Goal: Communication & Community: Answer question/provide support

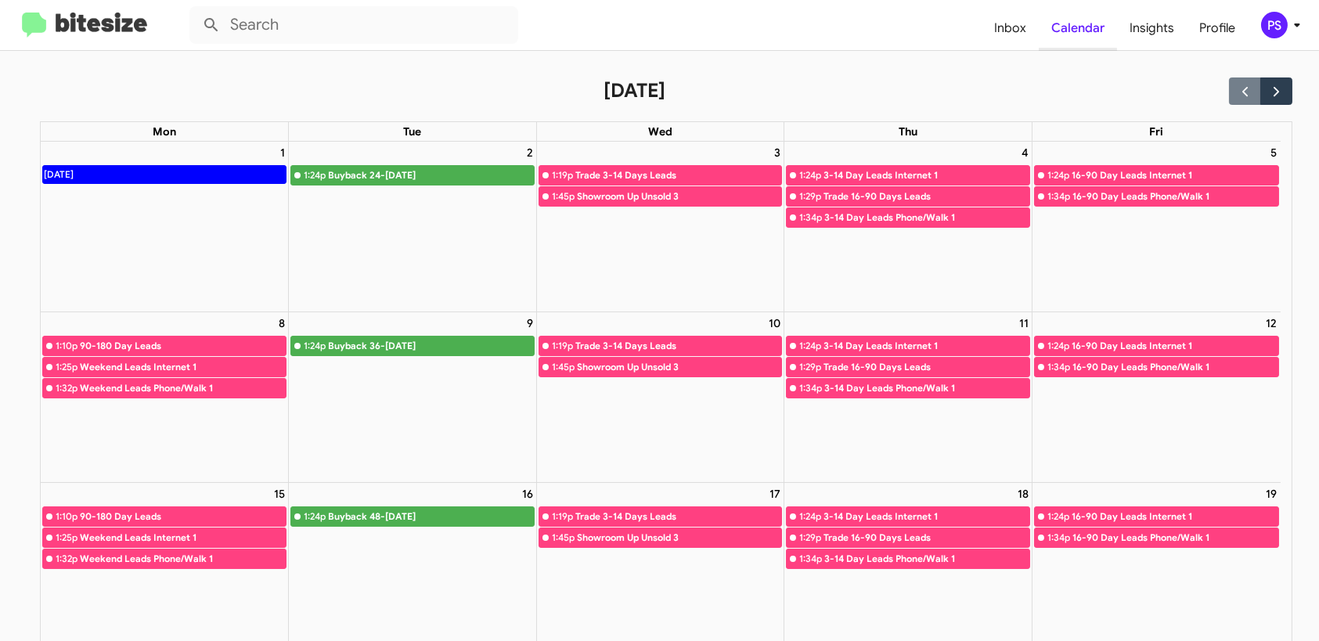
scroll to position [399, 0]
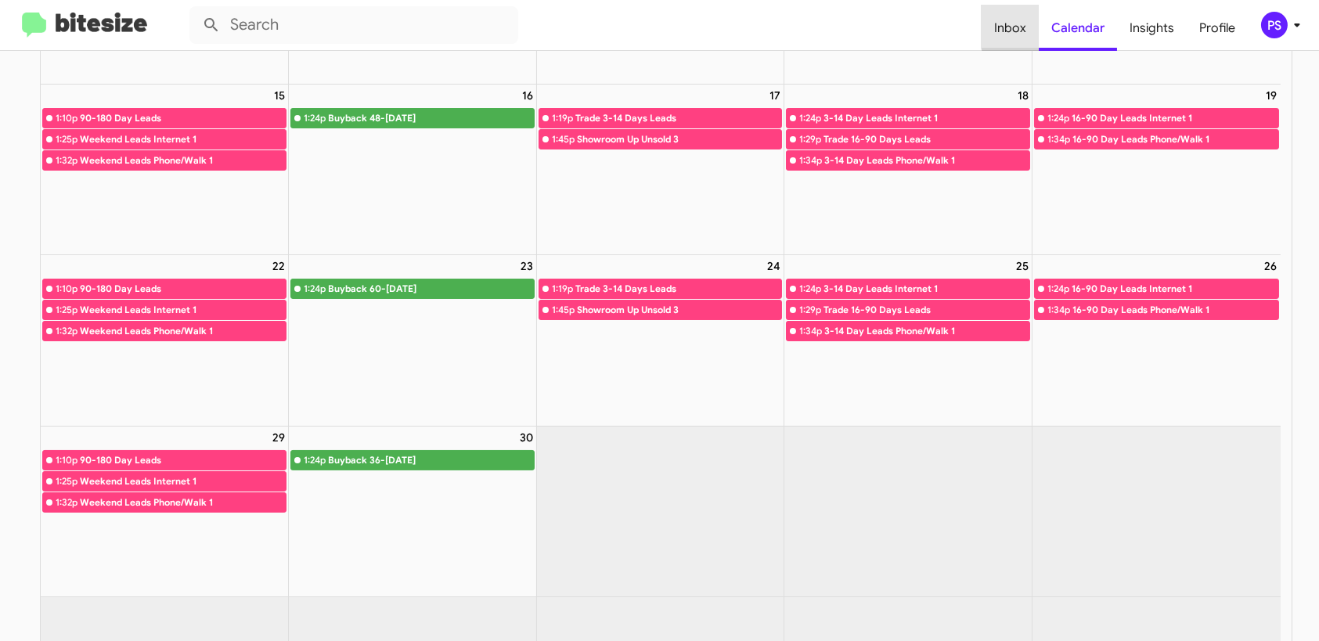
click at [1032, 25] on span "Inbox" at bounding box center [1010, 27] width 57 height 45
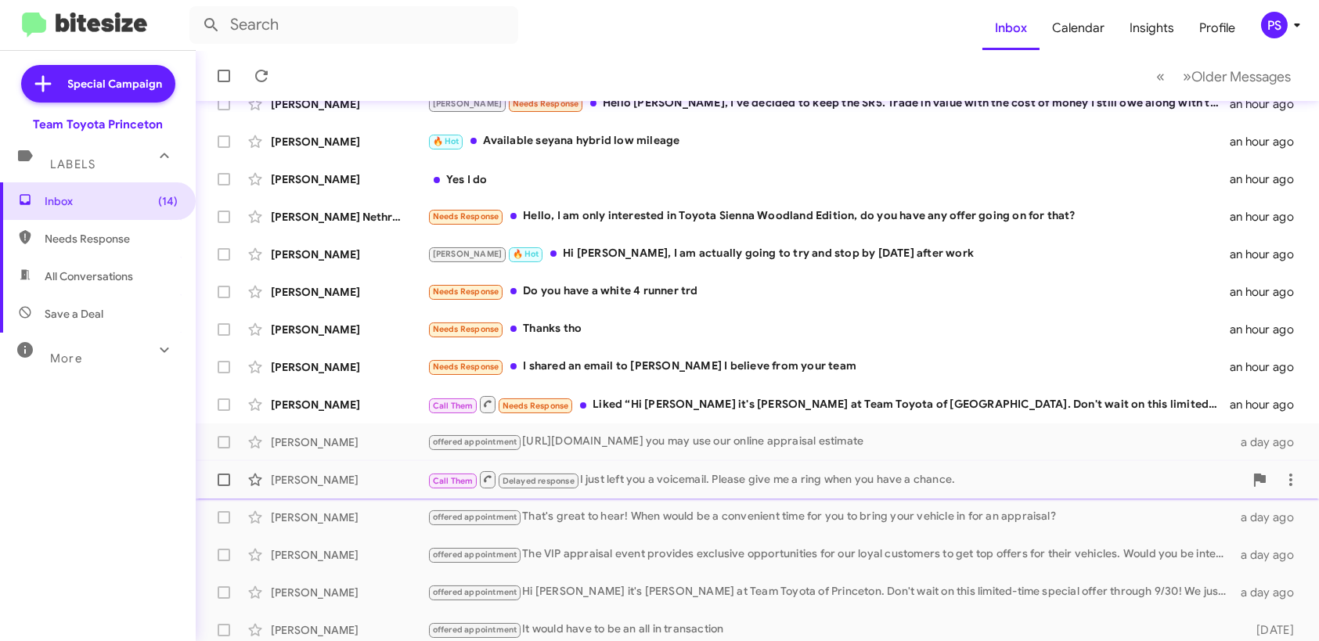
scroll to position [267, 0]
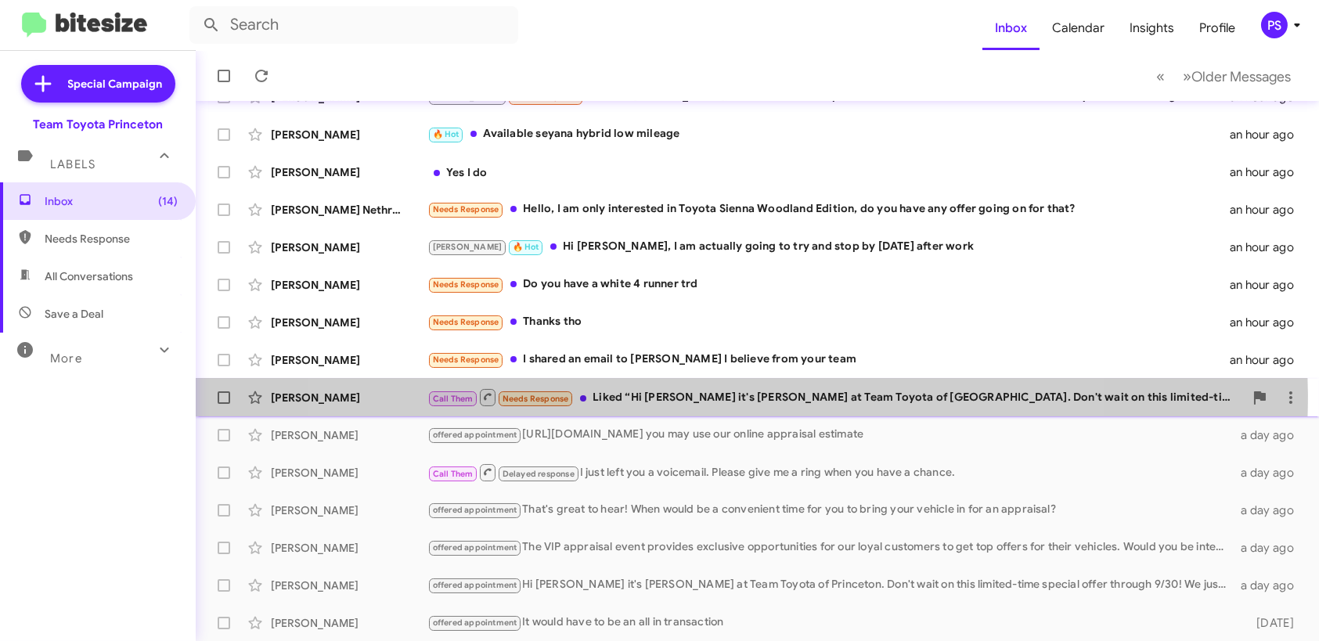
click at [709, 395] on div "Call Them Needs Response Liked “Hi David it's Andrew Dasher at Team Toyota of P…" at bounding box center [836, 398] width 817 height 20
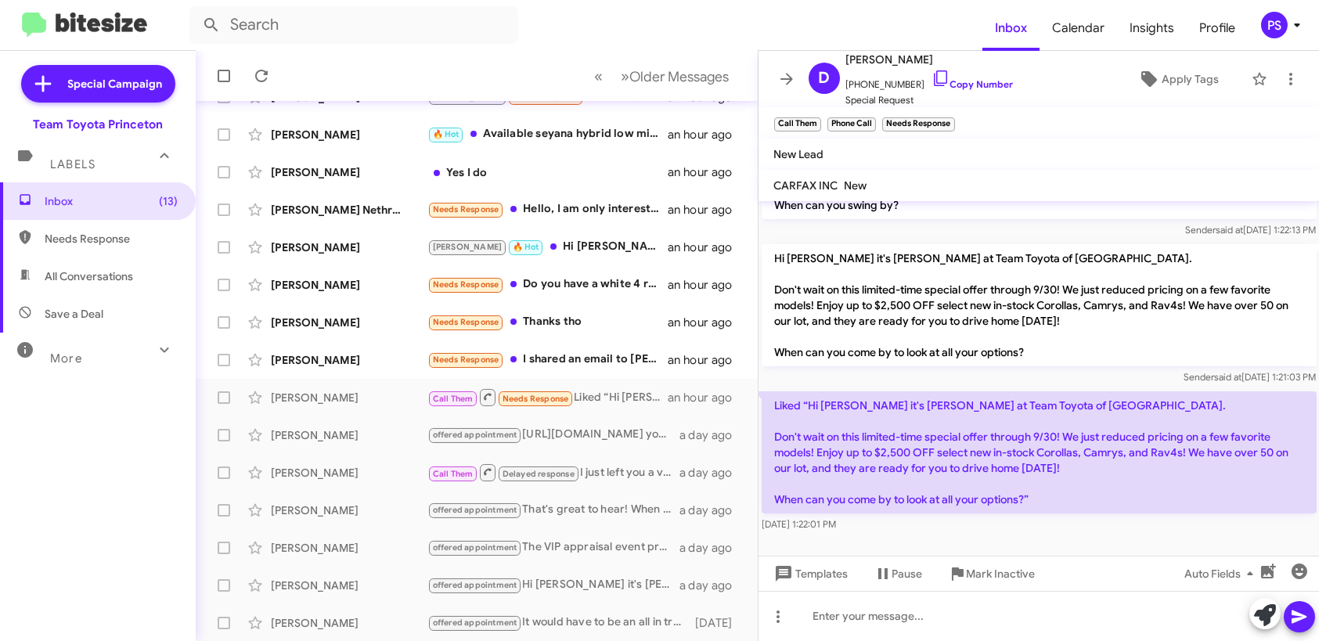
scroll to position [340, 0]
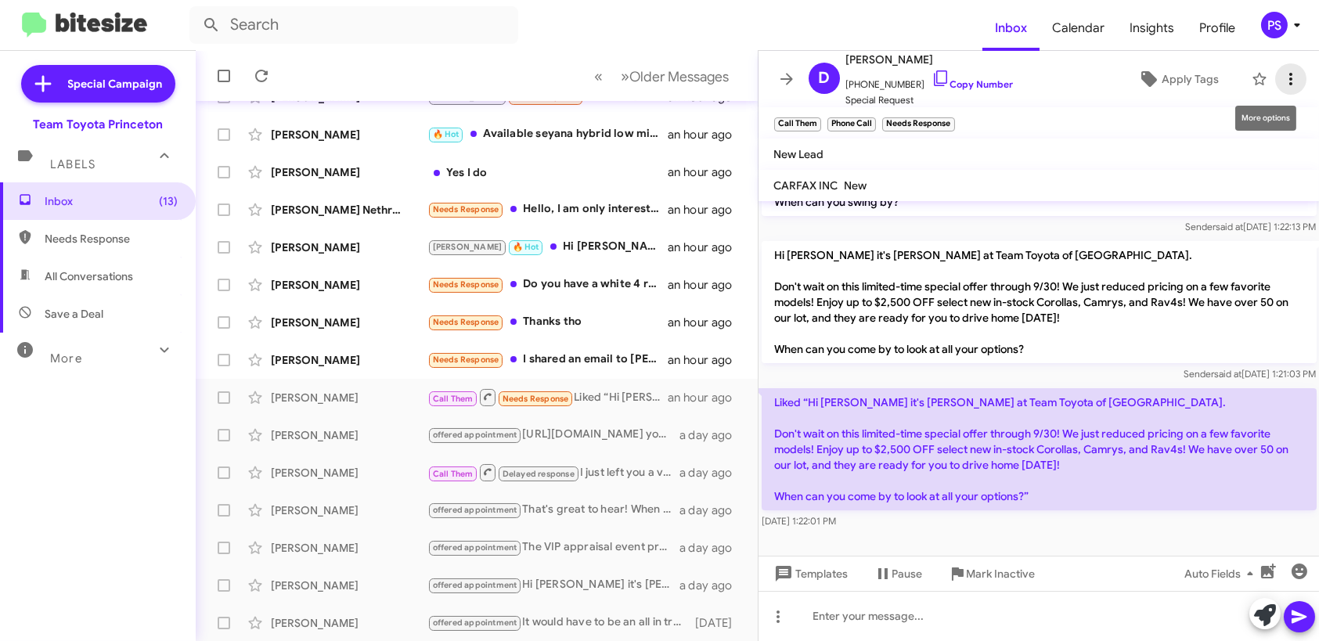
click at [1283, 81] on icon at bounding box center [1291, 79] width 19 height 19
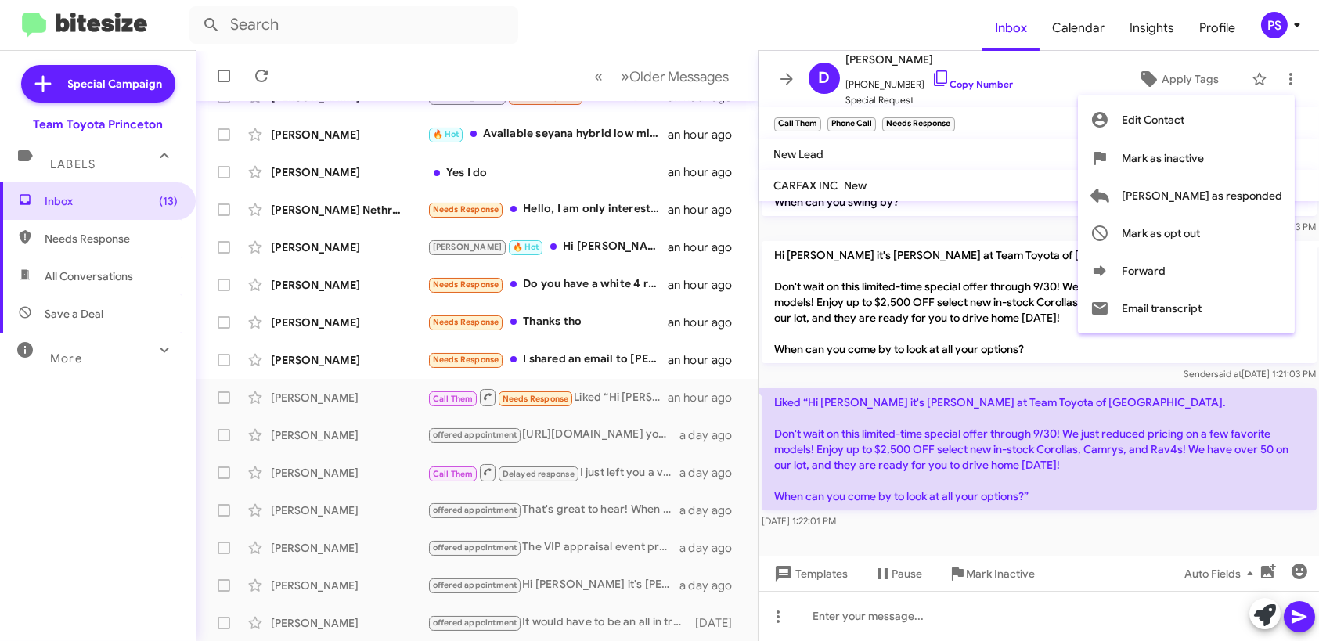
click at [1088, 150] on div at bounding box center [659, 320] width 1319 height 641
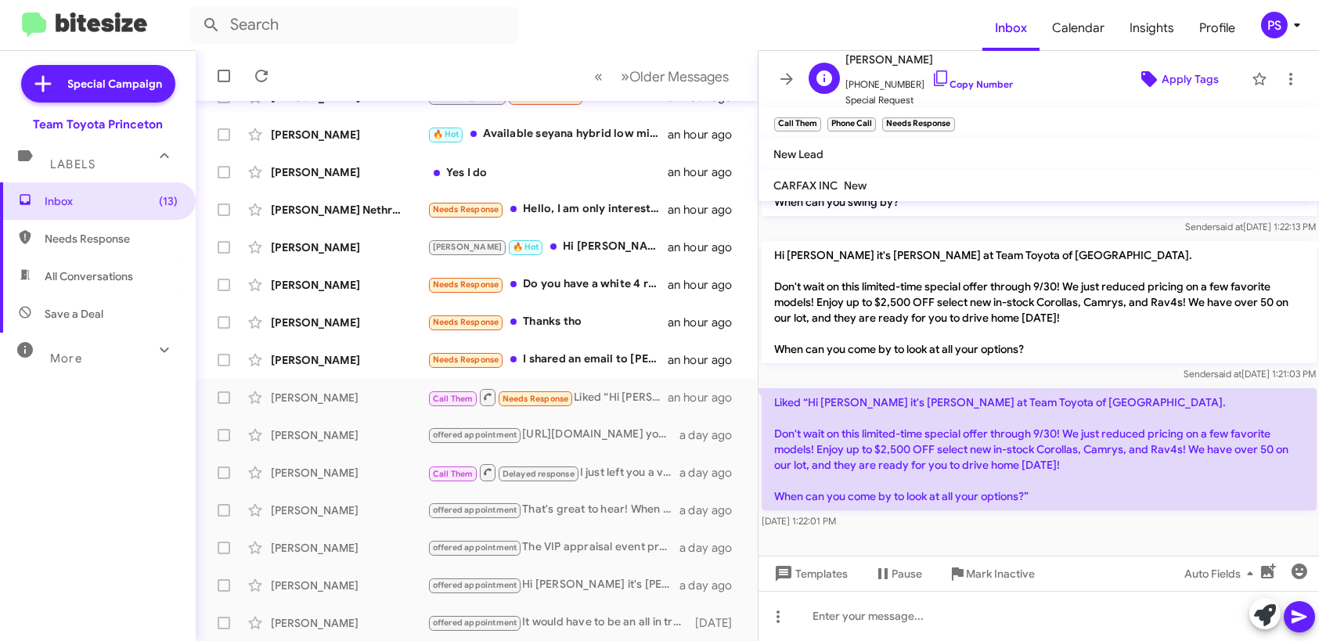
click at [1164, 79] on span "Apply Tags" at bounding box center [1190, 79] width 57 height 28
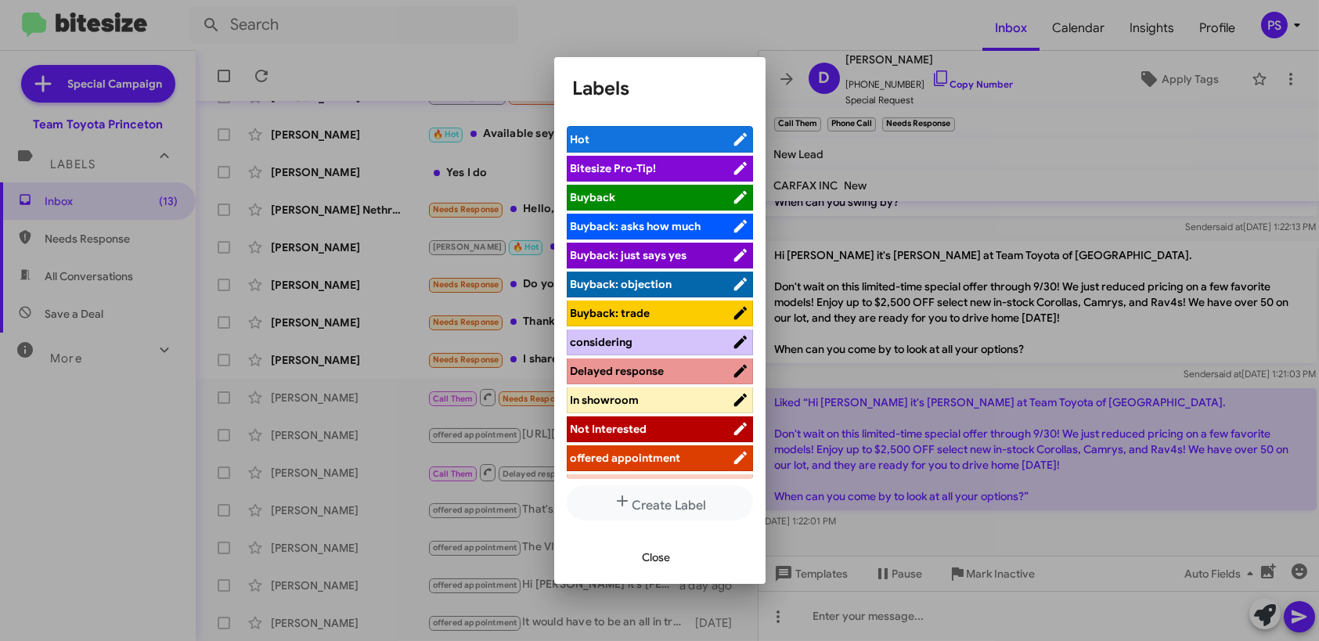
click at [626, 424] on span "Not Interested" at bounding box center [609, 429] width 77 height 14
click at [654, 553] on span "Close" at bounding box center [657, 557] width 28 height 28
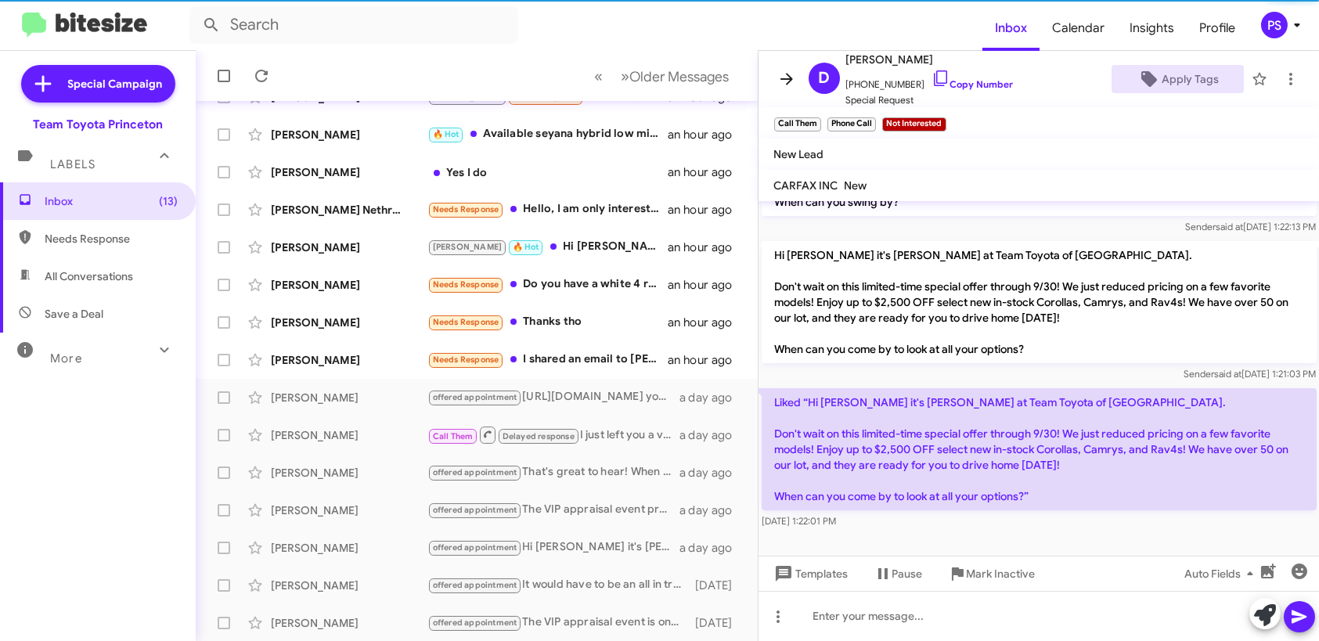
click at [782, 79] on icon at bounding box center [787, 79] width 13 height 12
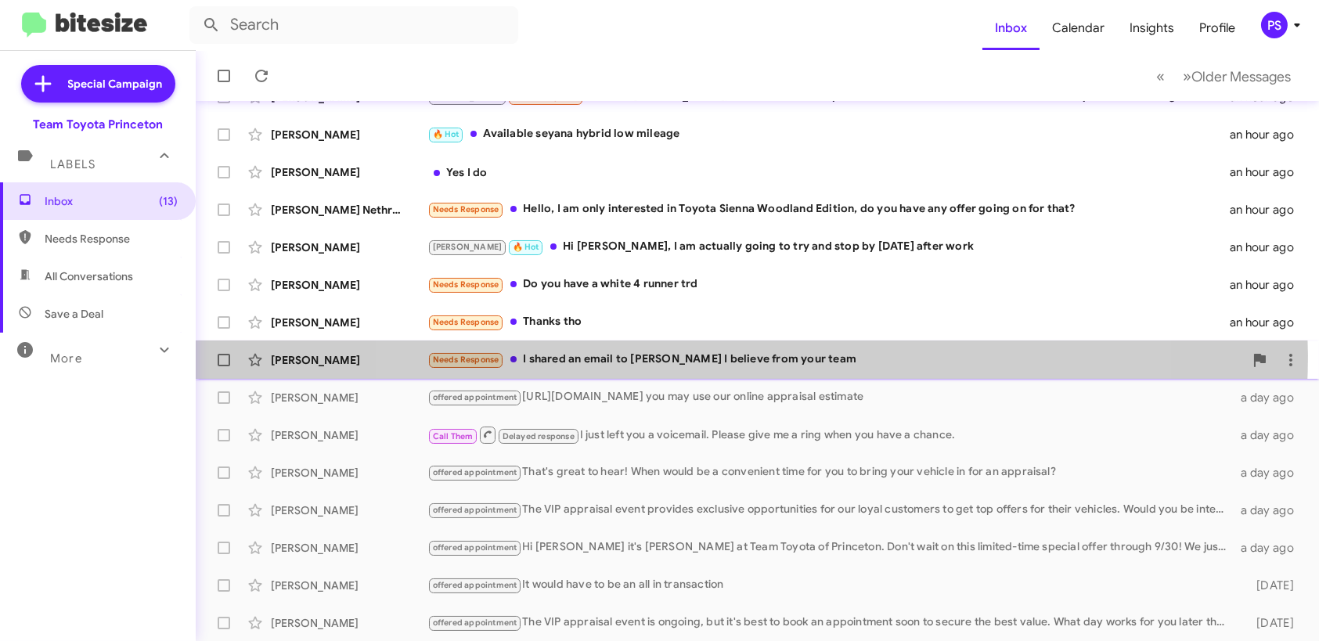
click at [742, 355] on div "Needs Response I shared an email to Kaylee I believe from your team" at bounding box center [836, 360] width 817 height 18
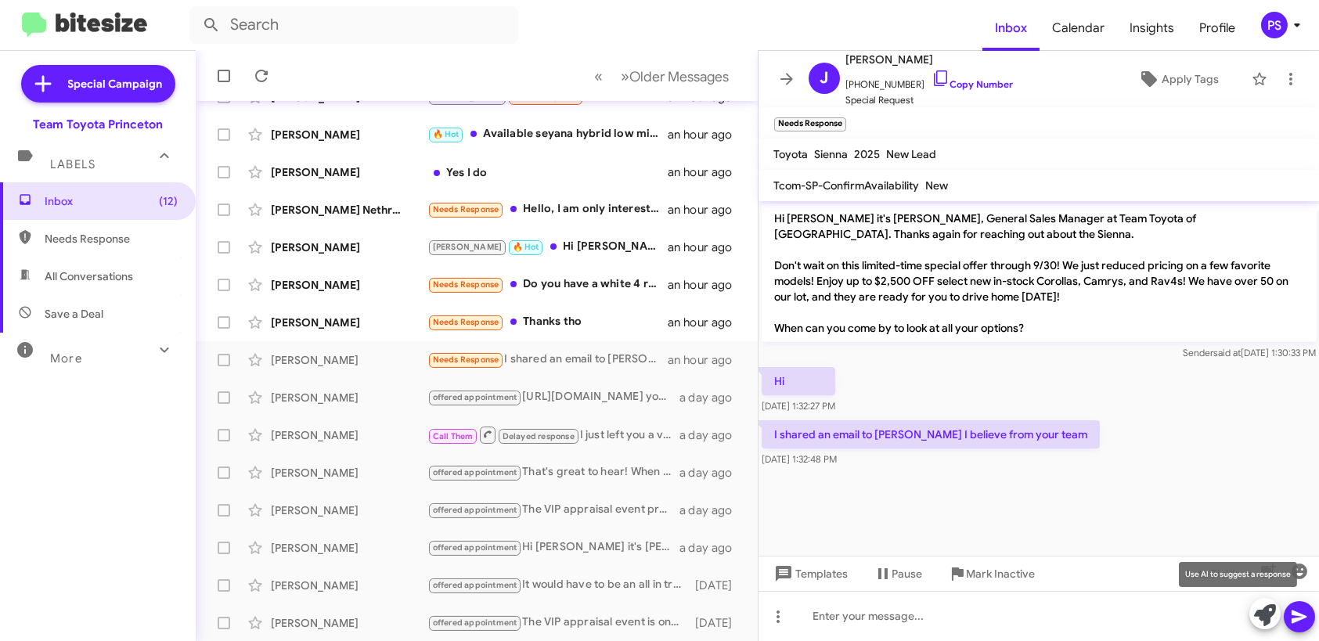
click at [1263, 617] on icon at bounding box center [1265, 615] width 22 height 22
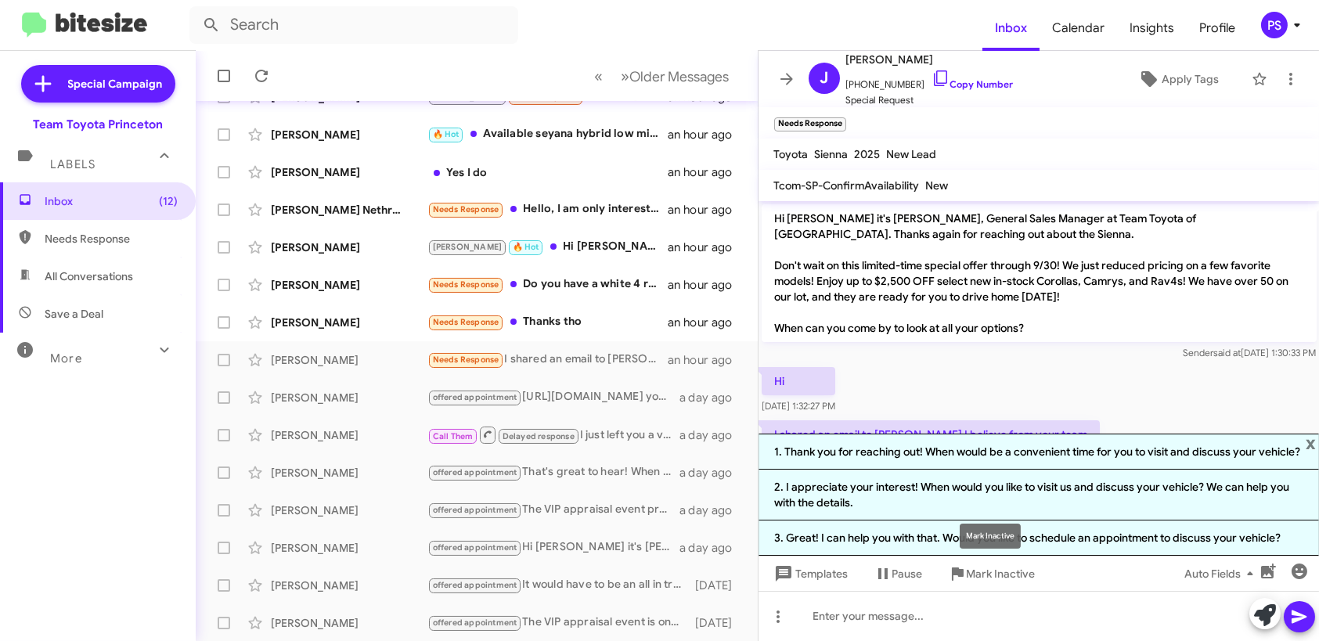
click at [1030, 532] on mat-tooltip-component "Mark Inactive" at bounding box center [990, 536] width 83 height 47
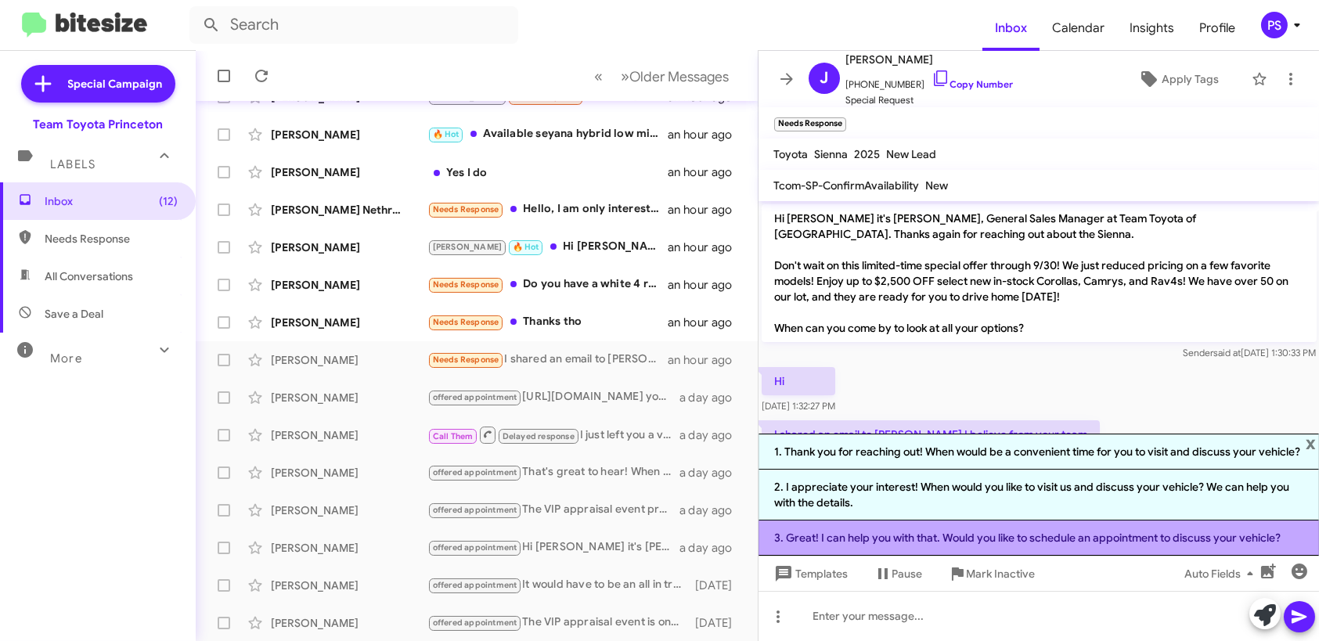
click at [1045, 539] on li "3. Great! I can help you with that. Would you like to schedule an appointment t…" at bounding box center [1039, 538] width 561 height 35
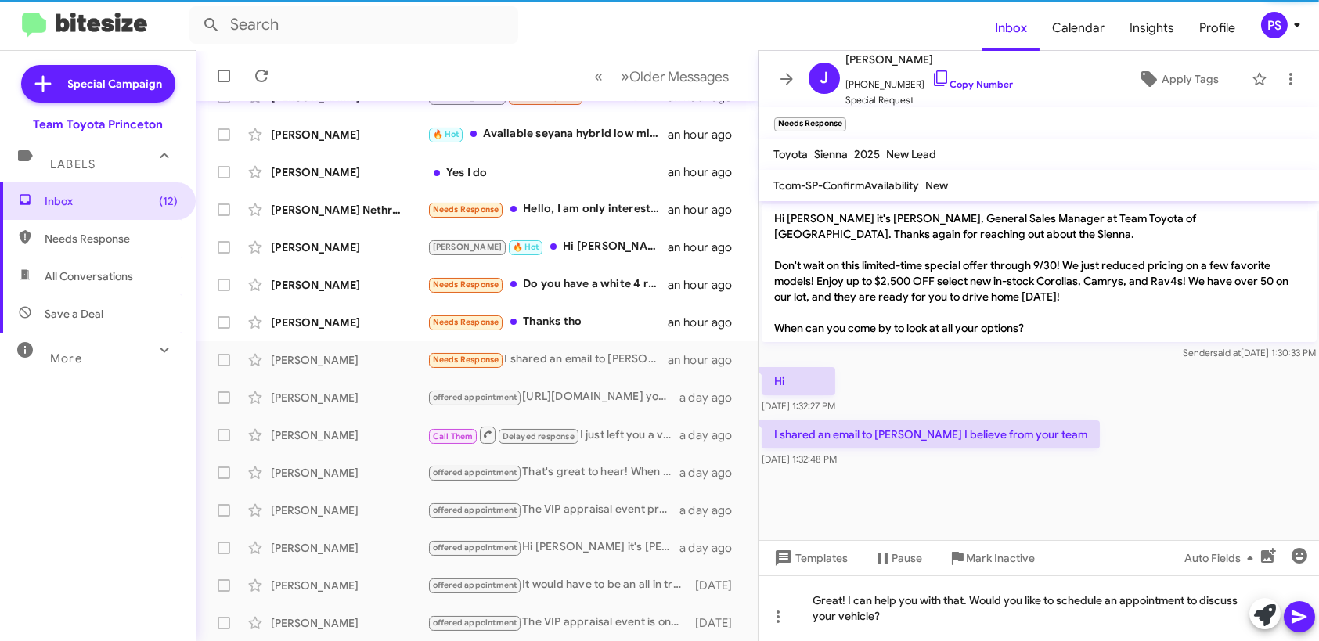
click at [1301, 623] on icon at bounding box center [1299, 617] width 19 height 19
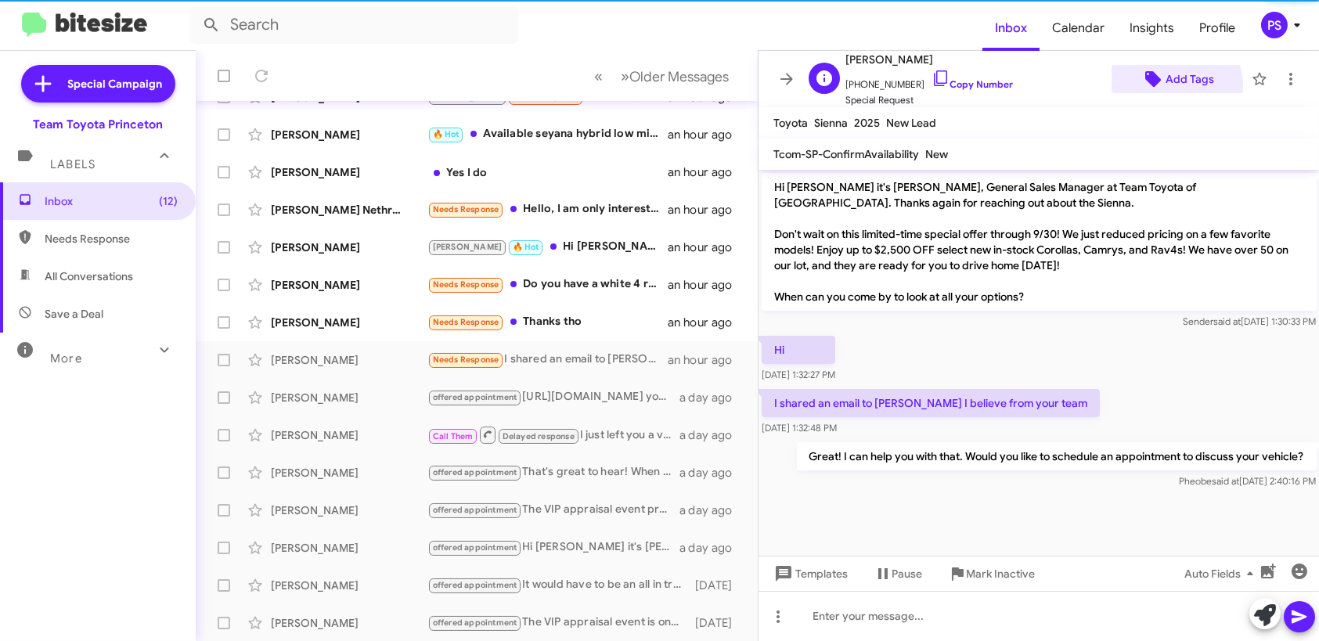
click at [1153, 87] on icon at bounding box center [1153, 79] width 19 height 19
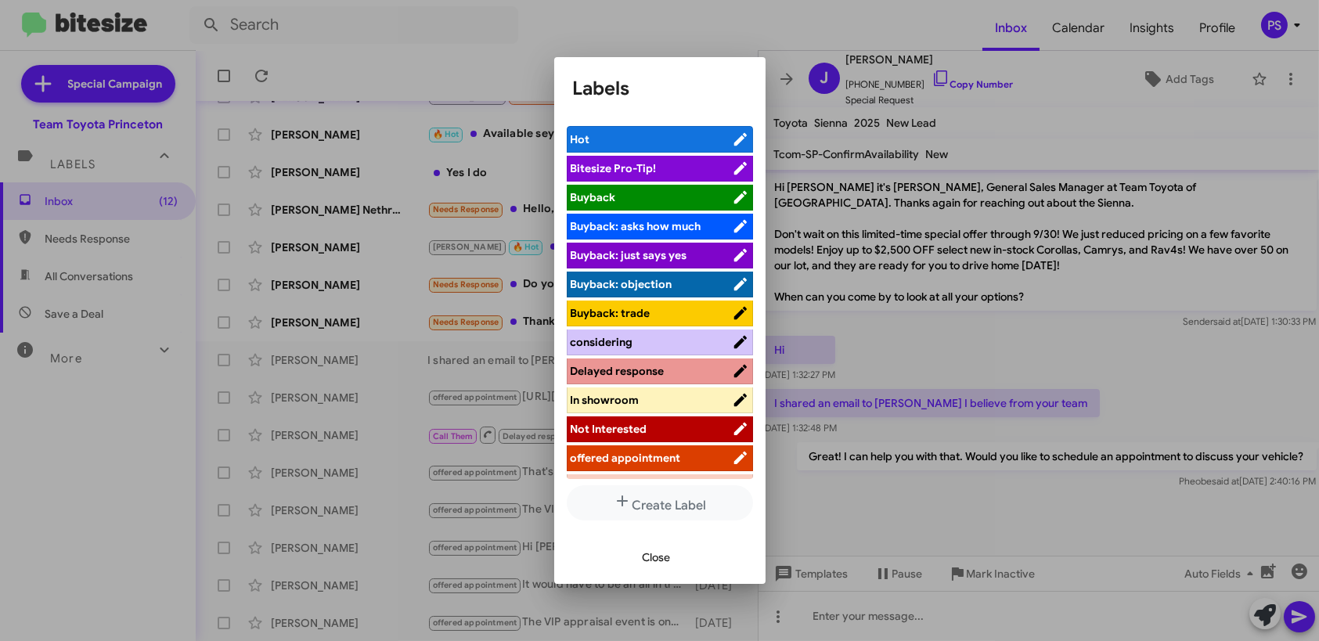
click at [642, 457] on span "offered appointment" at bounding box center [626, 458] width 110 height 14
click at [790, 77] on div at bounding box center [659, 320] width 1319 height 641
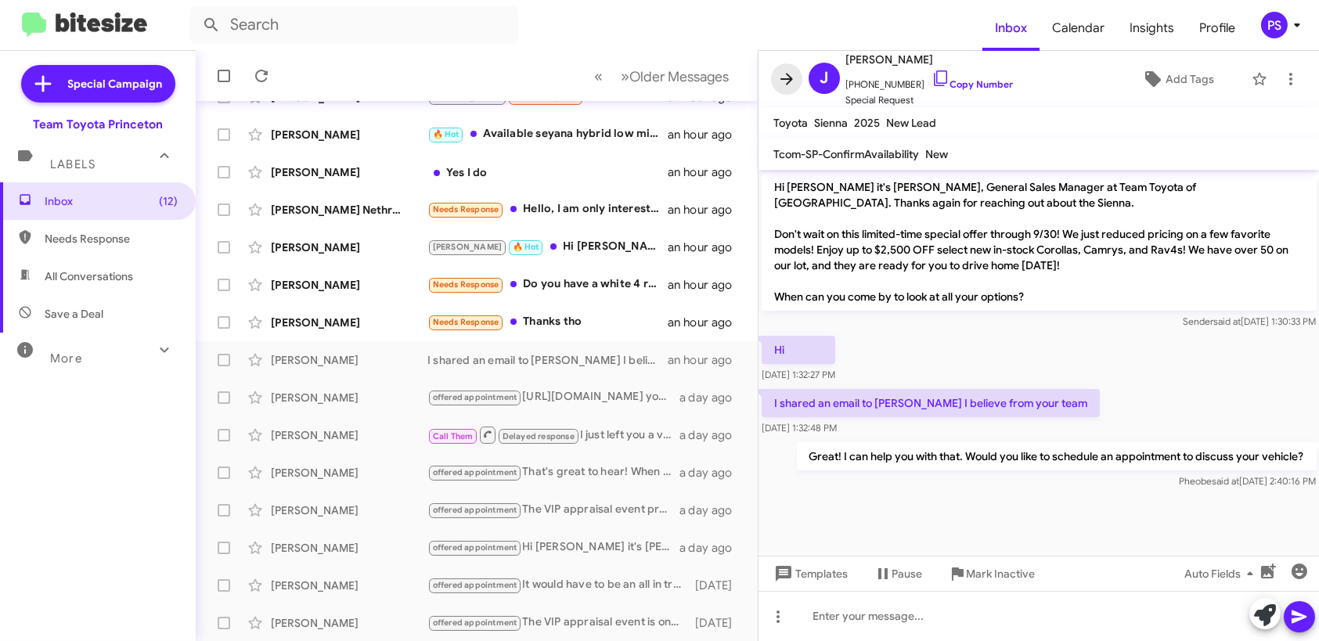
click at [790, 77] on icon at bounding box center [787, 79] width 19 height 19
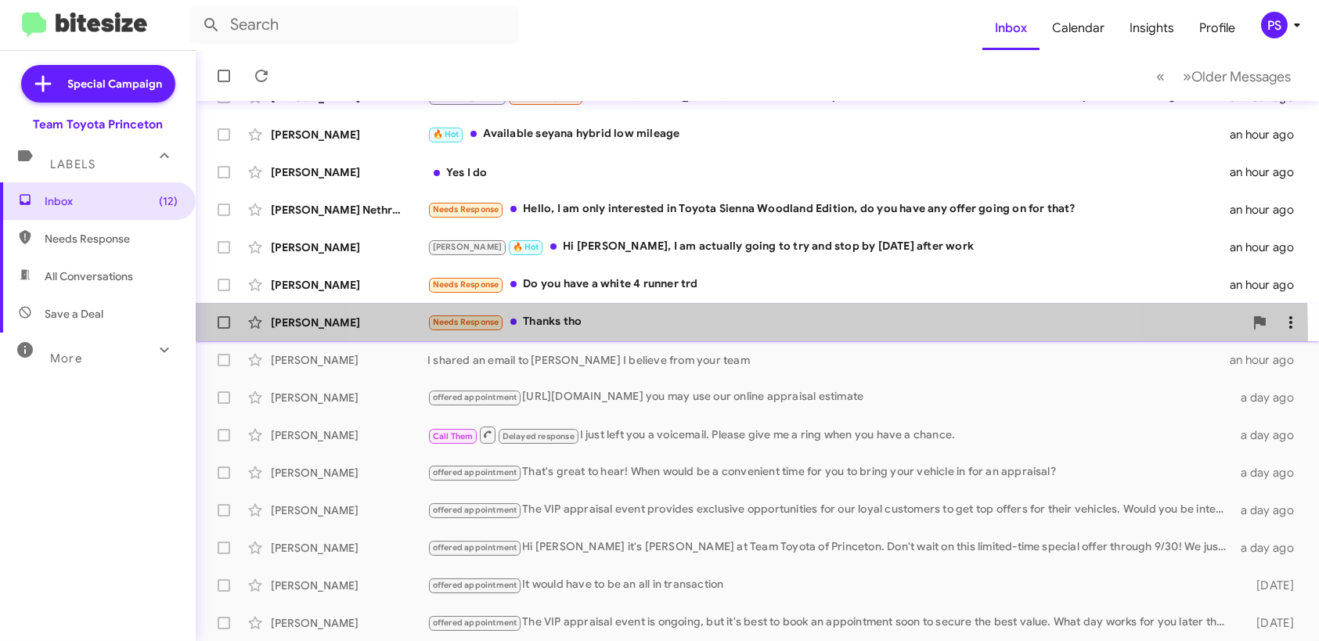
click at [727, 329] on div "Needs Response Thanks tho" at bounding box center [836, 322] width 817 height 18
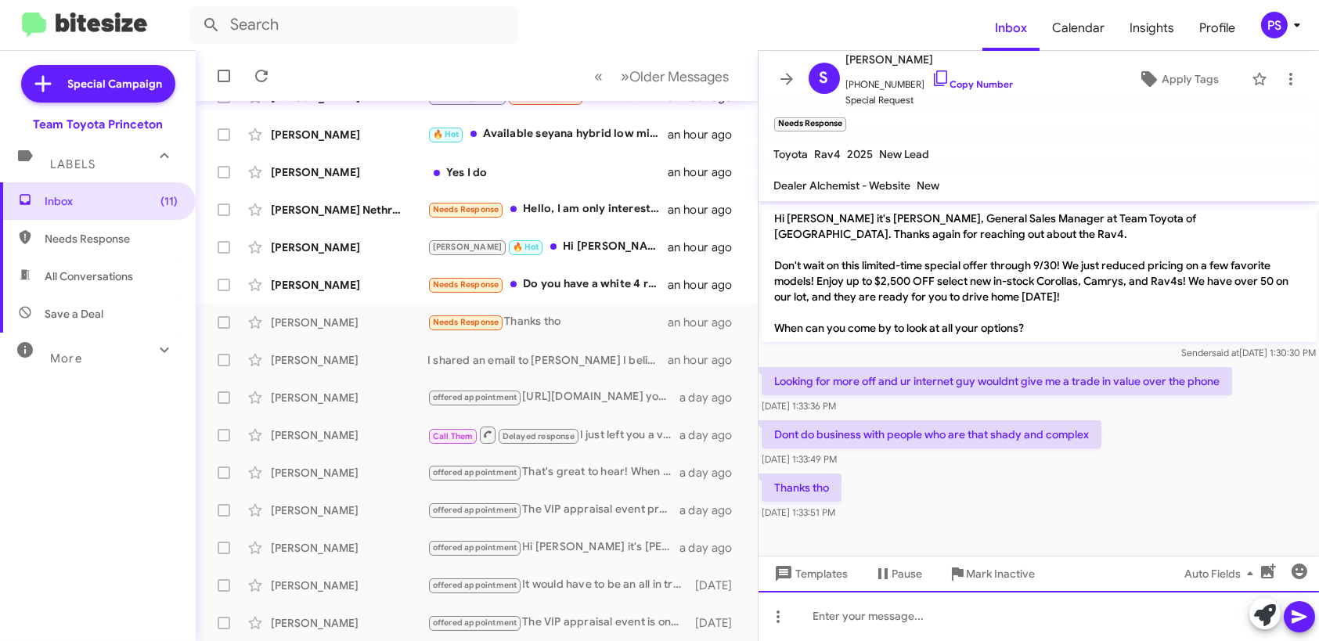
click at [1059, 619] on div at bounding box center [1039, 616] width 561 height 50
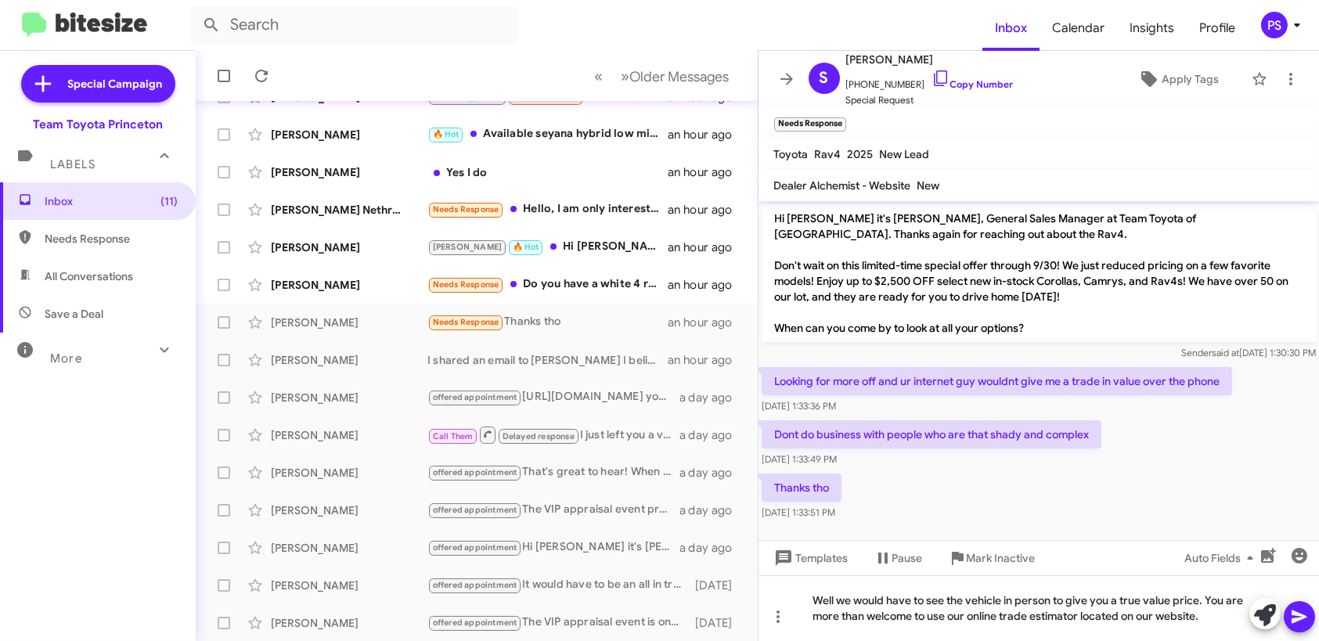
click at [1301, 612] on icon at bounding box center [1299, 617] width 19 height 19
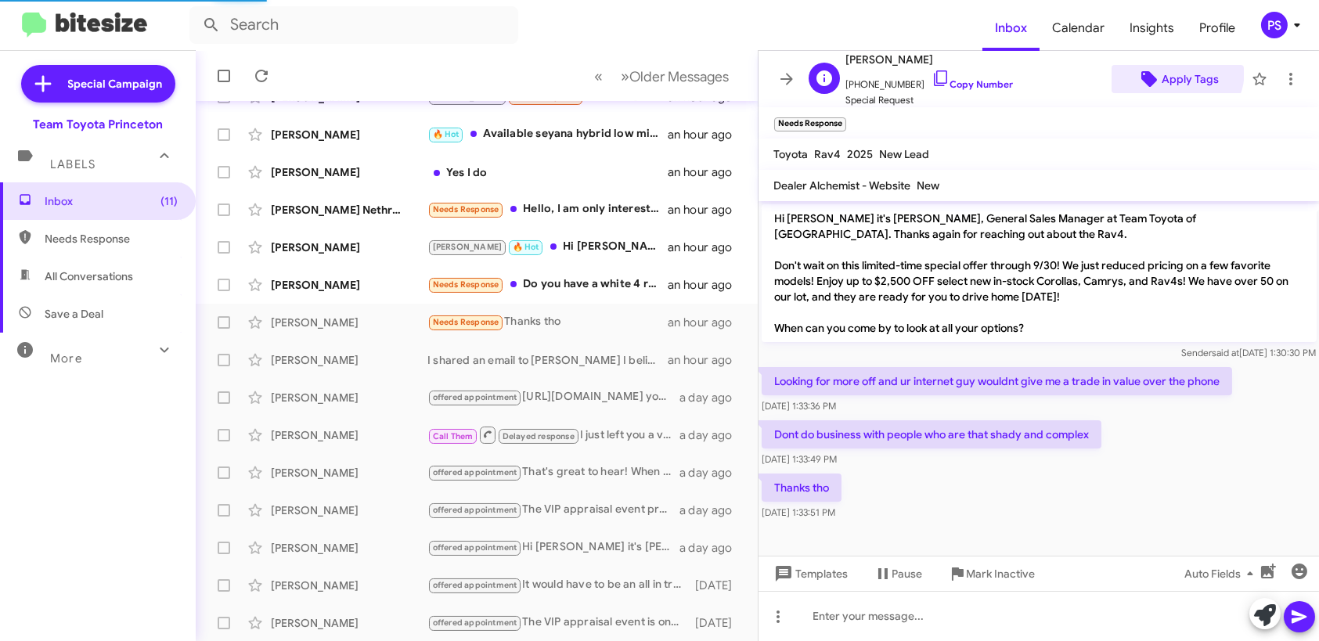
click at [1168, 70] on span "Apply Tags" at bounding box center [1190, 79] width 57 height 28
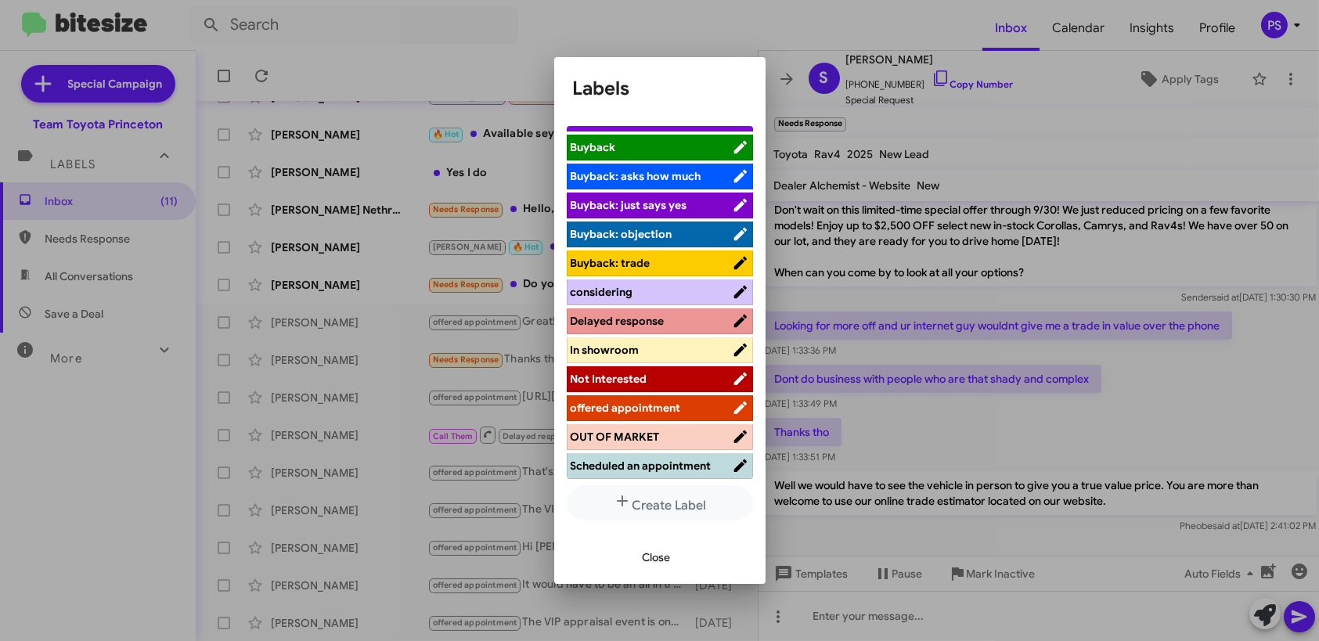
scroll to position [78, 0]
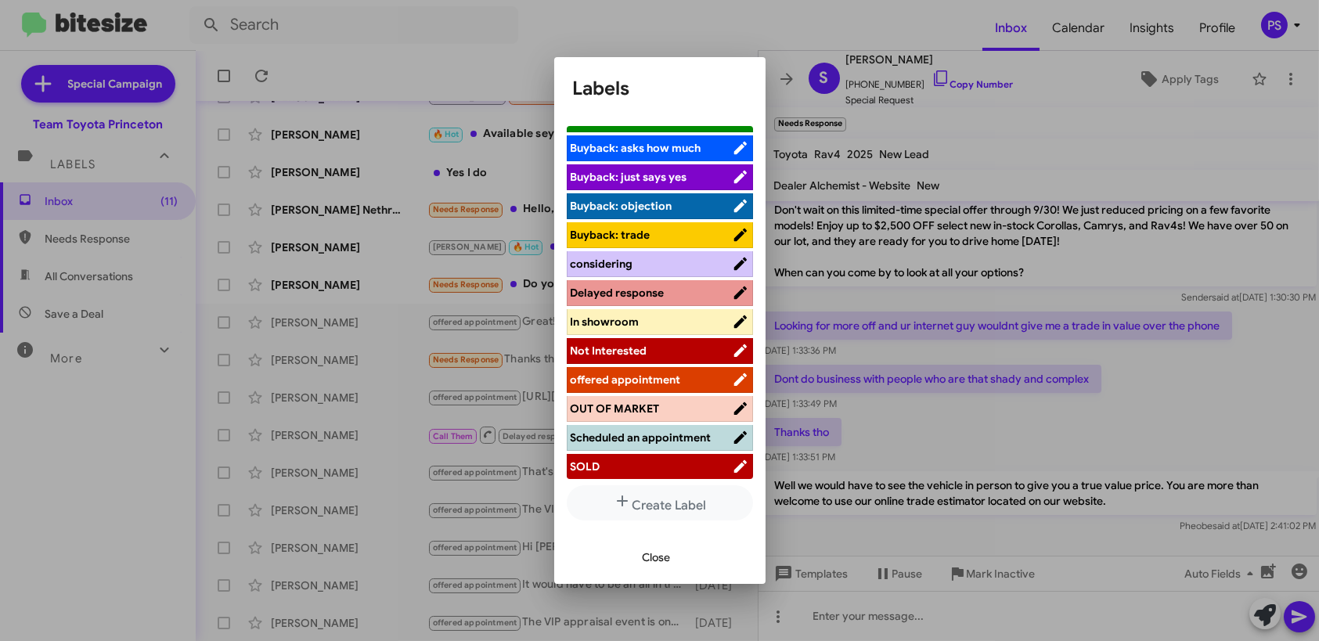
click at [649, 349] on span "Not Interested" at bounding box center [651, 351] width 161 height 16
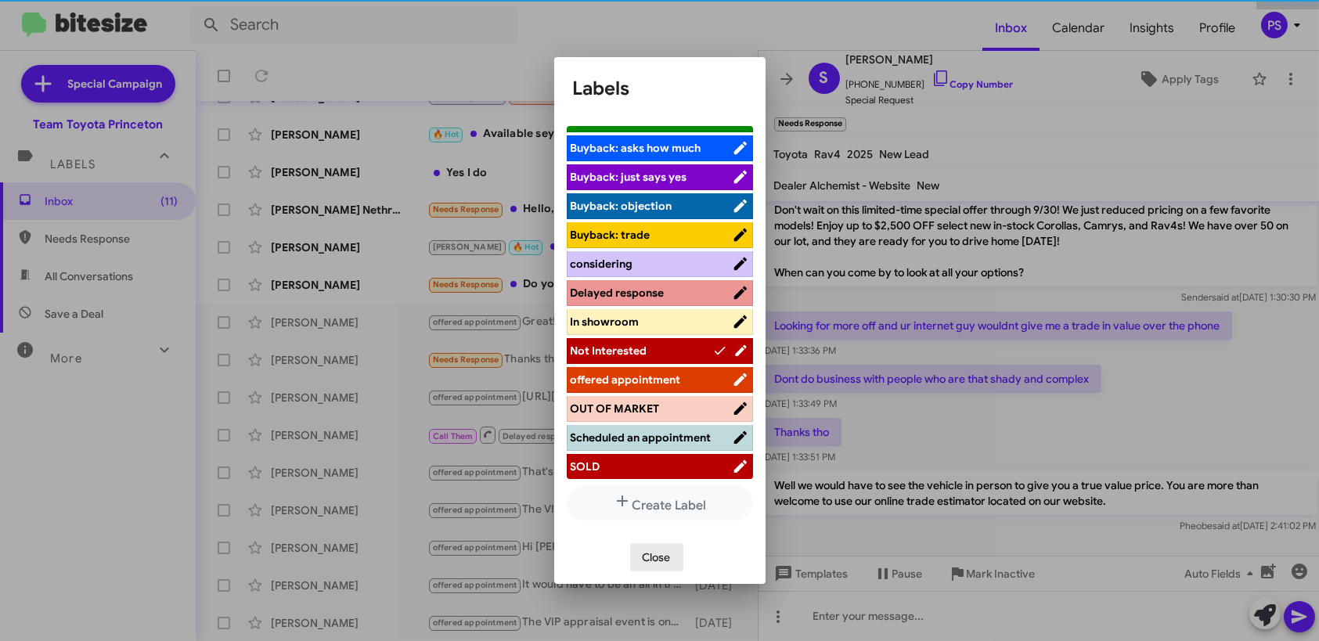
click at [656, 558] on span "Close" at bounding box center [657, 557] width 28 height 28
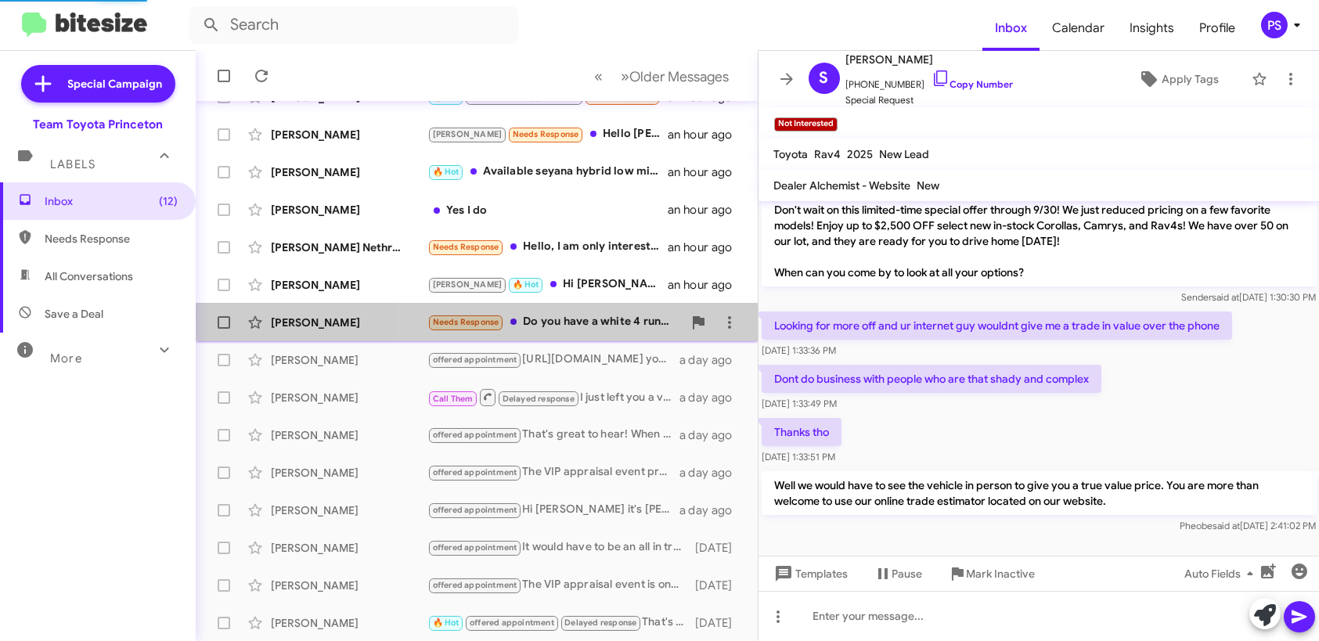
click at [602, 314] on div "Needs Response Do you have a white 4 runner trd" at bounding box center [555, 322] width 255 height 18
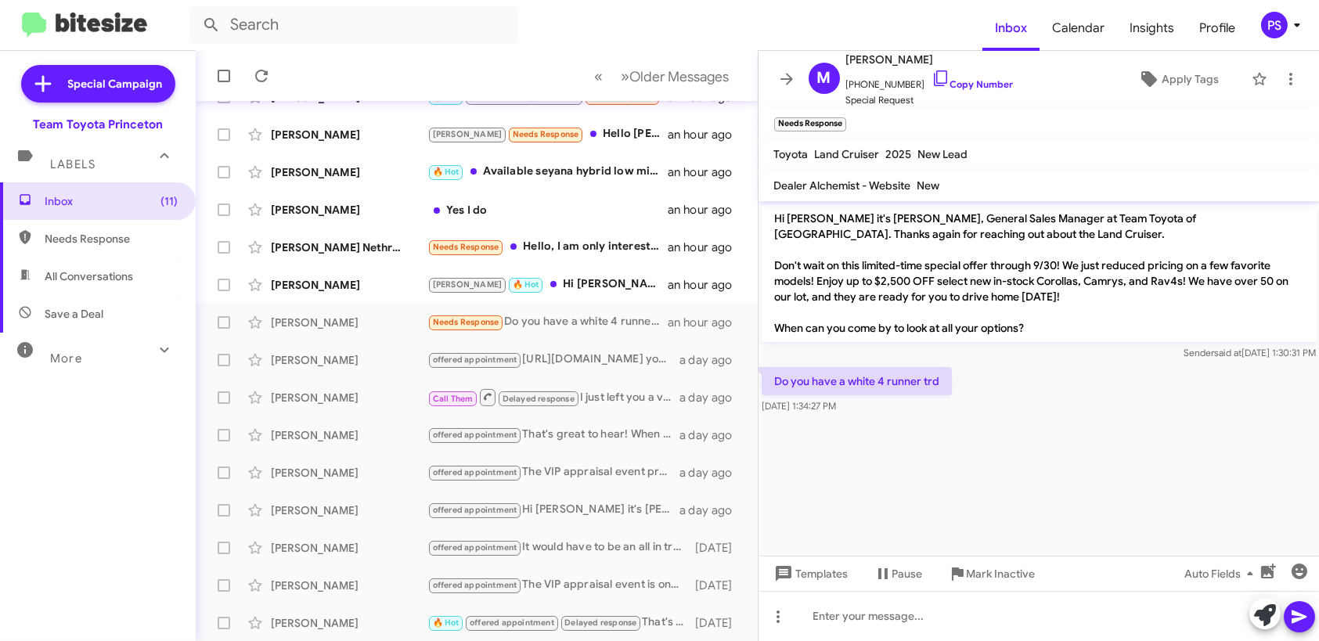
click at [1282, 616] on div at bounding box center [1283, 615] width 66 height 34
click at [1263, 615] on icon at bounding box center [1265, 615] width 22 height 22
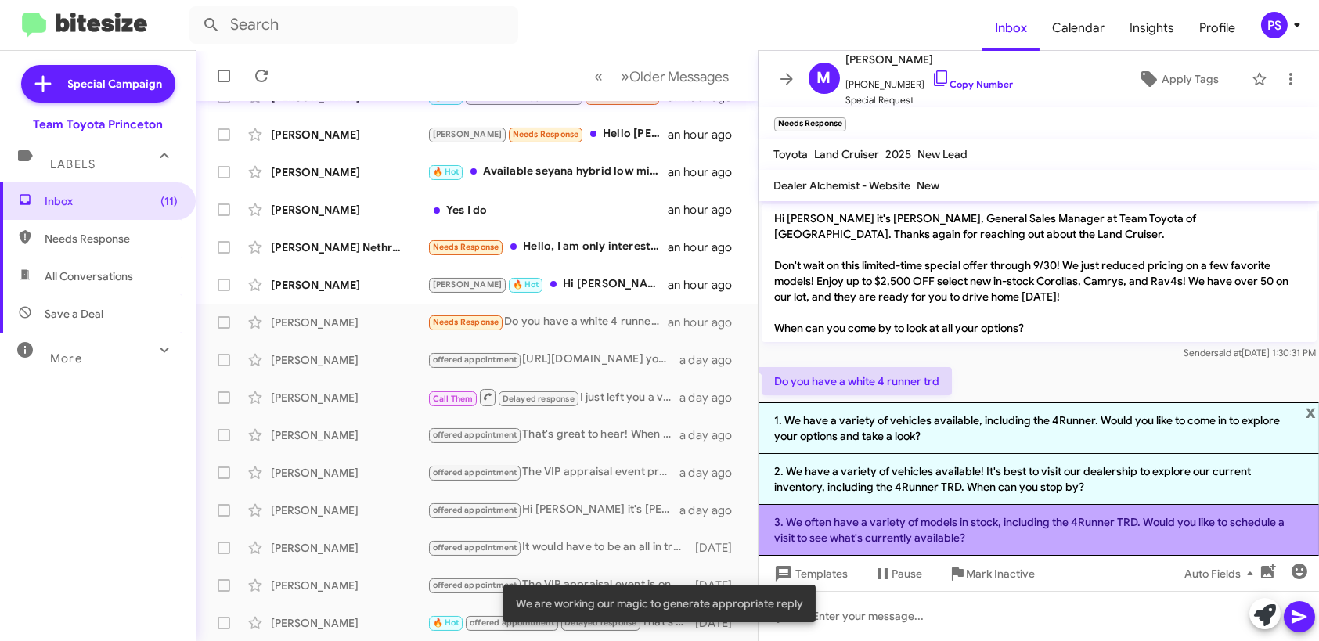
click at [1124, 528] on li "3. We often have a variety of models in stock, including the 4Runner TRD. Would…" at bounding box center [1039, 530] width 561 height 51
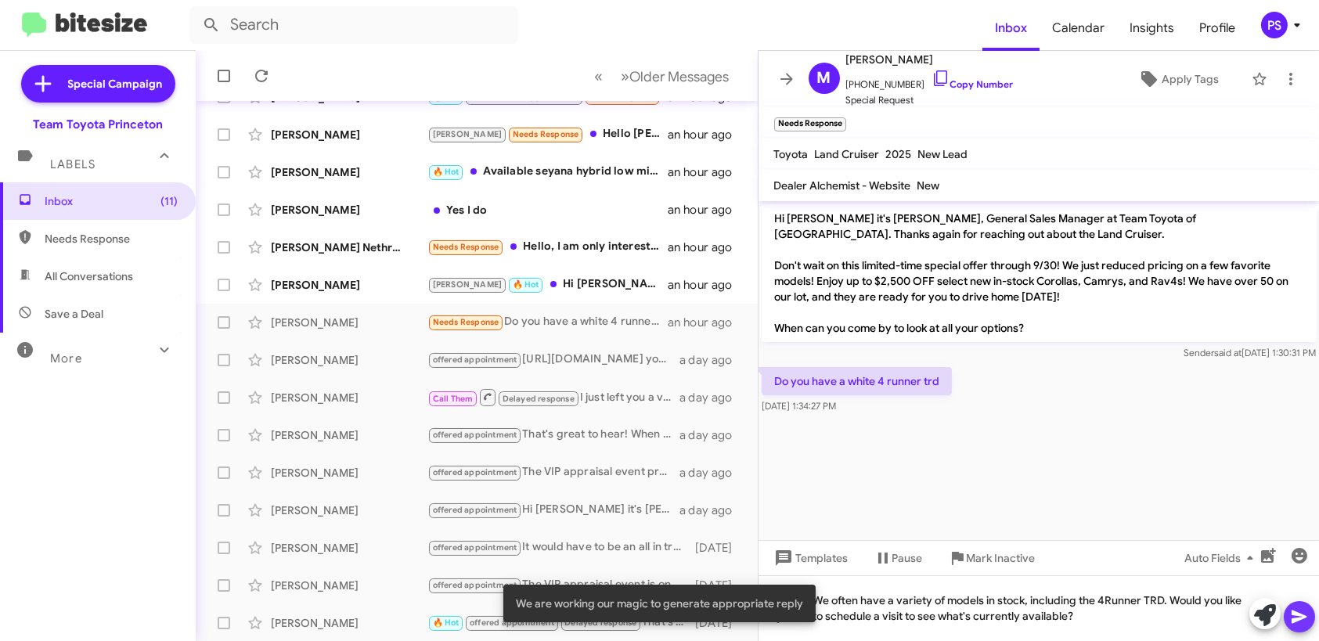
click at [1294, 614] on icon at bounding box center [1299, 617] width 15 height 13
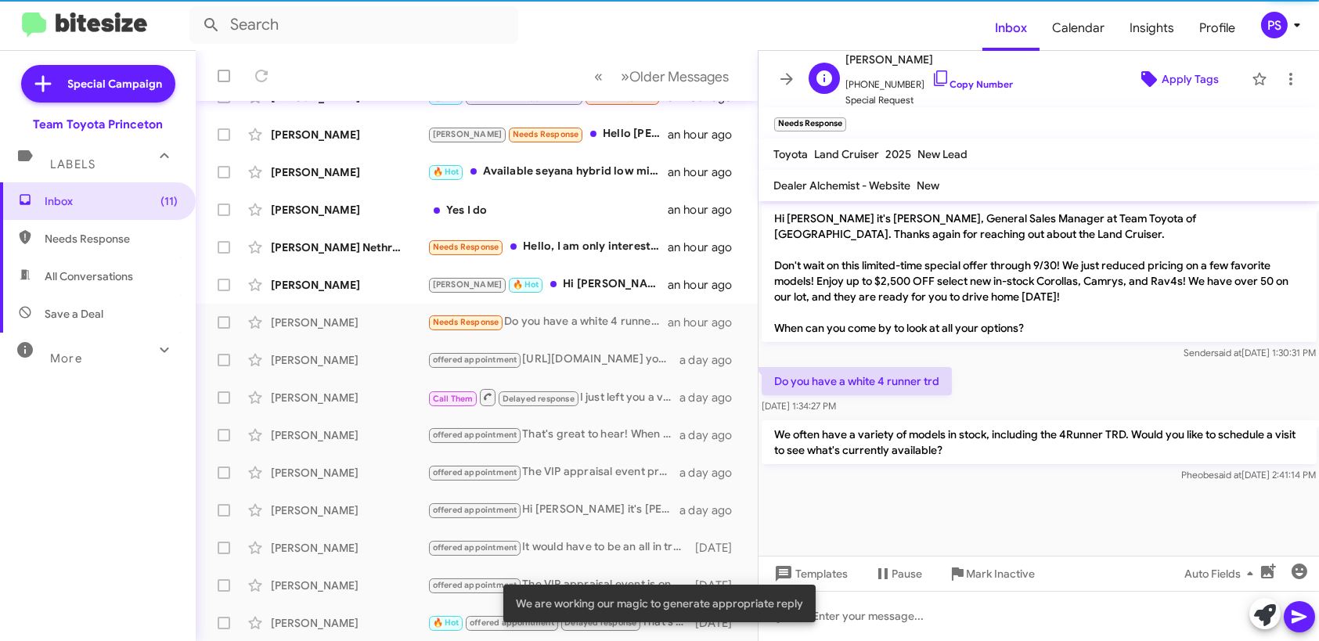
click at [1165, 80] on span "Apply Tags" at bounding box center [1190, 79] width 57 height 28
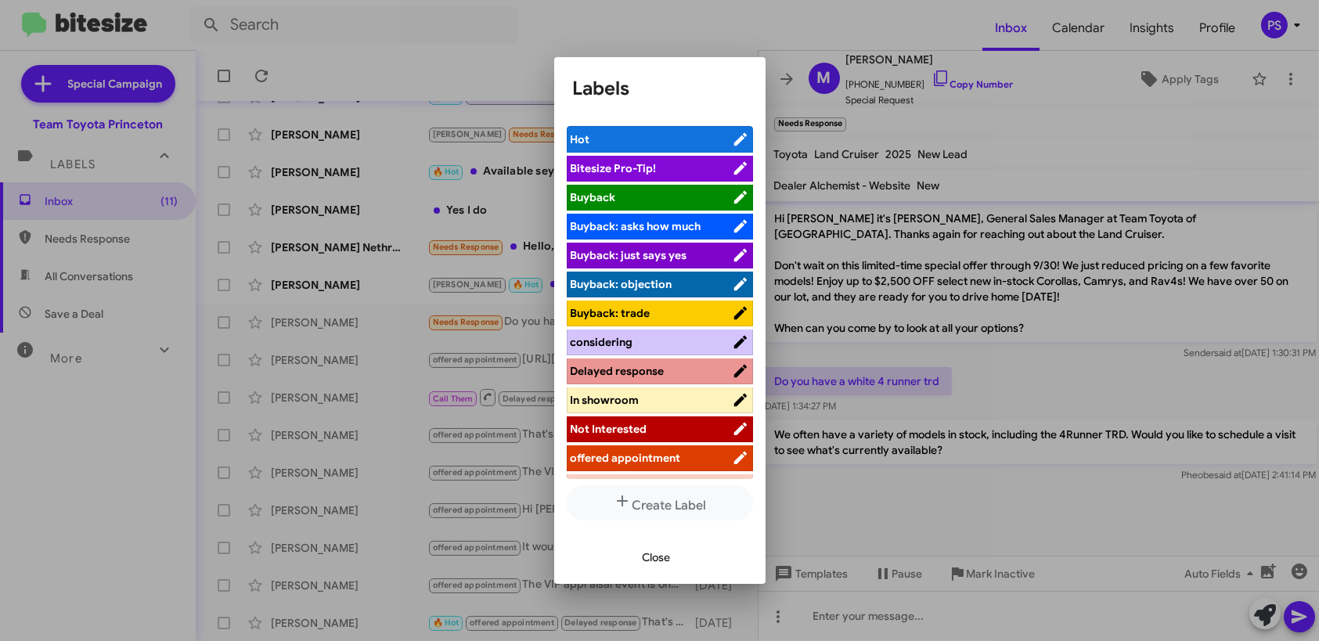
click at [662, 458] on span "offered appointment" at bounding box center [626, 458] width 110 height 14
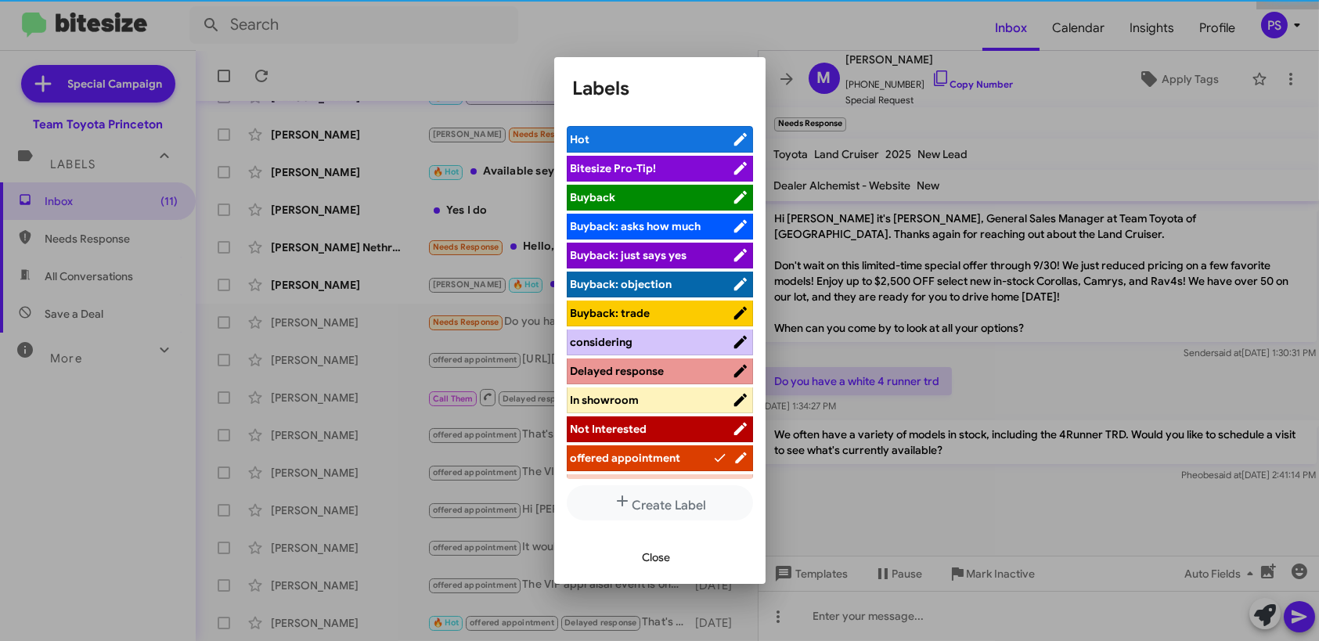
click at [661, 561] on span "Close" at bounding box center [657, 557] width 28 height 28
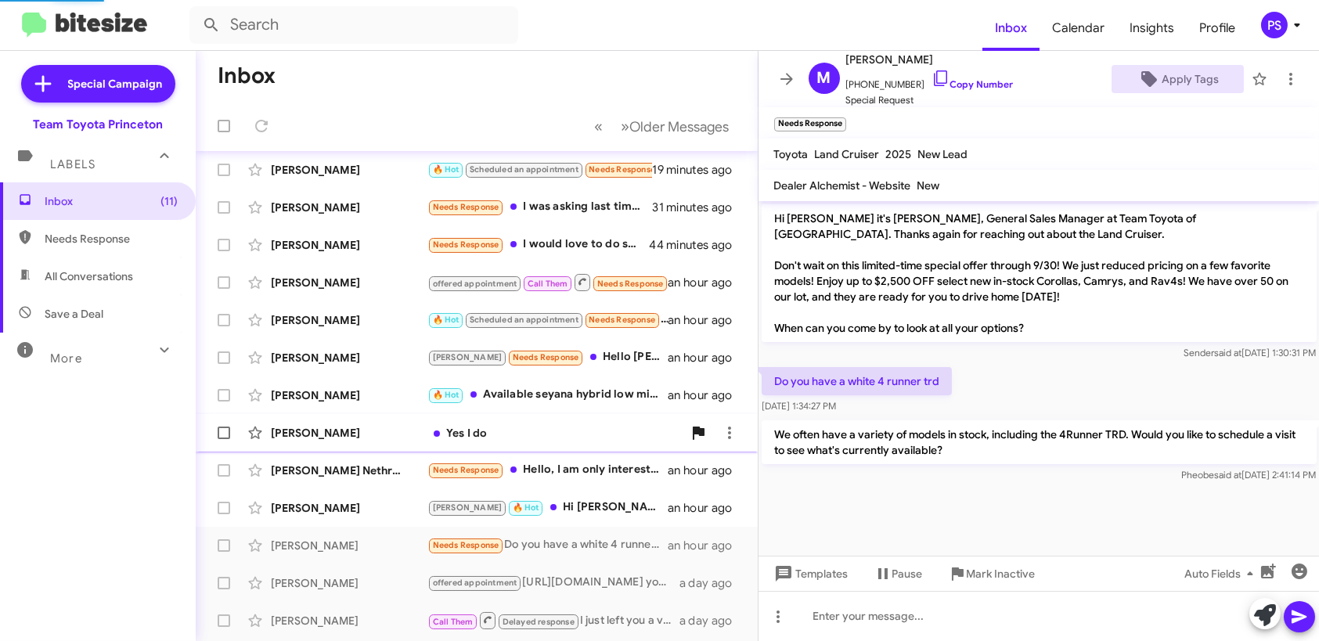
scroll to position [32, 0]
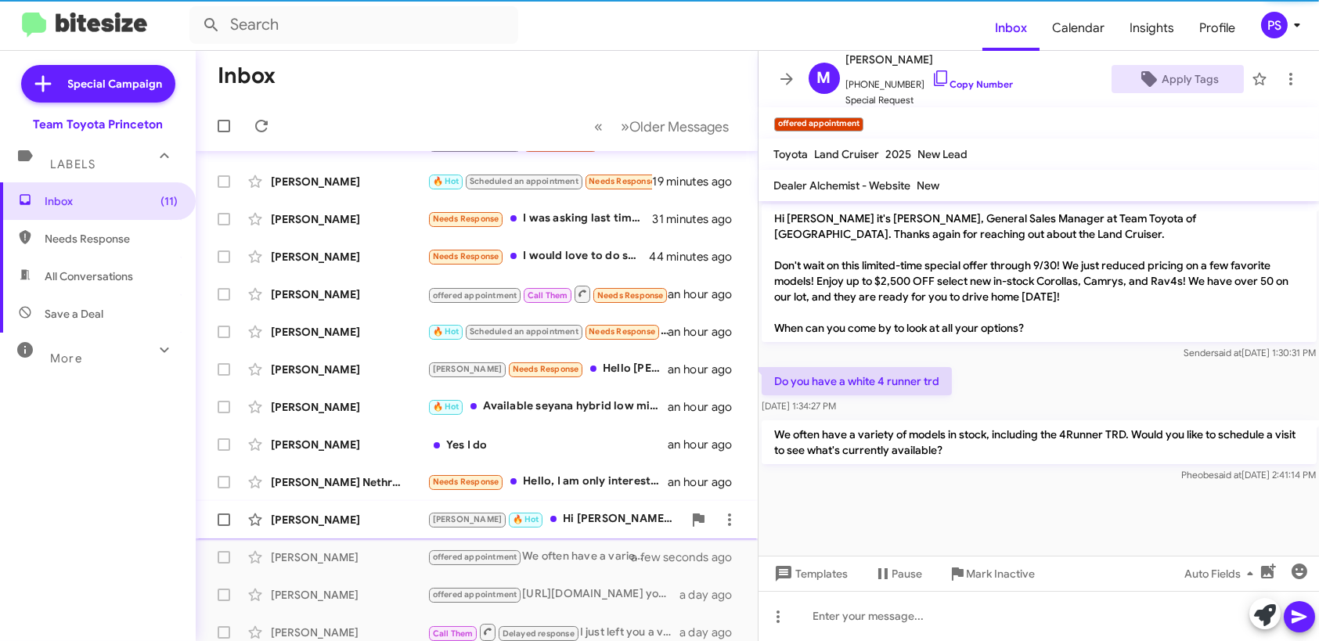
click at [590, 524] on div "Lee 🔥 Hot Hi Andrew, I am actually going to try and stop by tomorrow after work" at bounding box center [555, 520] width 255 height 18
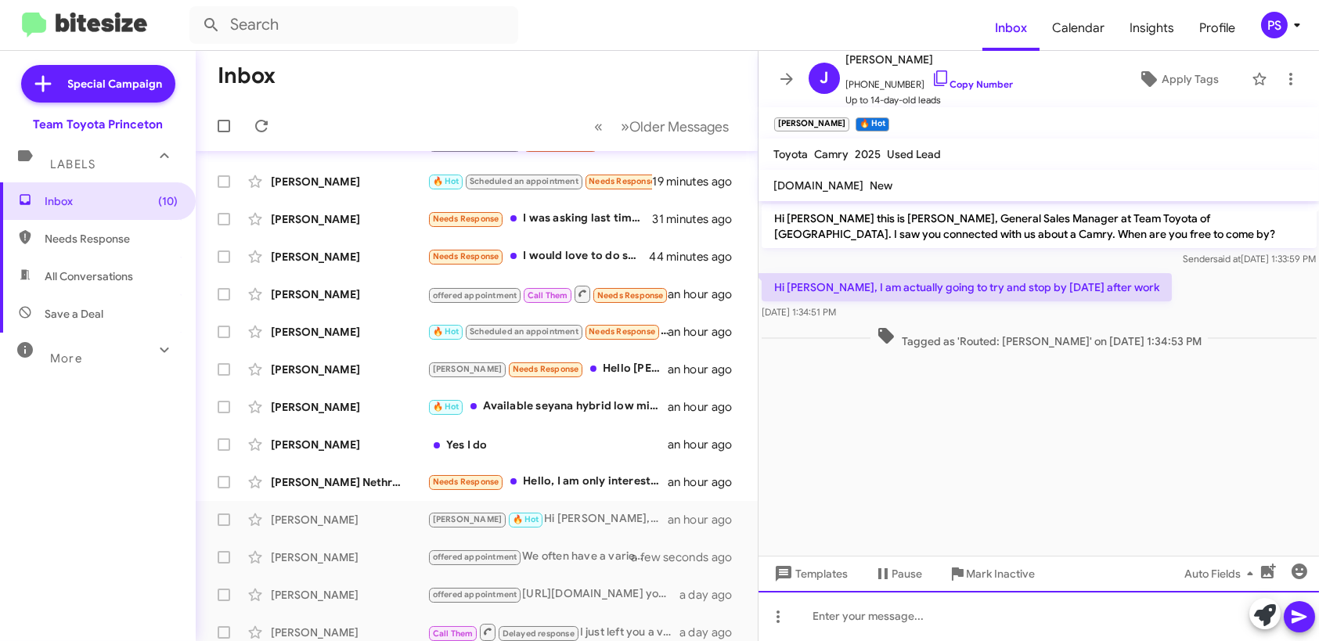
click at [1186, 619] on div at bounding box center [1039, 616] width 561 height 50
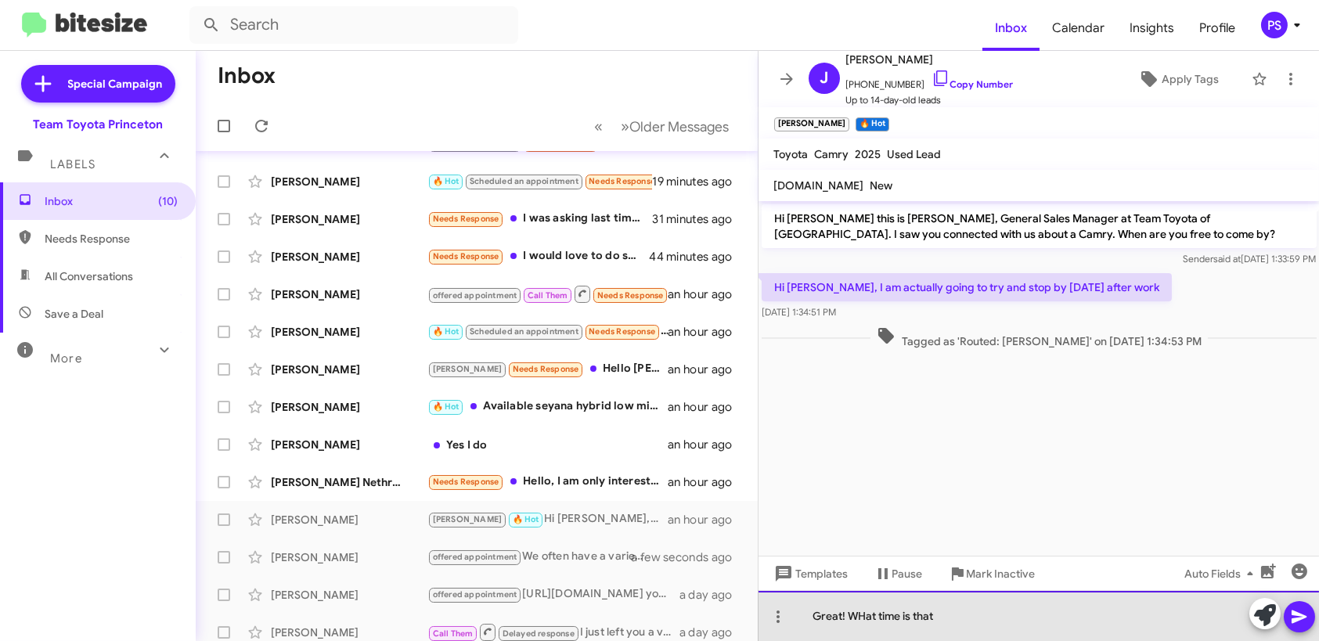
drag, startPoint x: 961, startPoint y: 626, endPoint x: 864, endPoint y: 628, distance: 97.1
click at [864, 628] on div "Great! WHat time is that" at bounding box center [1039, 616] width 561 height 50
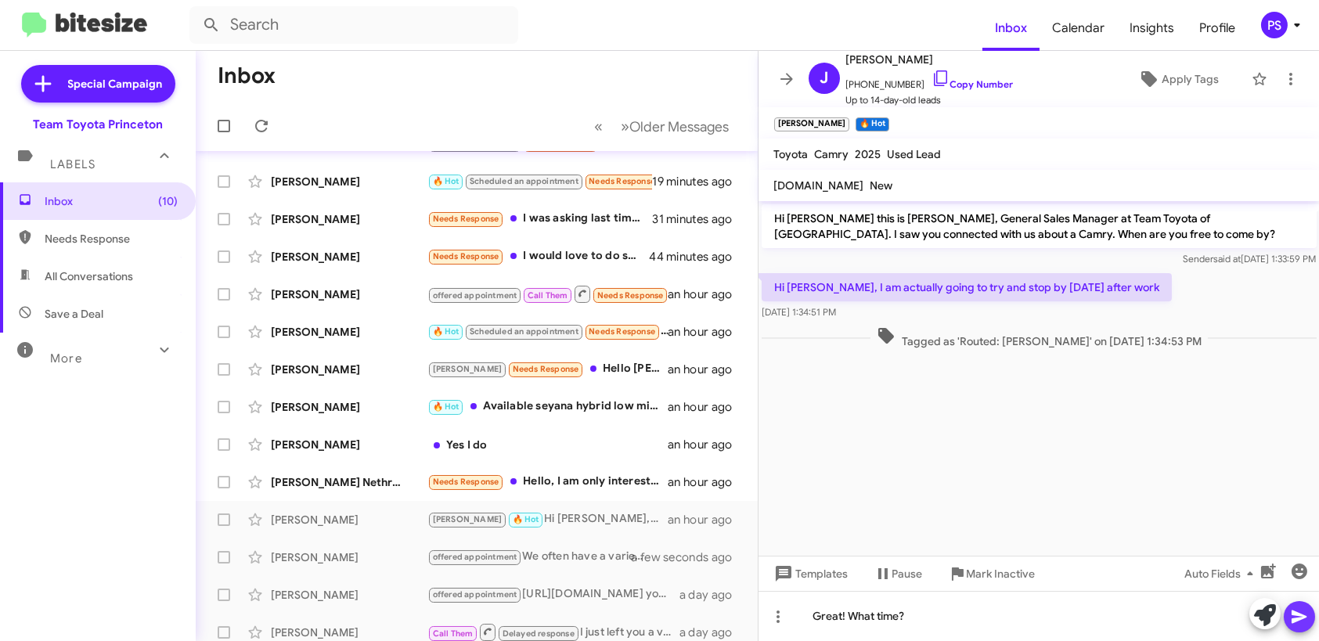
click at [1289, 619] on button at bounding box center [1299, 616] width 31 height 31
click at [1162, 84] on span "Apply Tags" at bounding box center [1190, 79] width 57 height 28
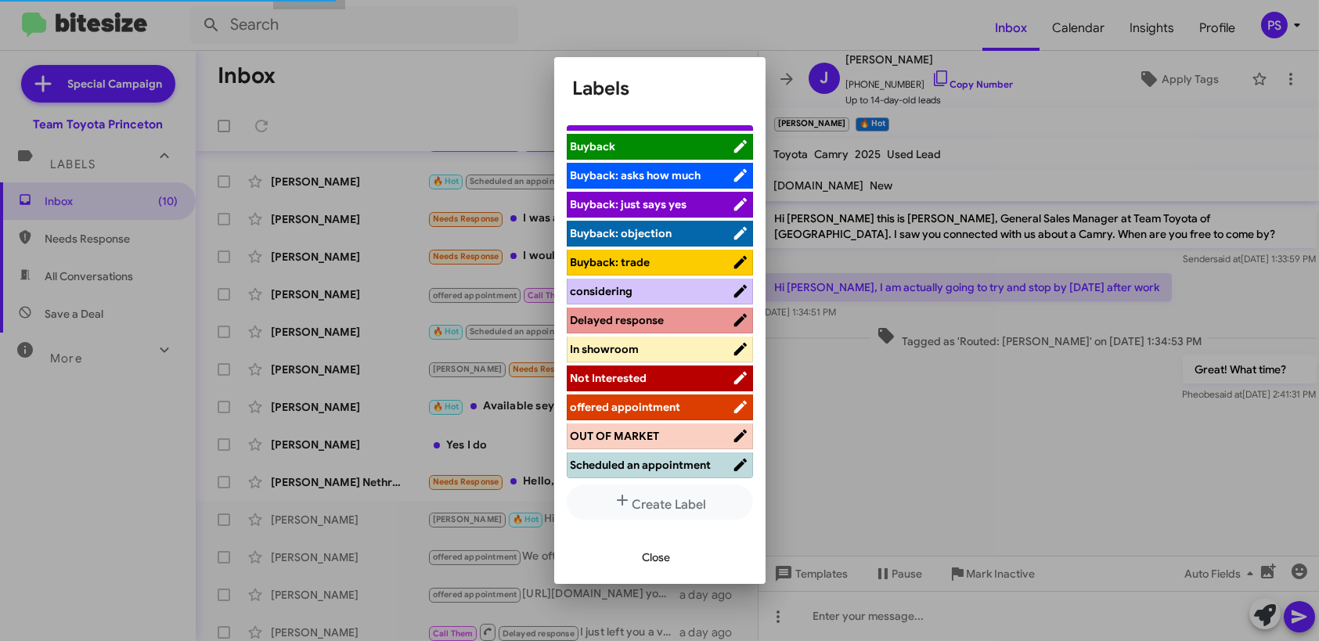
scroll to position [78, 0]
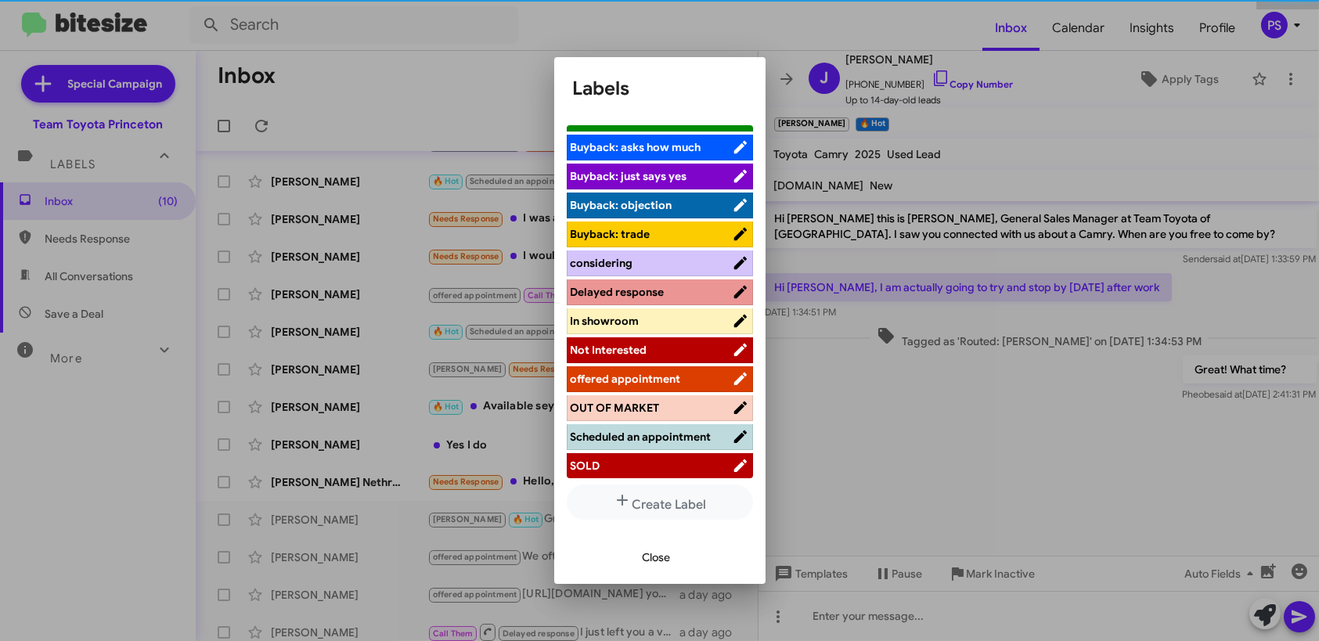
click at [666, 373] on span "offered appointment" at bounding box center [626, 379] width 110 height 14
click at [660, 552] on span "Close" at bounding box center [657, 557] width 28 height 28
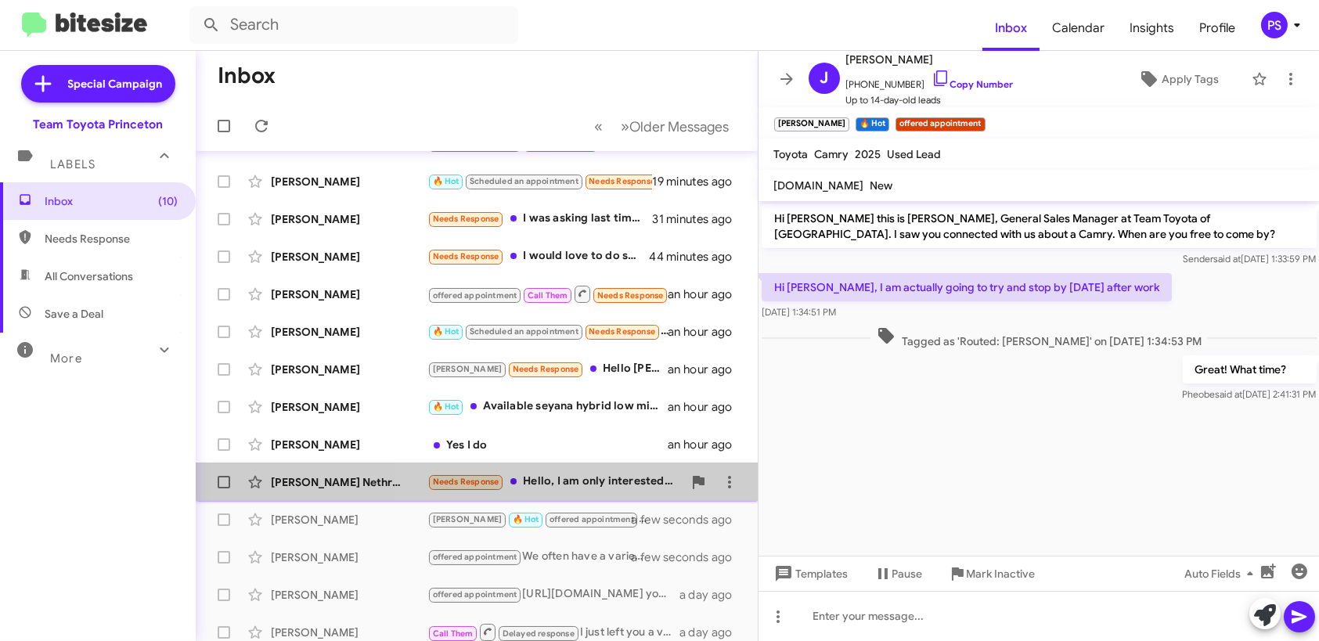
click at [594, 477] on div "Needs Response Hello, I am only interested in Toyota Sienna Woodland Edition, d…" at bounding box center [555, 482] width 255 height 18
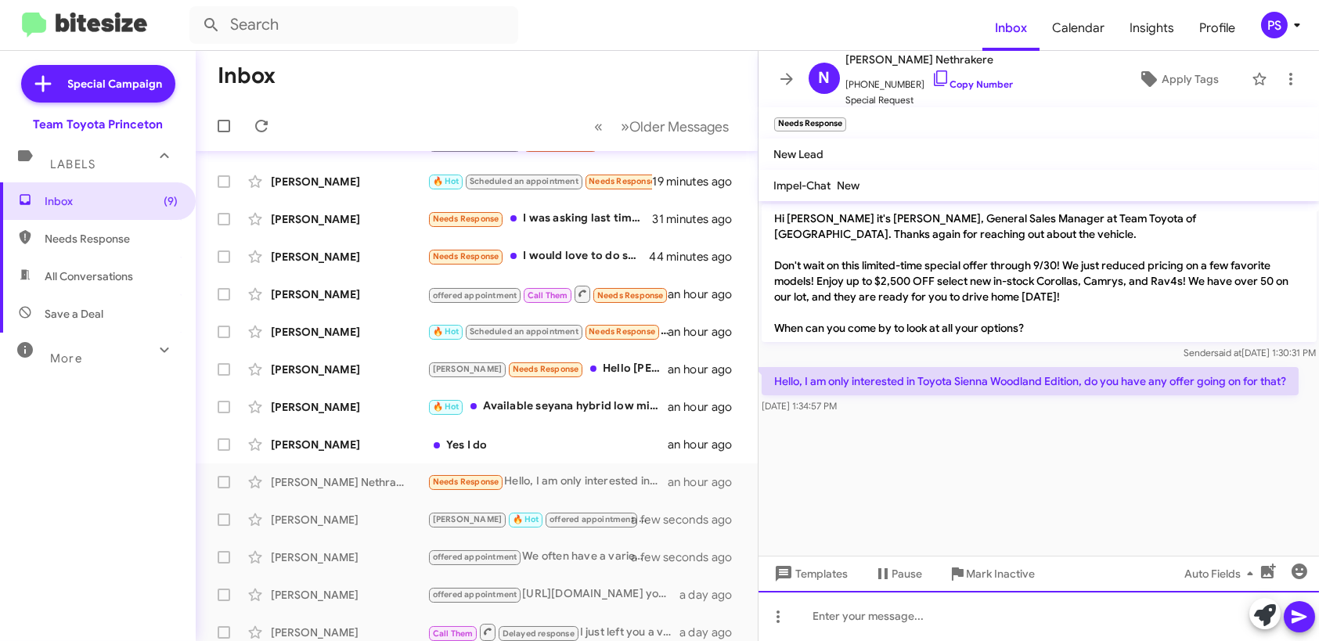
click at [1150, 619] on div at bounding box center [1039, 616] width 561 height 50
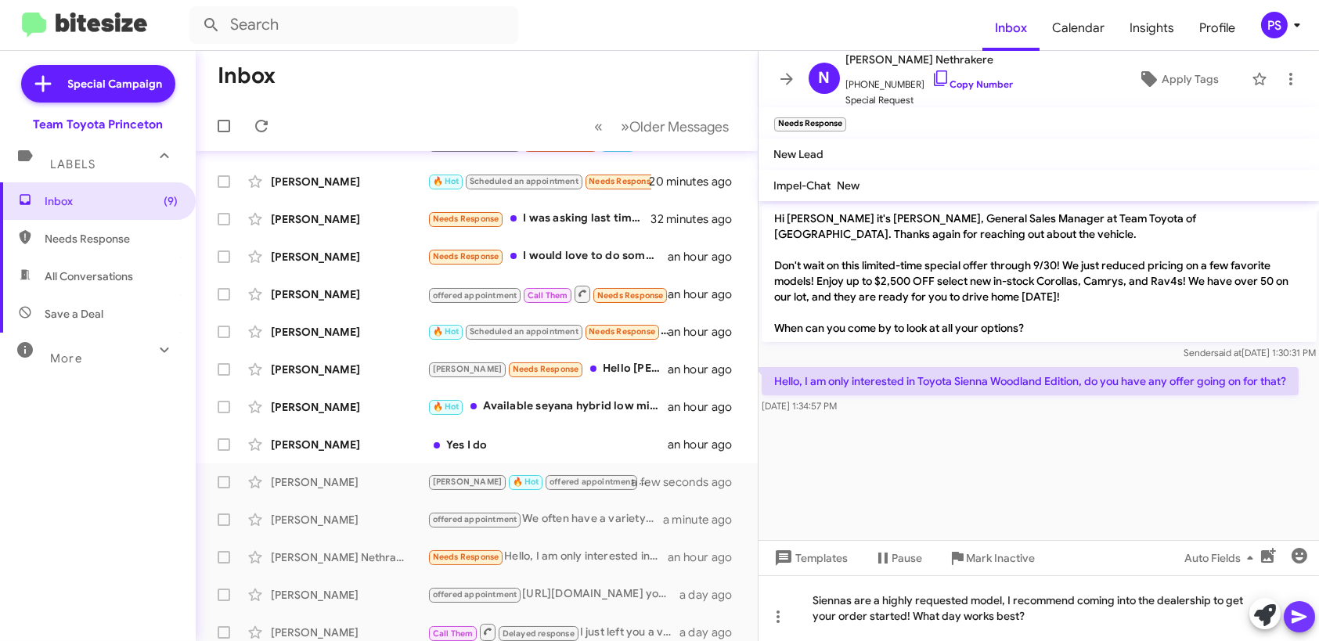
click at [1288, 619] on button at bounding box center [1299, 616] width 31 height 31
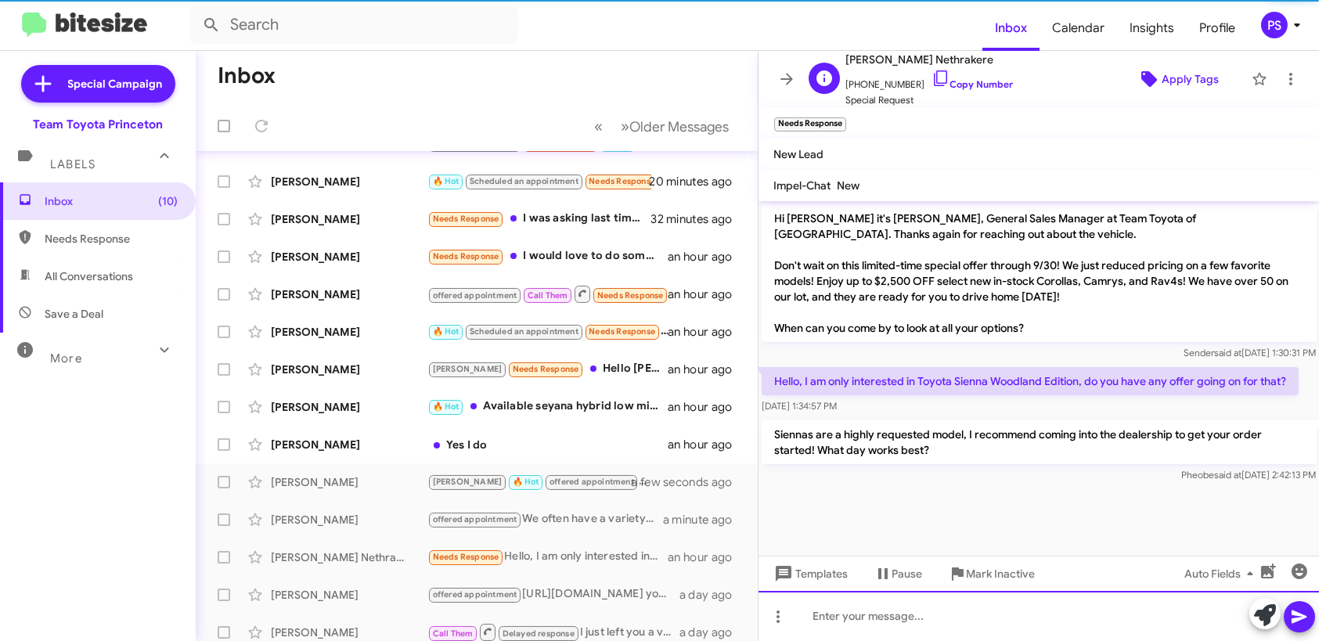
scroll to position [70, 0]
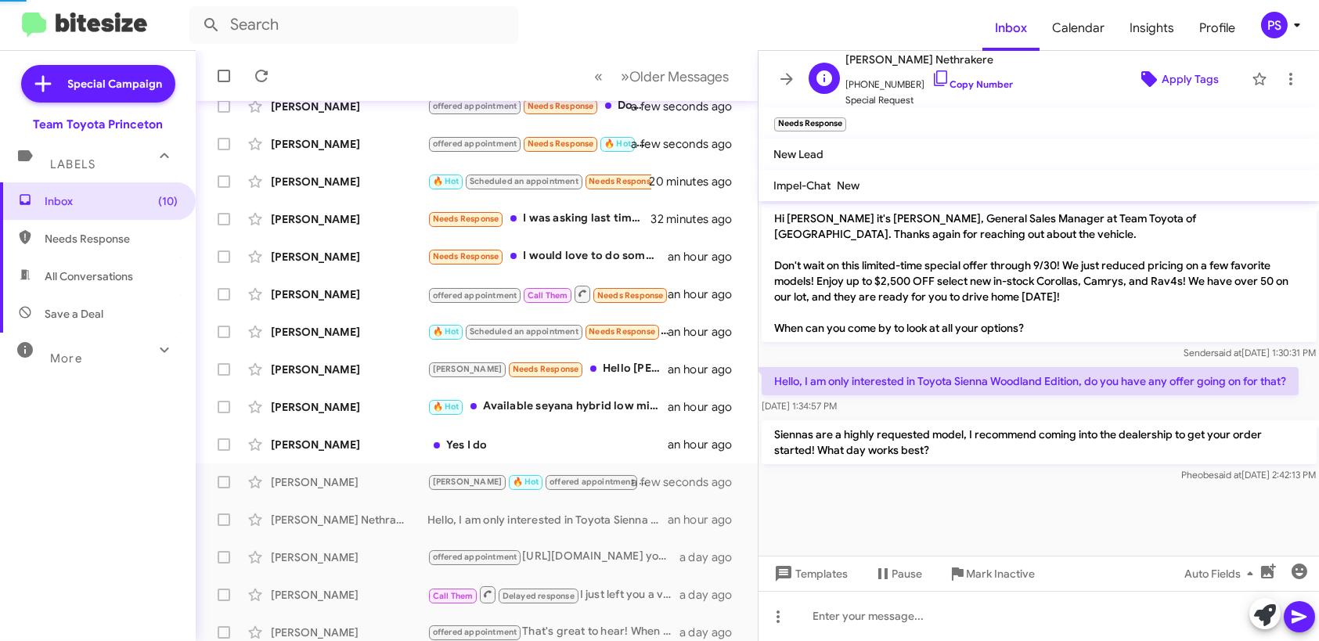
click at [1186, 90] on span "Apply Tags" at bounding box center [1190, 79] width 57 height 28
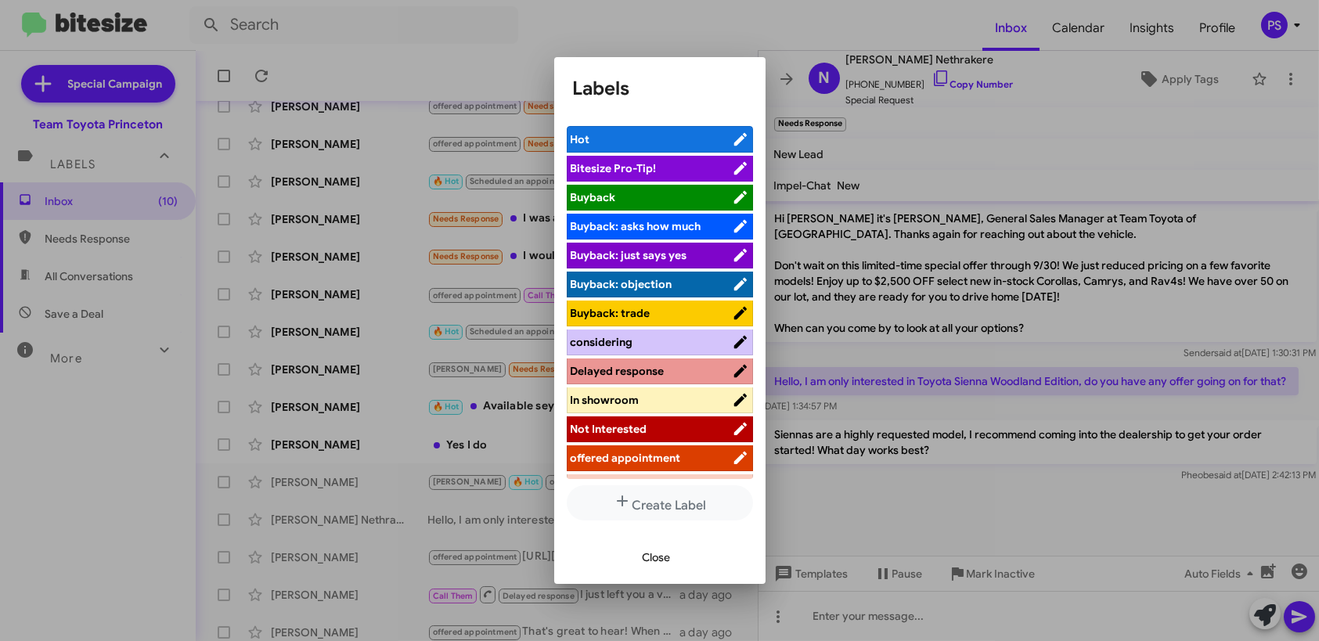
click at [659, 452] on span "offered appointment" at bounding box center [626, 458] width 110 height 14
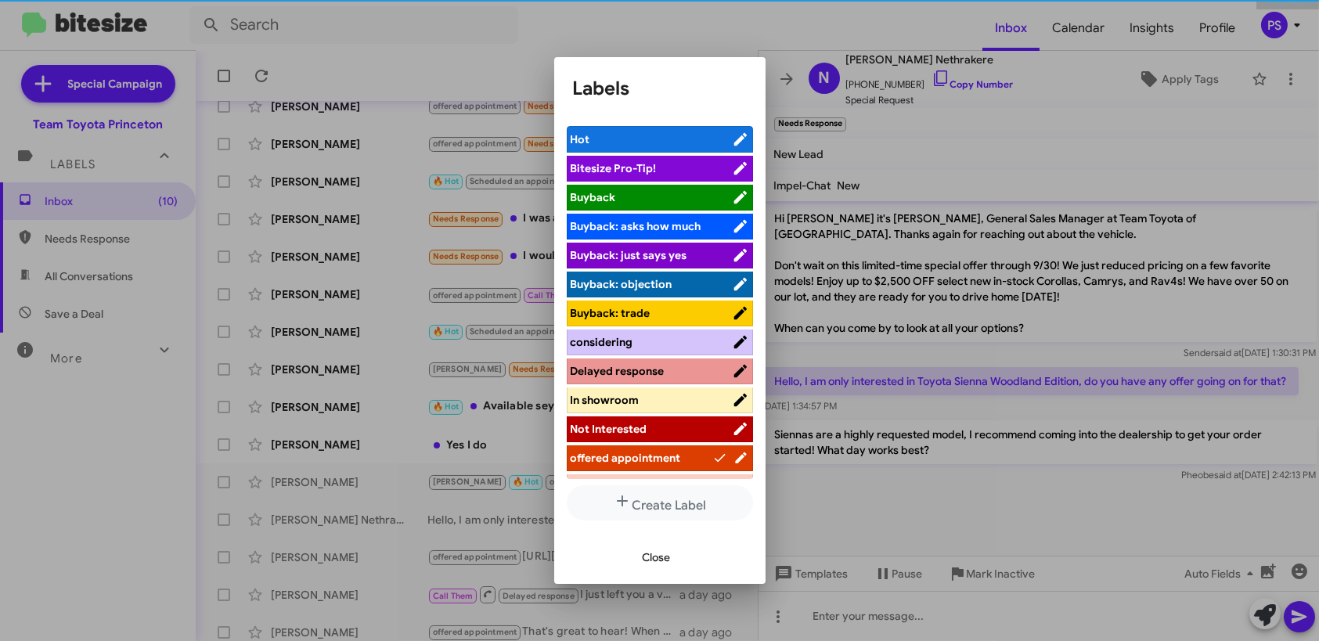
click at [666, 544] on span "Close" at bounding box center [657, 557] width 28 height 28
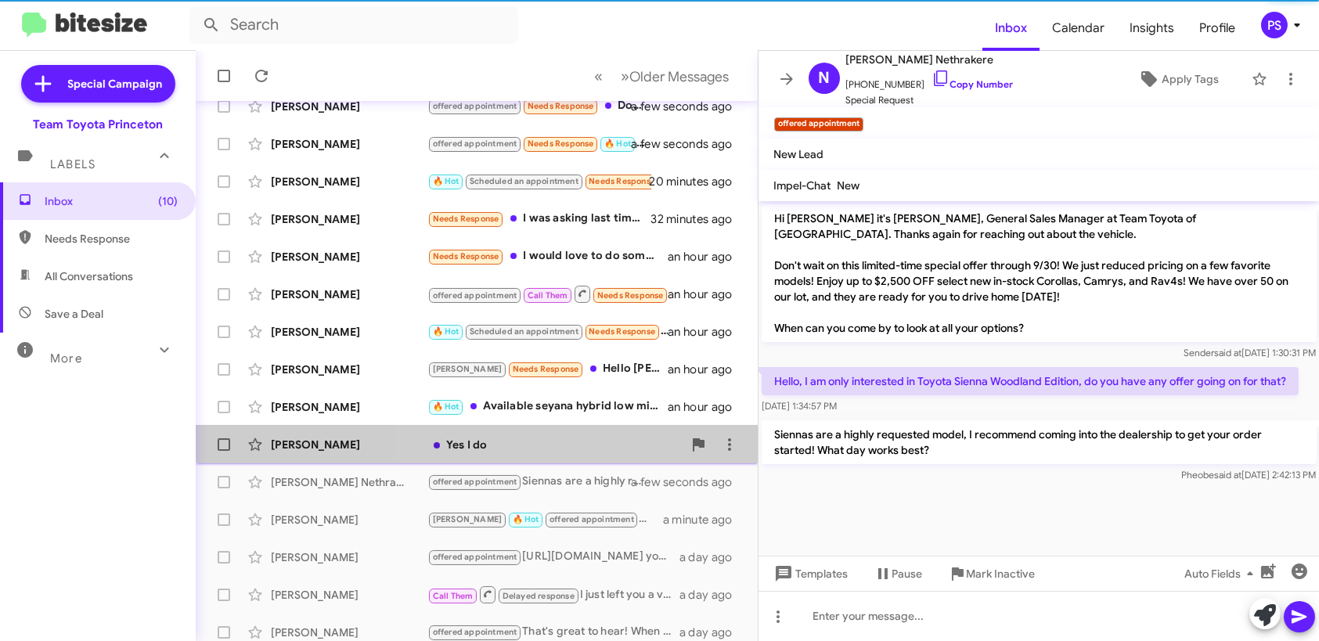
click at [553, 438] on div "Yes I do" at bounding box center [555, 445] width 255 height 16
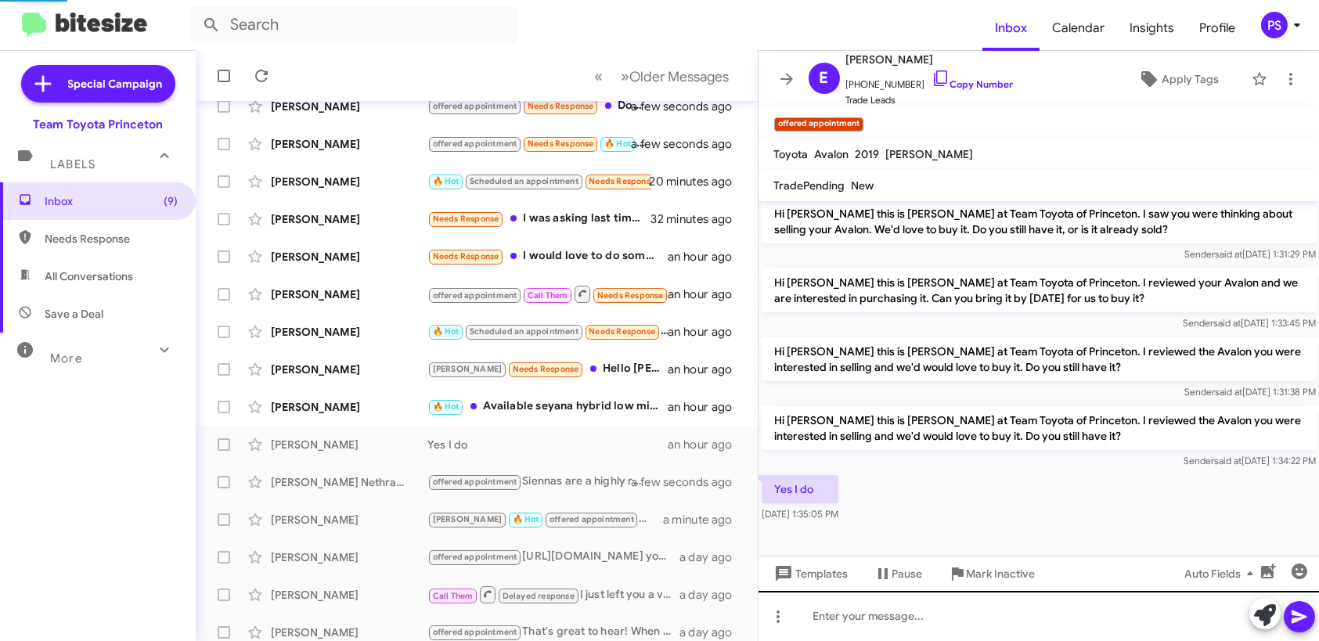
scroll to position [196, 0]
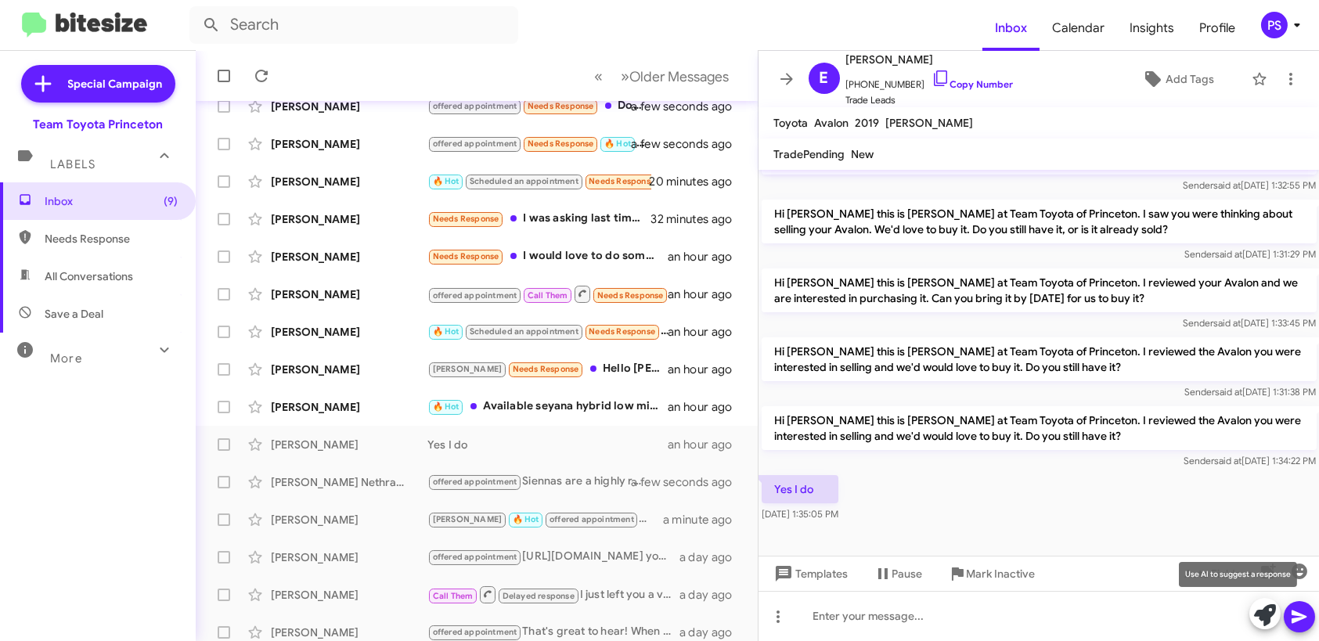
click at [1255, 606] on icon at bounding box center [1265, 615] width 22 height 22
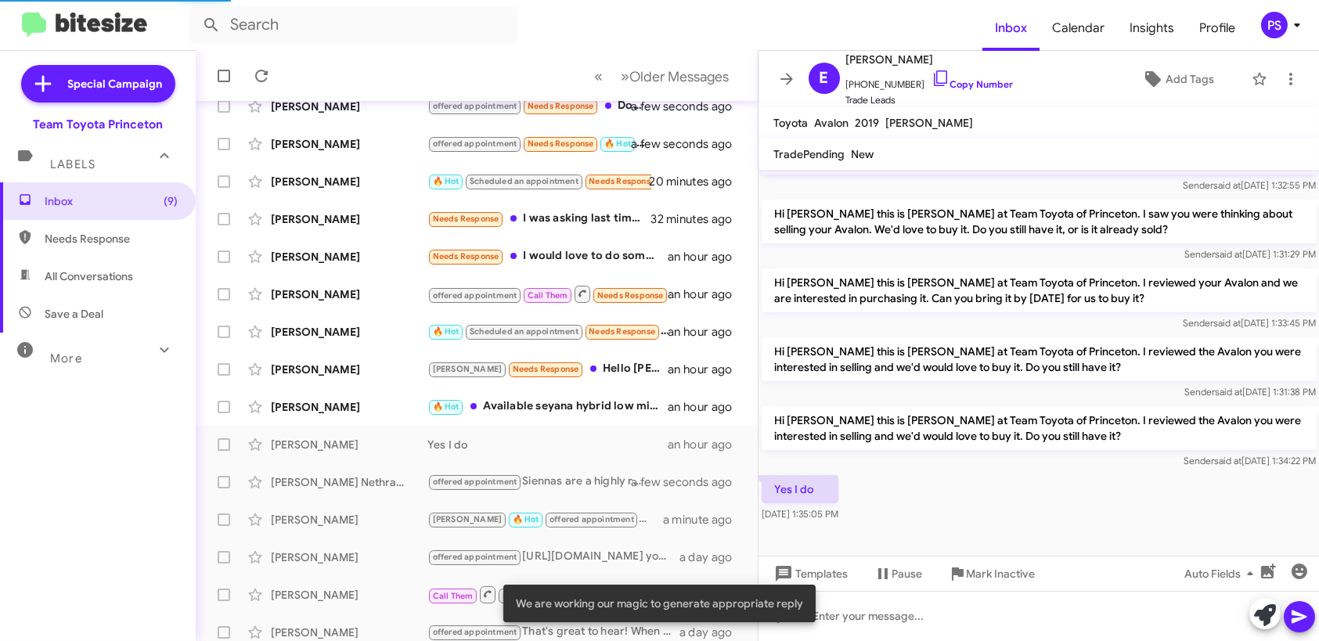
scroll to position [227, 0]
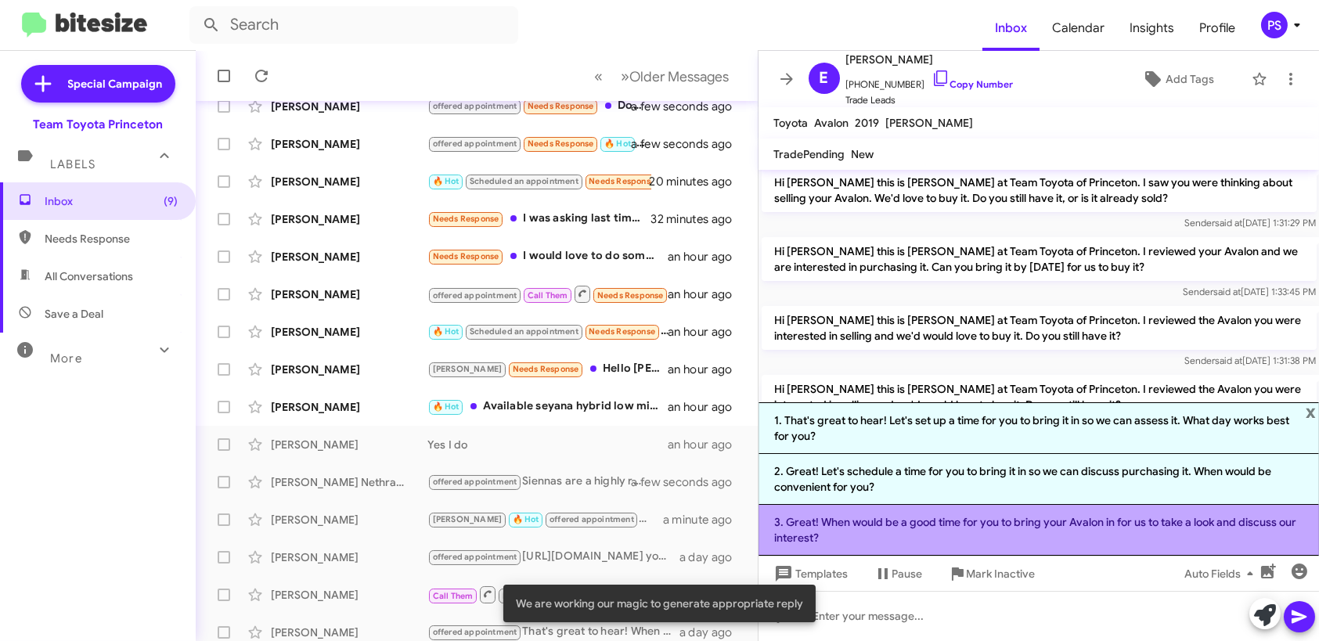
click at [973, 525] on li "3. Great! When would be a good time for you to bring your Avalon in for us to t…" at bounding box center [1039, 530] width 561 height 51
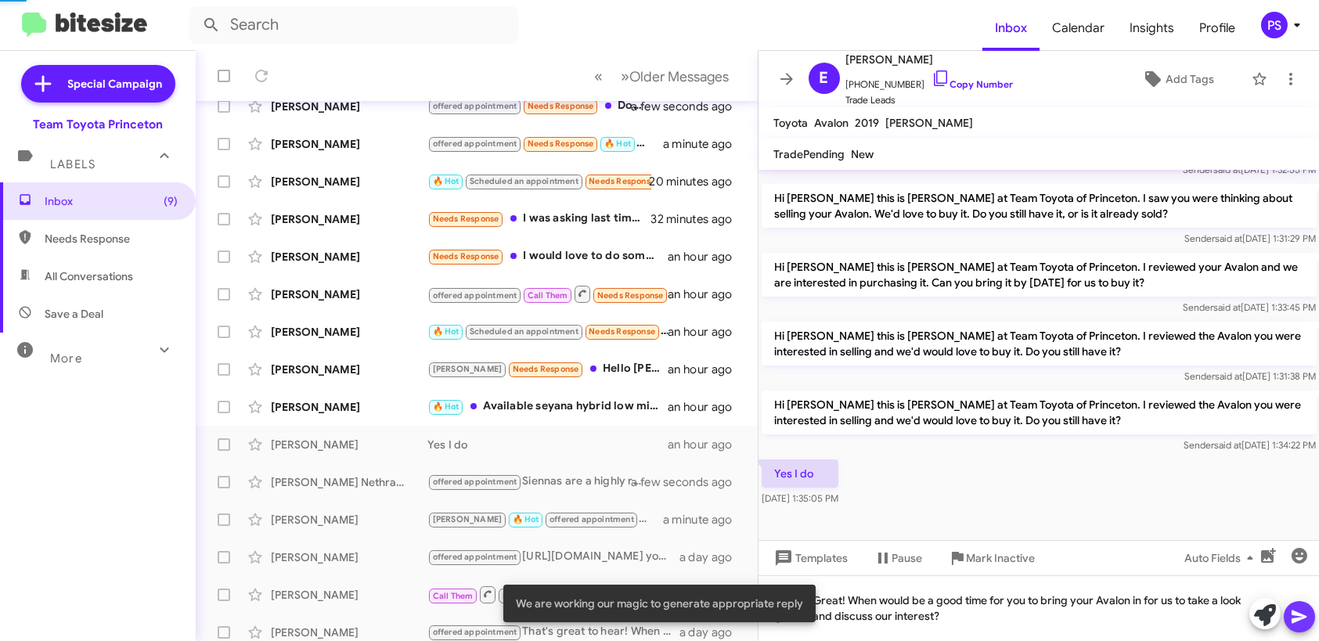
click at [1305, 624] on icon at bounding box center [1299, 617] width 19 height 19
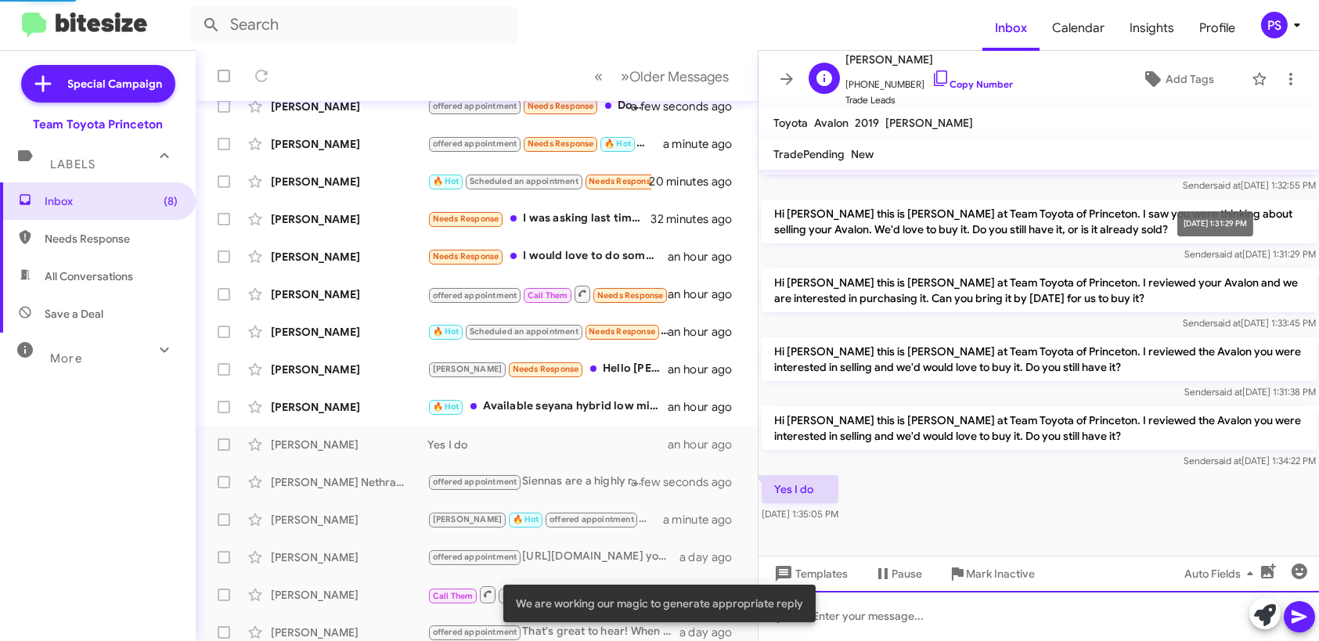
scroll to position [0, 0]
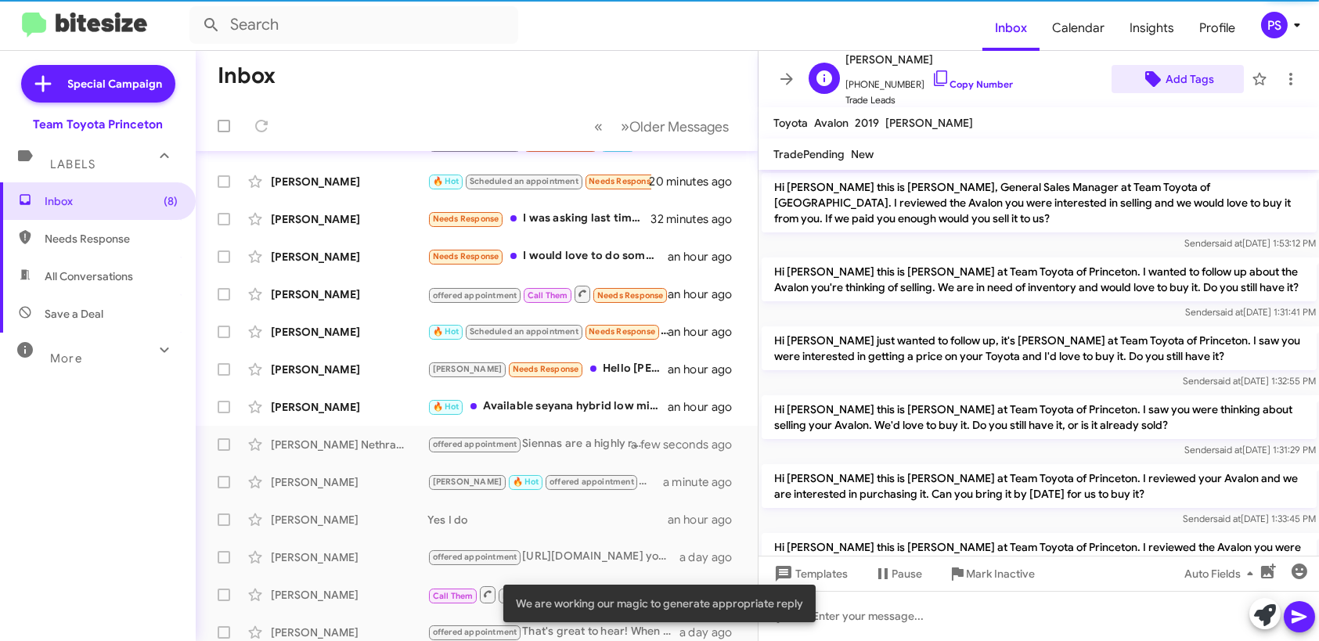
click at [1187, 81] on span "Add Tags" at bounding box center [1190, 79] width 49 height 28
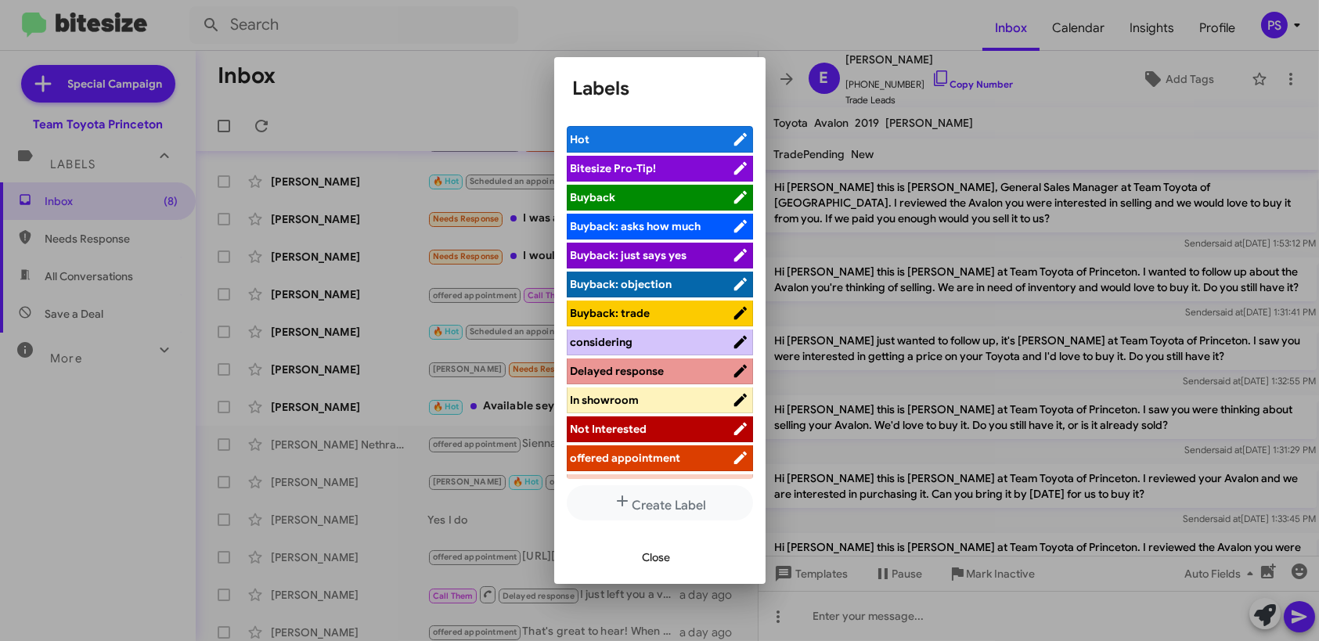
click at [687, 463] on span "offered appointment" at bounding box center [651, 458] width 161 height 16
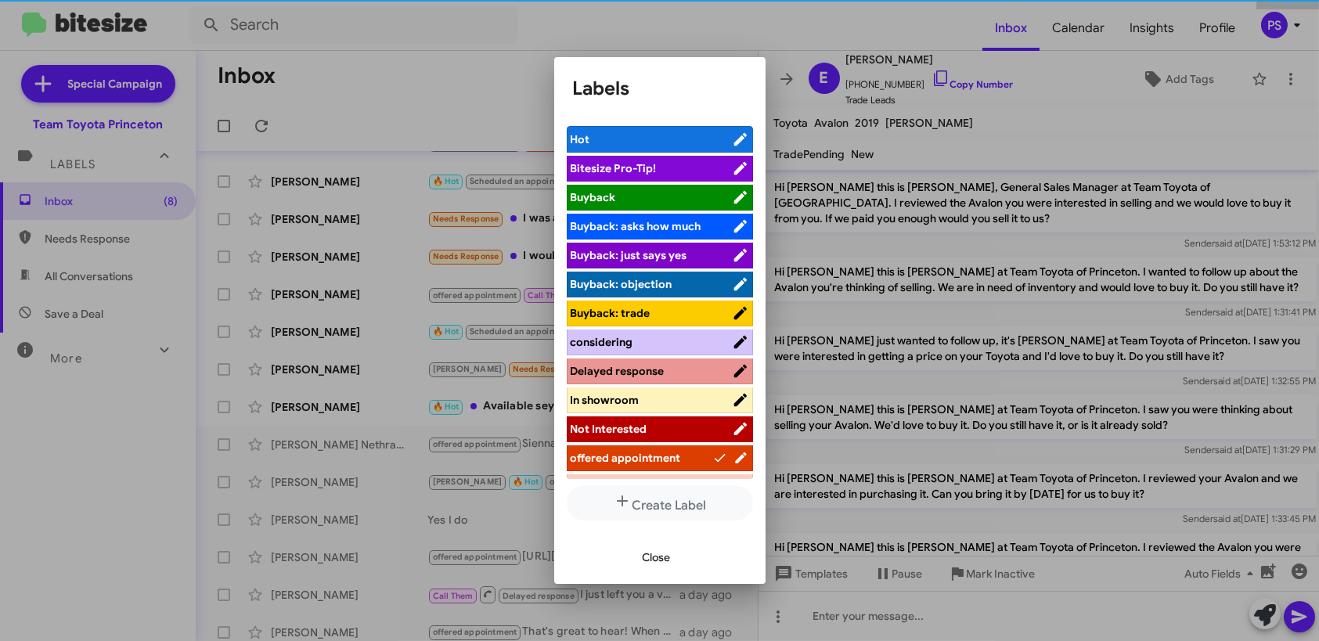
click at [663, 555] on span "Close" at bounding box center [657, 557] width 28 height 28
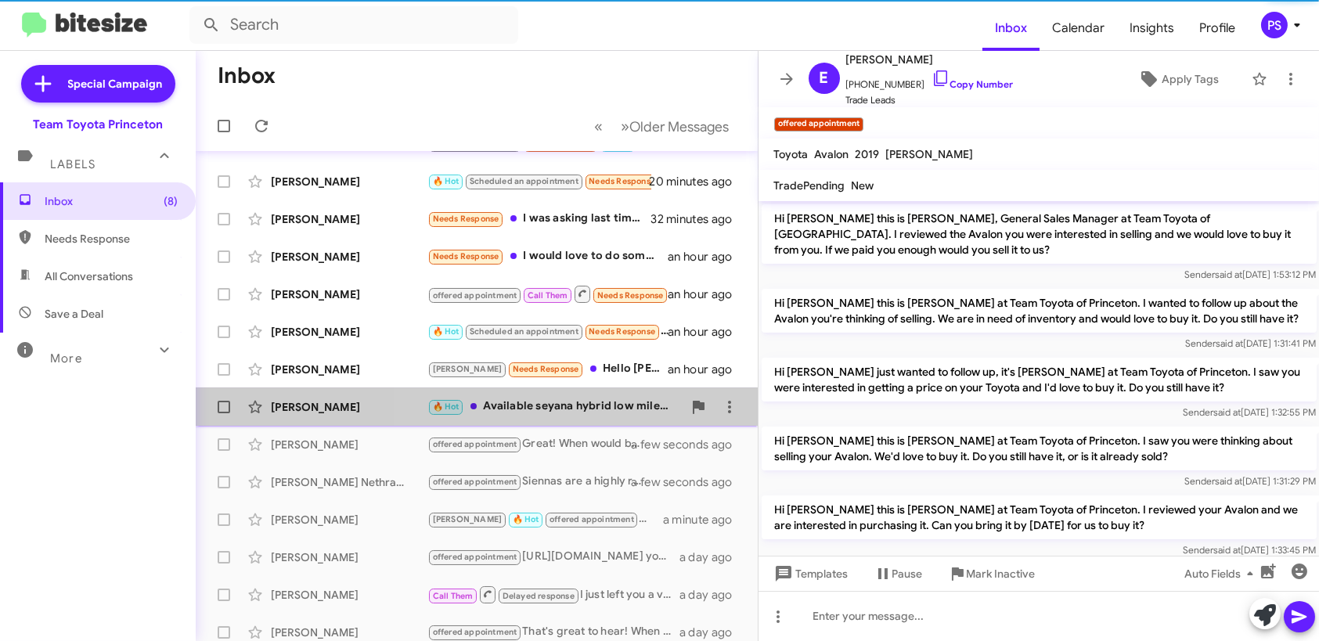
click at [606, 394] on div "Girish Patel 🔥 Hot Available seyana hybrid low mileage an hour ago" at bounding box center [476, 407] width 537 height 31
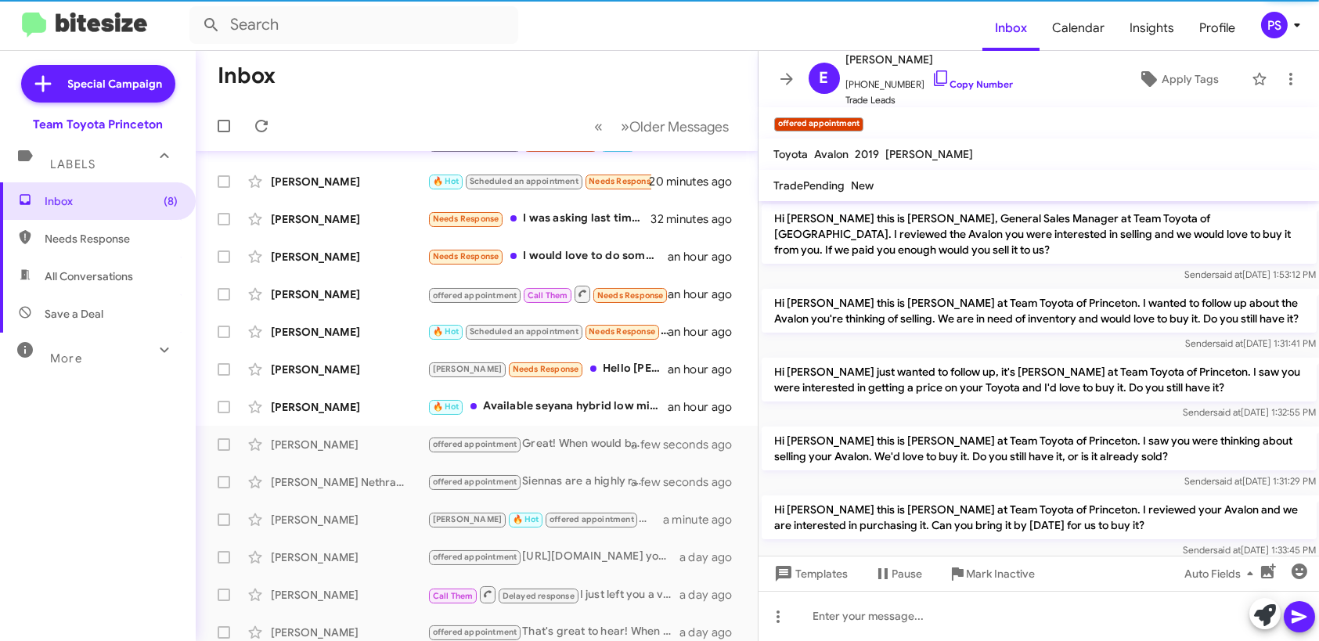
scroll to position [626, 0]
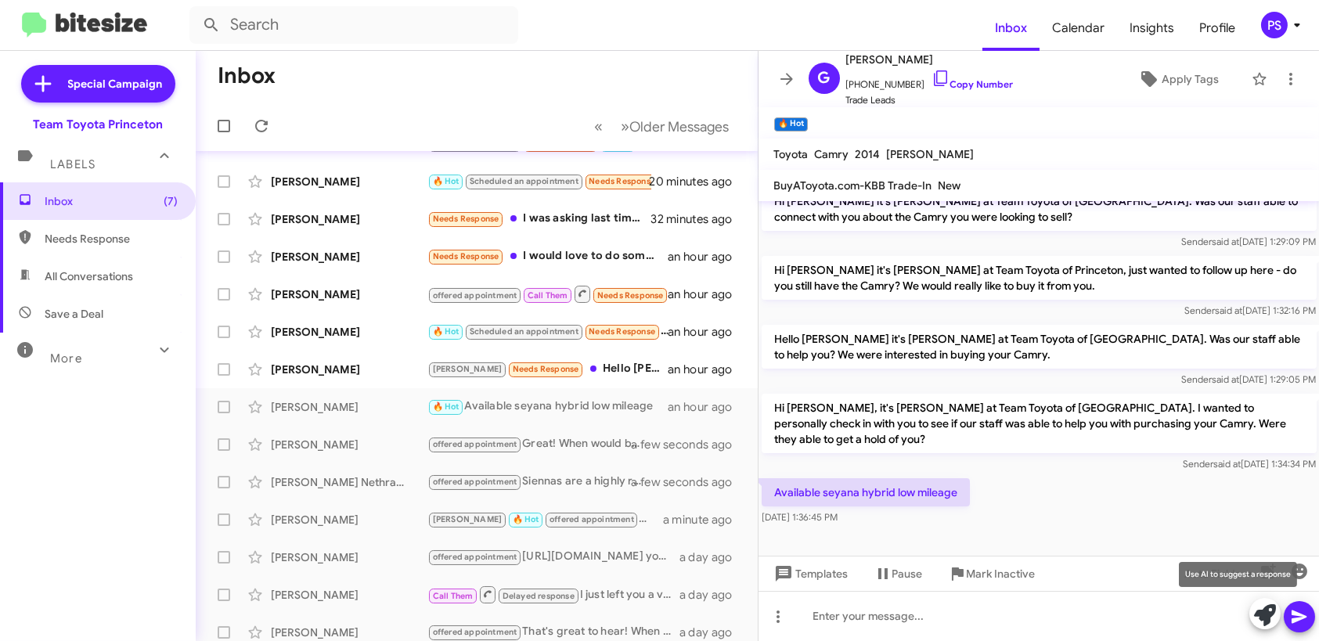
click at [1275, 616] on icon at bounding box center [1265, 615] width 22 height 22
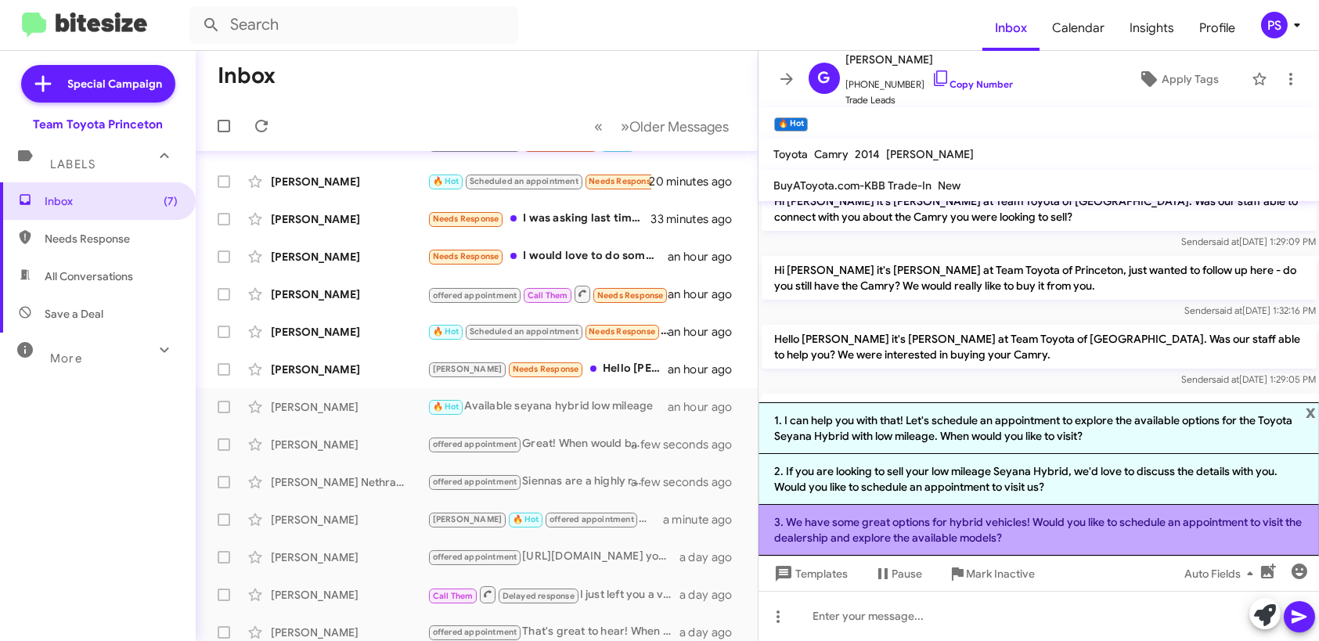
click at [1168, 543] on li "3. We have some great options for hybrid vehicles! Would you like to schedule a…" at bounding box center [1039, 530] width 561 height 51
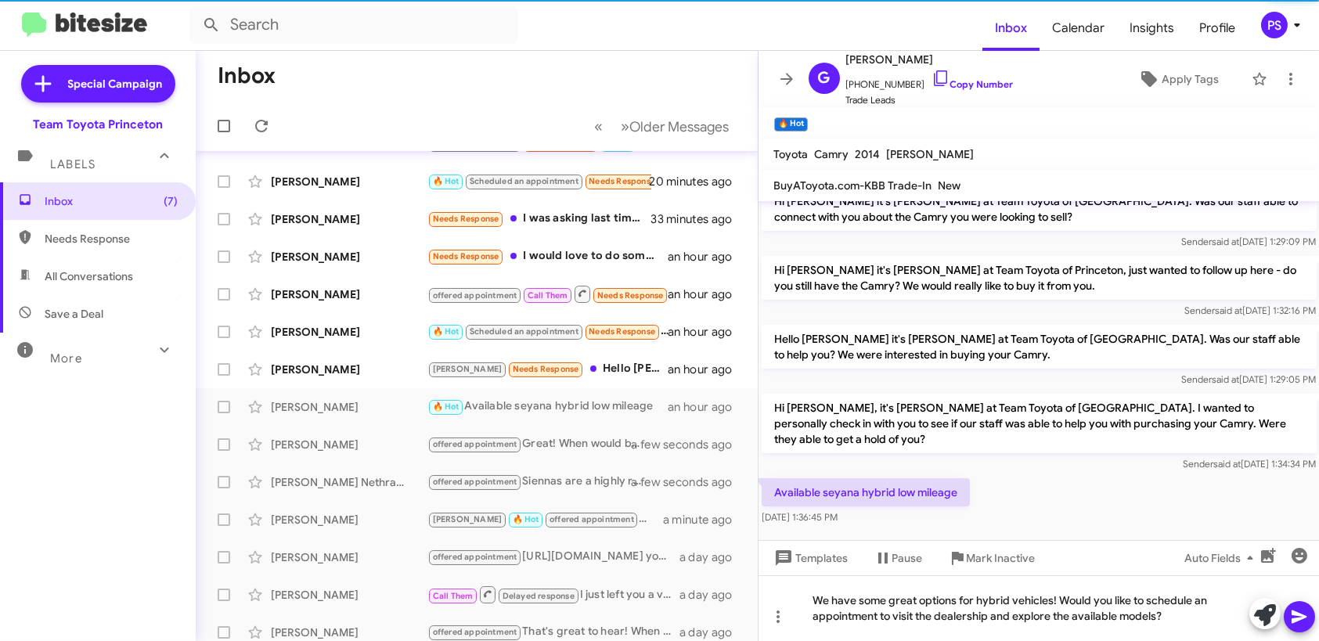
click at [1304, 619] on icon at bounding box center [1299, 617] width 19 height 19
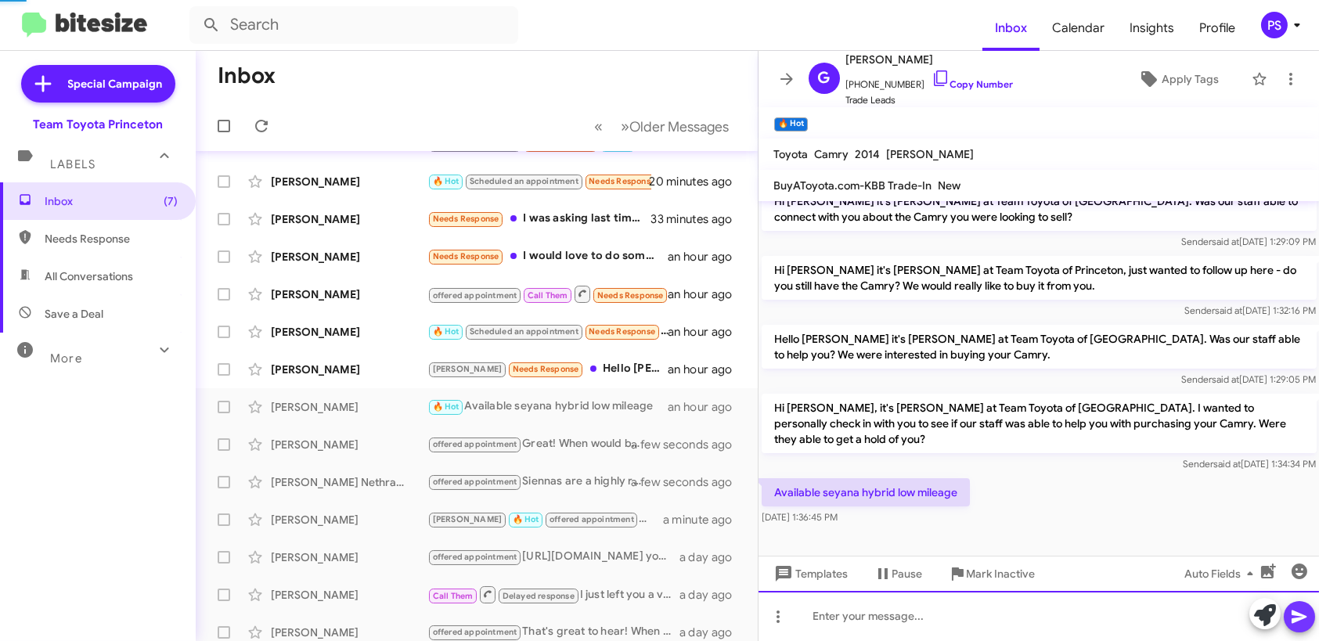
scroll to position [0, 0]
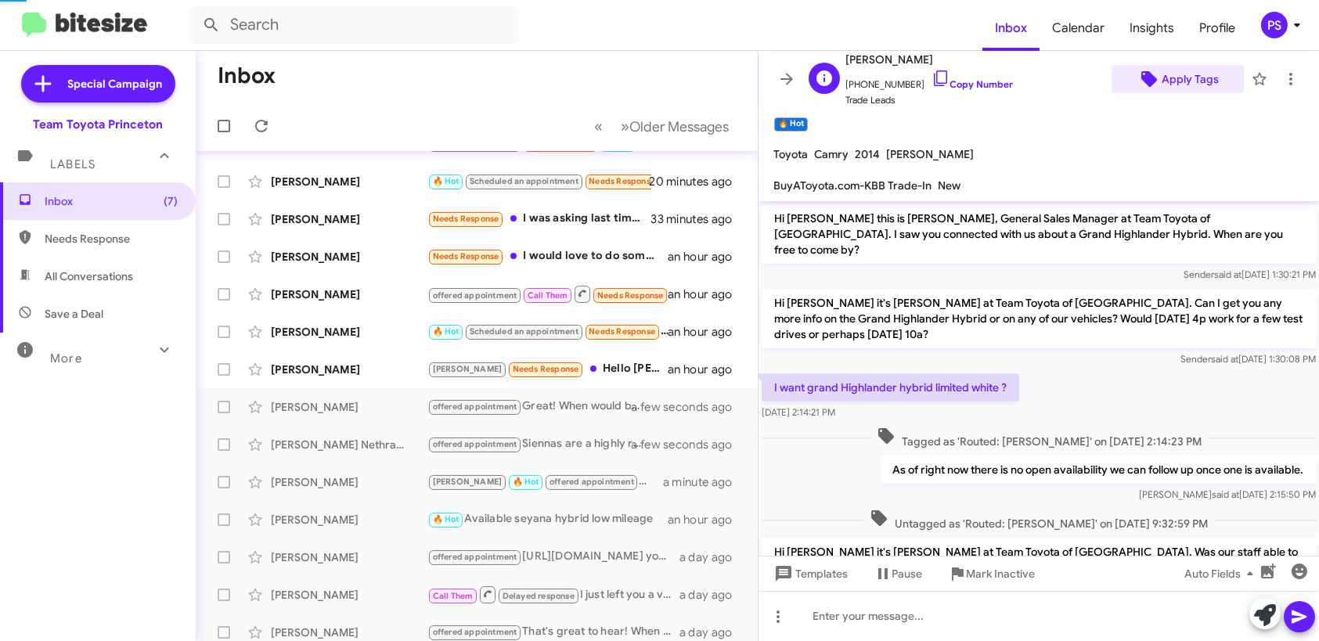
click at [1182, 79] on span "Apply Tags" at bounding box center [1190, 79] width 57 height 28
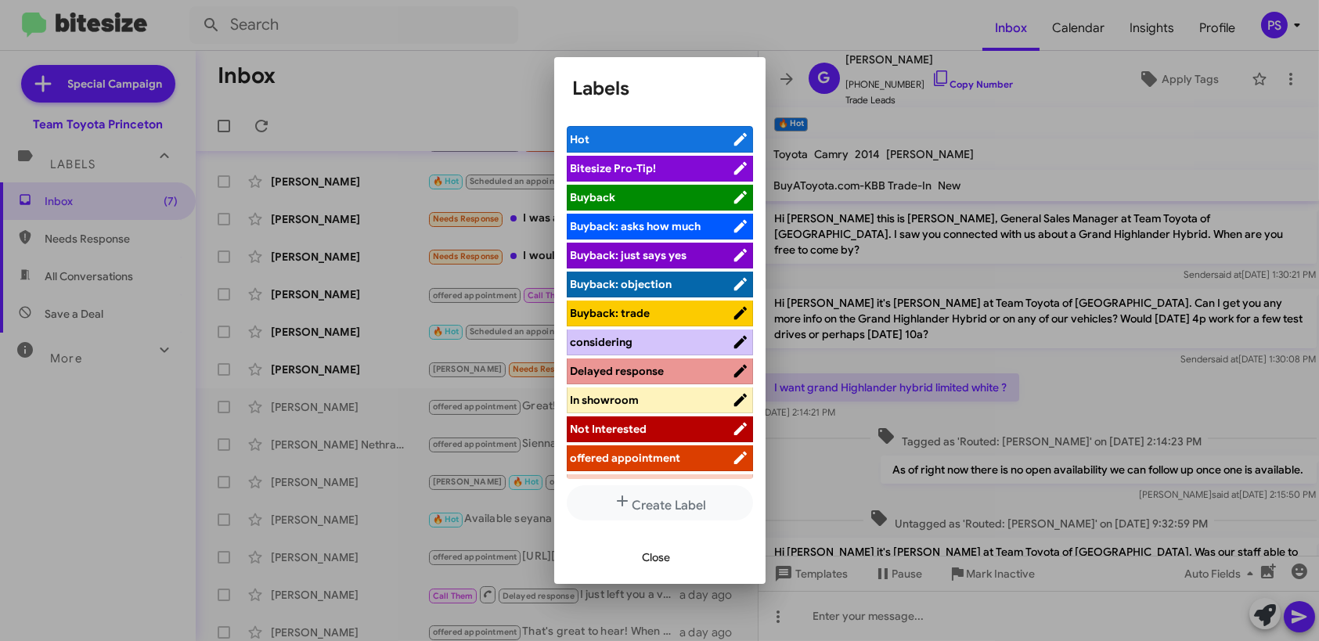
click at [672, 457] on span "offered appointment" at bounding box center [626, 458] width 110 height 14
click at [662, 554] on span "Close" at bounding box center [657, 557] width 28 height 28
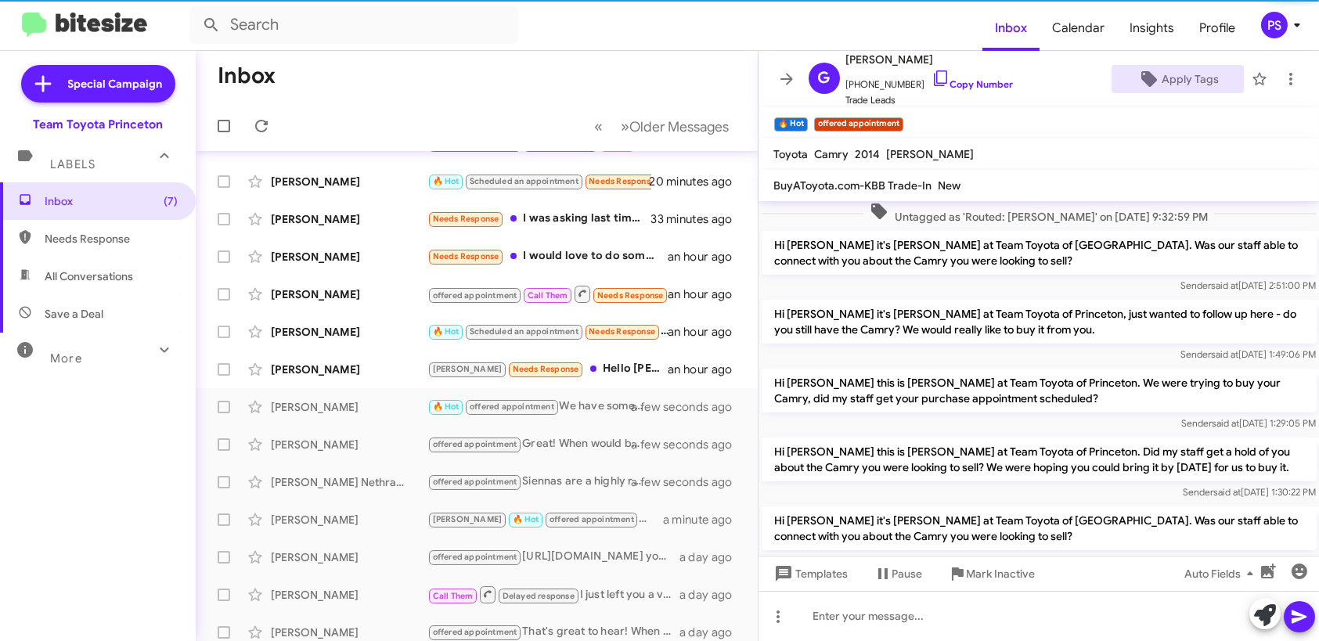
scroll to position [313, 0]
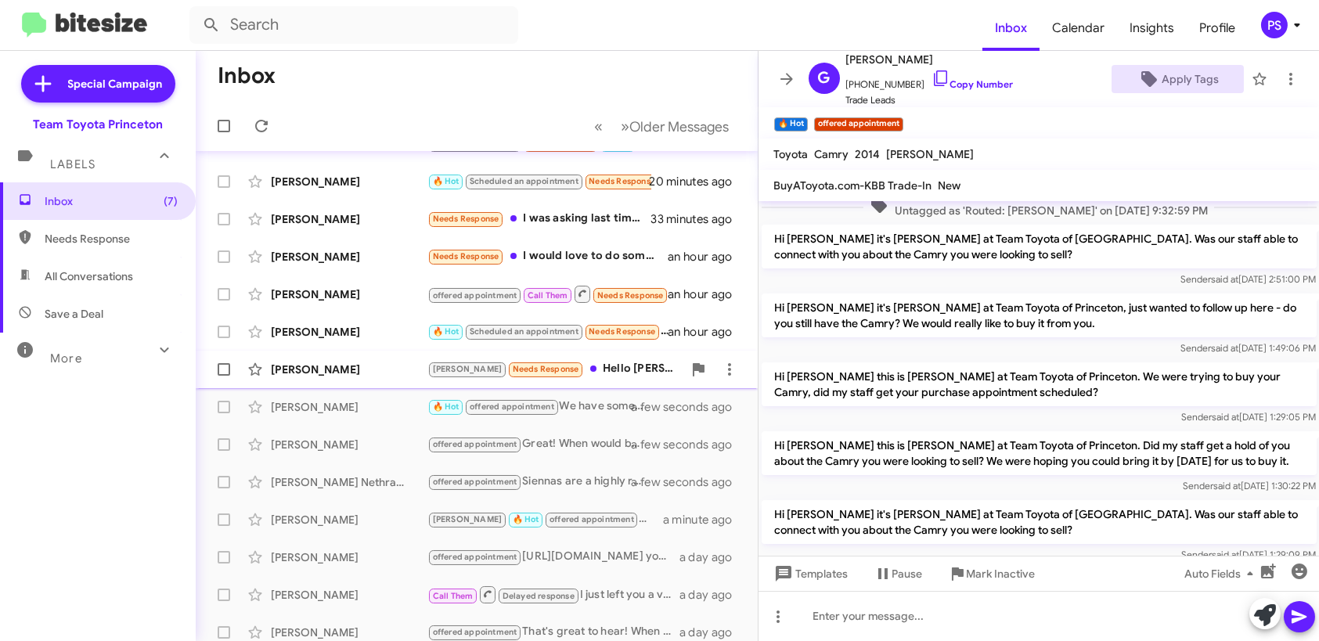
click at [334, 366] on div "Ian Lees" at bounding box center [349, 370] width 157 height 16
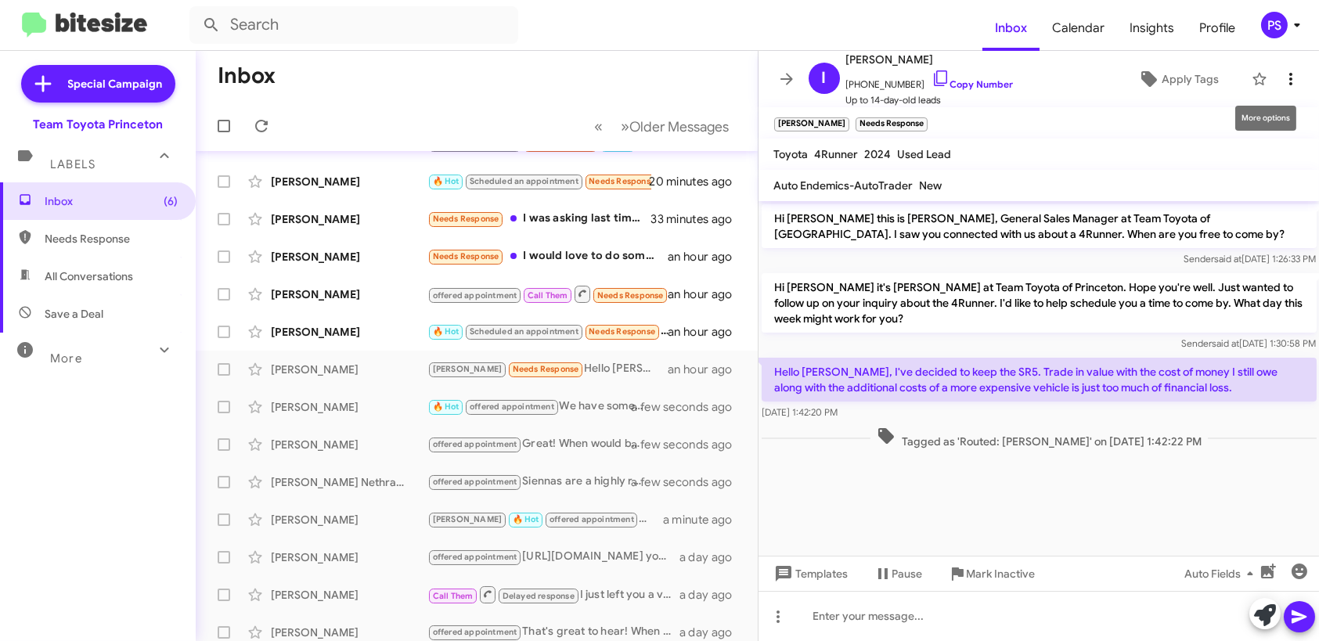
click at [1282, 78] on icon at bounding box center [1291, 79] width 19 height 19
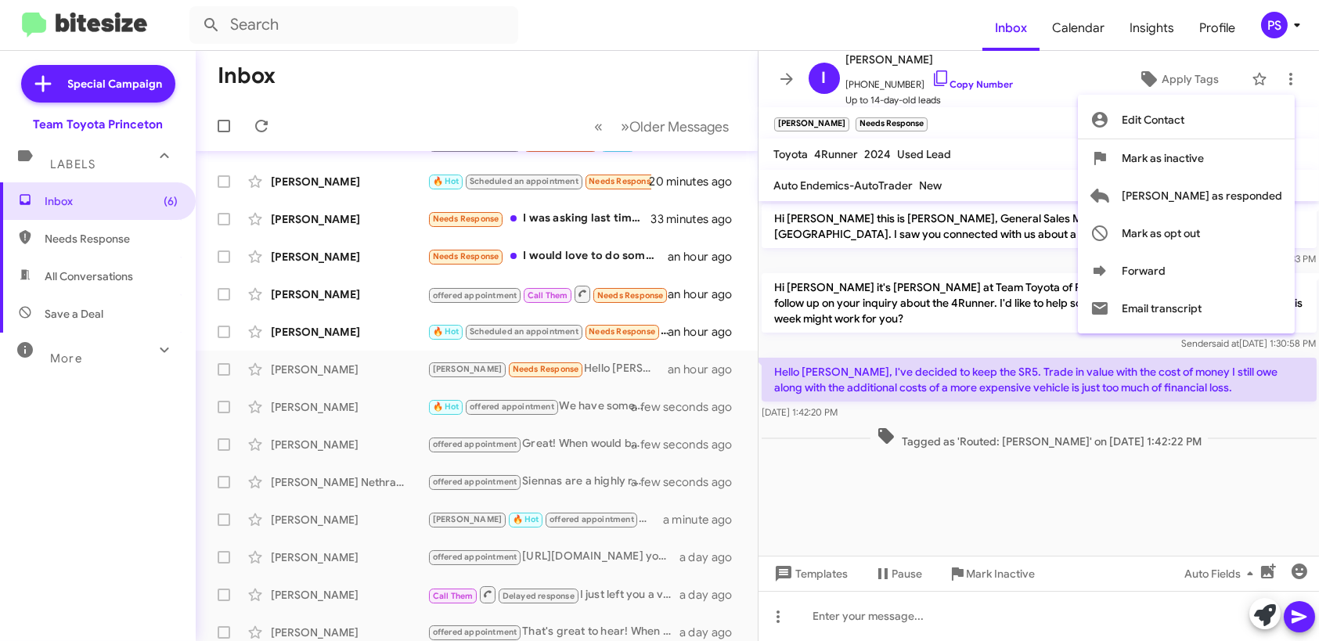
click at [1074, 106] on div at bounding box center [659, 320] width 1319 height 641
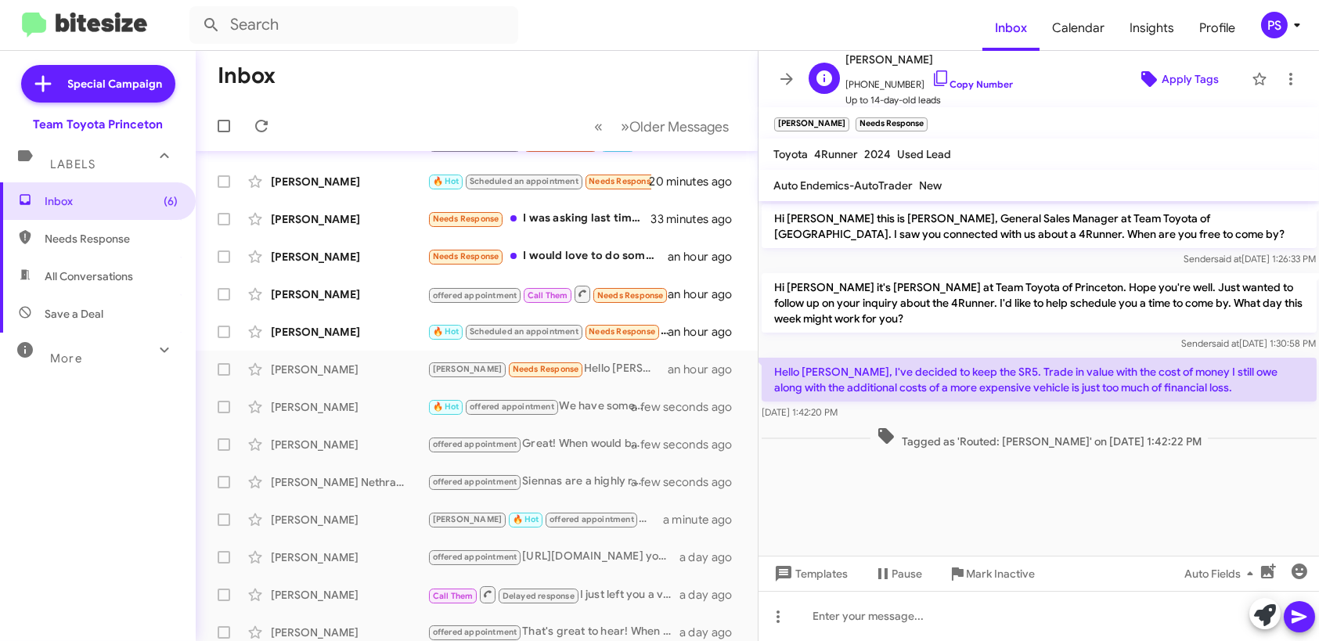
click at [1149, 68] on span "Apply Tags" at bounding box center [1177, 79] width 107 height 28
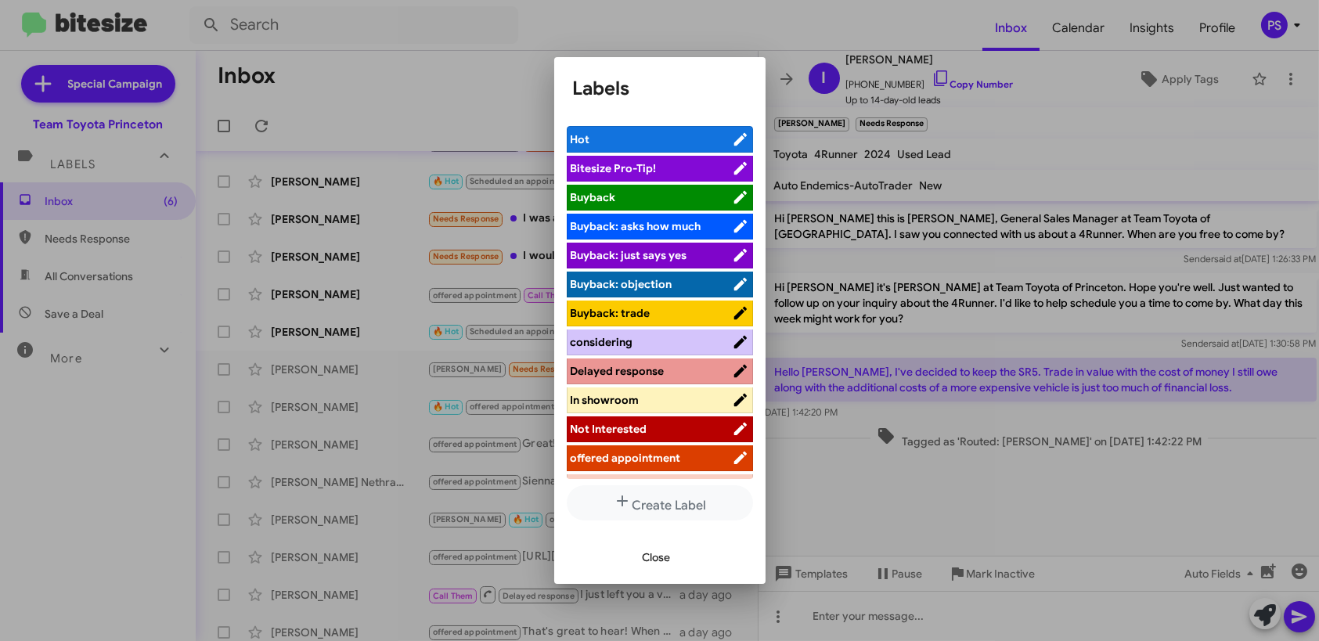
click at [676, 429] on span "Not Interested" at bounding box center [651, 429] width 161 height 16
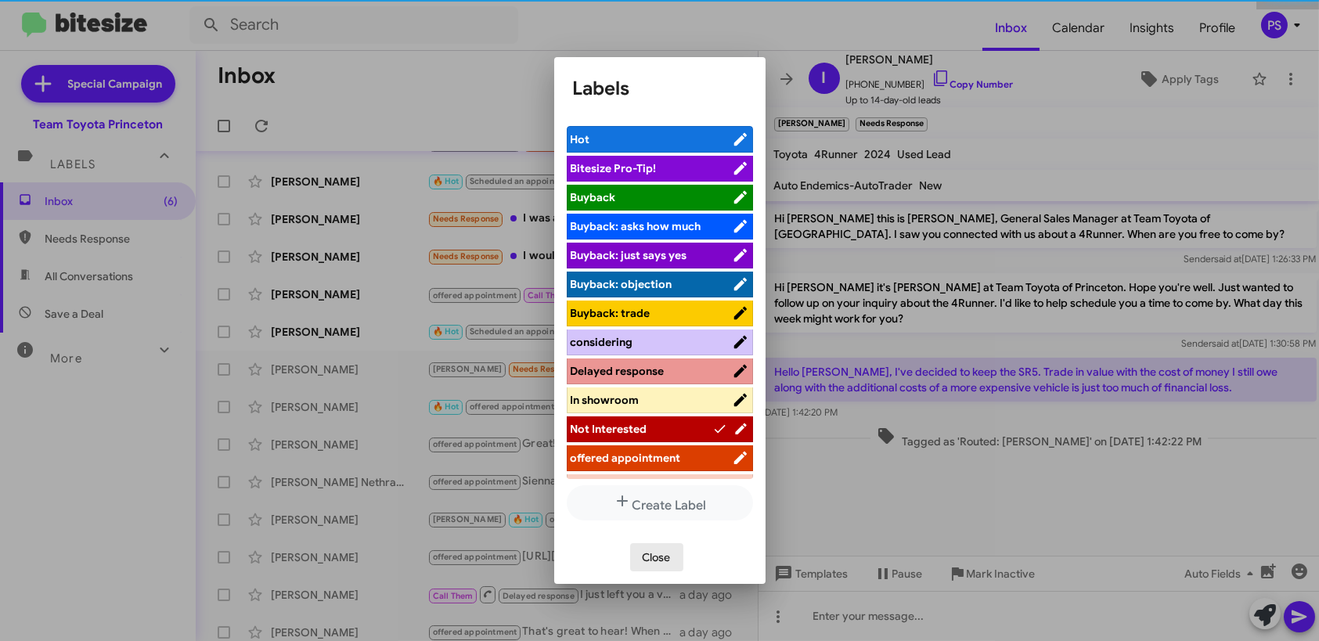
click at [665, 557] on span "Close" at bounding box center [657, 557] width 28 height 28
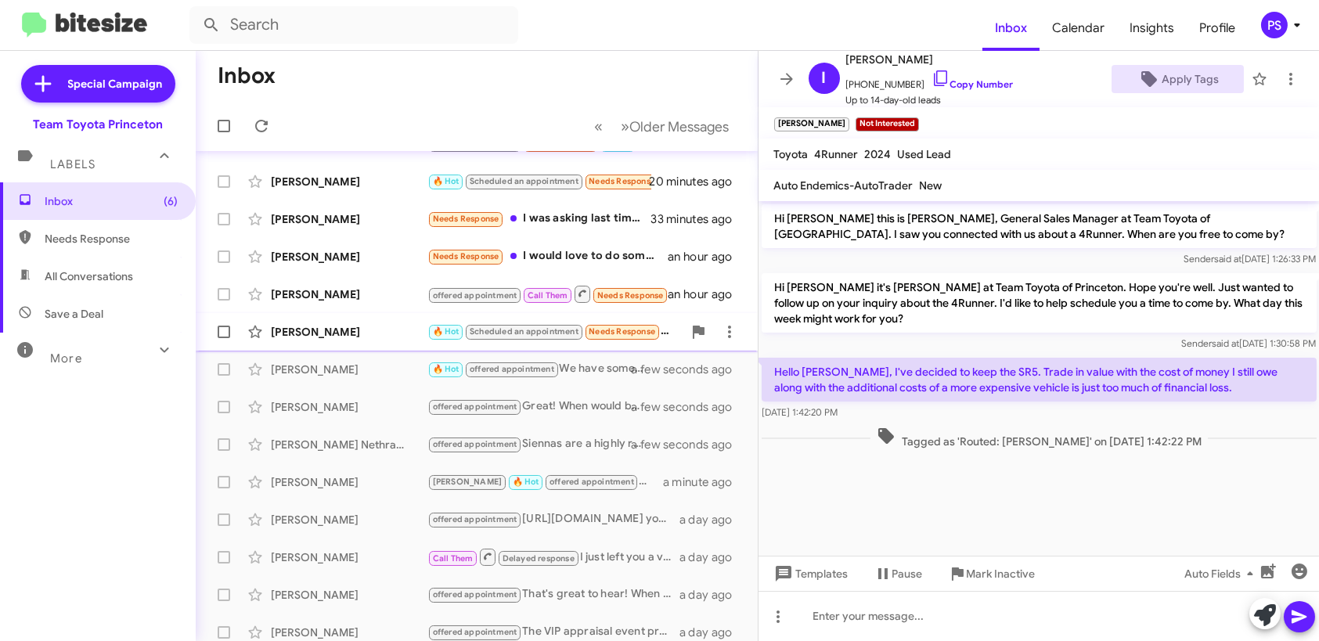
click at [358, 324] on div "Kebebew Tsion" at bounding box center [349, 332] width 157 height 16
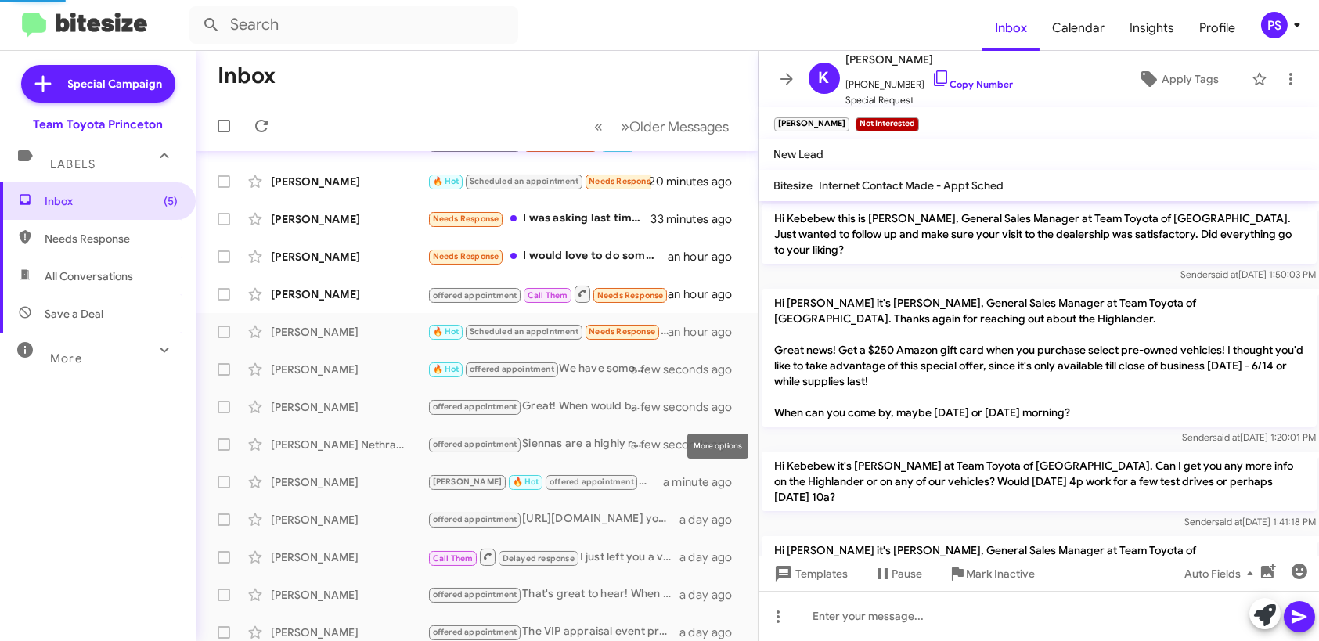
scroll to position [953, 0]
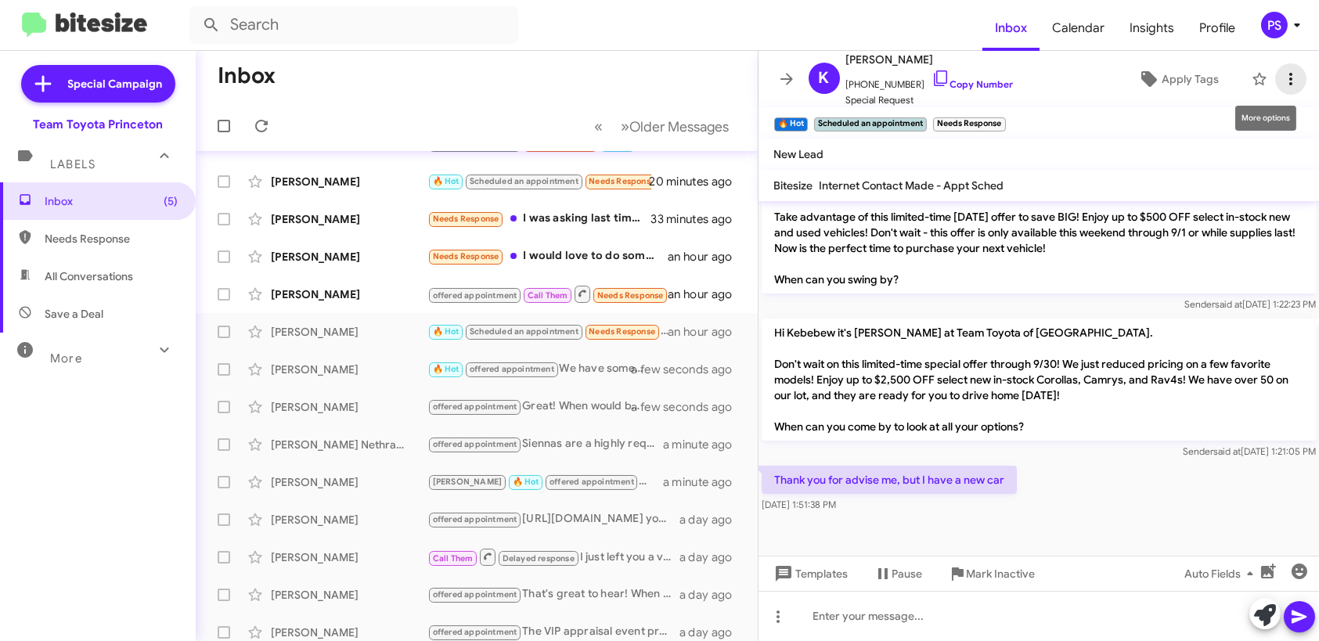
click at [1282, 77] on icon at bounding box center [1291, 79] width 19 height 19
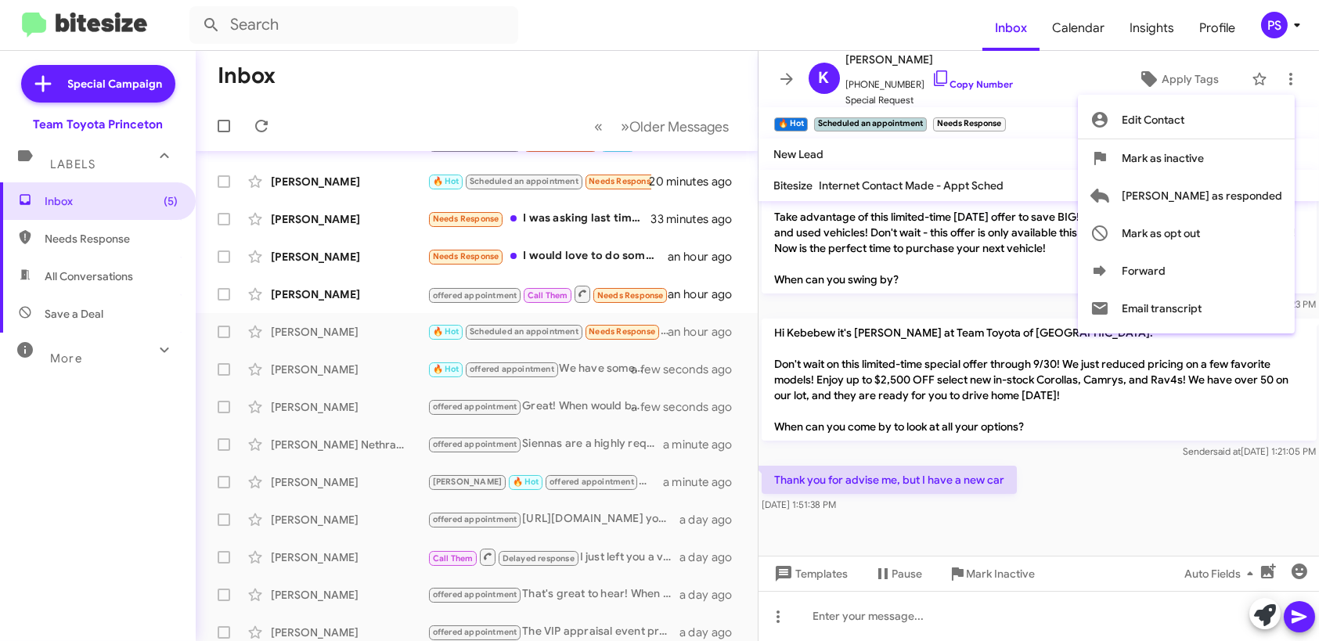
click at [1016, 131] on div at bounding box center [659, 320] width 1319 height 641
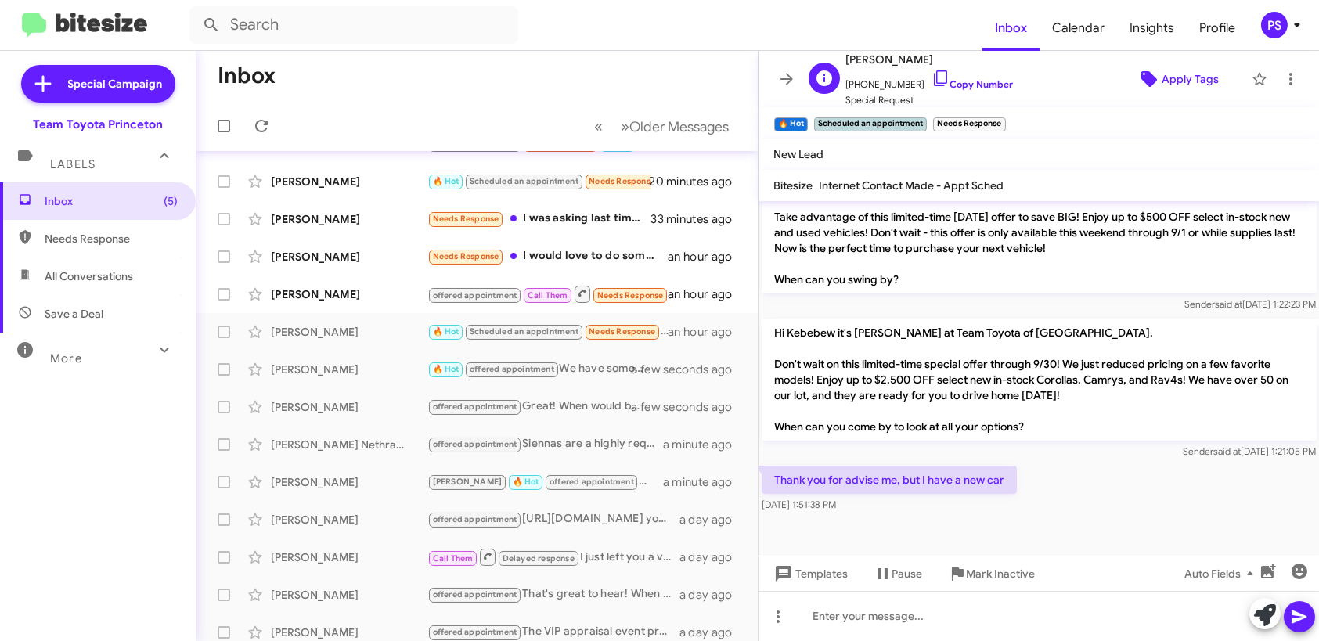
click at [1164, 77] on span "Apply Tags" at bounding box center [1190, 79] width 57 height 28
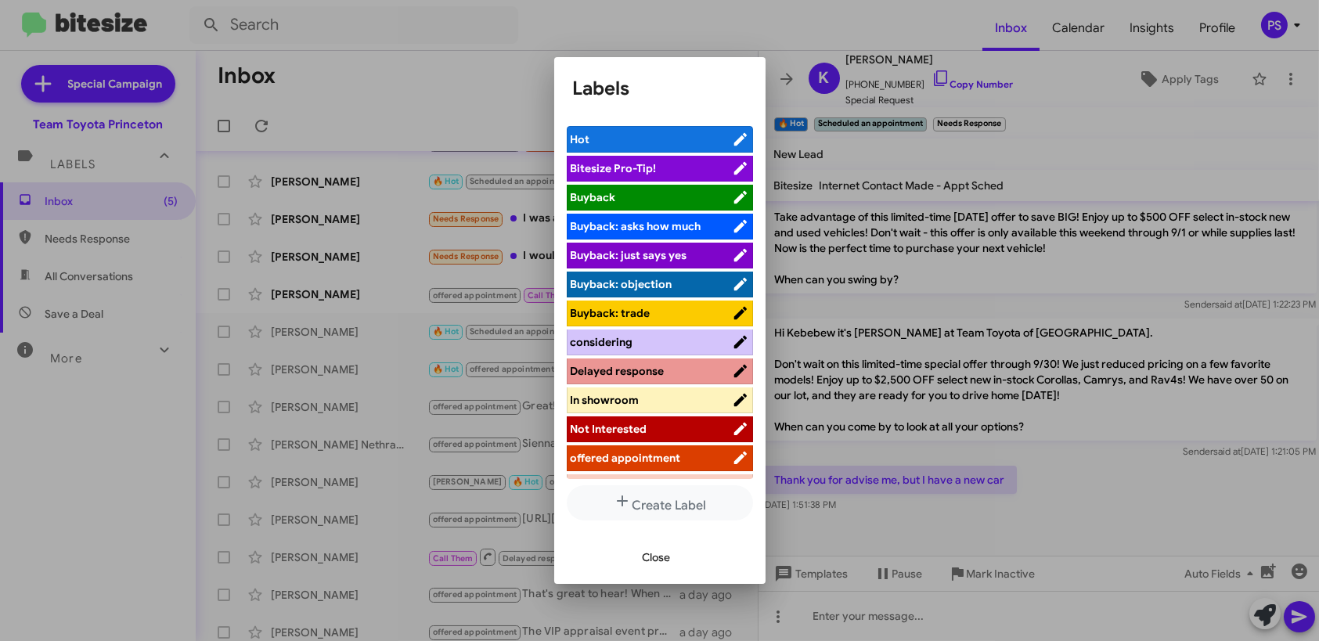
click at [639, 425] on span "Not Interested" at bounding box center [609, 429] width 77 height 14
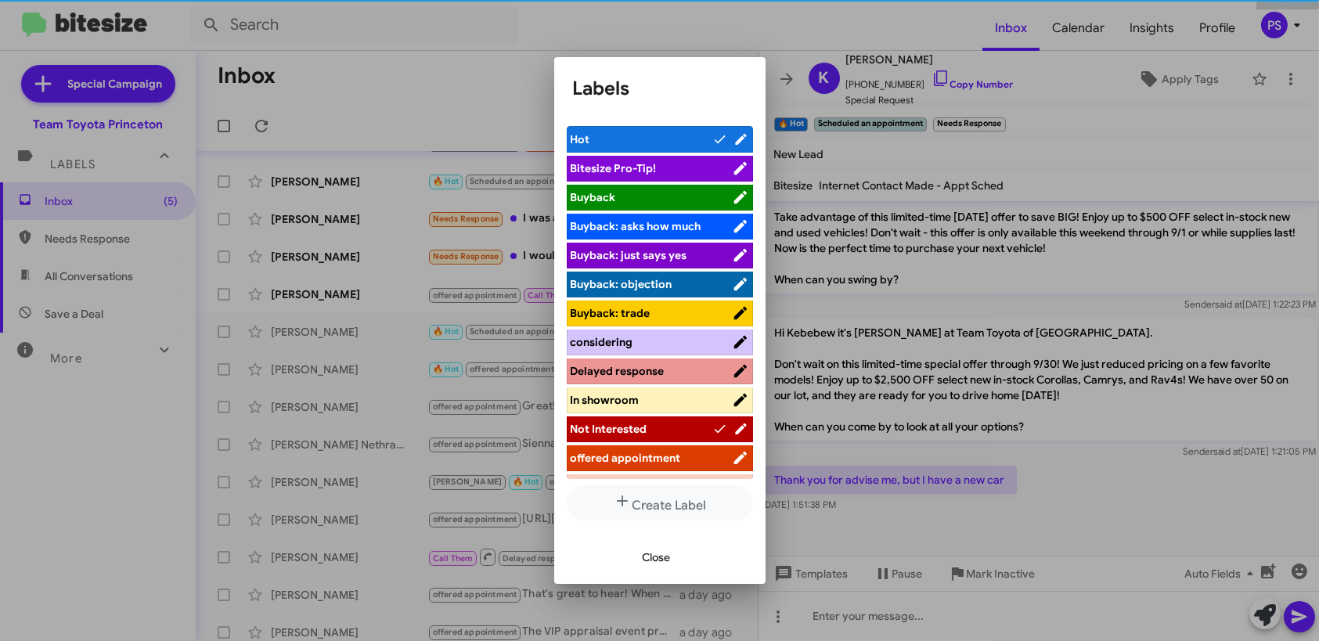
click at [653, 553] on span "Close" at bounding box center [657, 557] width 28 height 28
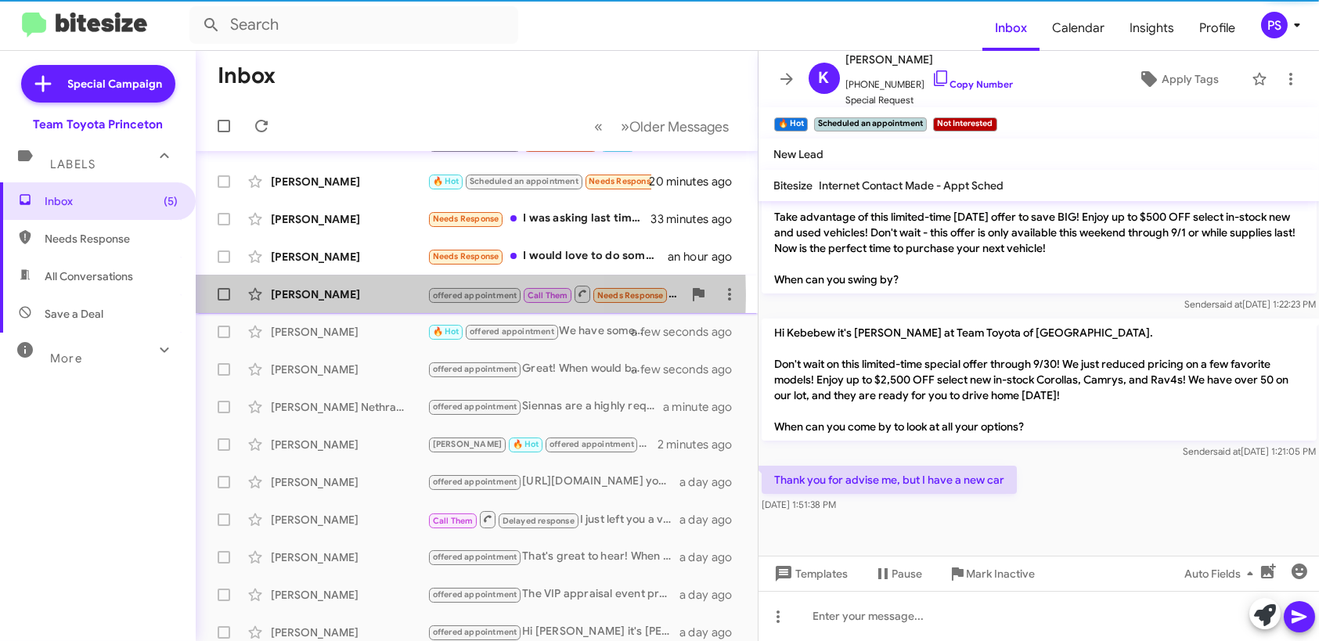
click at [377, 294] on div "[PERSON_NAME]" at bounding box center [349, 295] width 157 height 16
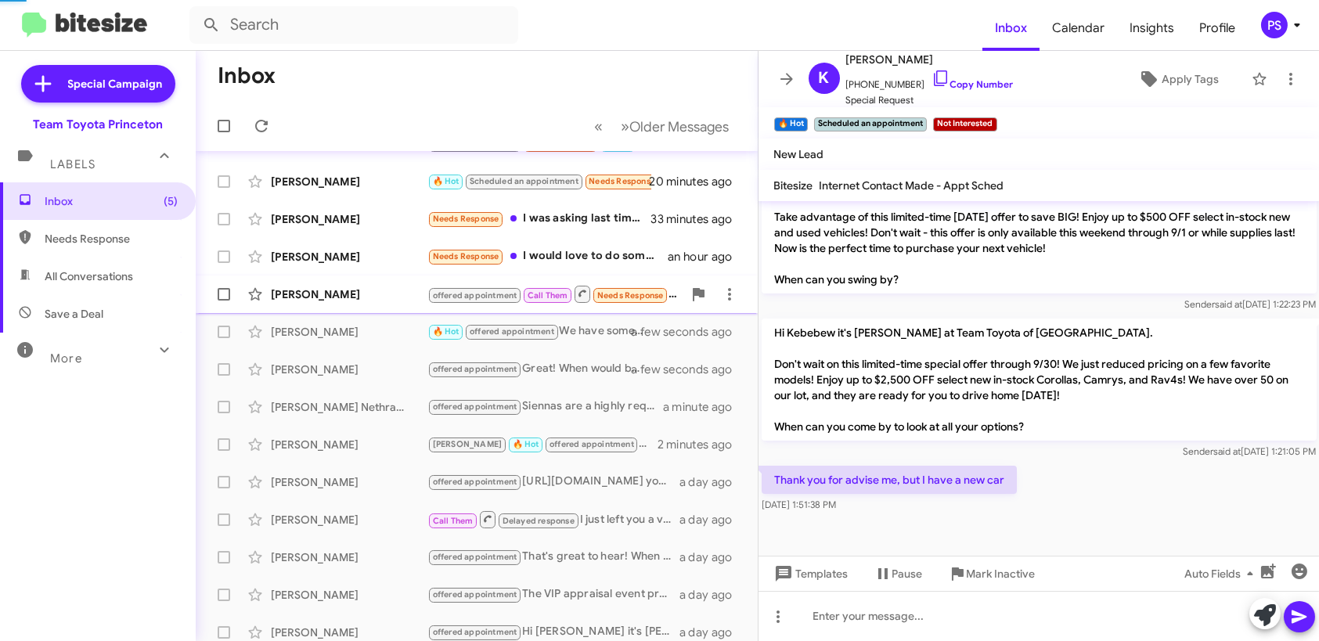
scroll to position [273, 0]
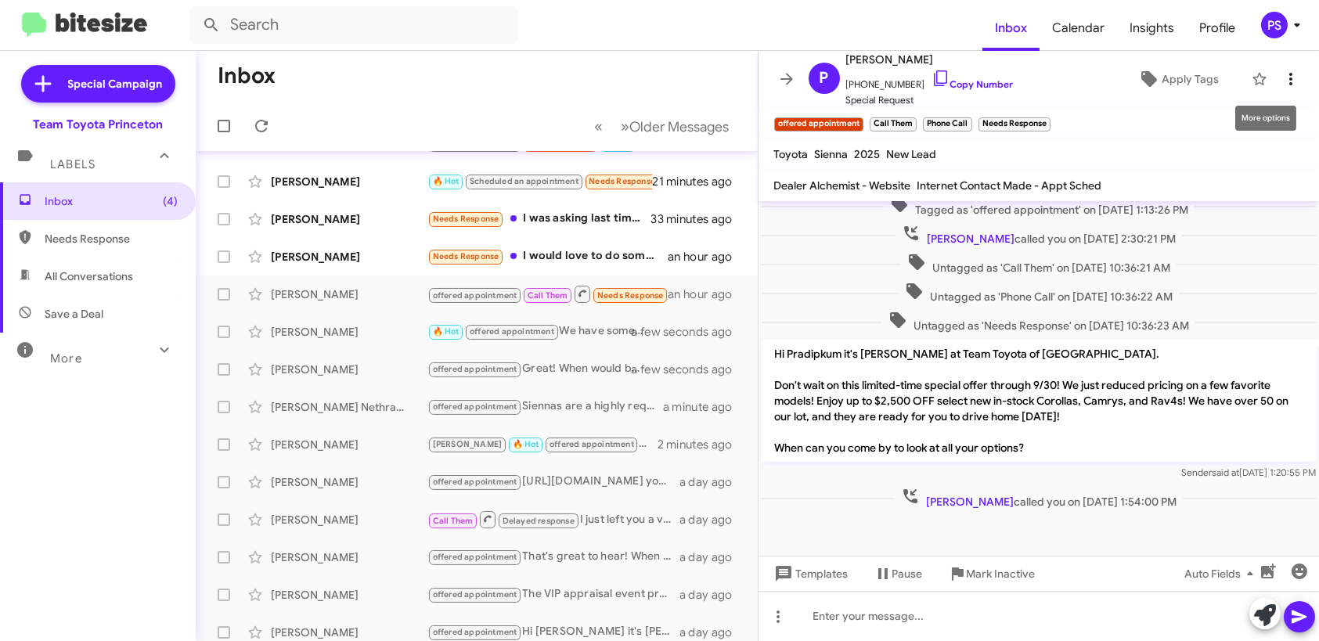
click at [1290, 74] on icon at bounding box center [1291, 79] width 3 height 13
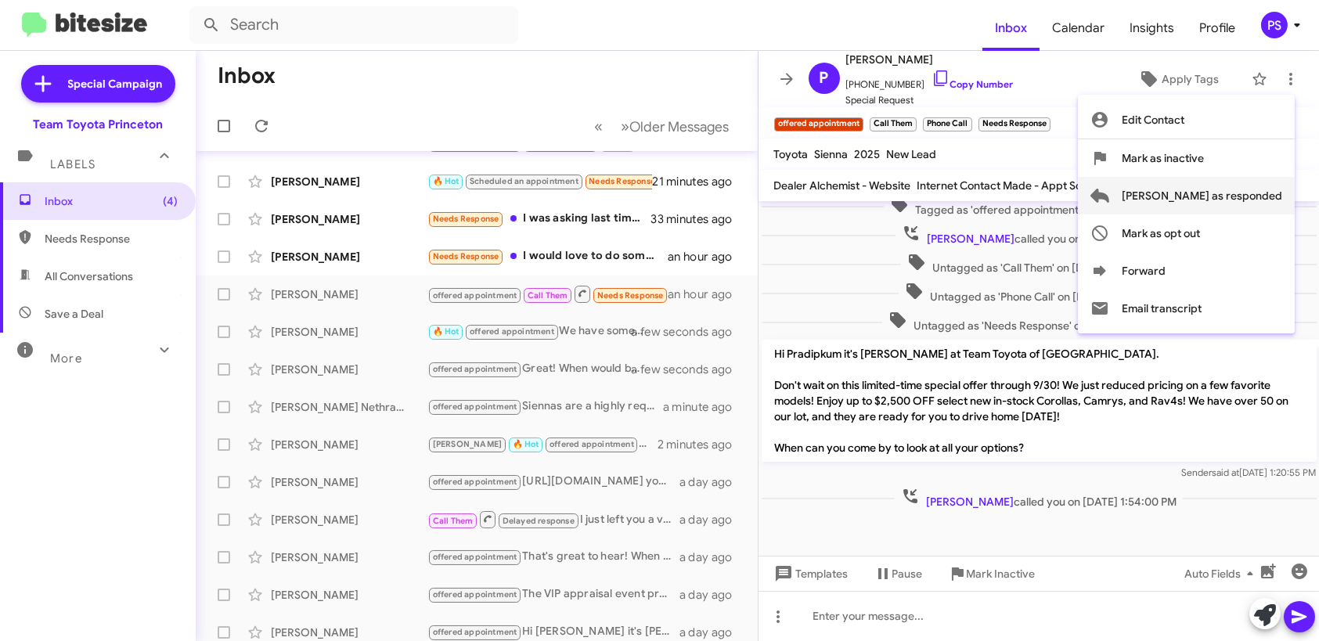
click at [1258, 197] on span "[PERSON_NAME] as responded" at bounding box center [1202, 196] width 161 height 38
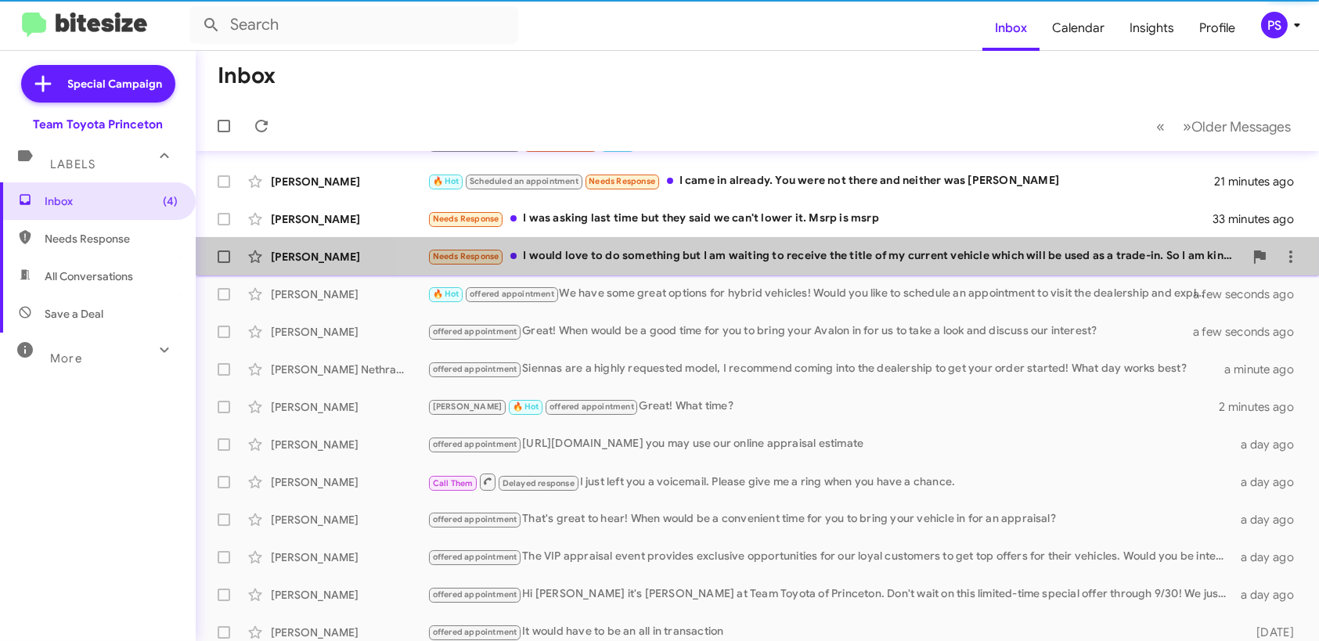
click at [825, 262] on div "Needs Response I would love to do something but I am waiting to receive the tit…" at bounding box center [836, 256] width 817 height 18
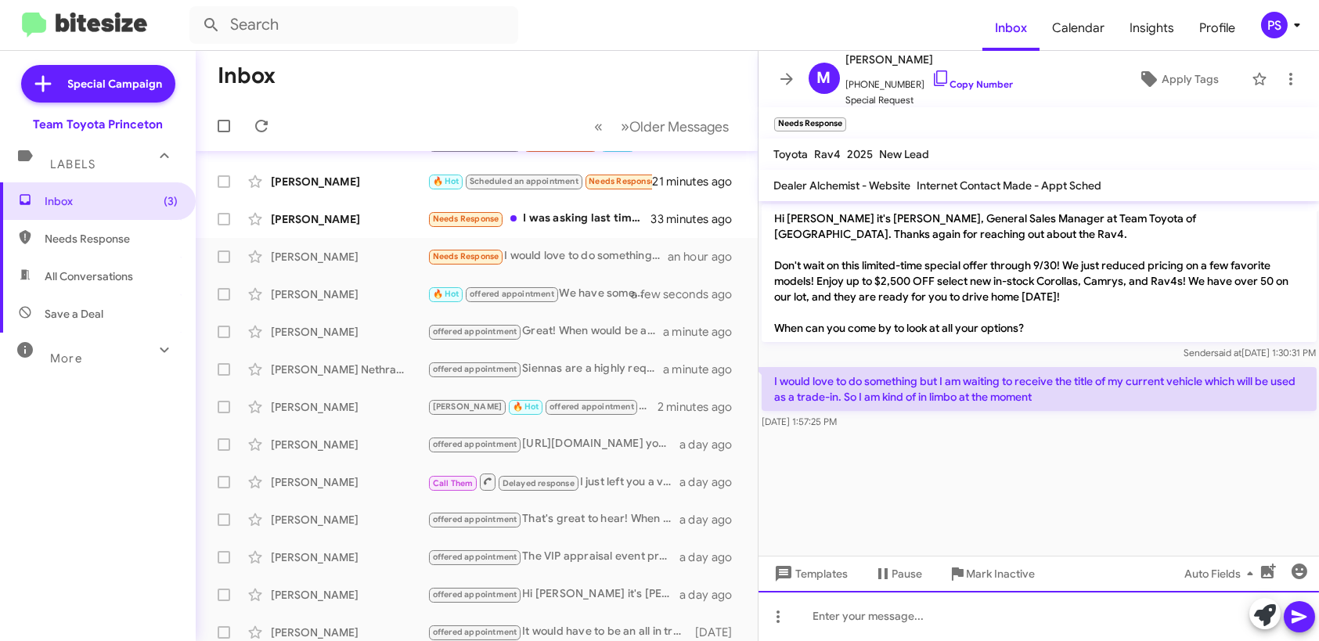
click at [1151, 626] on div at bounding box center [1039, 616] width 561 height 50
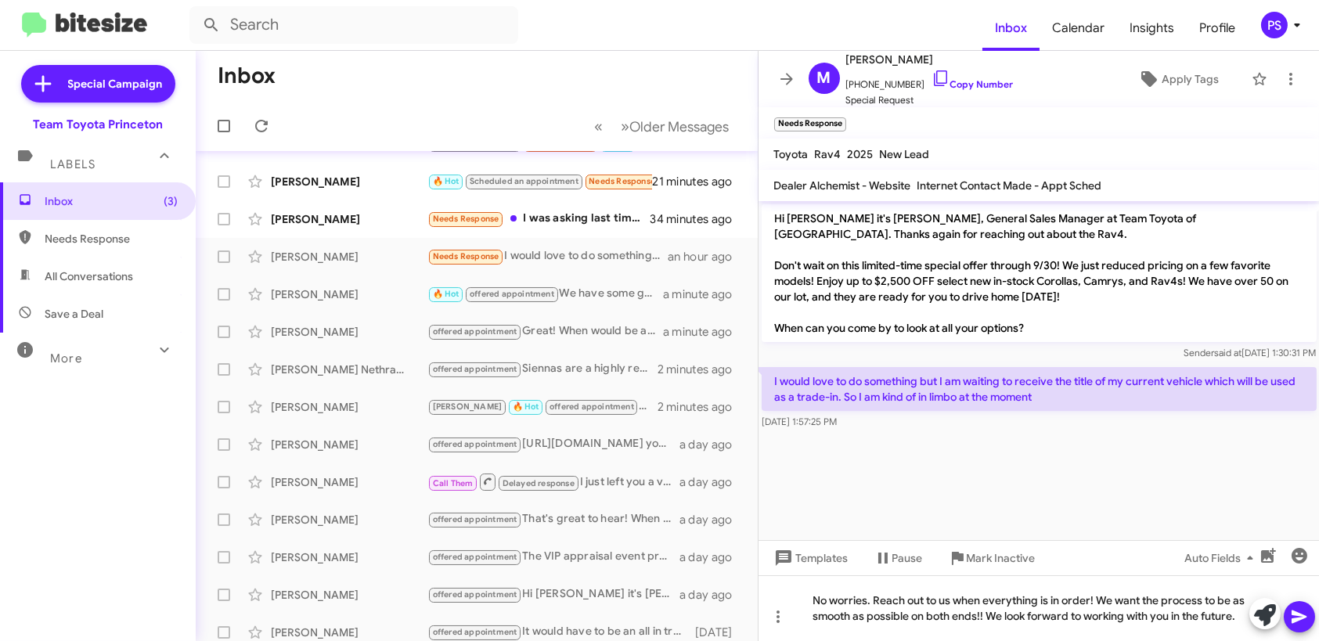
click at [1298, 613] on icon at bounding box center [1299, 617] width 19 height 19
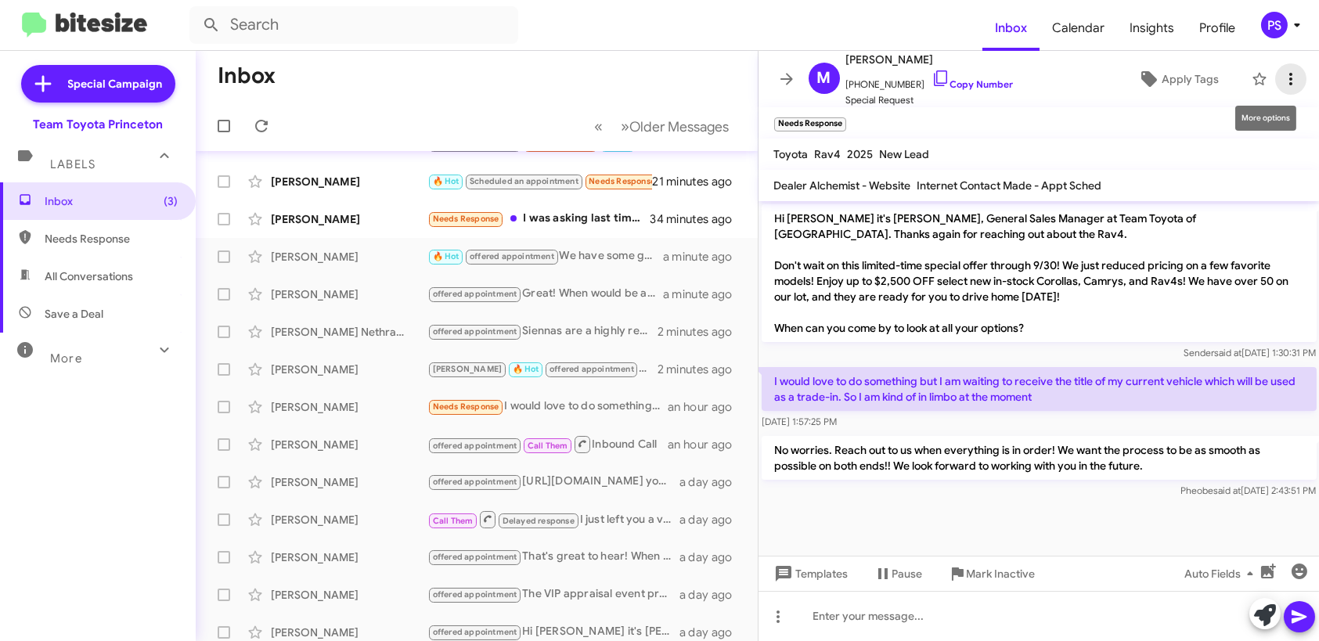
click at [1276, 88] on button at bounding box center [1291, 78] width 31 height 31
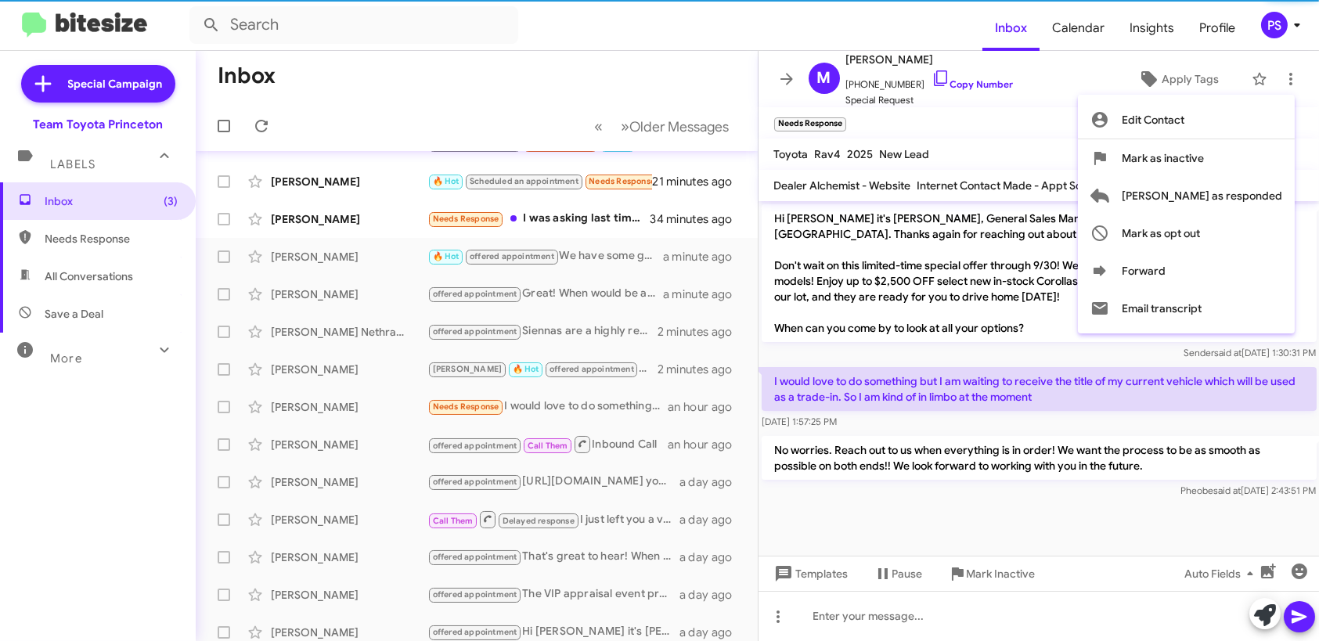
drag, startPoint x: 1023, startPoint y: 125, endPoint x: 1250, endPoint y: 53, distance: 237.5
click at [1023, 125] on div at bounding box center [659, 320] width 1319 height 641
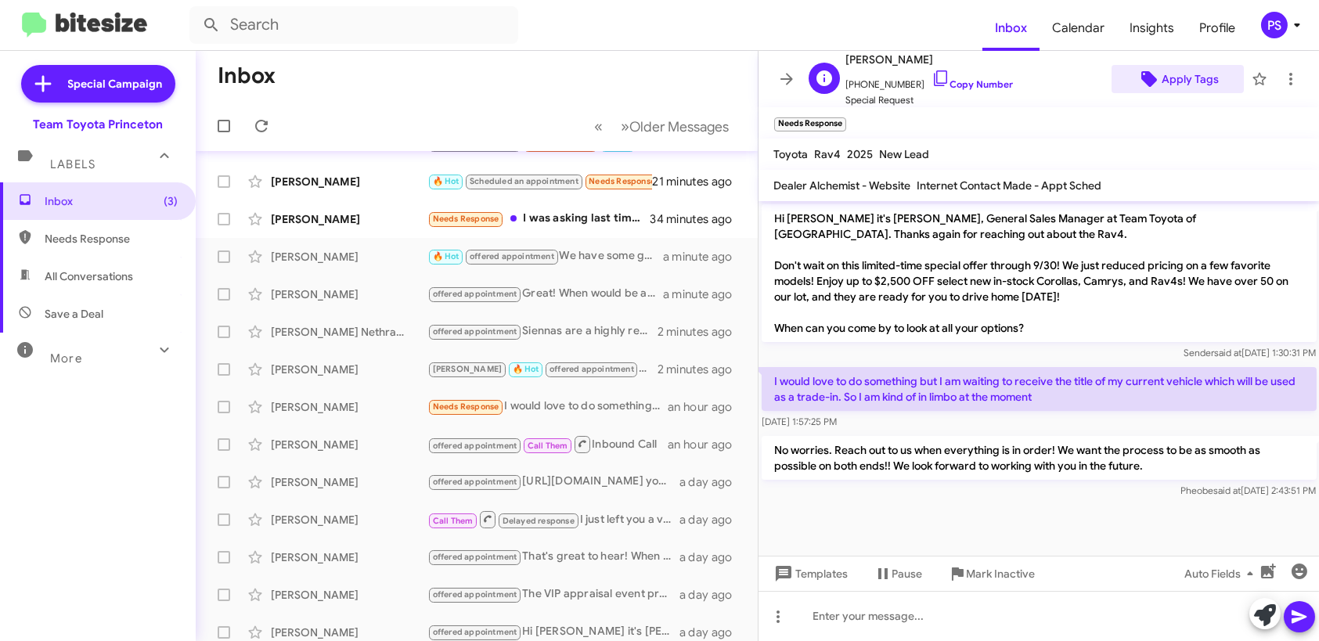
click at [1197, 77] on span "Apply Tags" at bounding box center [1190, 79] width 57 height 28
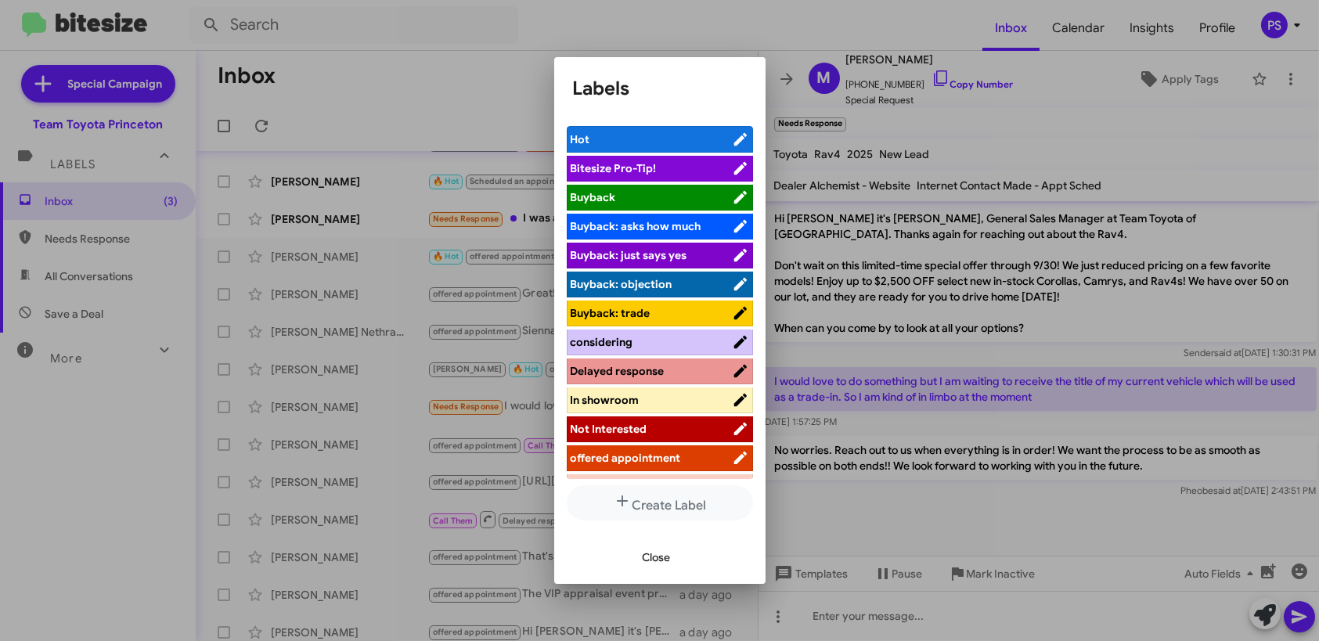
click at [666, 455] on span "offered appointment" at bounding box center [626, 458] width 110 height 14
click at [666, 426] on span "Not Interested" at bounding box center [651, 429] width 161 height 16
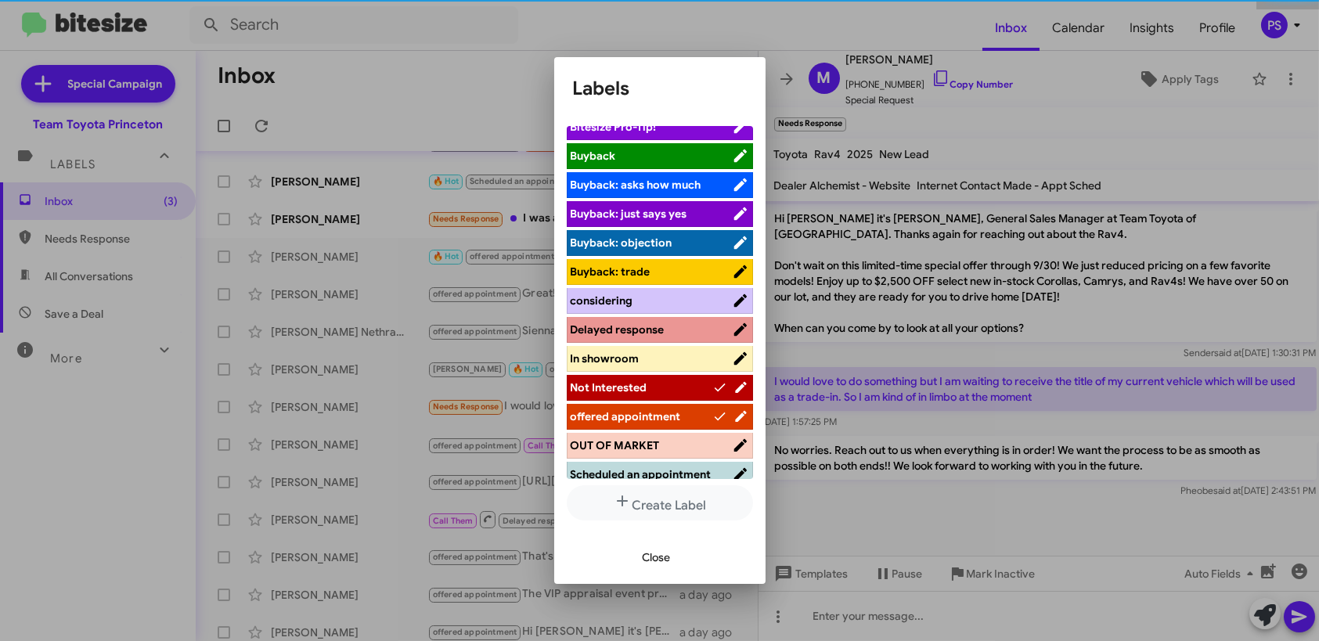
scroll to position [78, 0]
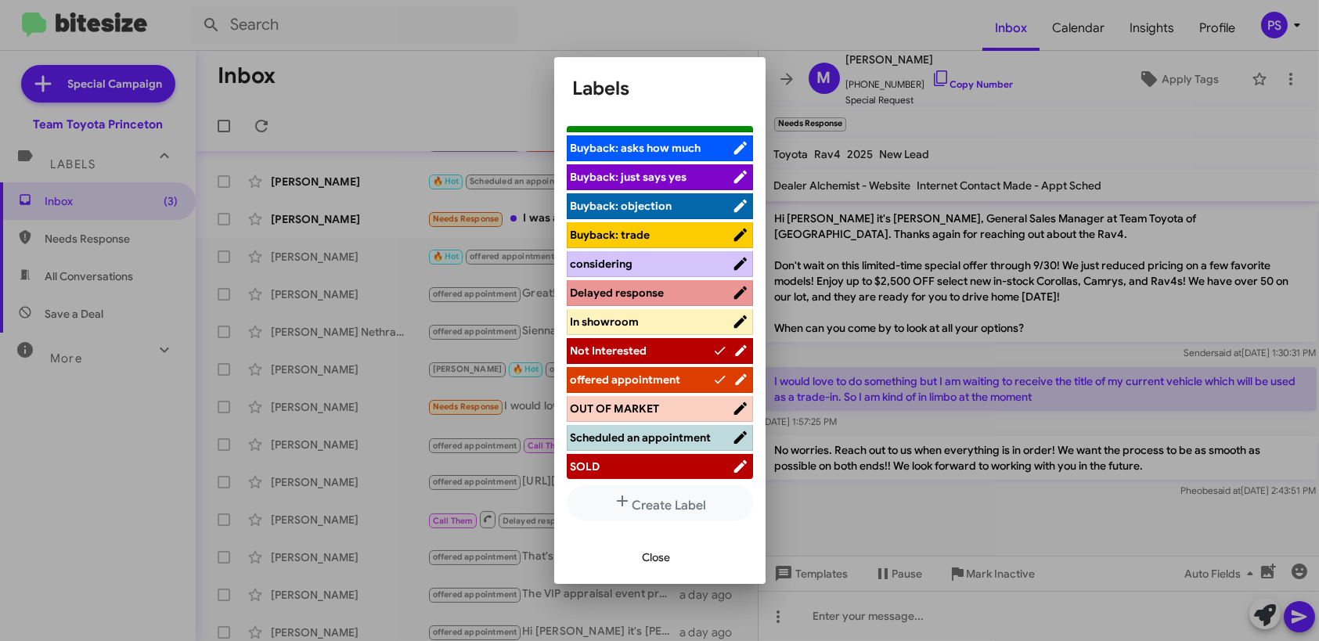
click at [684, 374] on span "offered appointment" at bounding box center [642, 380] width 143 height 16
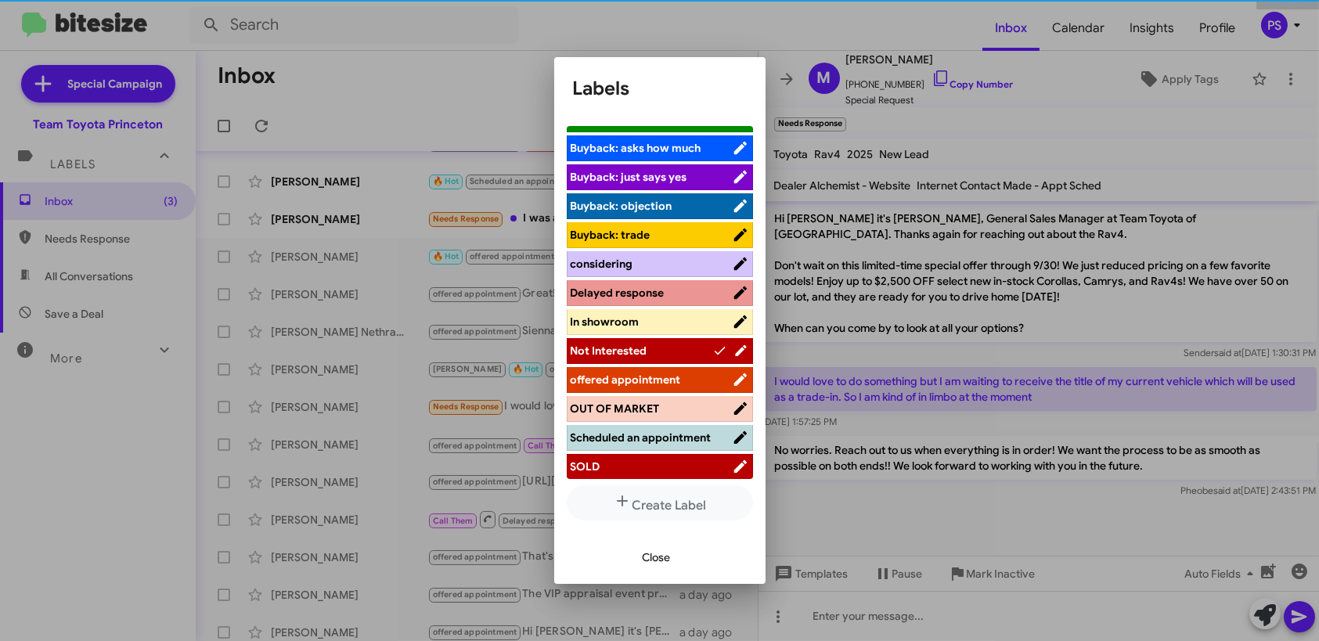
click at [647, 291] on span "Delayed response" at bounding box center [618, 293] width 94 height 14
click at [654, 272] on li "considering" at bounding box center [660, 264] width 186 height 26
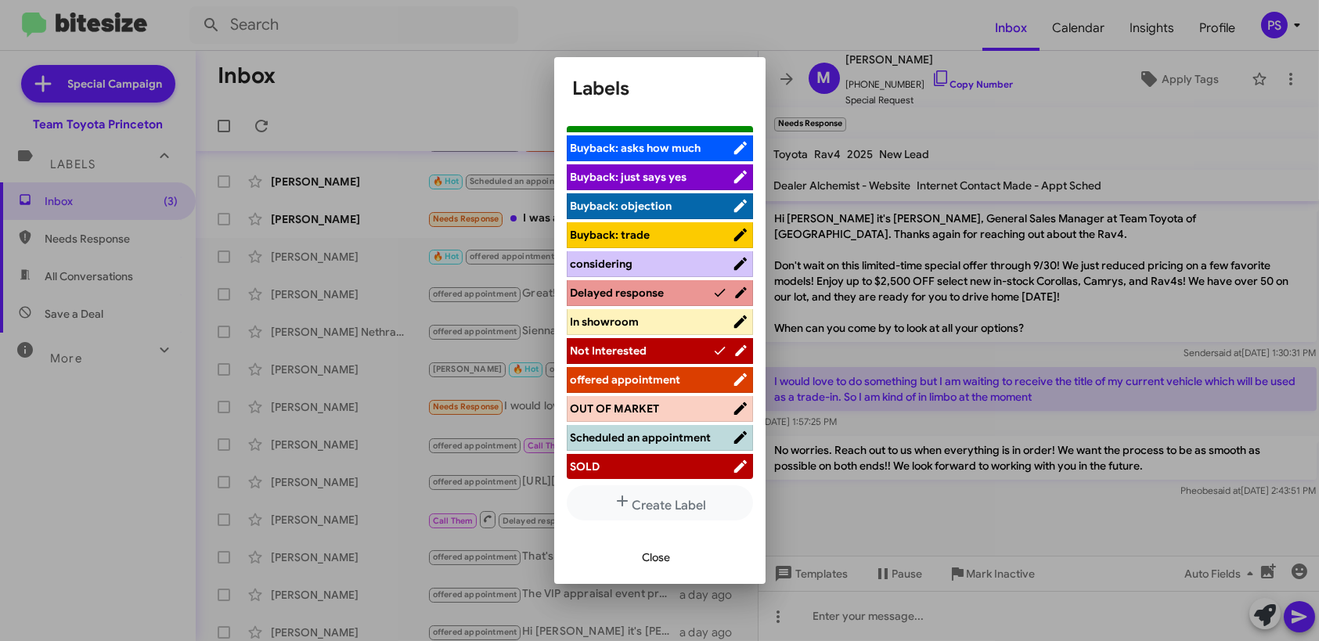
click at [666, 264] on span "considering" at bounding box center [651, 264] width 161 height 16
click at [666, 352] on span "Not Interested" at bounding box center [642, 351] width 143 height 16
click at [659, 549] on span "Close" at bounding box center [657, 557] width 28 height 28
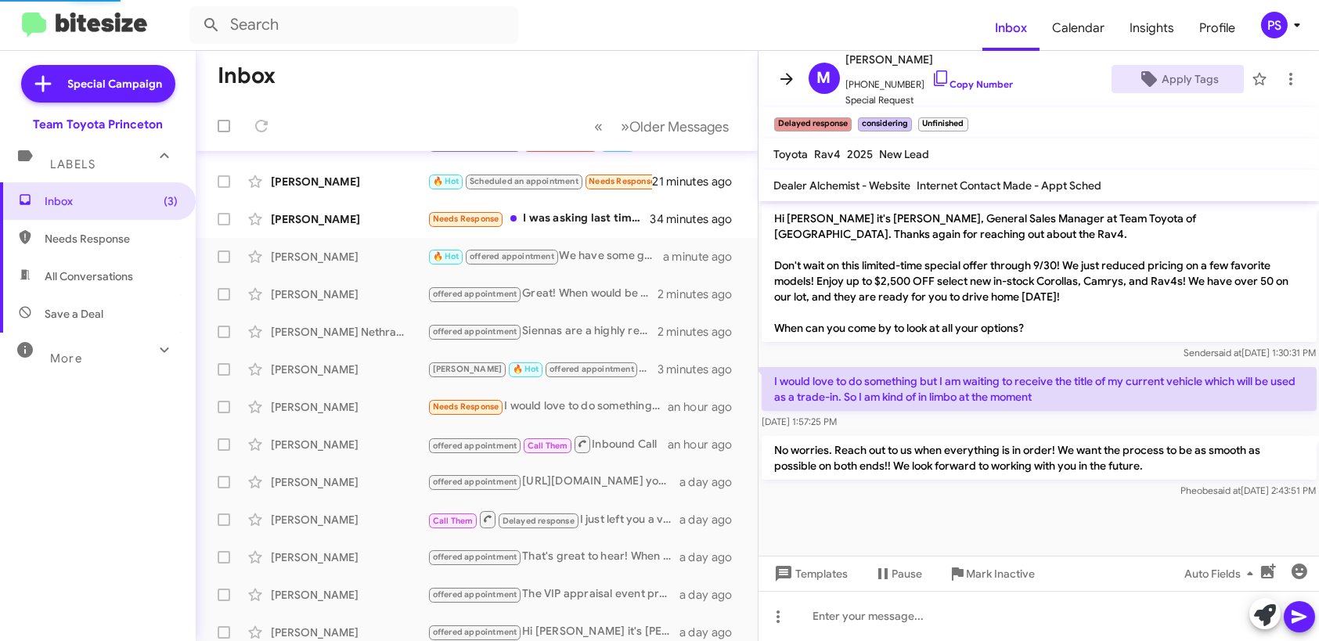
scroll to position [70, 0]
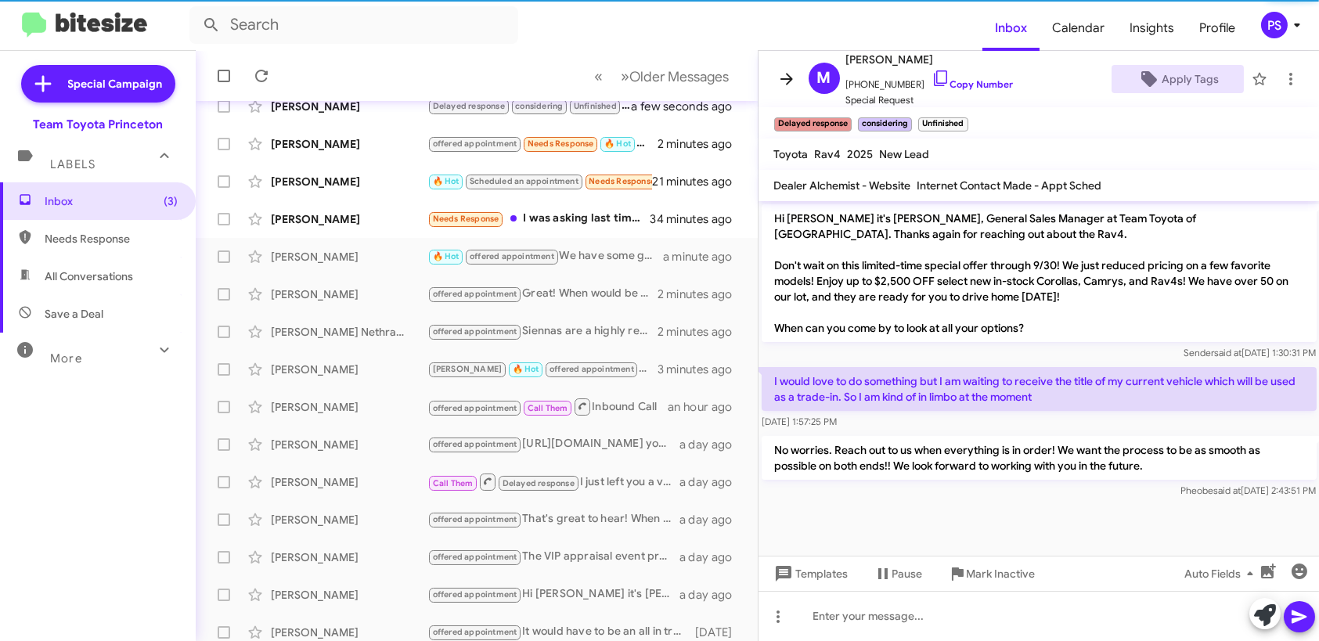
click at [785, 77] on icon at bounding box center [787, 79] width 19 height 19
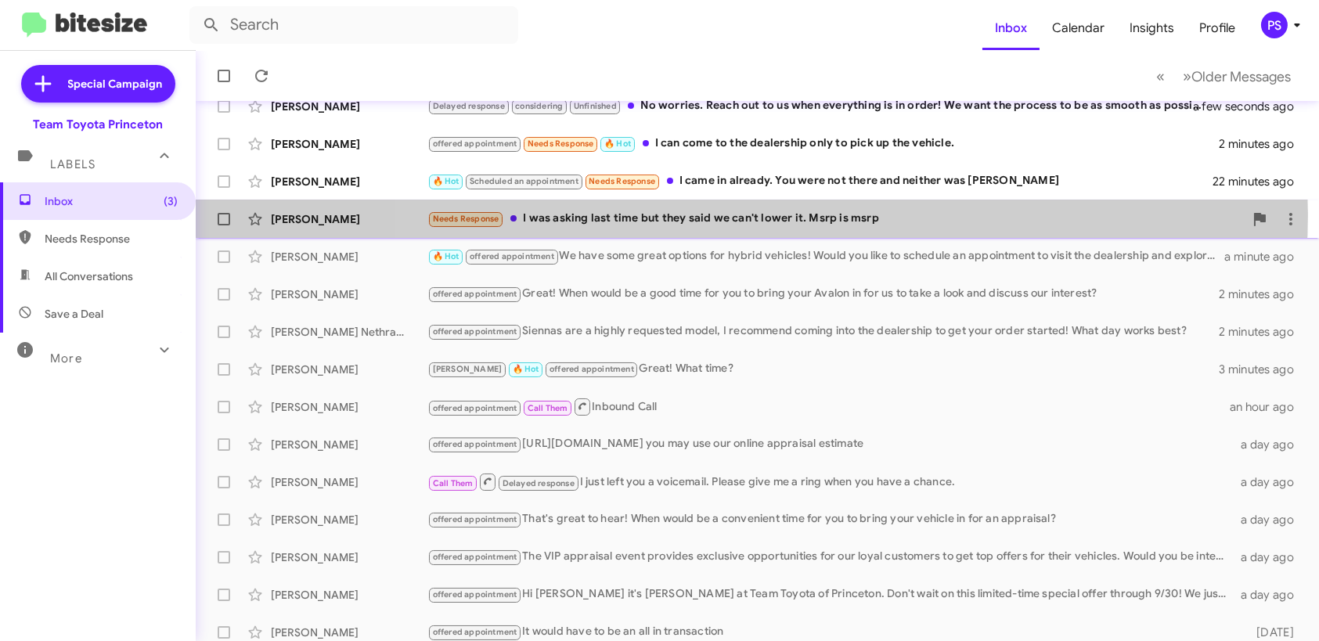
click at [752, 214] on div "Needs Response I was asking last time but they said we can't lower it. Msrp is …" at bounding box center [836, 219] width 817 height 18
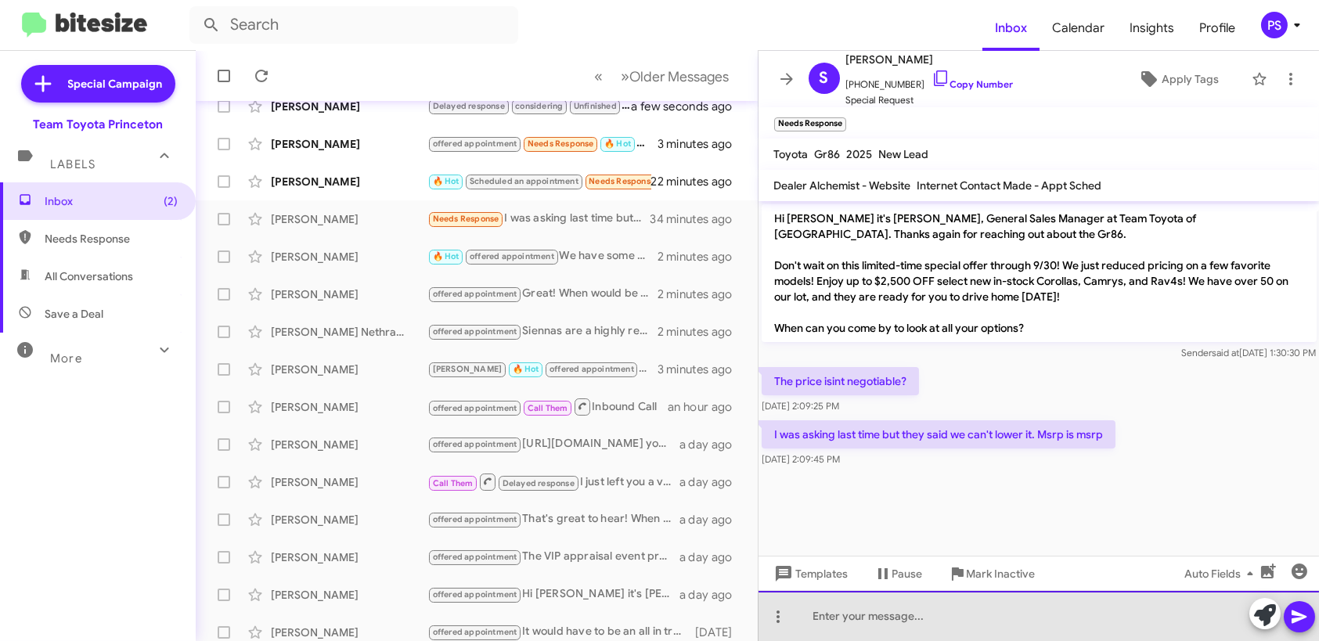
click at [1148, 630] on div at bounding box center [1039, 616] width 561 height 50
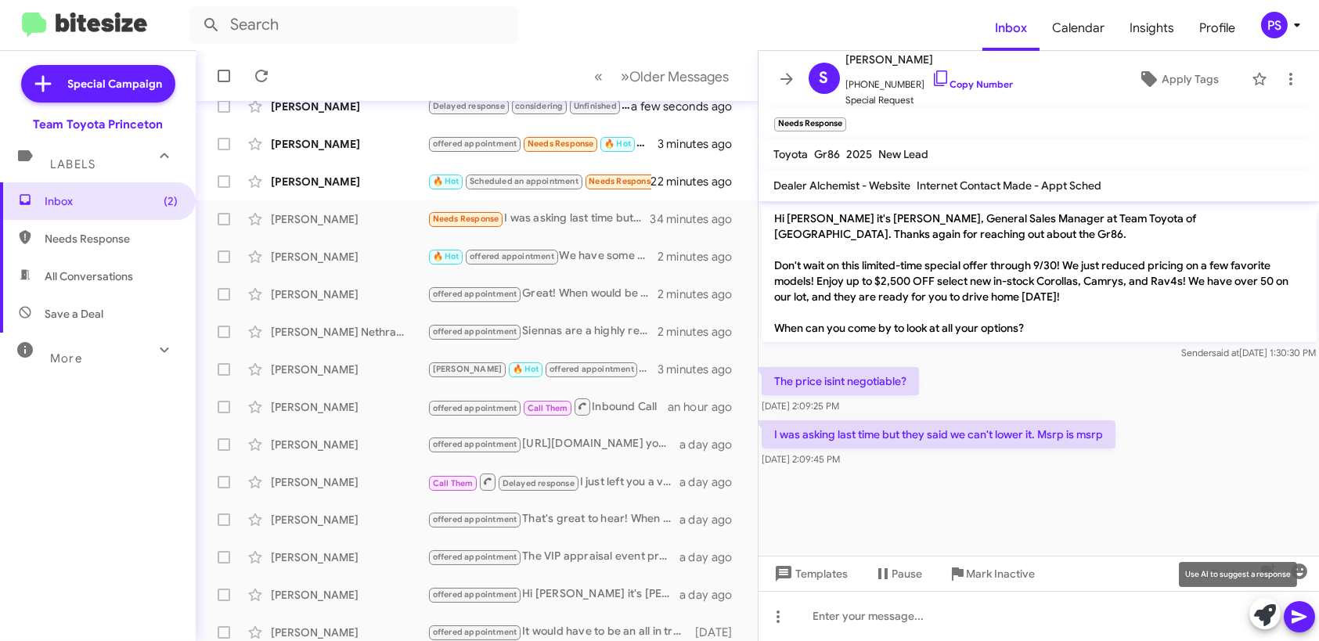
click at [1261, 615] on icon at bounding box center [1265, 615] width 22 height 22
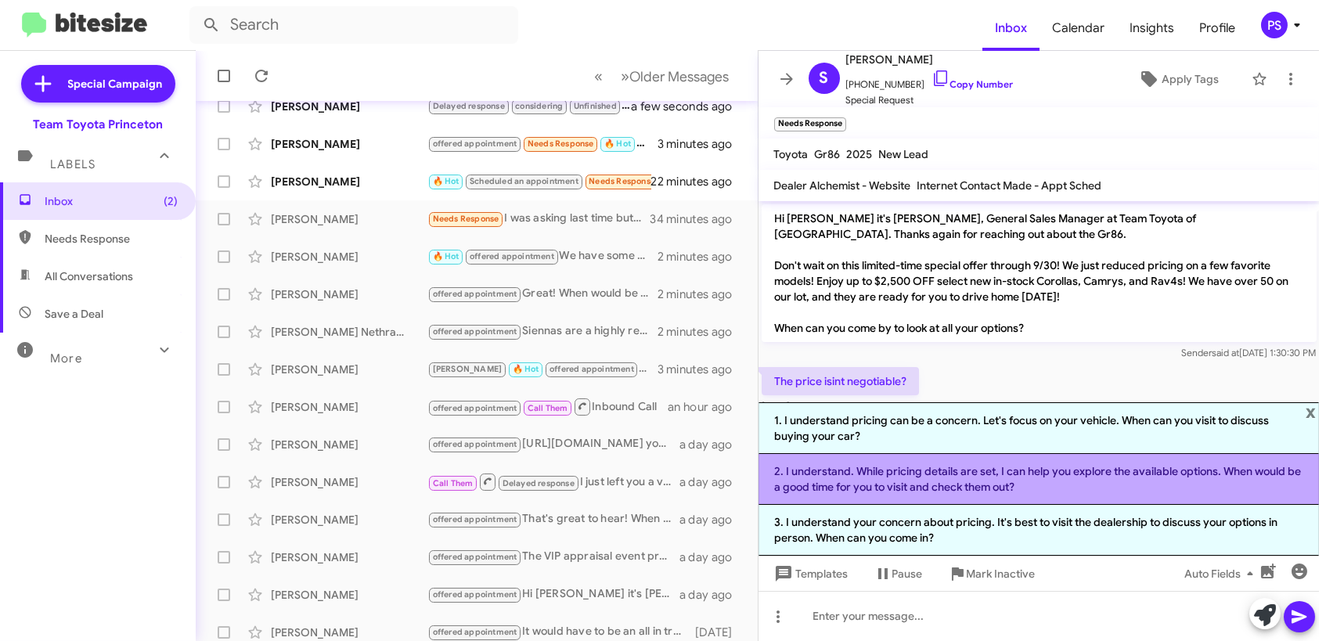
click at [1063, 480] on li "2. I understand. While pricing details are set, I can help you explore the avai…" at bounding box center [1039, 479] width 561 height 51
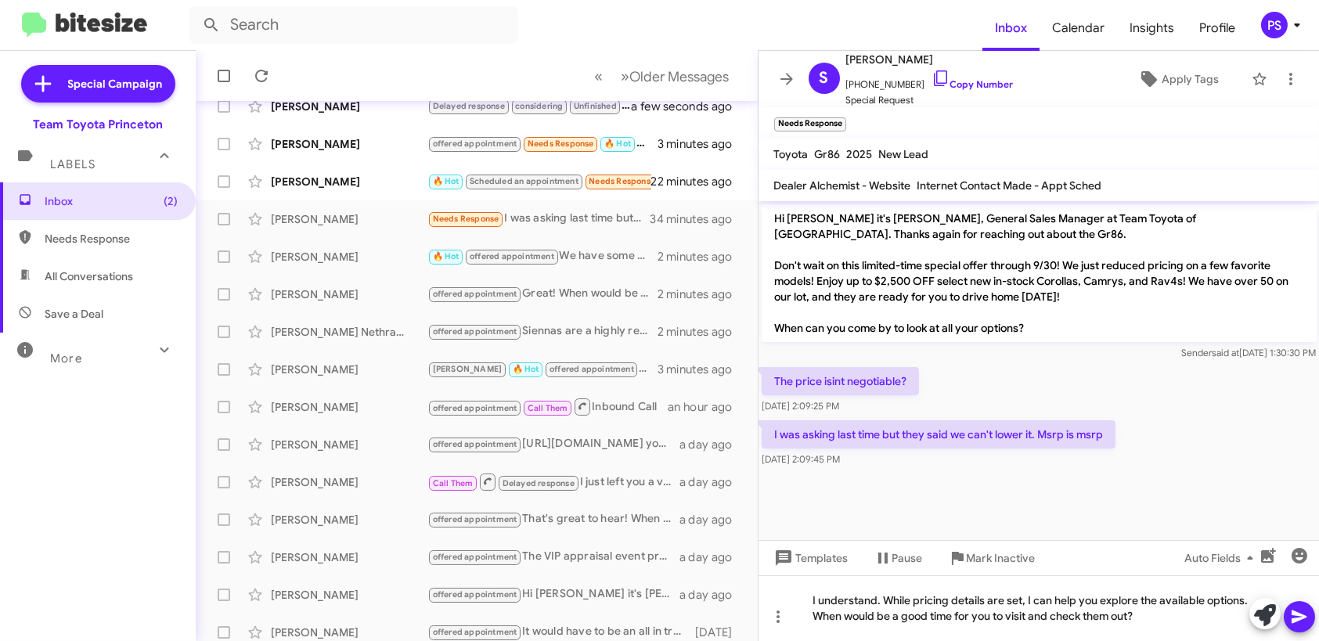
click at [1293, 614] on icon at bounding box center [1299, 617] width 15 height 13
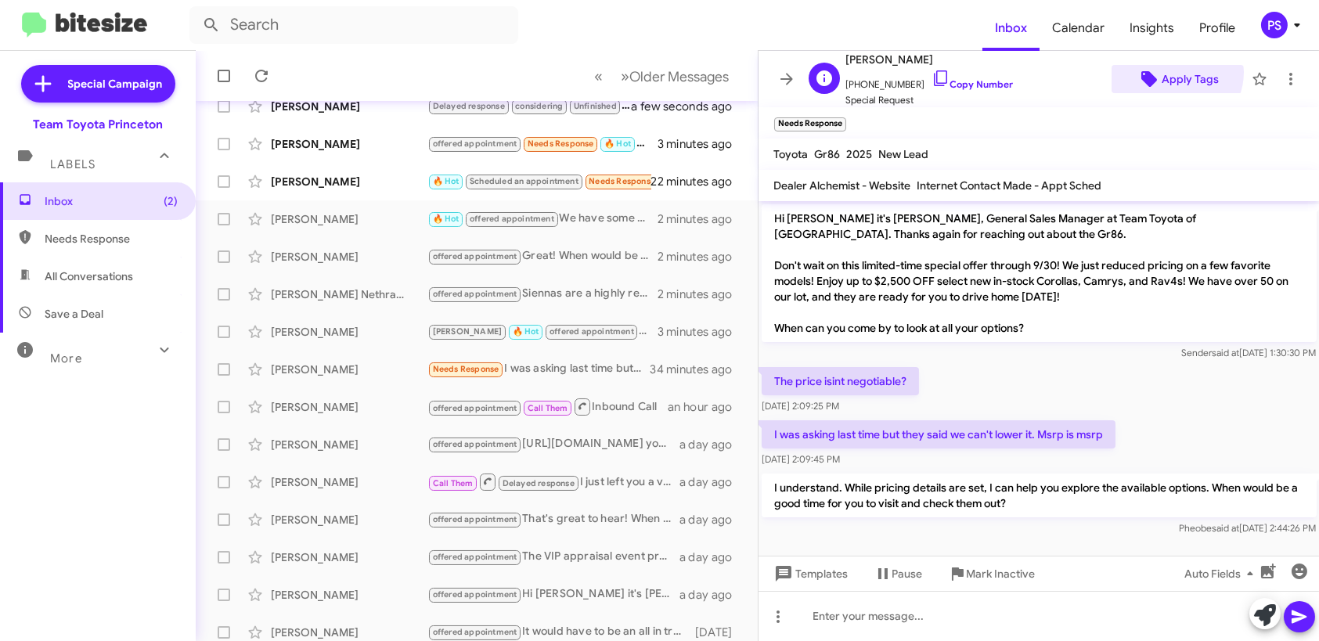
click at [1168, 72] on span "Apply Tags" at bounding box center [1190, 79] width 57 height 28
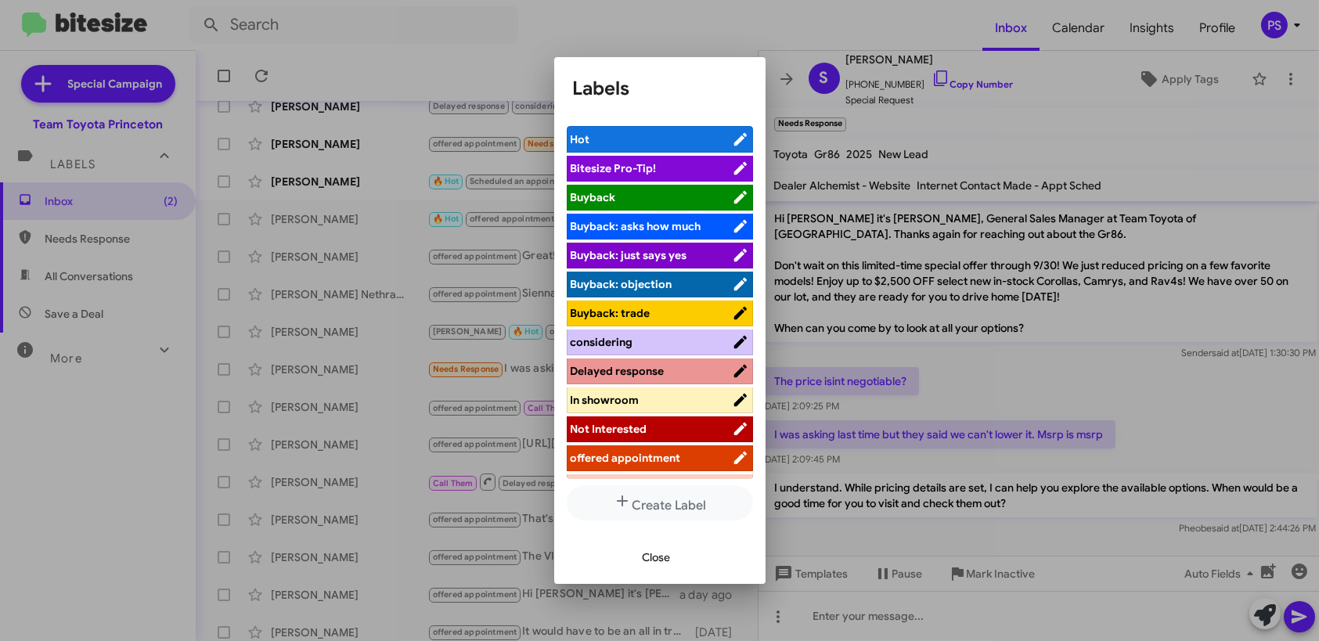
click at [680, 464] on li "offered appointment" at bounding box center [660, 459] width 186 height 26
click at [673, 454] on span "offered appointment" at bounding box center [626, 458] width 110 height 14
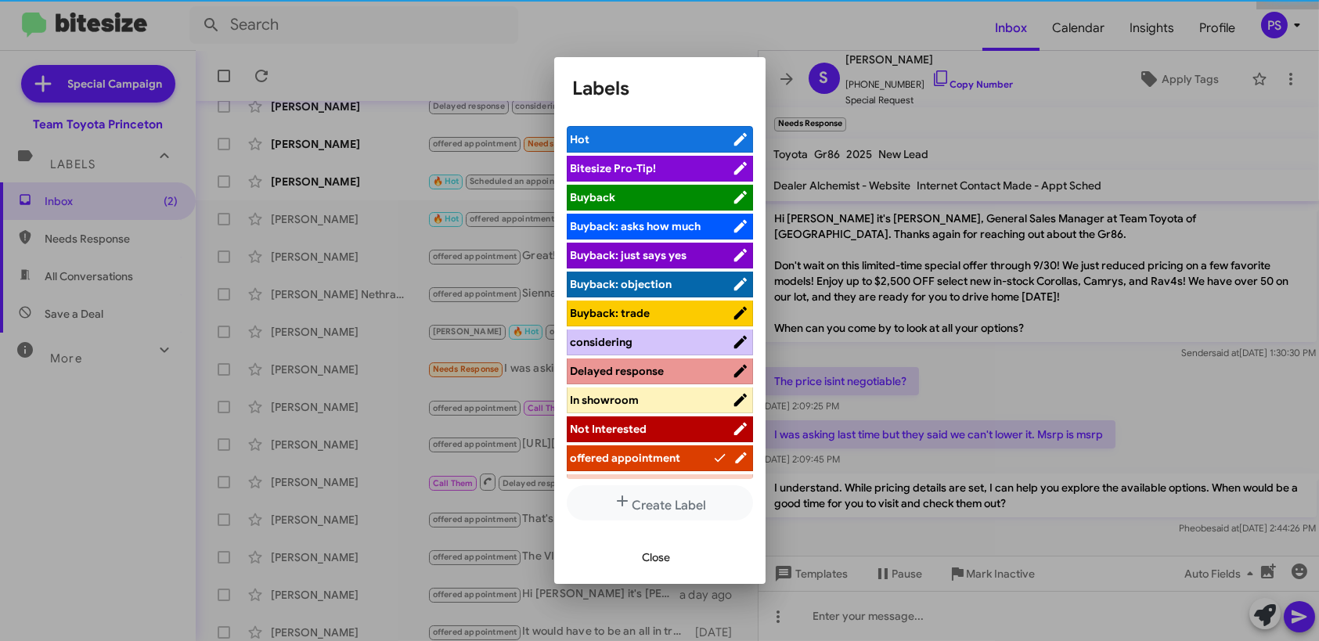
click at [665, 558] on span "Close" at bounding box center [657, 557] width 28 height 28
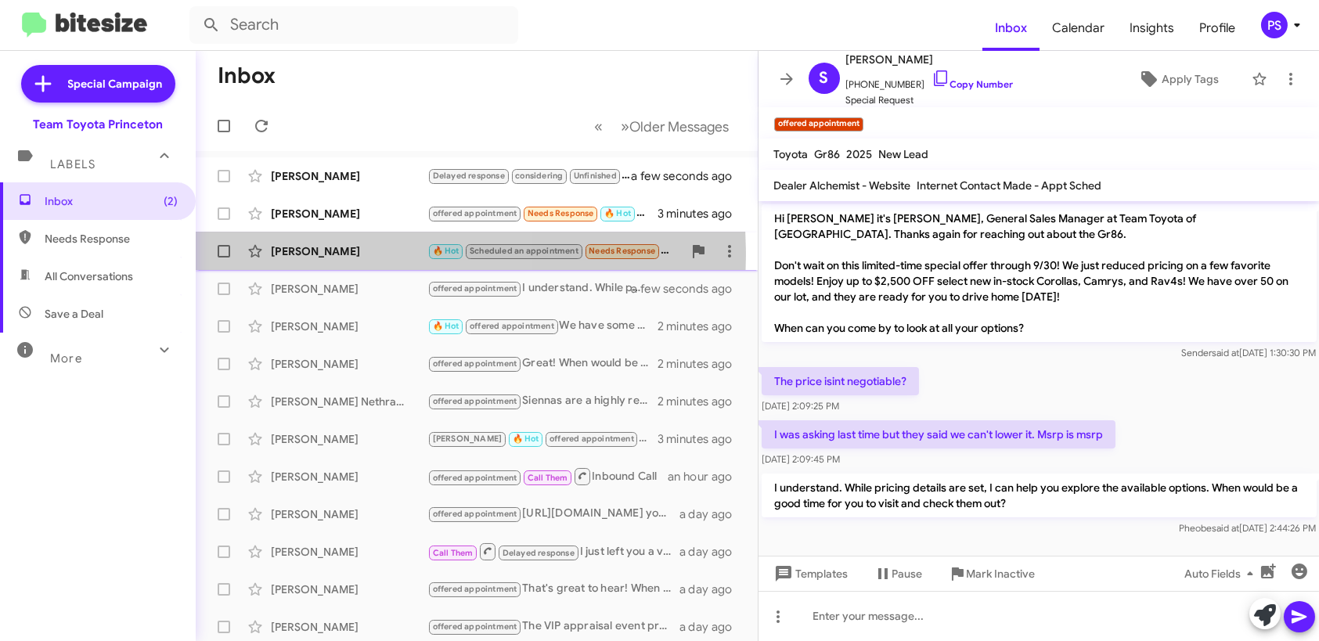
click at [341, 255] on div "[PERSON_NAME]" at bounding box center [349, 252] width 157 height 16
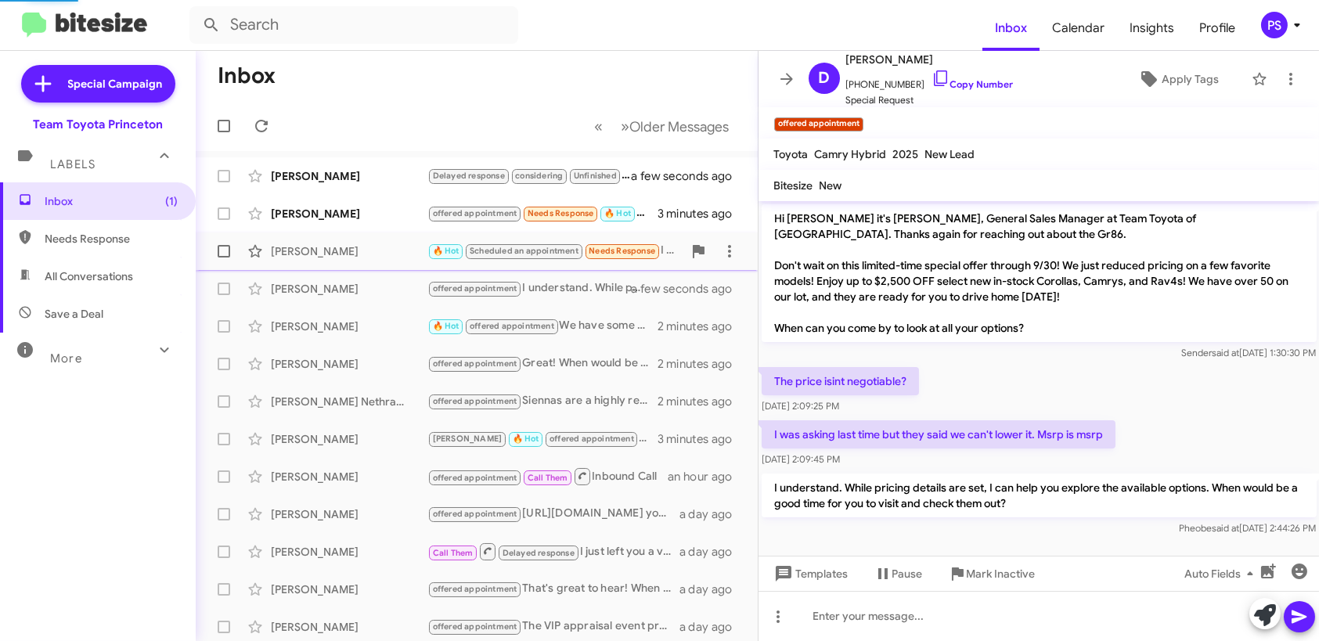
scroll to position [724, 0]
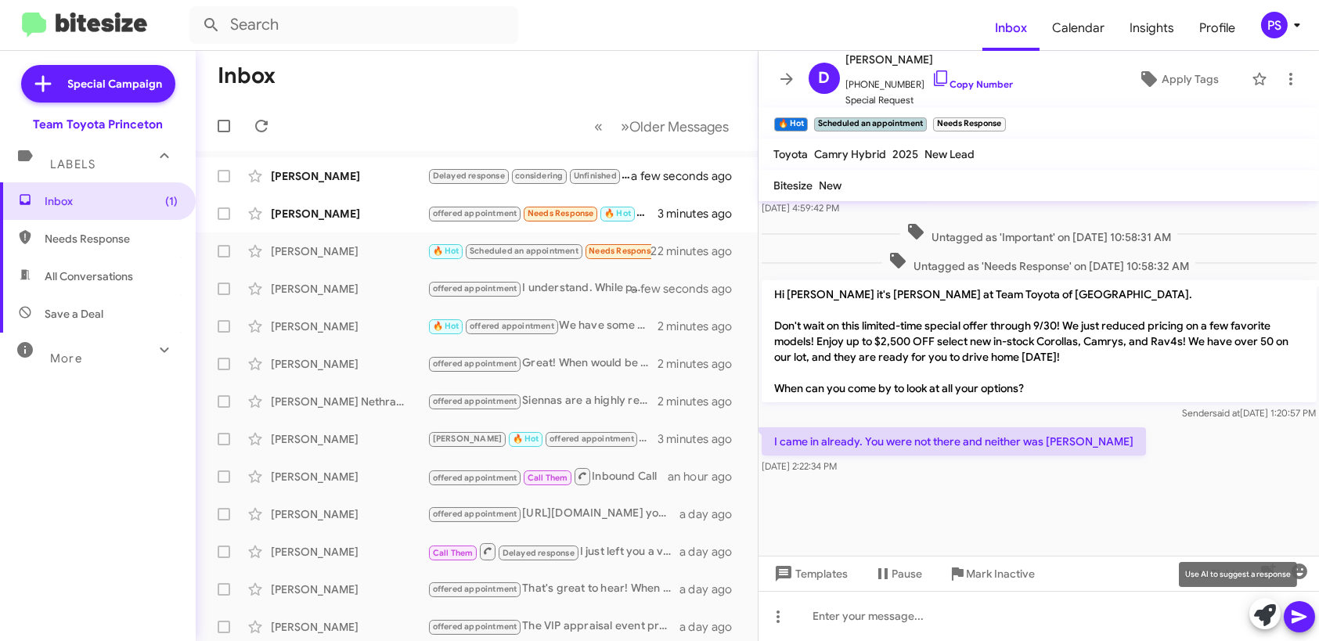
click at [1257, 619] on icon at bounding box center [1265, 615] width 22 height 22
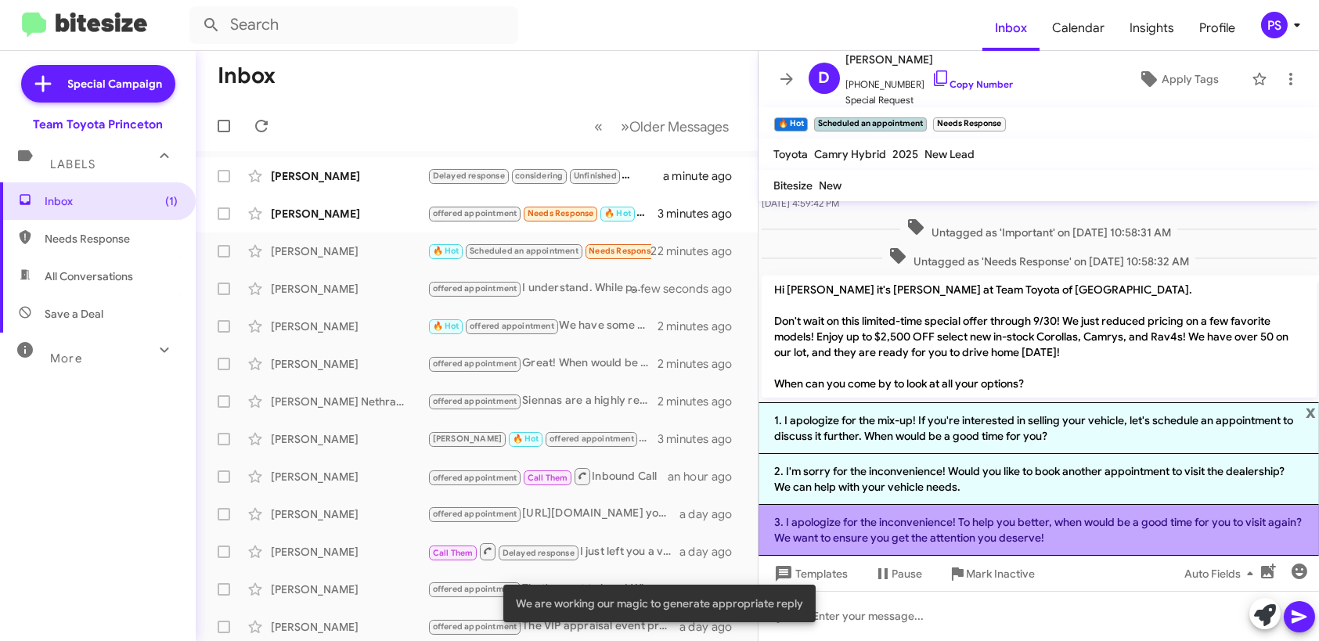
click at [1137, 527] on li "3. I apologize for the inconvenience! To help you better, when would be a good …" at bounding box center [1039, 530] width 561 height 51
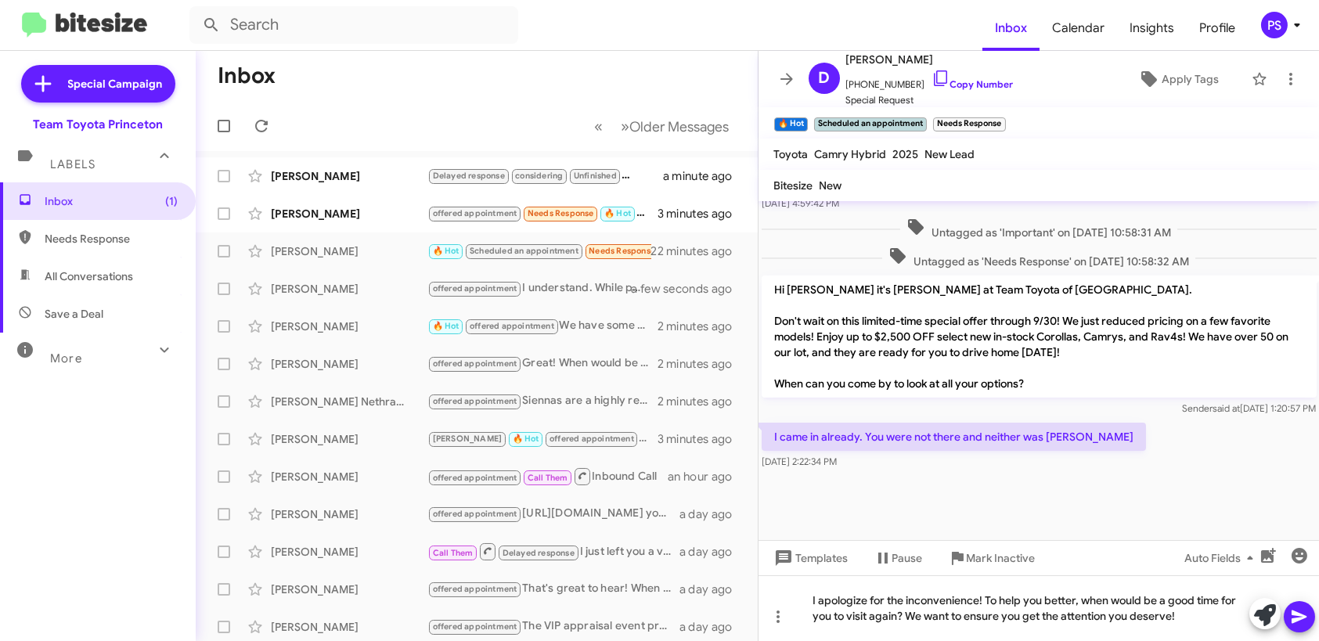
click at [1293, 609] on icon at bounding box center [1299, 617] width 19 height 19
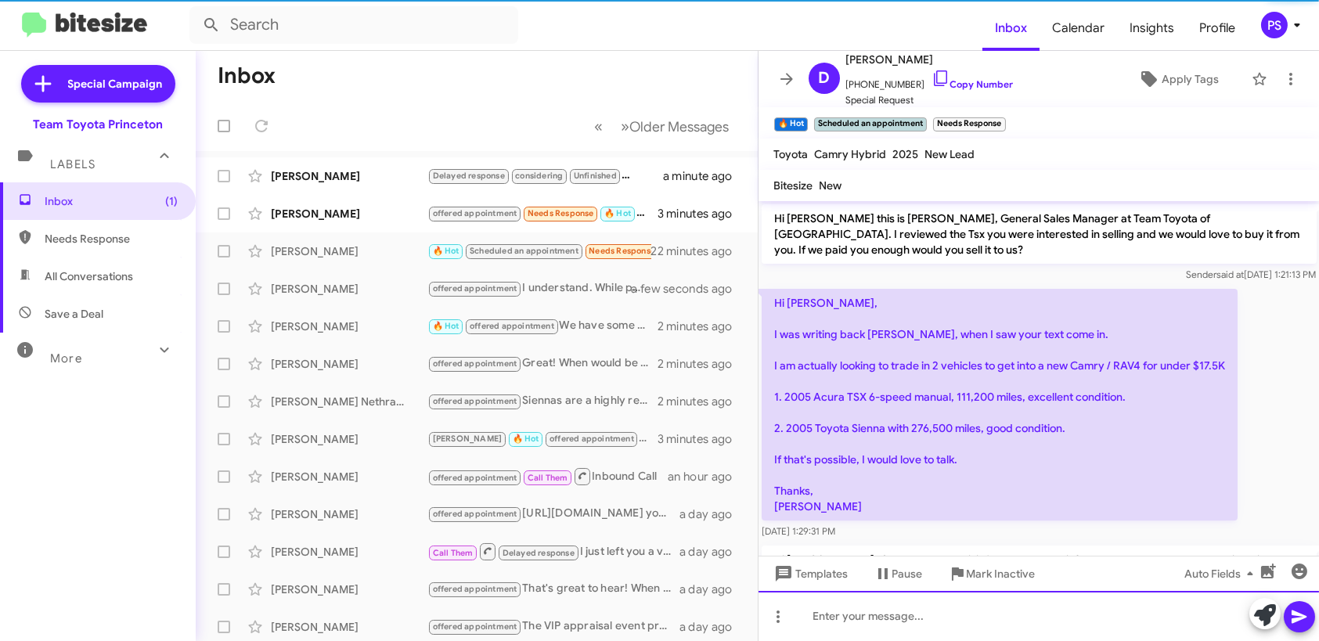
scroll to position [78, 0]
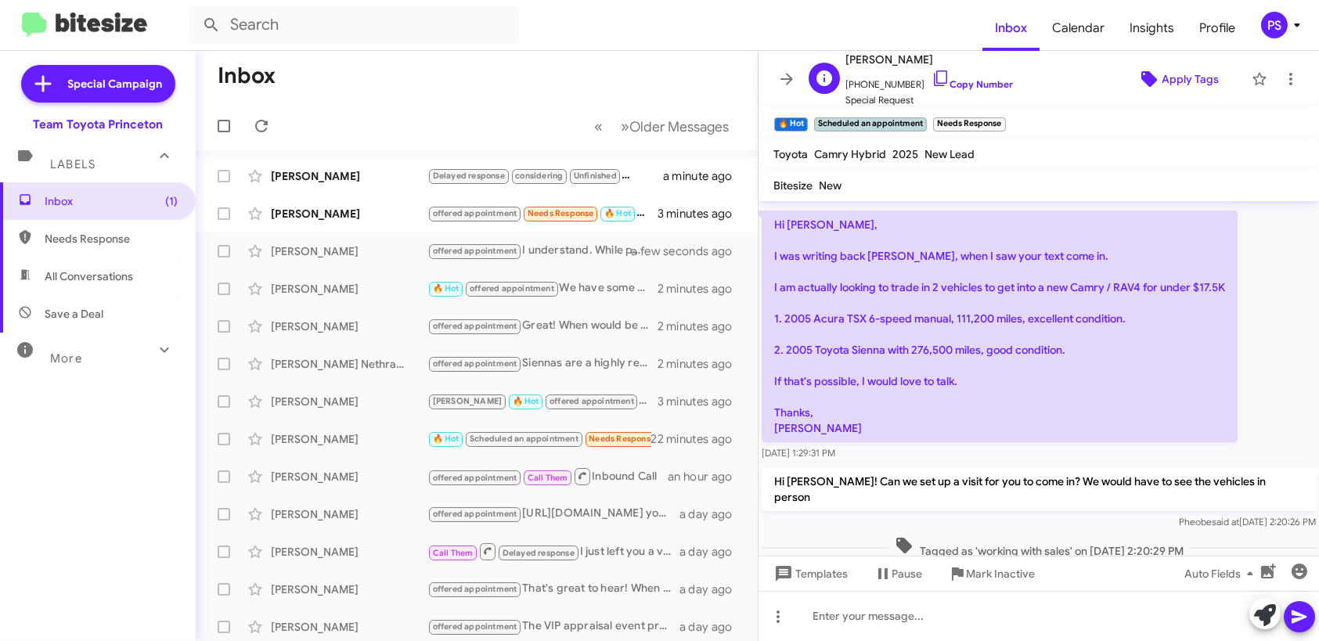
click at [1143, 82] on icon at bounding box center [1150, 79] width 16 height 16
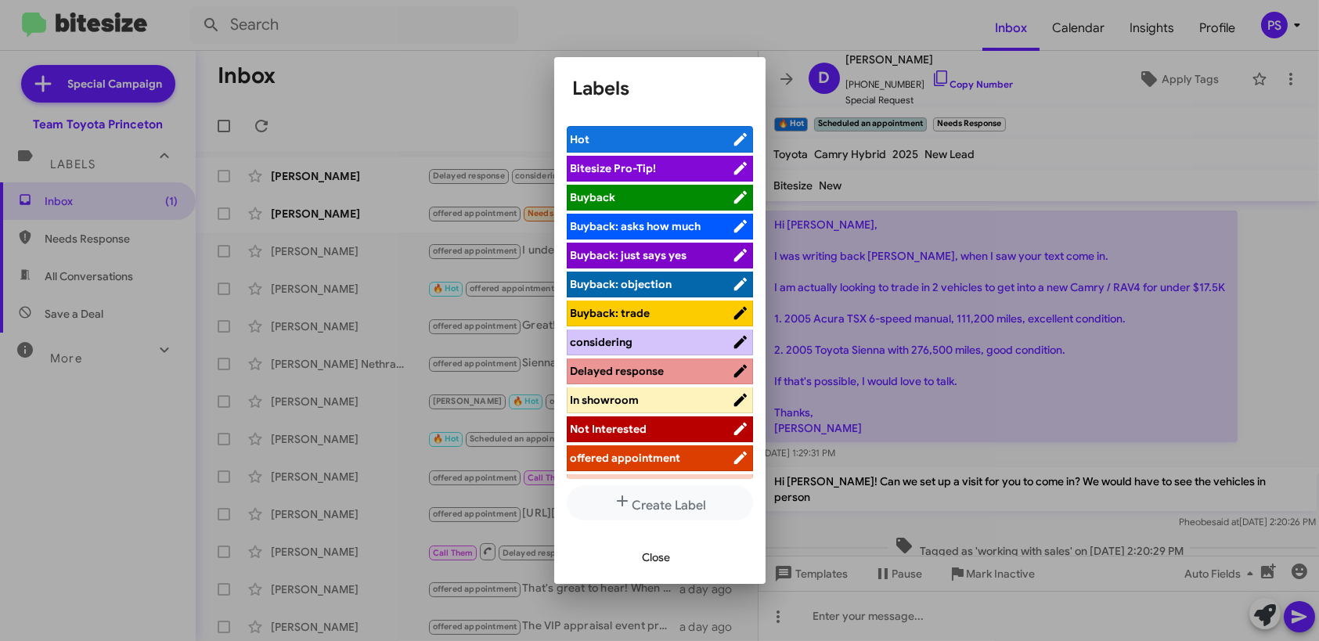
click at [681, 459] on span "offered appointment" at bounding box center [651, 458] width 161 height 16
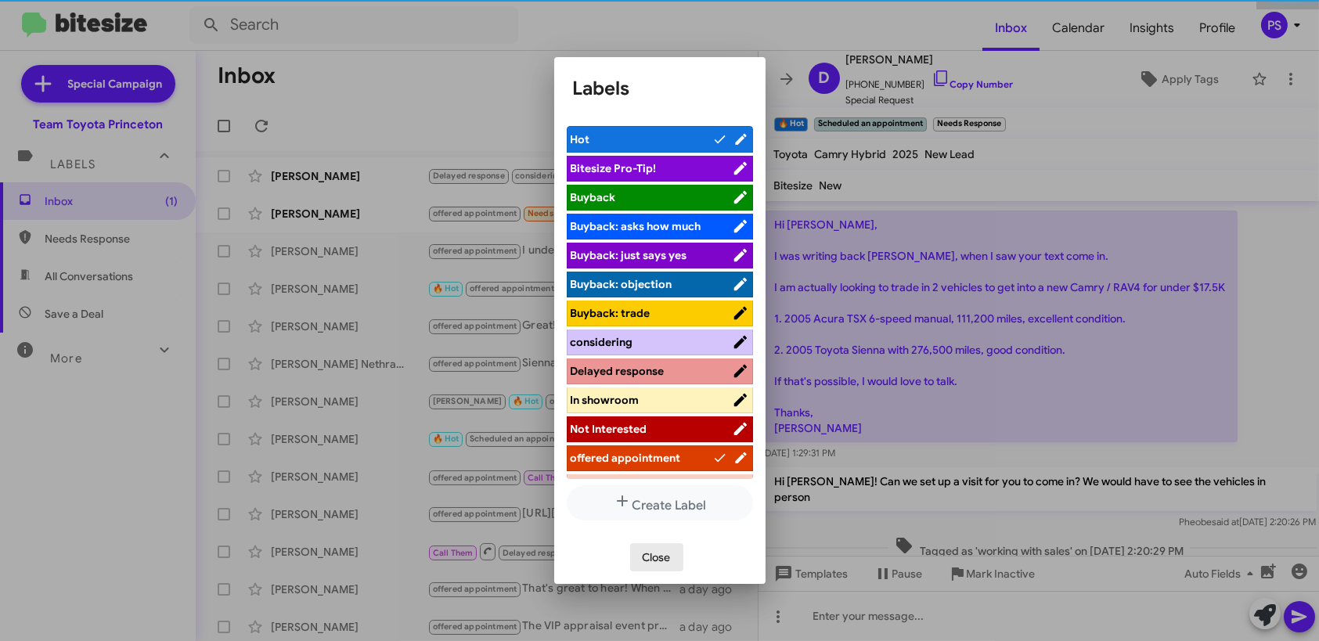
click at [658, 558] on span "Close" at bounding box center [657, 557] width 28 height 28
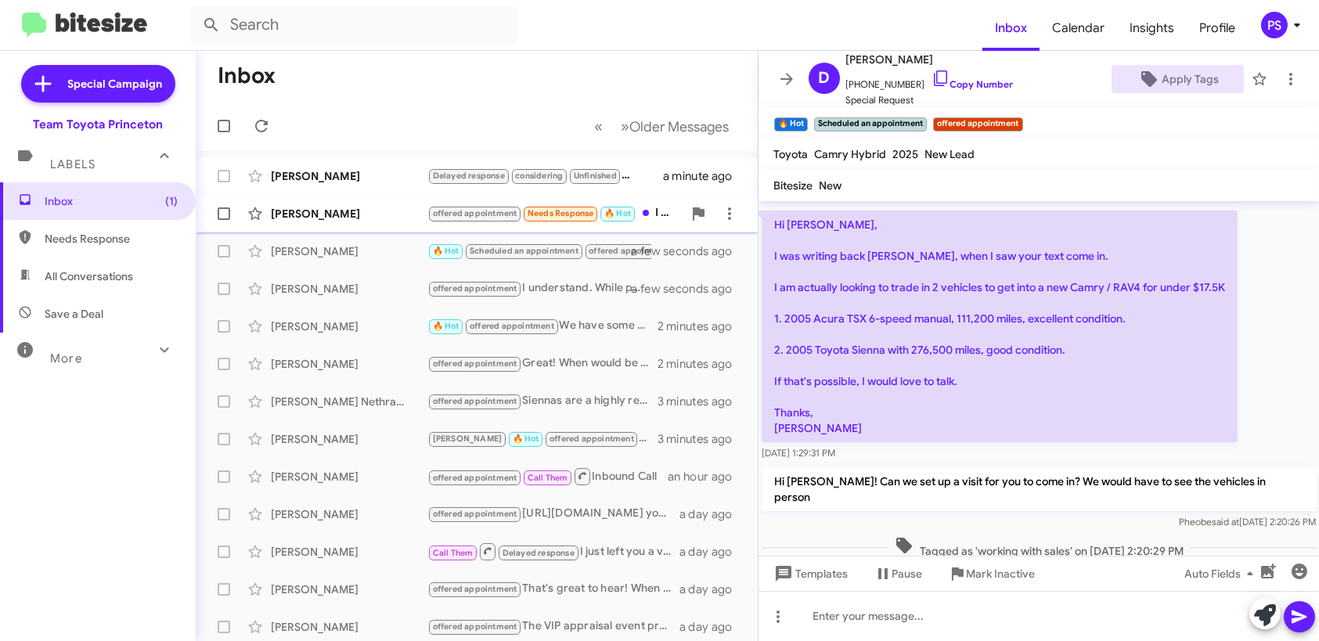
click at [356, 215] on div "[PERSON_NAME]" at bounding box center [349, 214] width 157 height 16
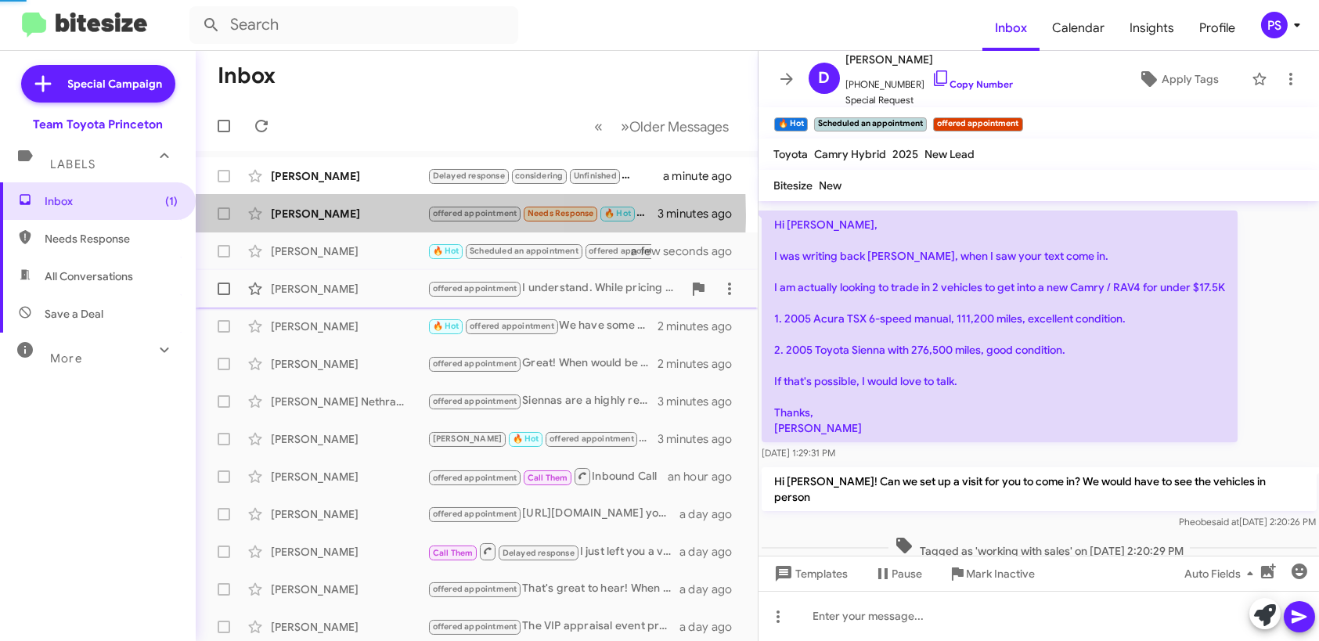
scroll to position [130, 0]
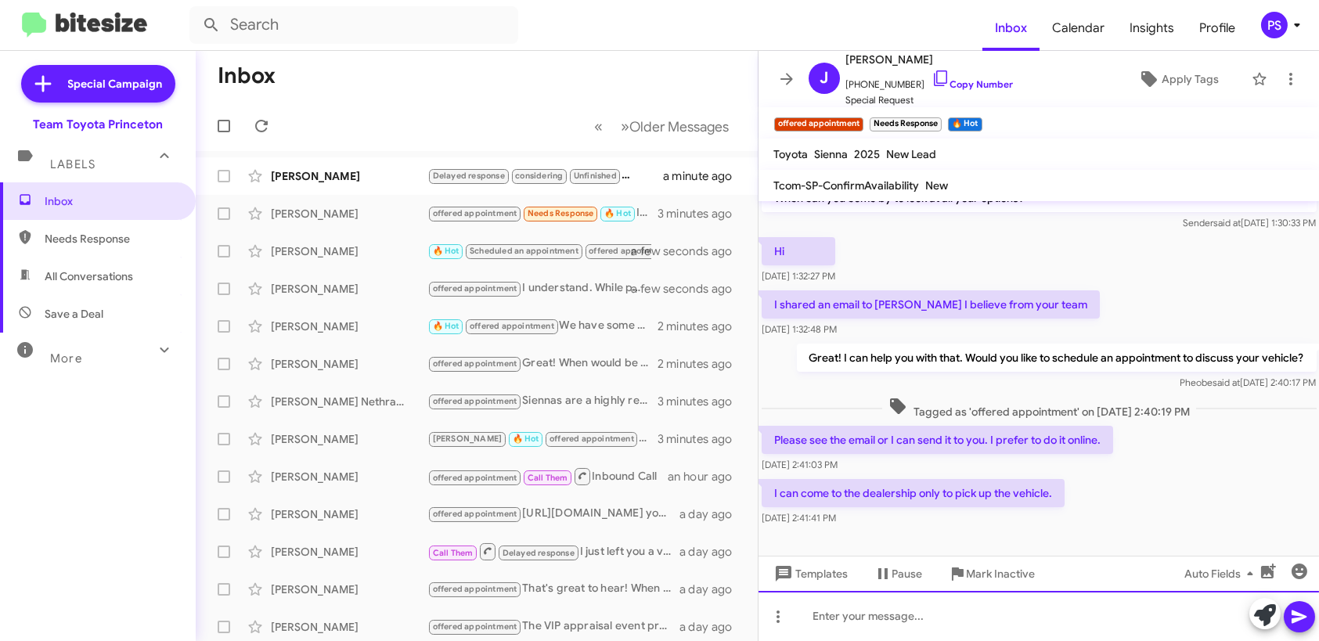
click at [1022, 619] on div at bounding box center [1039, 616] width 561 height 50
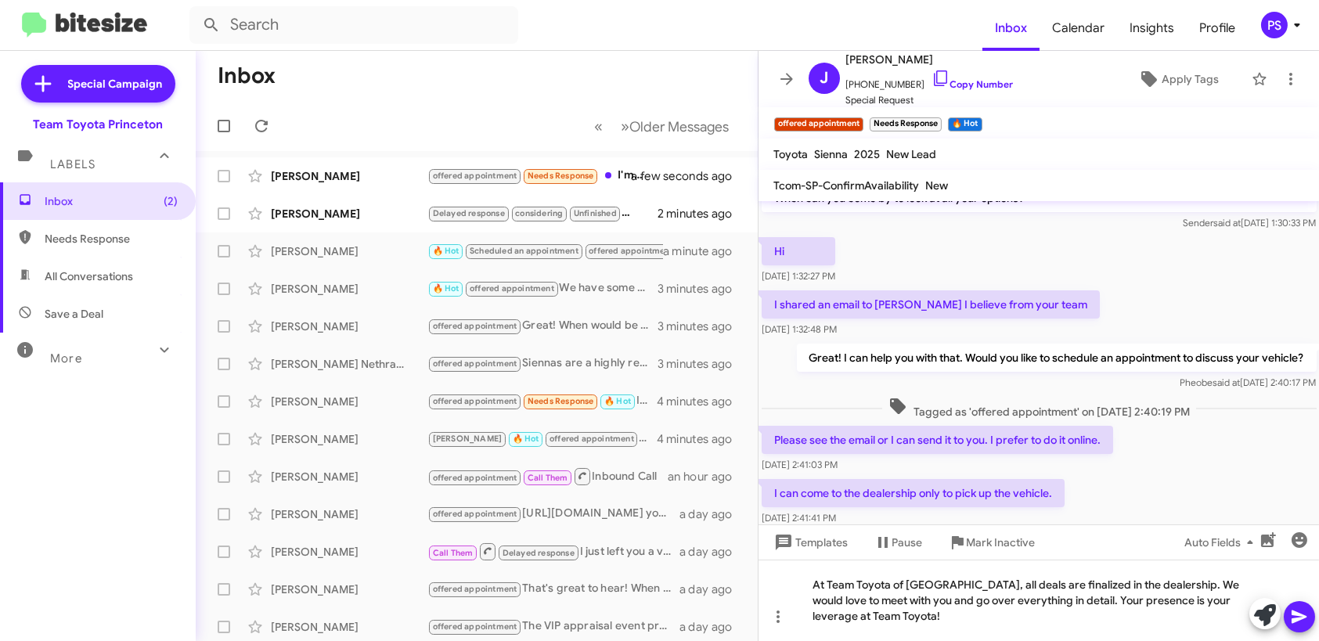
click at [1303, 619] on icon at bounding box center [1299, 617] width 19 height 19
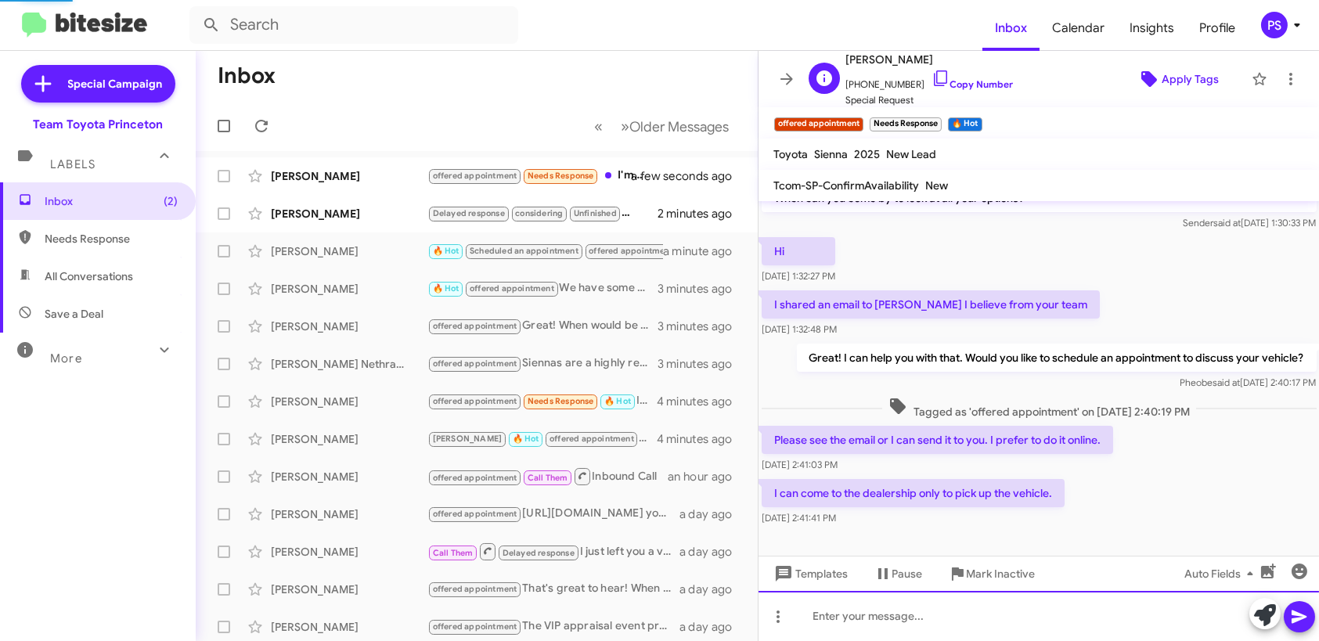
scroll to position [0, 0]
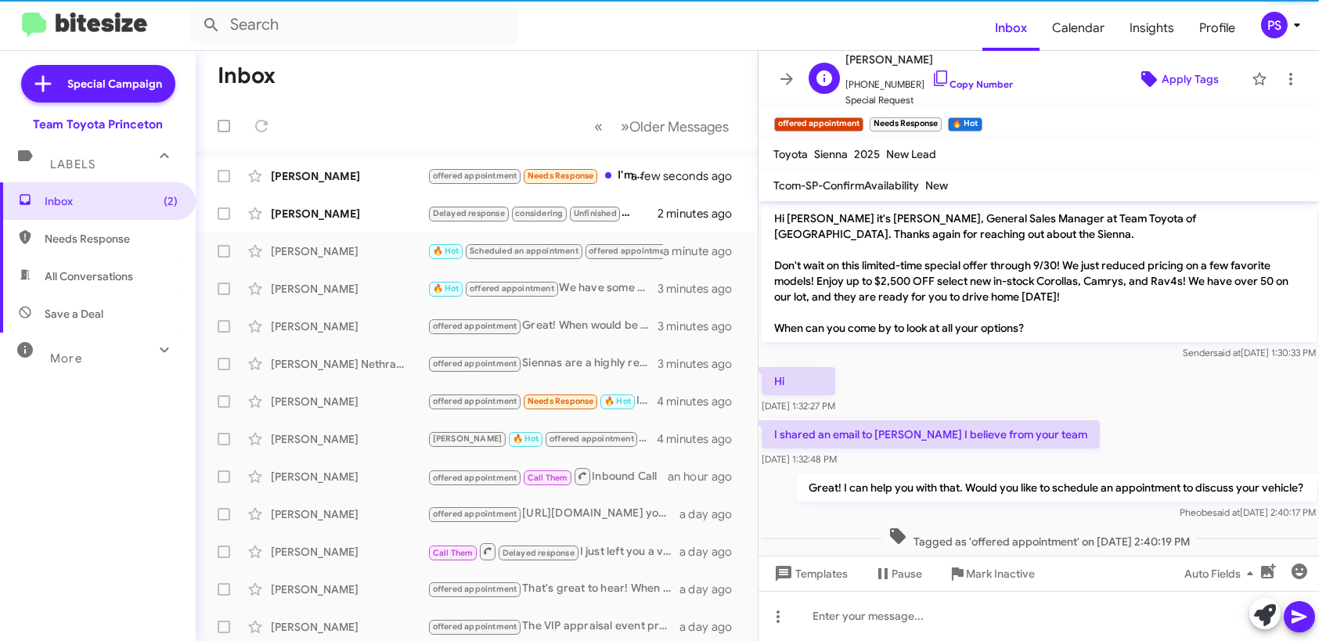
click at [1188, 78] on span "Apply Tags" at bounding box center [1190, 79] width 57 height 28
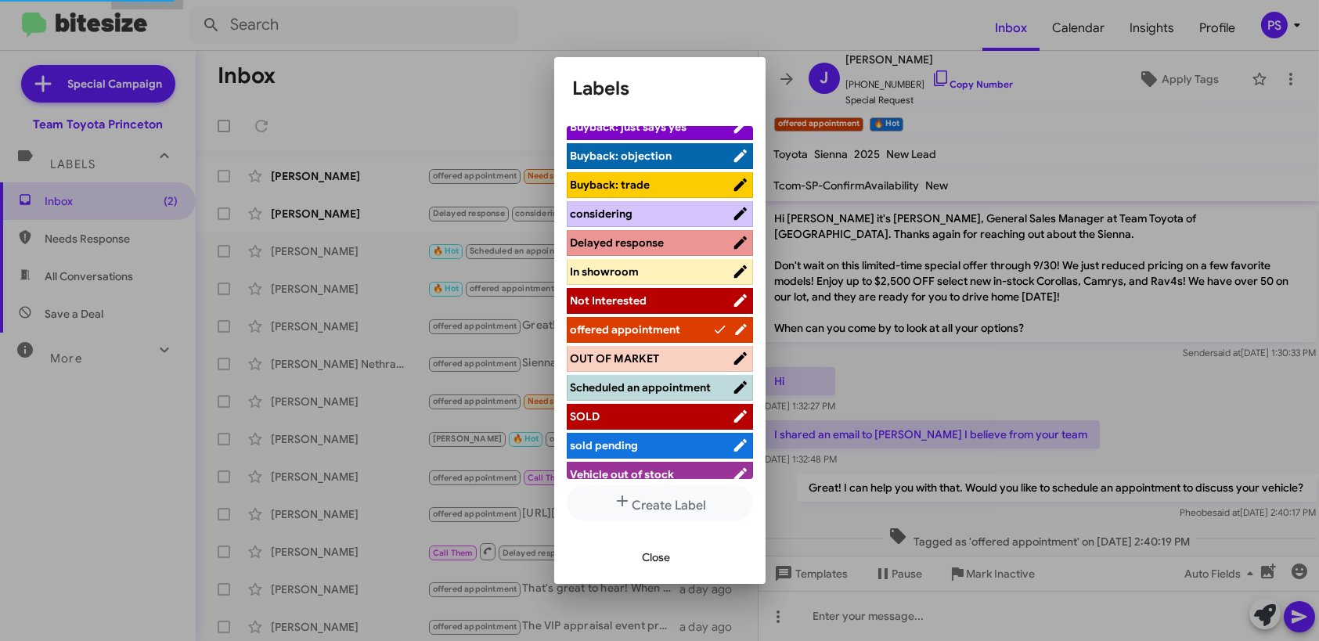
scroll to position [157, 0]
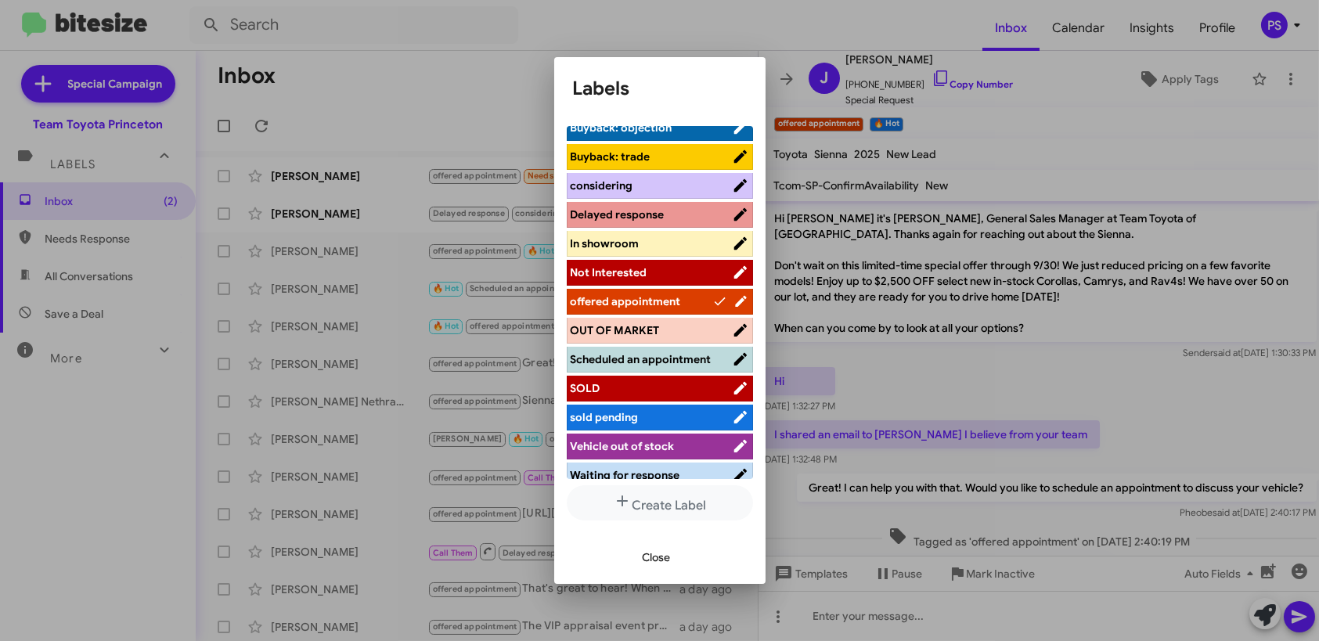
click at [625, 176] on li "considering" at bounding box center [660, 186] width 186 height 26
click at [625, 179] on span "considering" at bounding box center [602, 186] width 63 height 14
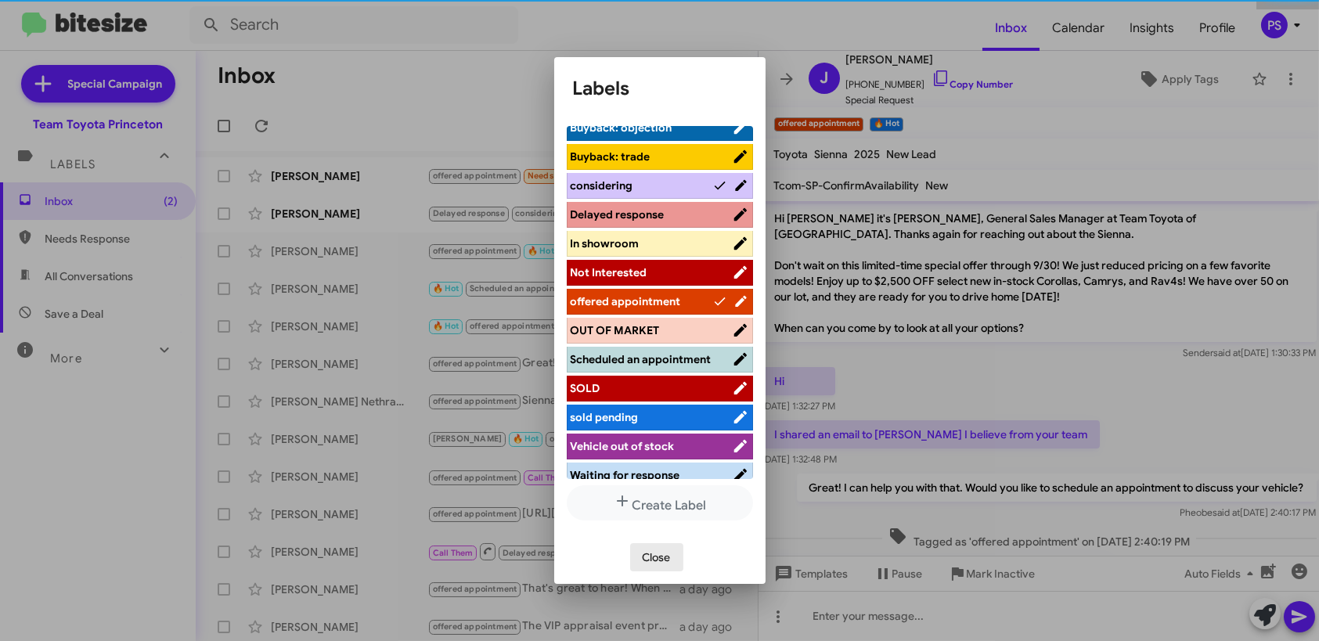
click at [663, 559] on span "Close" at bounding box center [657, 557] width 28 height 28
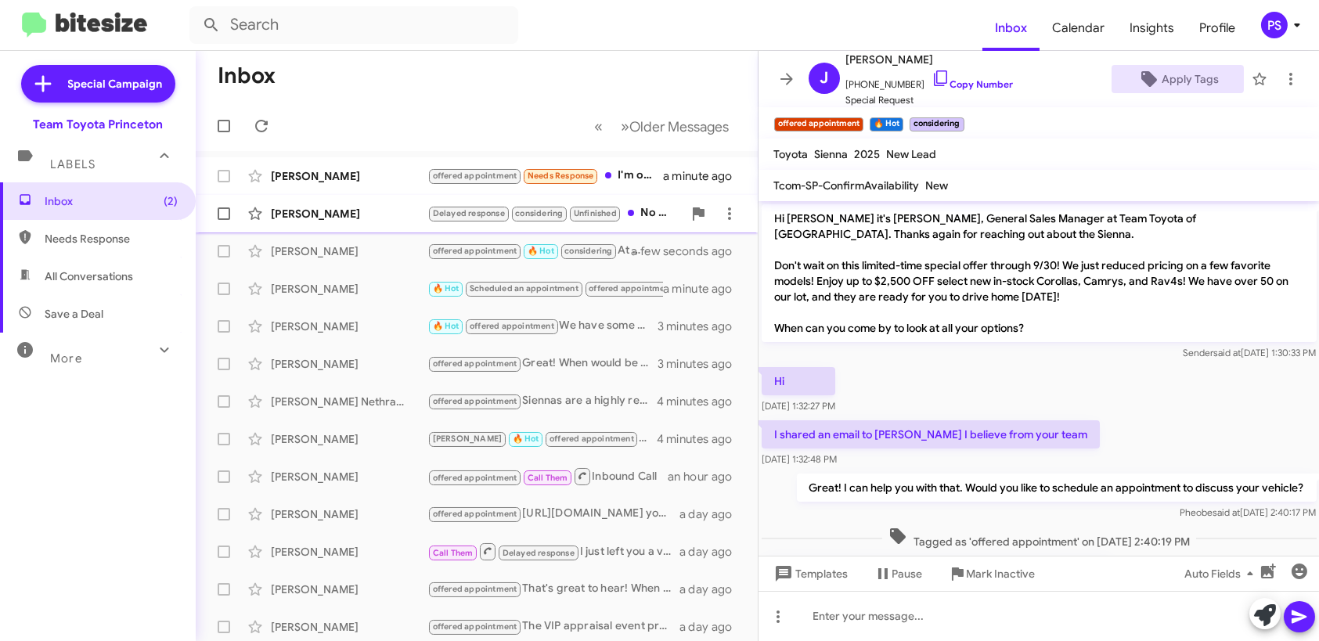
click at [307, 206] on div "[PERSON_NAME]" at bounding box center [349, 214] width 157 height 16
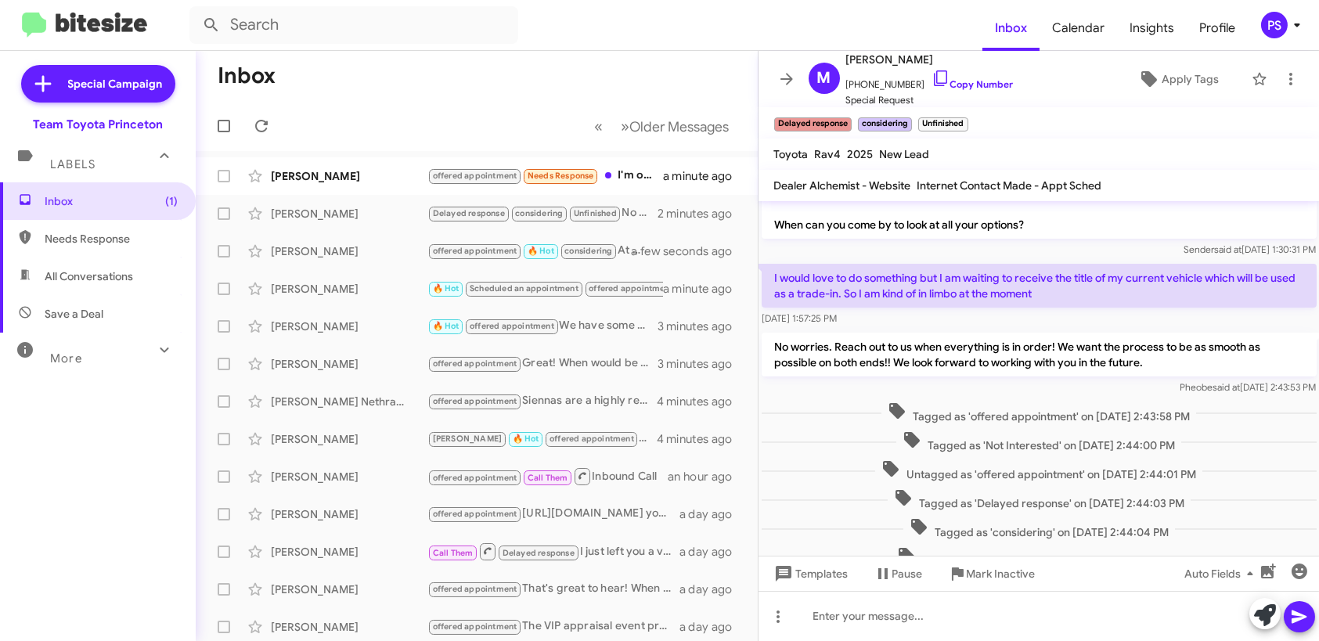
scroll to position [158, 0]
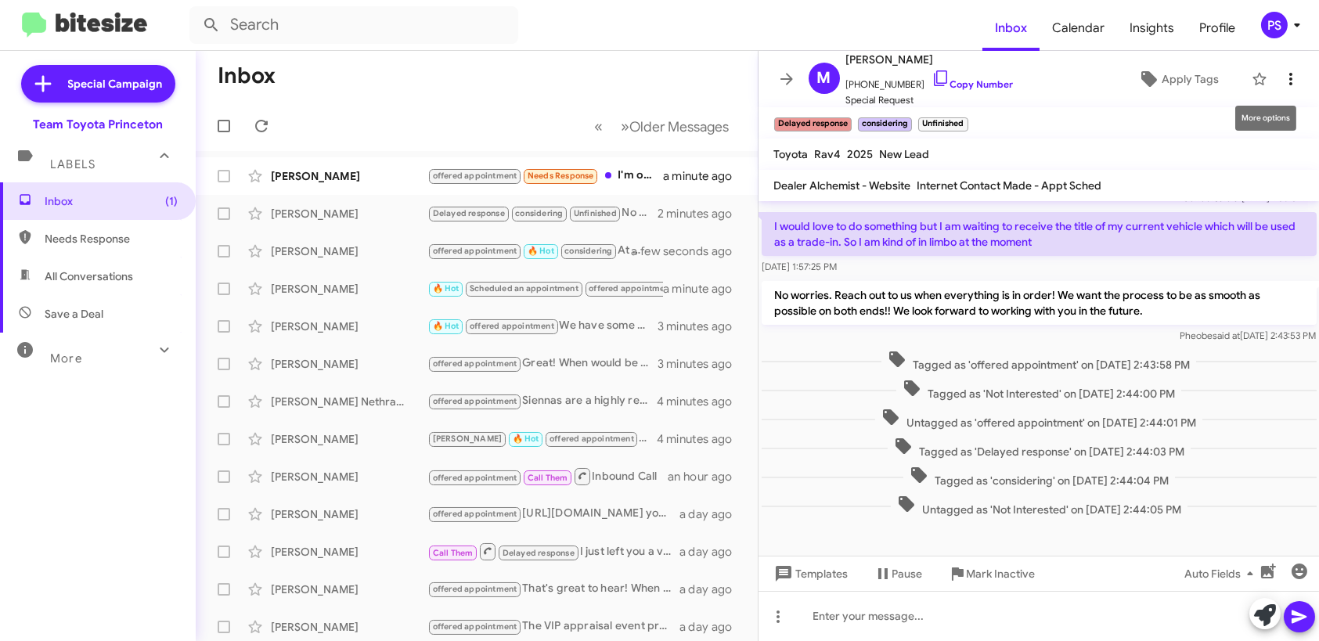
click at [1282, 76] on icon at bounding box center [1291, 79] width 19 height 19
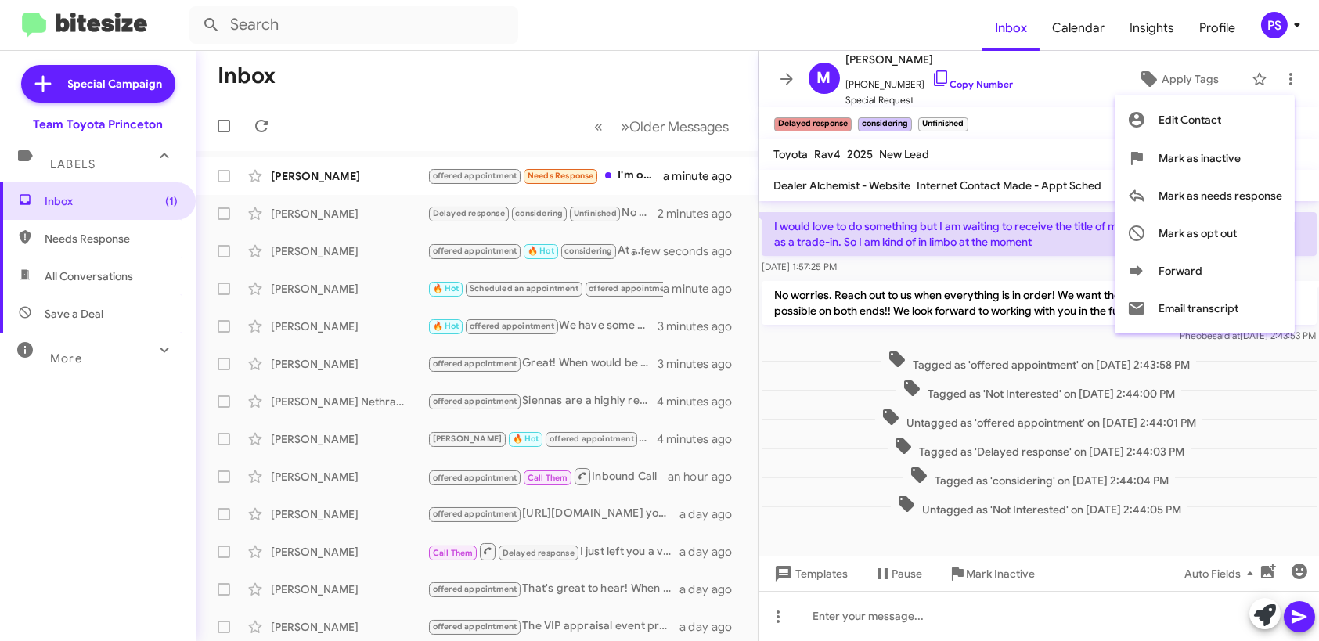
click at [360, 171] on div at bounding box center [659, 320] width 1319 height 641
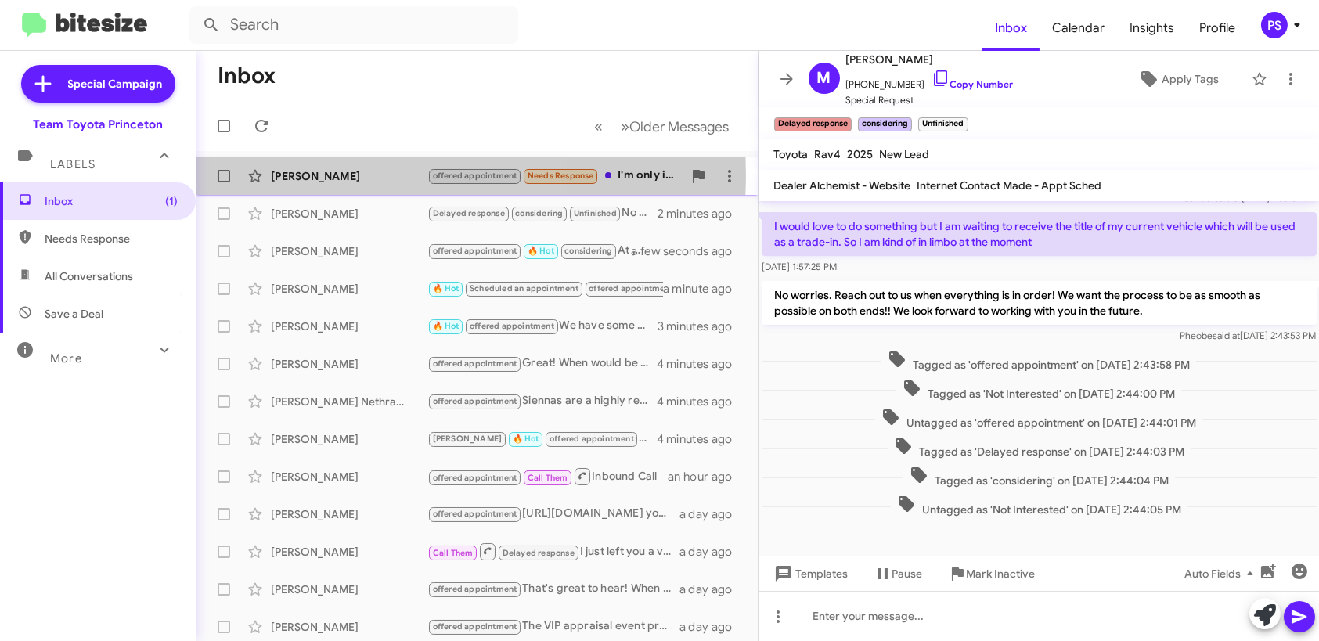
click at [358, 175] on div "[PERSON_NAME]" at bounding box center [349, 176] width 157 height 16
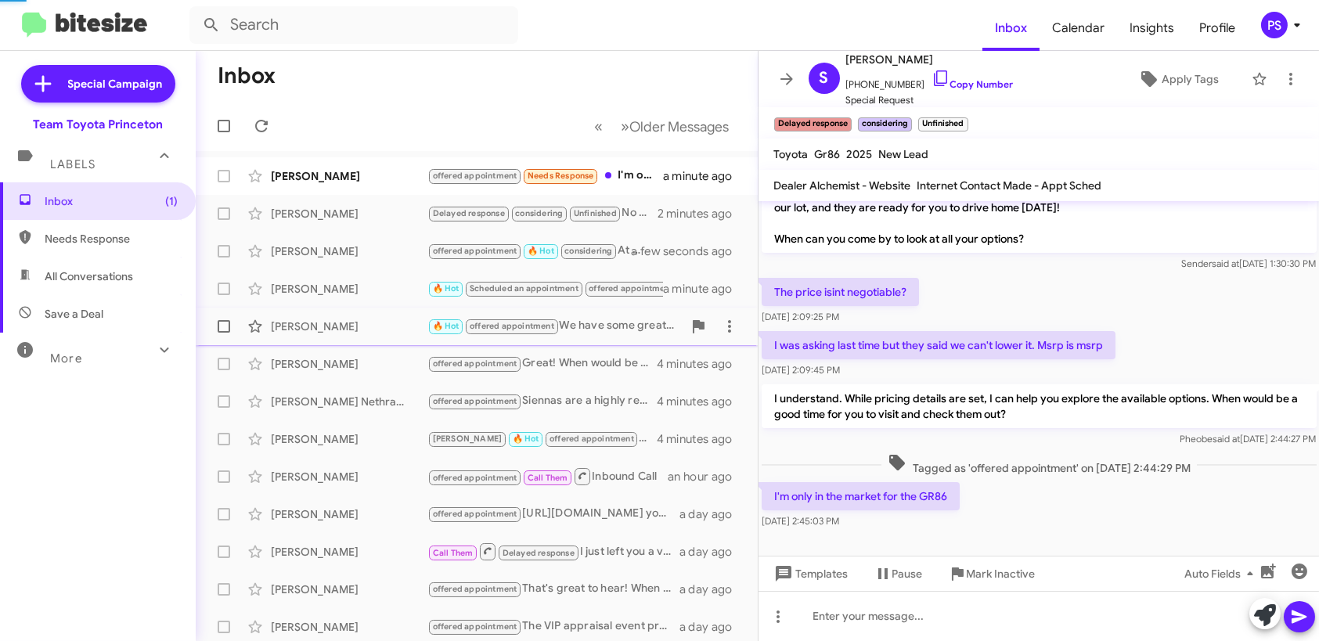
scroll to position [89, 0]
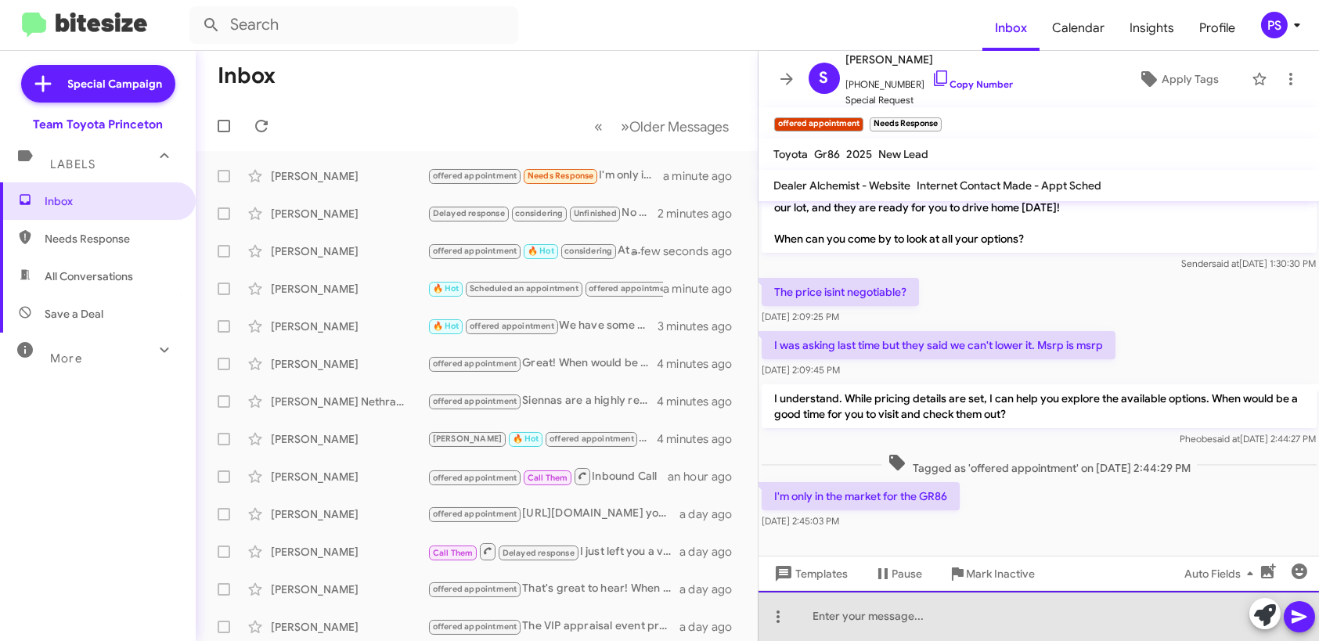
click at [1018, 630] on div at bounding box center [1039, 616] width 561 height 50
click at [953, 634] on div at bounding box center [1039, 616] width 561 height 50
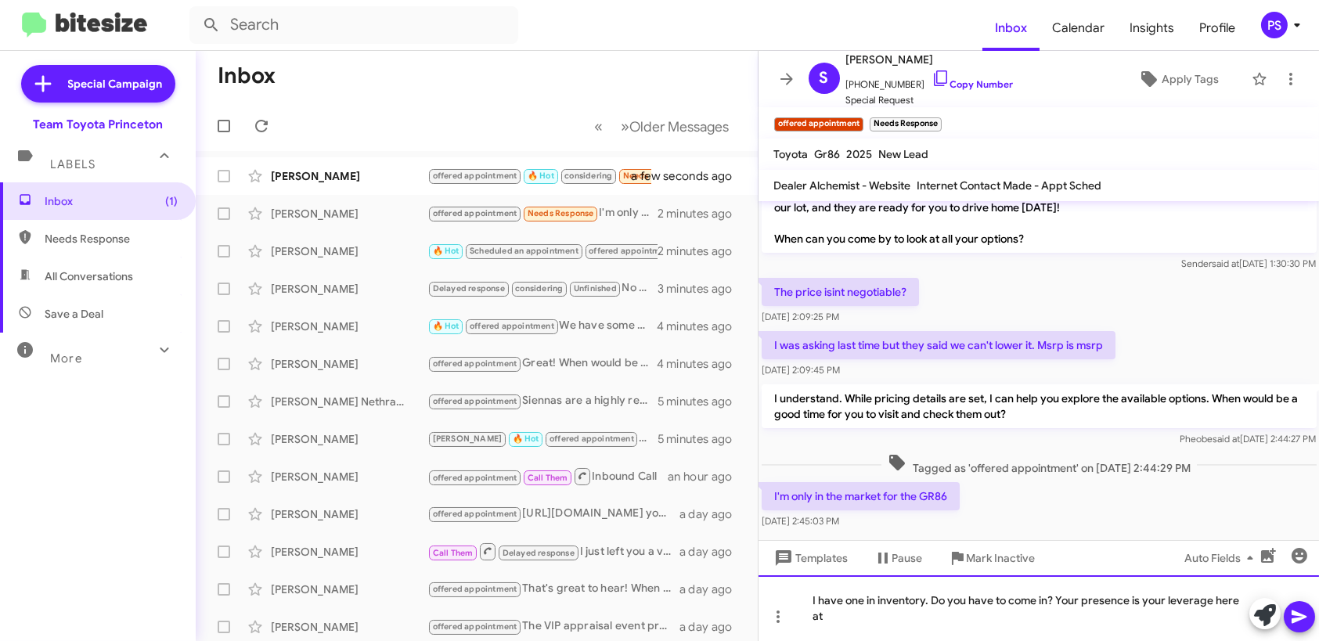
scroll to position [105, 0]
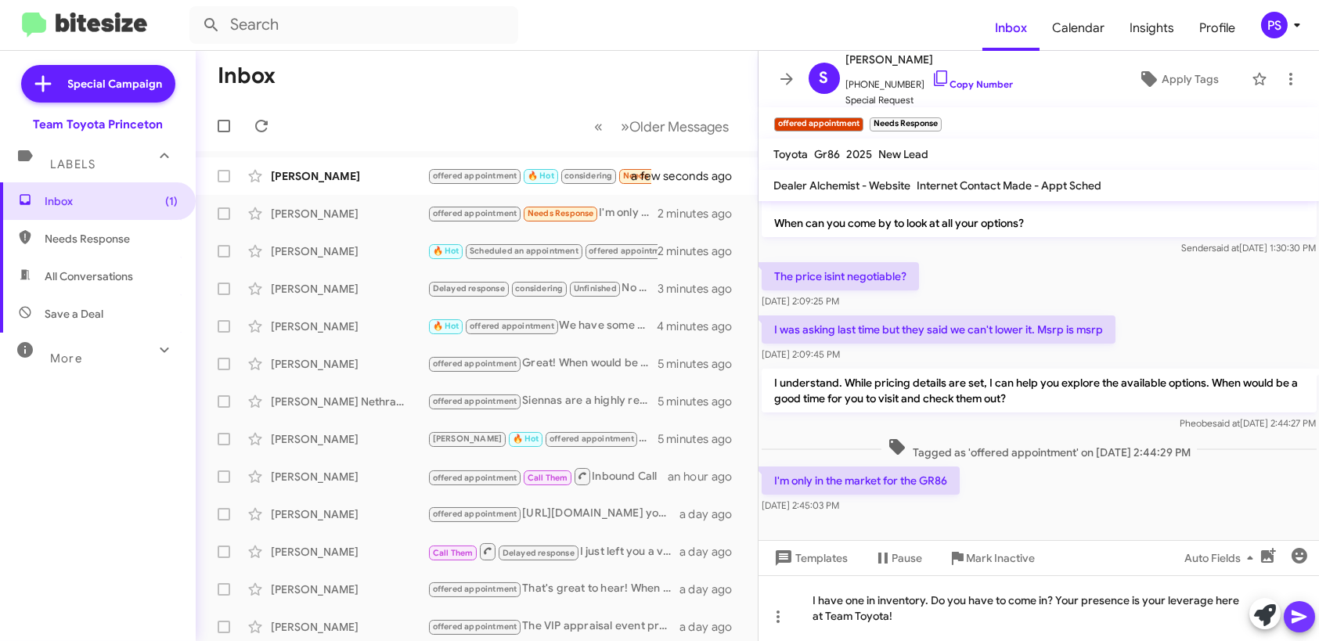
click at [1299, 608] on icon at bounding box center [1299, 617] width 19 height 19
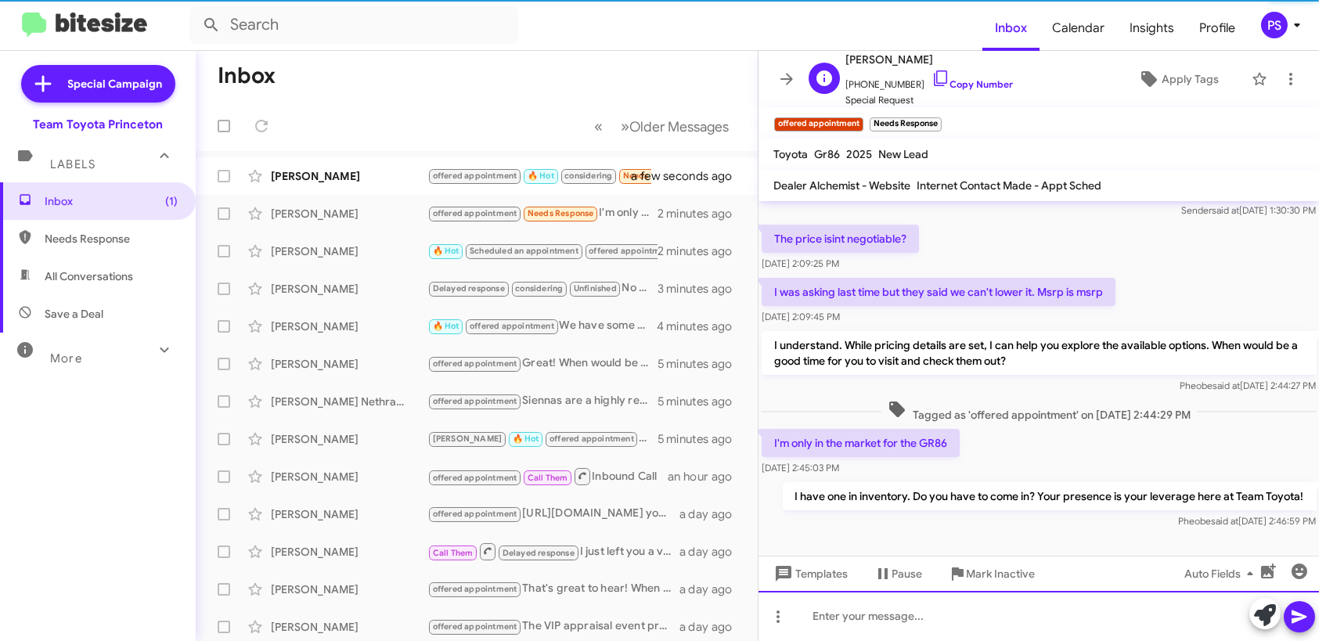
scroll to position [146, 0]
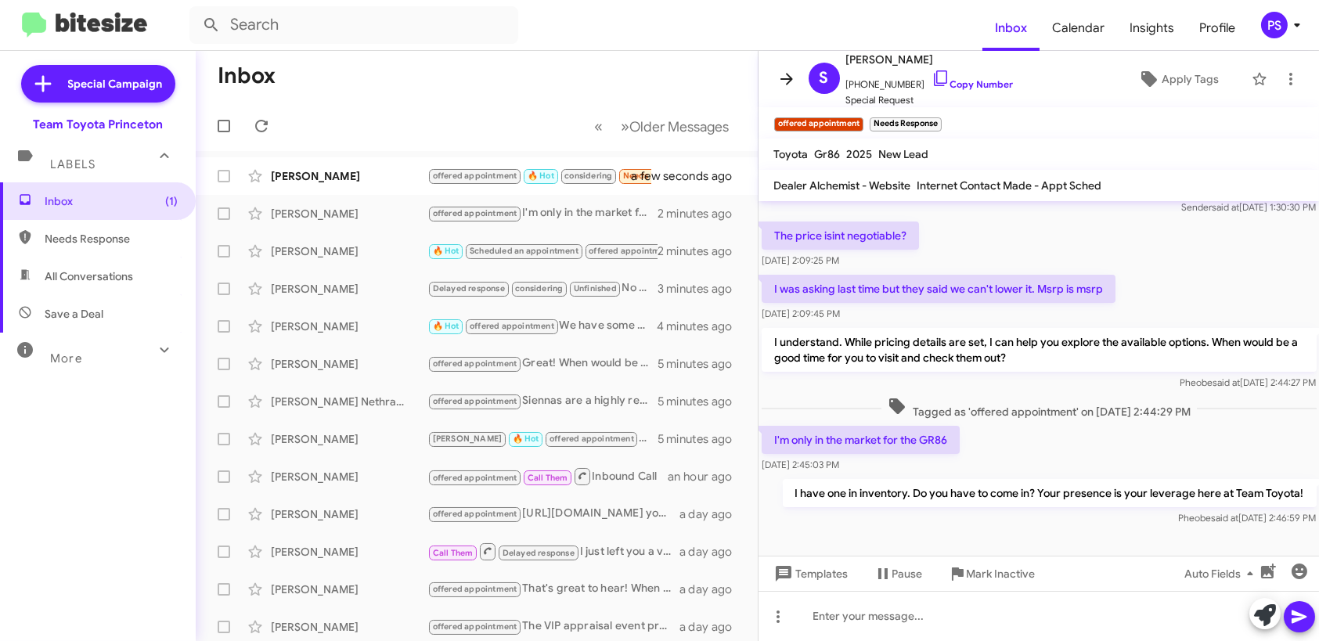
click at [778, 78] on icon at bounding box center [787, 79] width 19 height 19
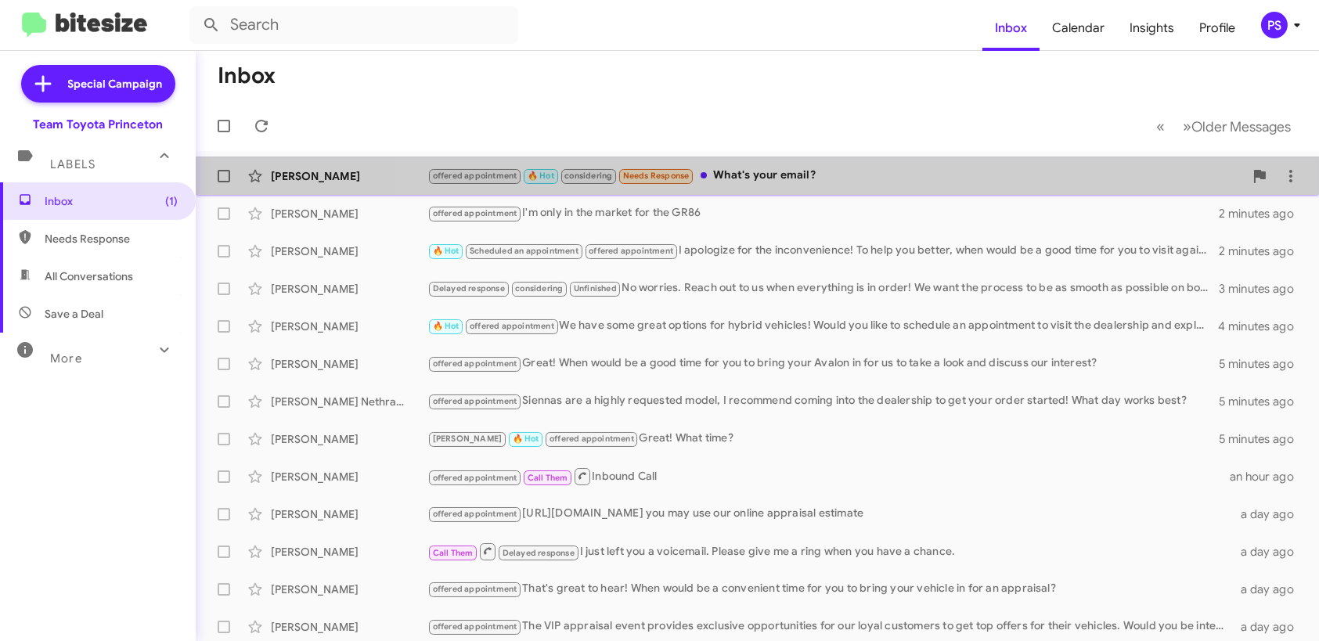
click at [785, 172] on div "offered appointment 🔥 Hot considering Needs Response What's your email?" at bounding box center [836, 176] width 817 height 18
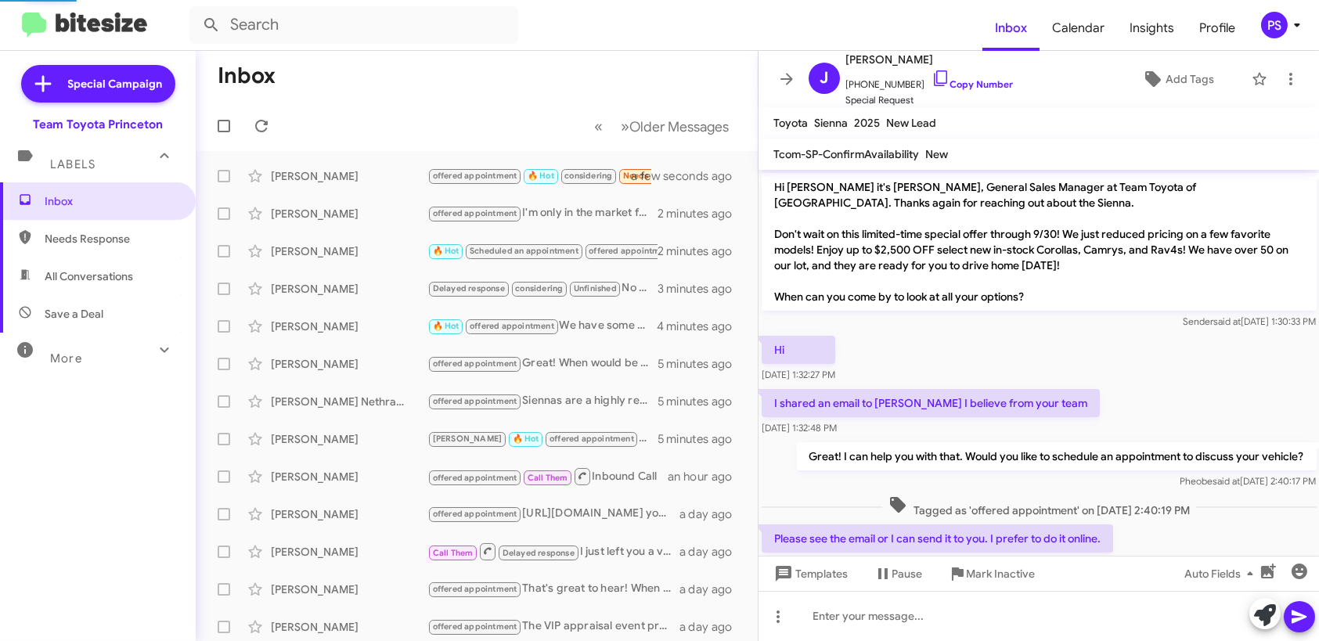
scroll to position [319, 0]
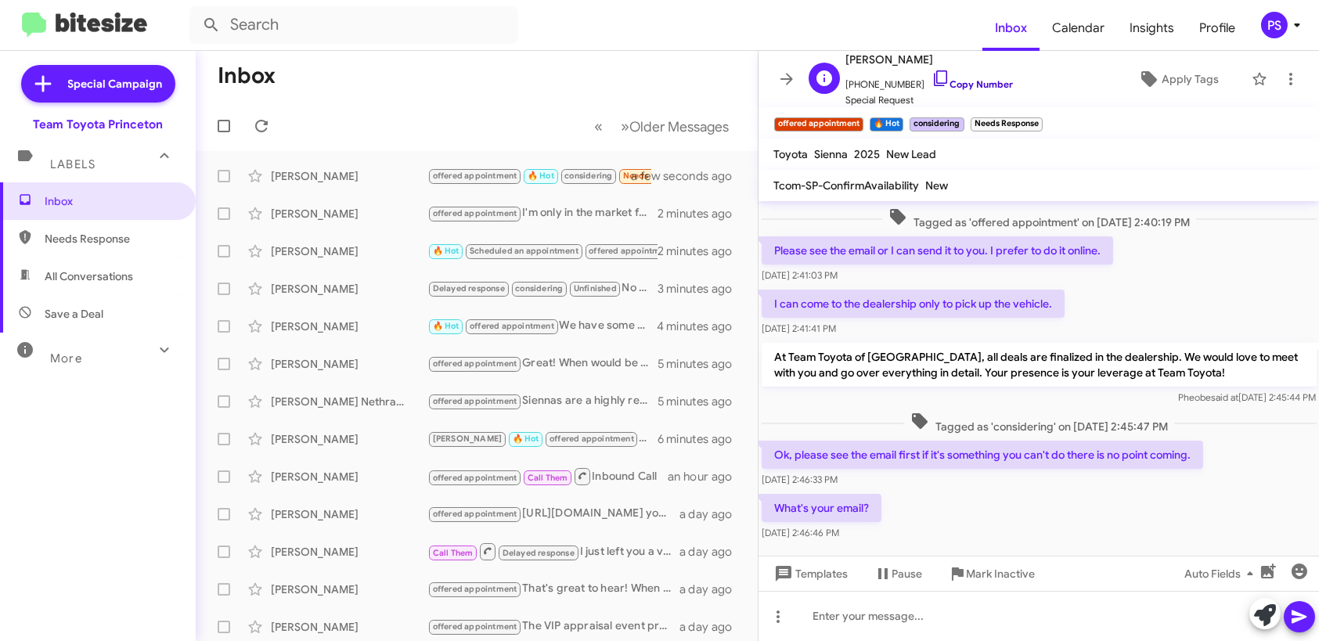
click at [932, 78] on icon at bounding box center [941, 78] width 19 height 19
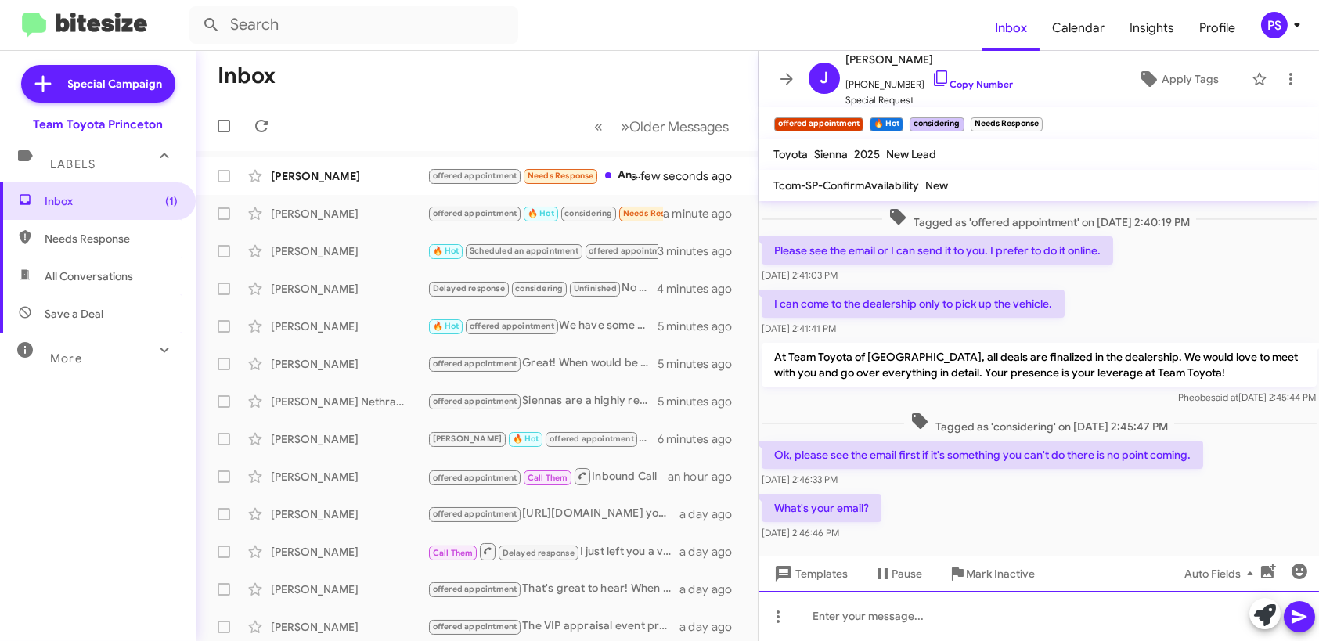
click at [874, 623] on div at bounding box center [1039, 616] width 561 height 50
click at [1302, 620] on icon at bounding box center [1299, 617] width 19 height 19
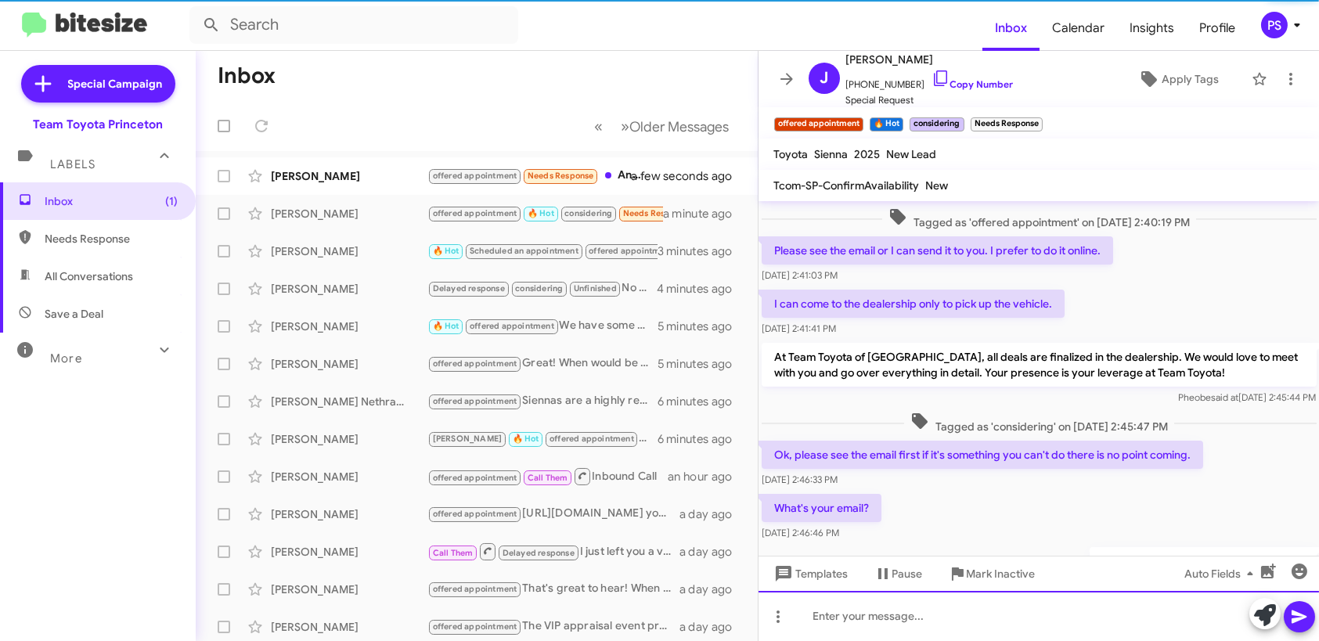
scroll to position [0, 0]
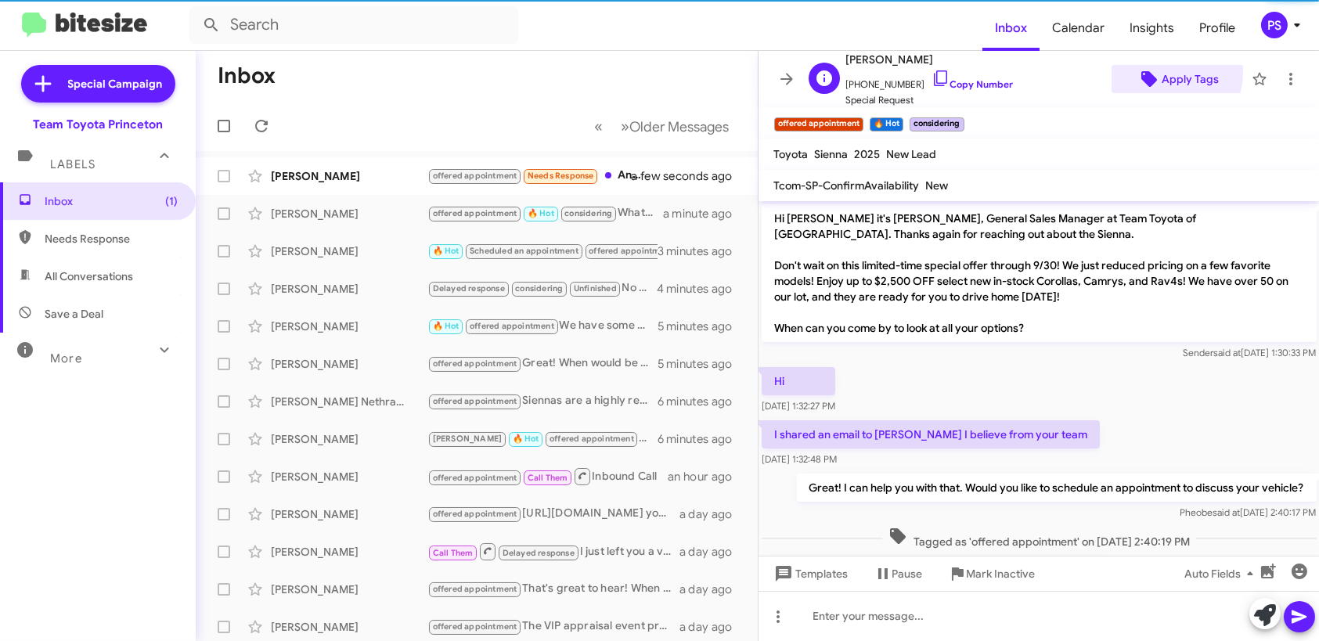
click at [1148, 71] on icon at bounding box center [1149, 79] width 19 height 19
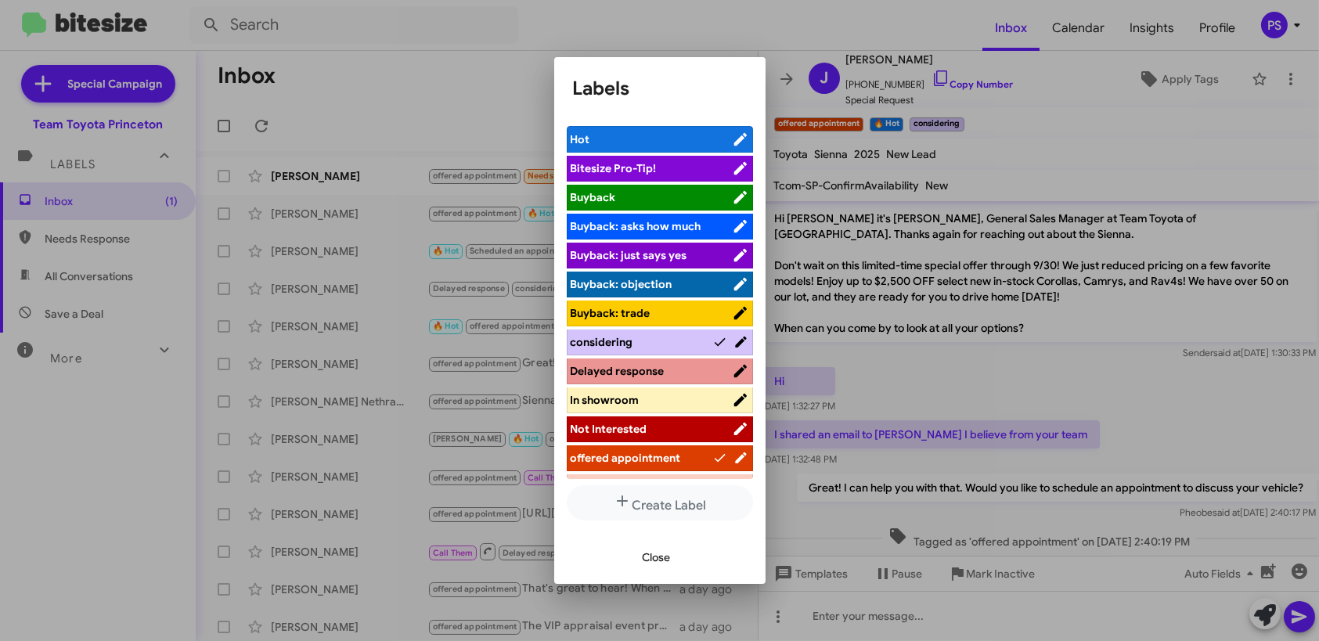
click at [780, 211] on div at bounding box center [659, 320] width 1319 height 641
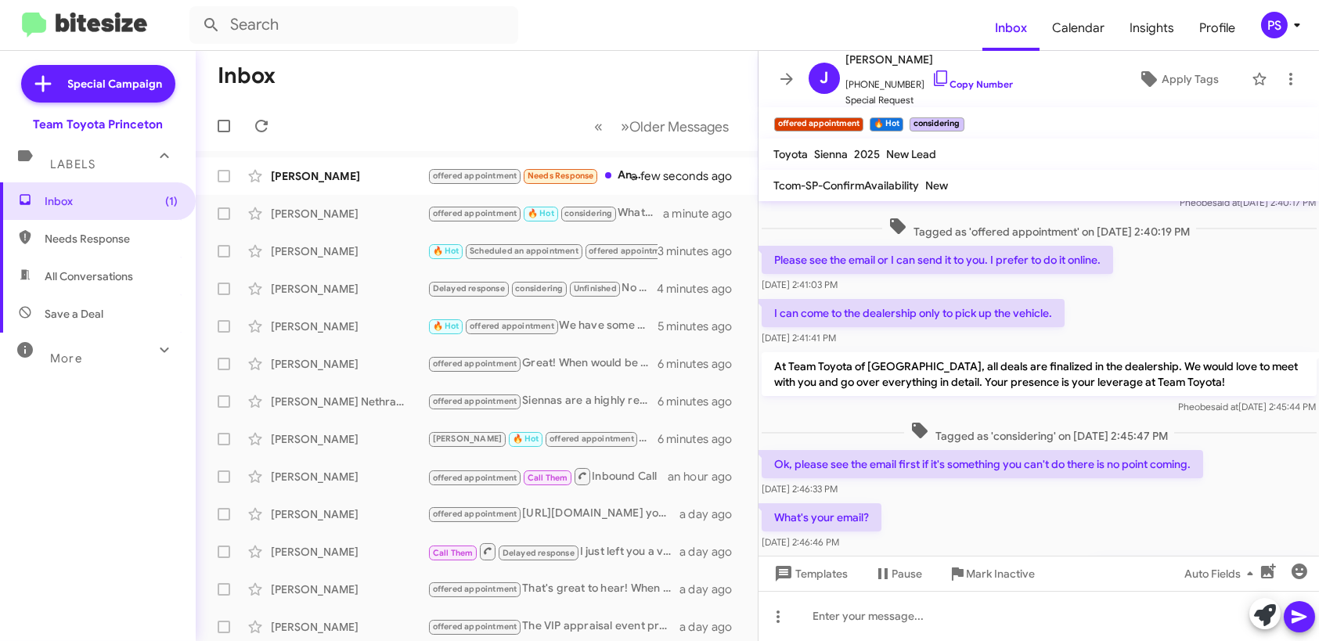
scroll to position [408, 0]
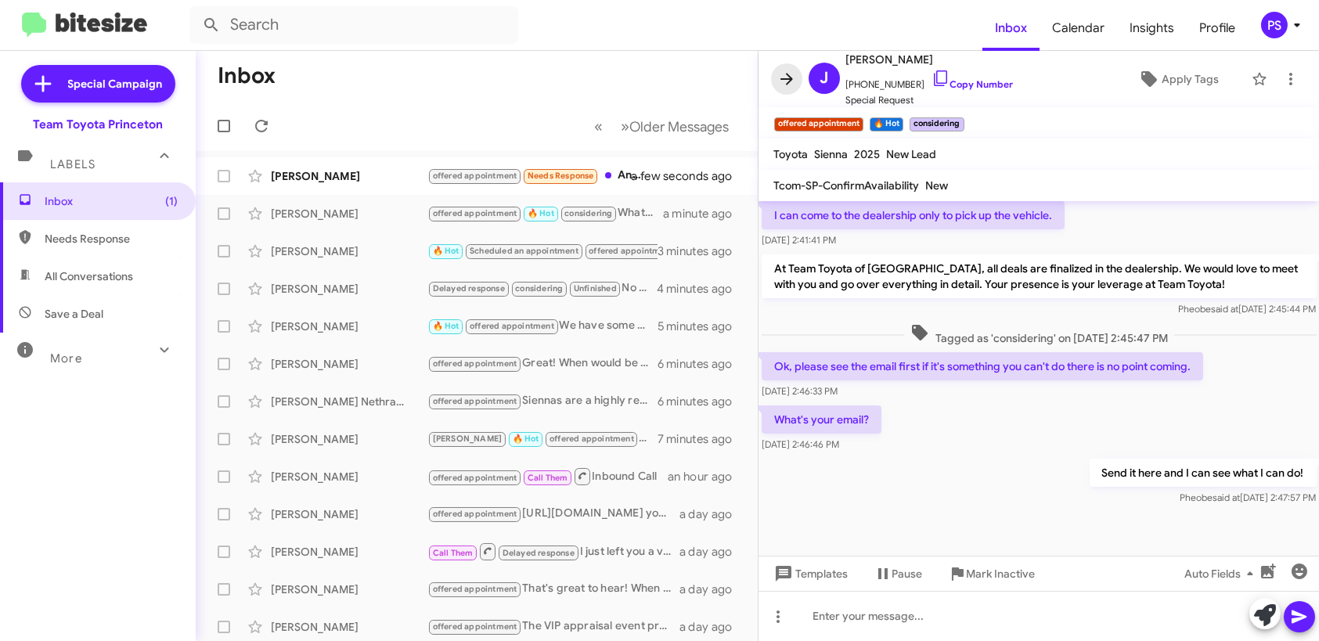
click at [789, 70] on icon at bounding box center [787, 79] width 19 height 19
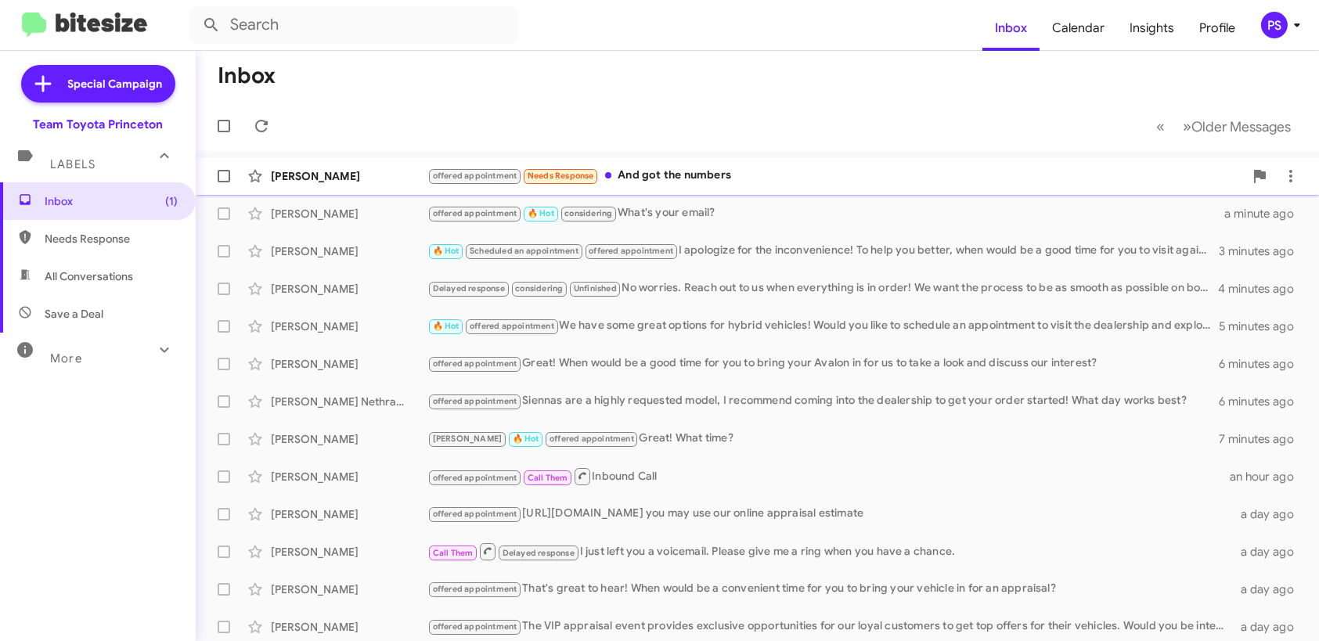
click at [757, 175] on div "offered appointment Needs Response And got the numbers" at bounding box center [836, 176] width 817 height 18
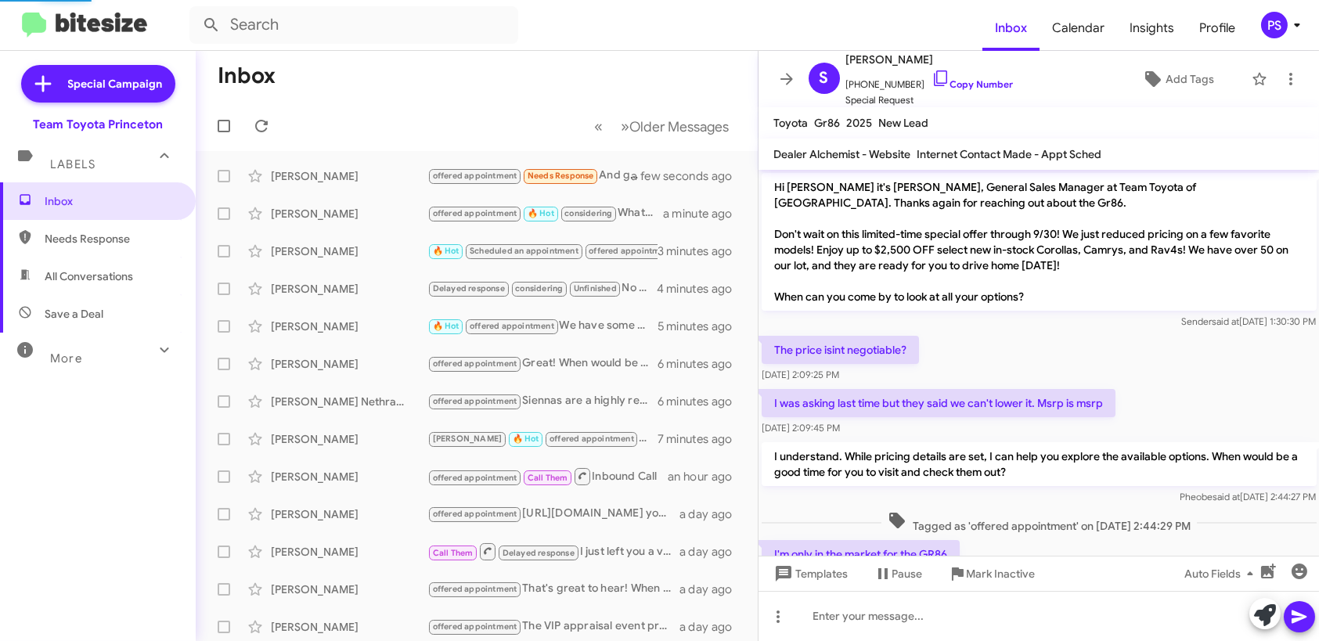
scroll to position [229, 0]
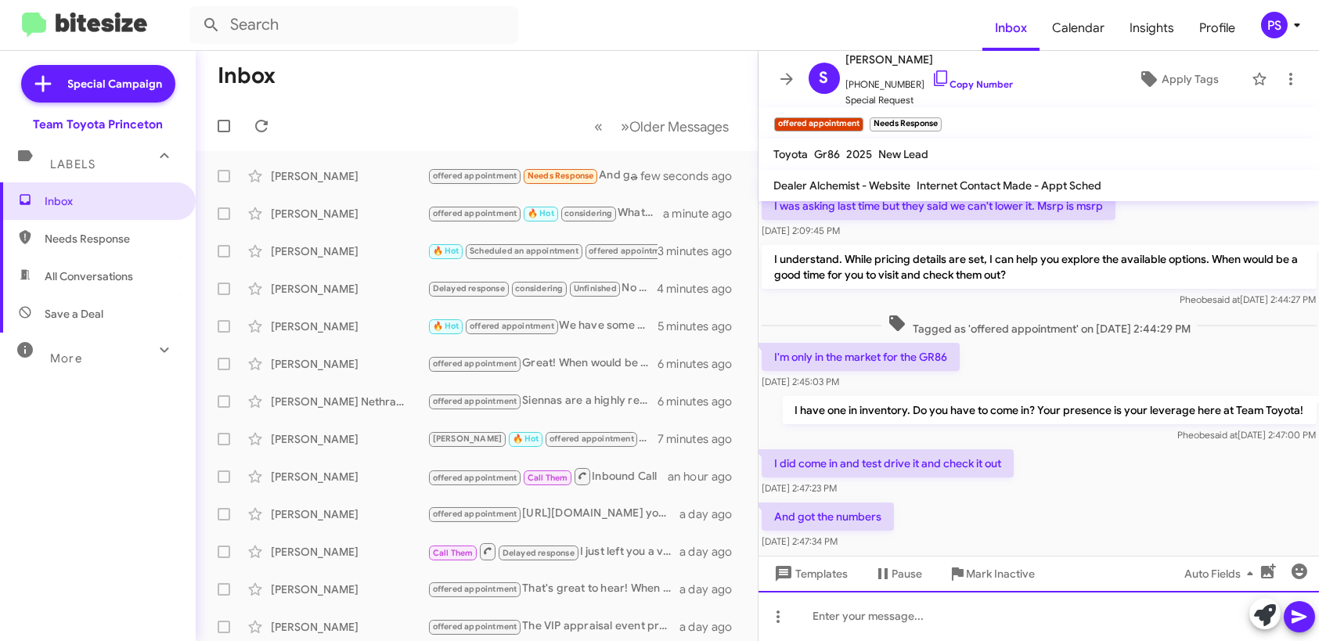
click at [1066, 635] on div at bounding box center [1039, 616] width 561 height 50
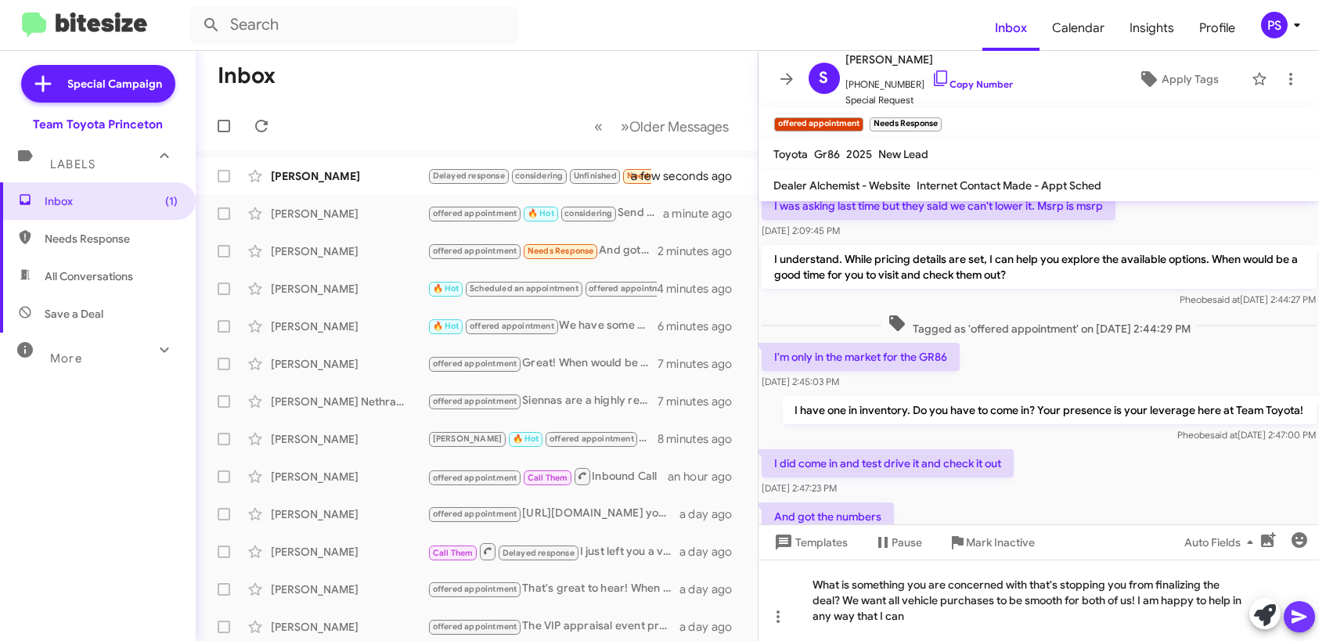
click at [1304, 610] on icon at bounding box center [1299, 617] width 19 height 19
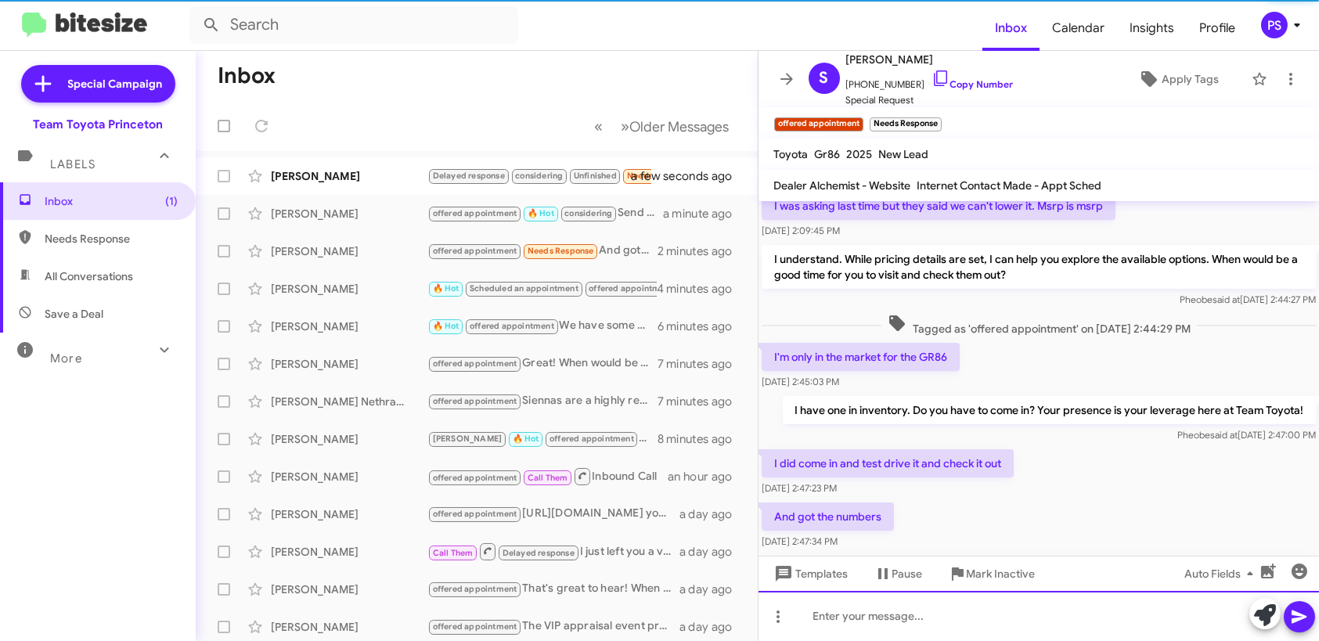
scroll to position [0, 0]
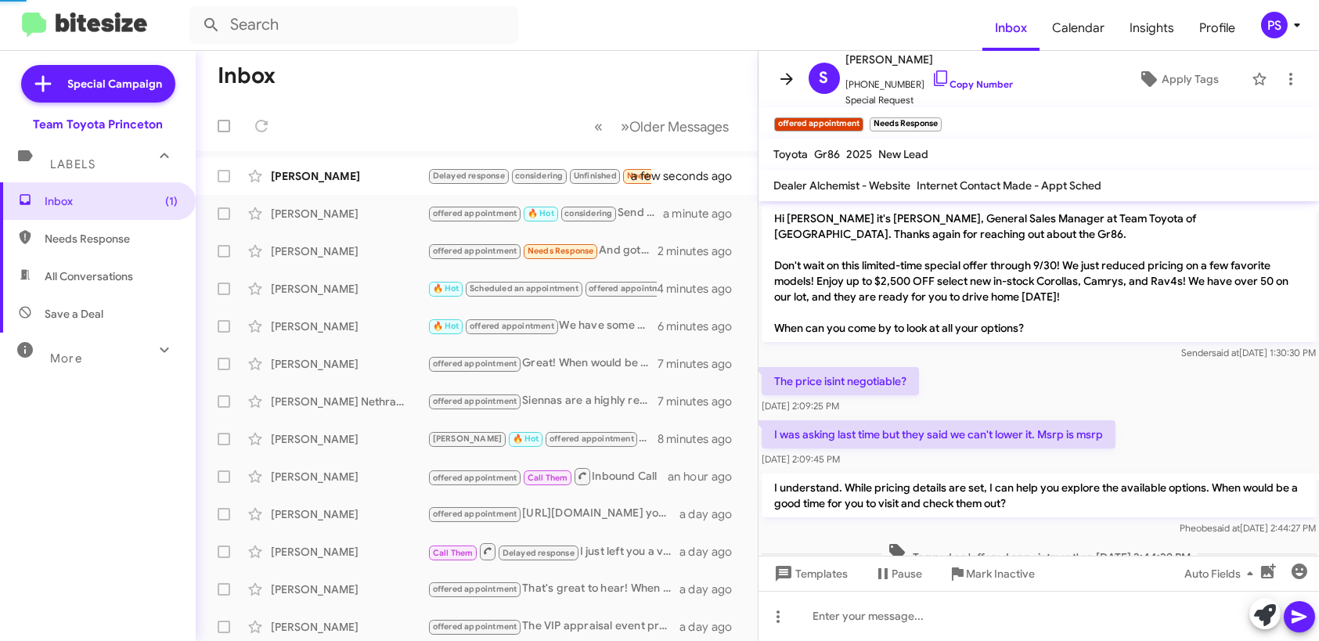
click at [781, 68] on button at bounding box center [786, 78] width 31 height 31
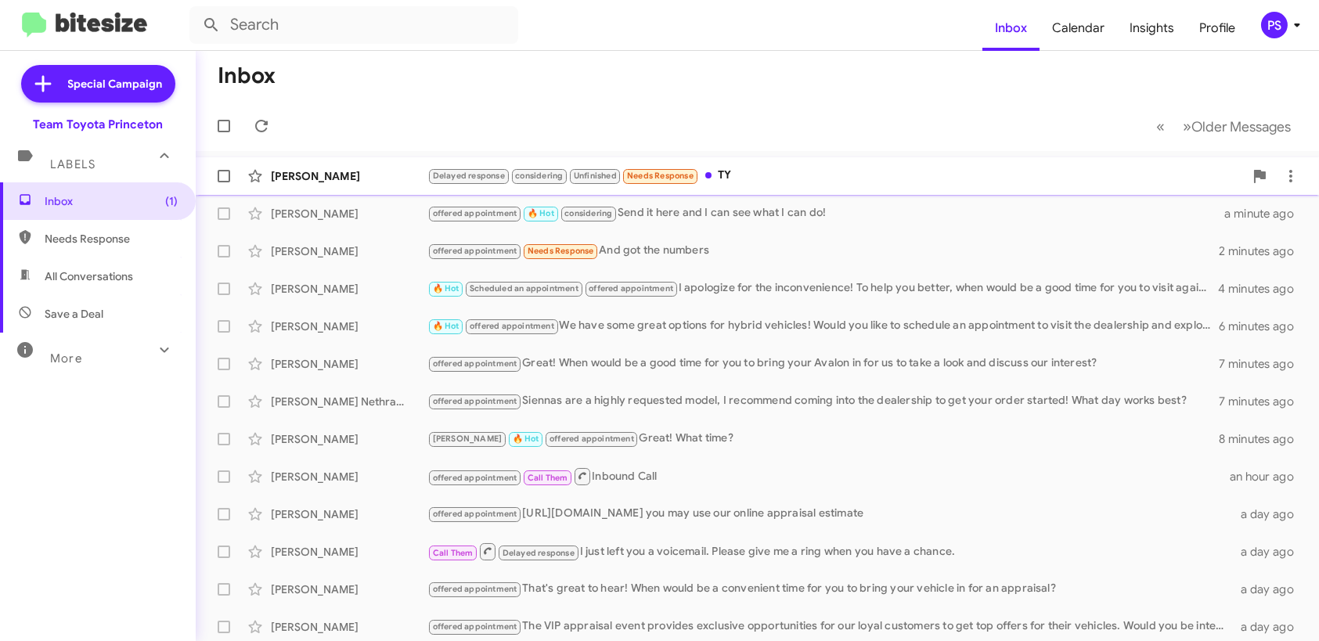
click at [799, 176] on div "Delayed response considering Unfinished Needs Response TY" at bounding box center [836, 176] width 817 height 18
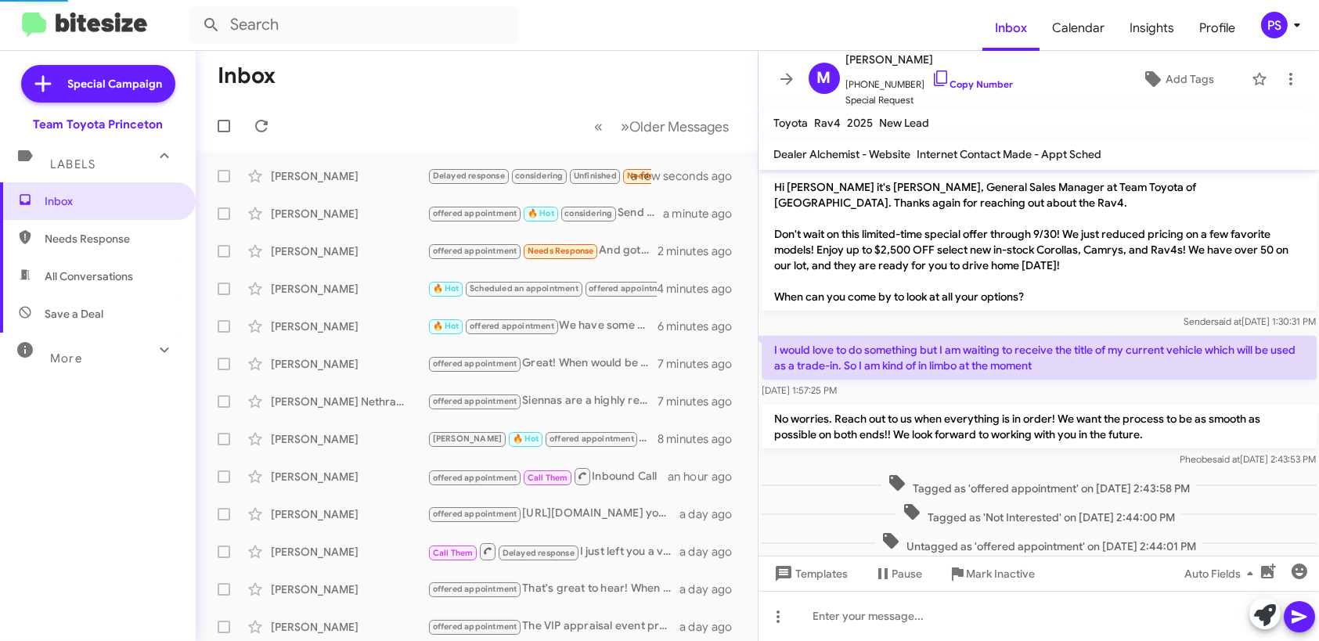
scroll to position [184, 0]
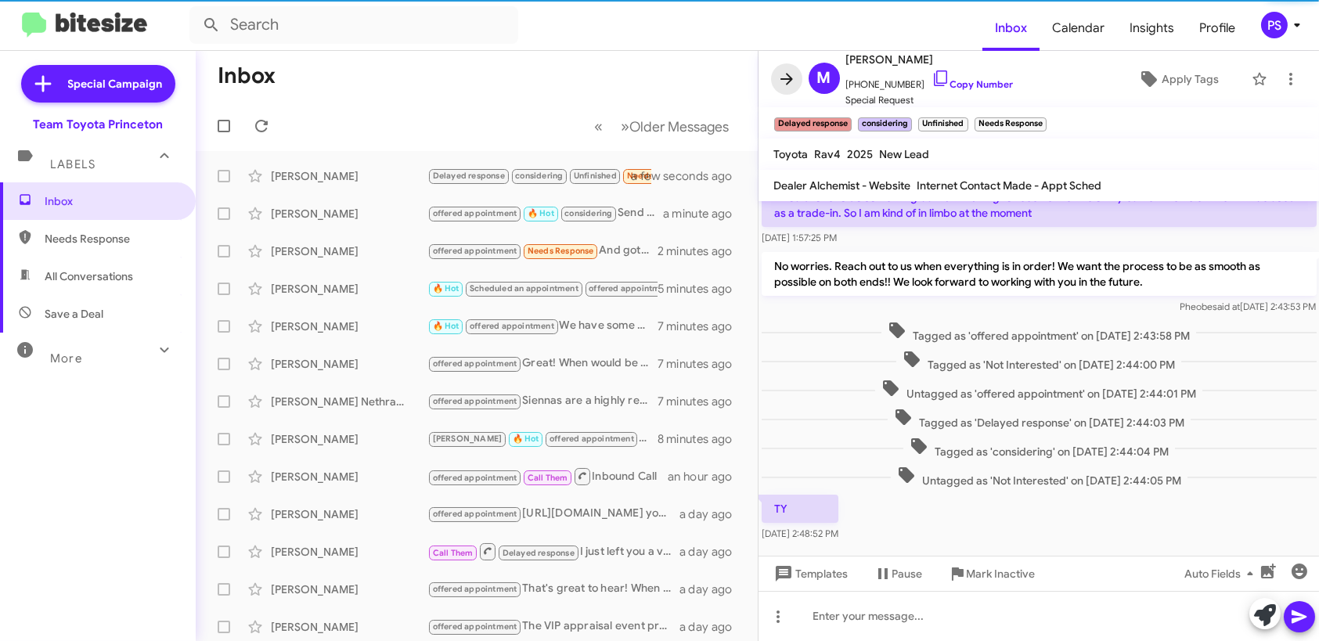
click at [792, 77] on icon at bounding box center [787, 79] width 19 height 19
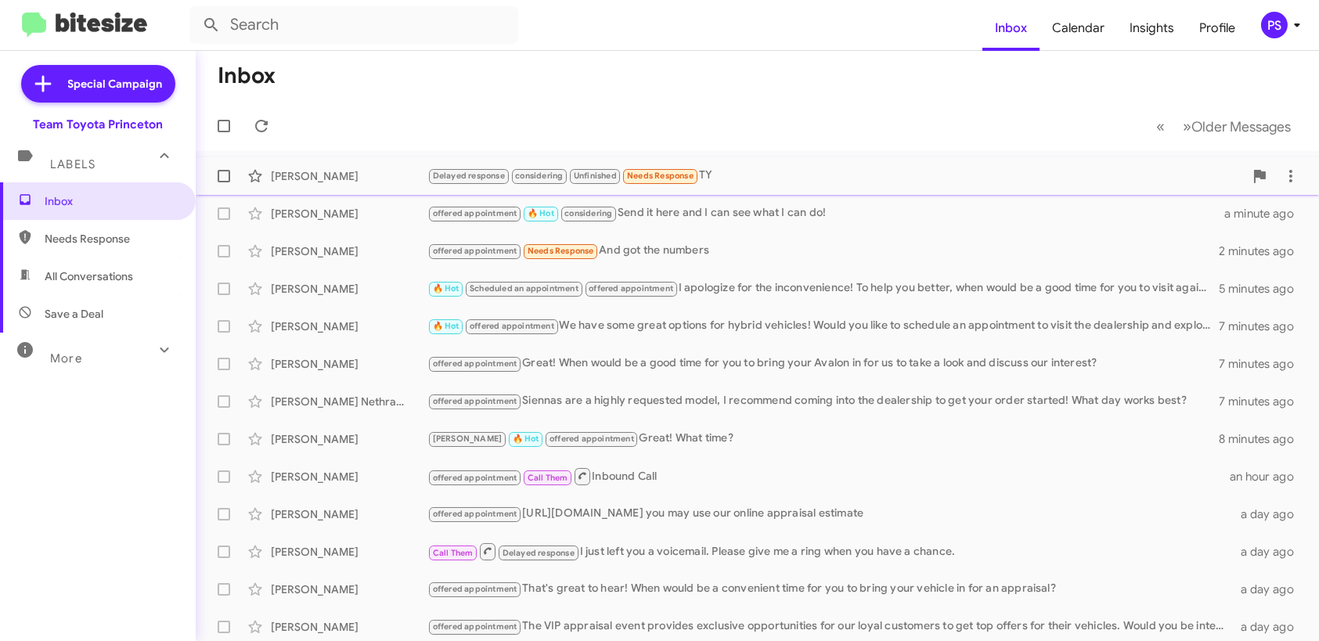
click at [773, 165] on div "Mark Sloss Delayed response considering Unfinished Needs Response TY a few seco…" at bounding box center [757, 176] width 1099 height 31
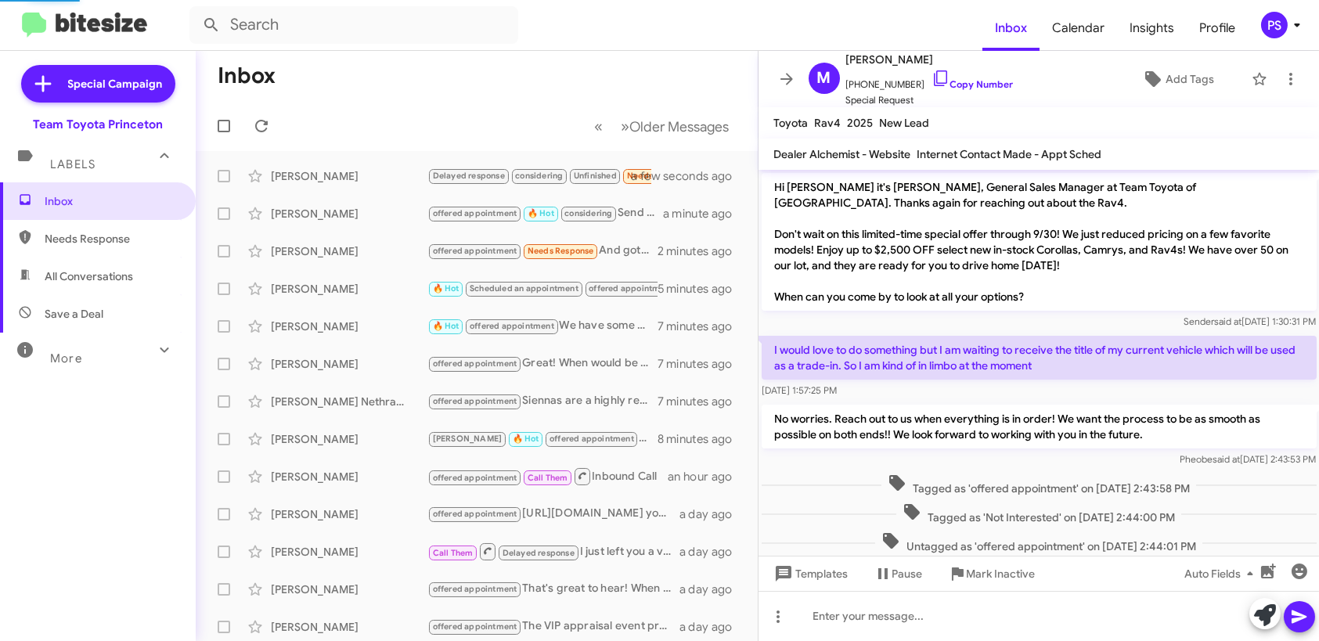
scroll to position [184, 0]
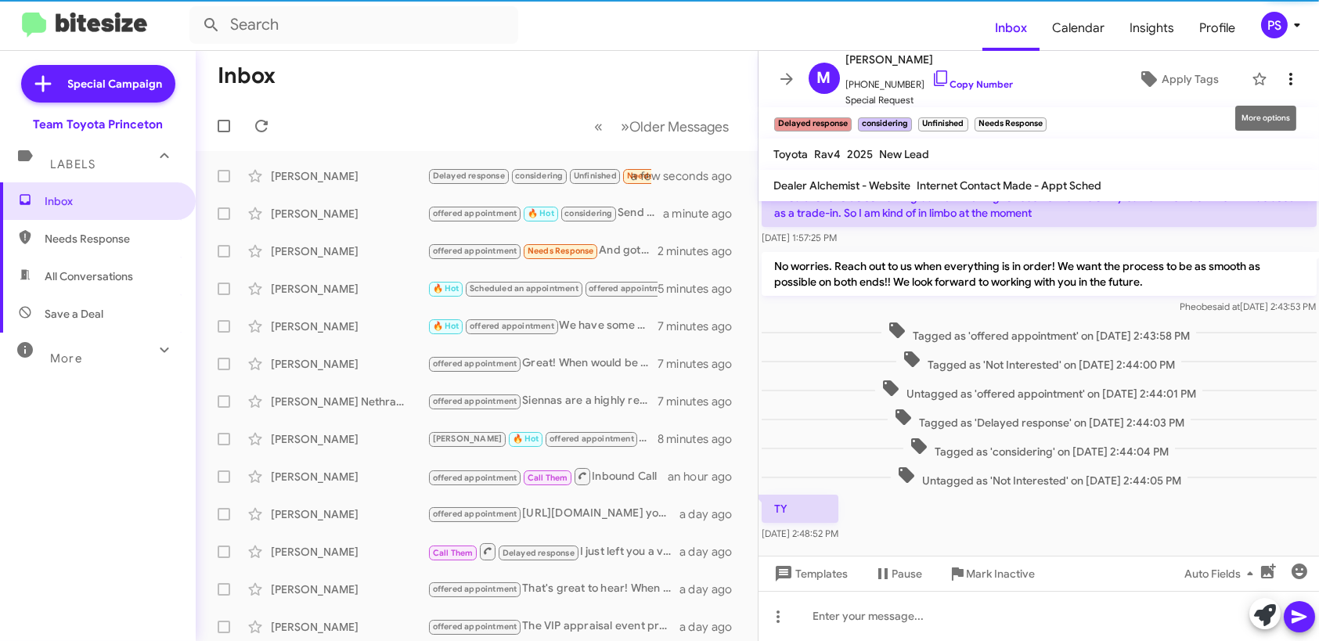
click at [1282, 80] on icon at bounding box center [1291, 79] width 19 height 19
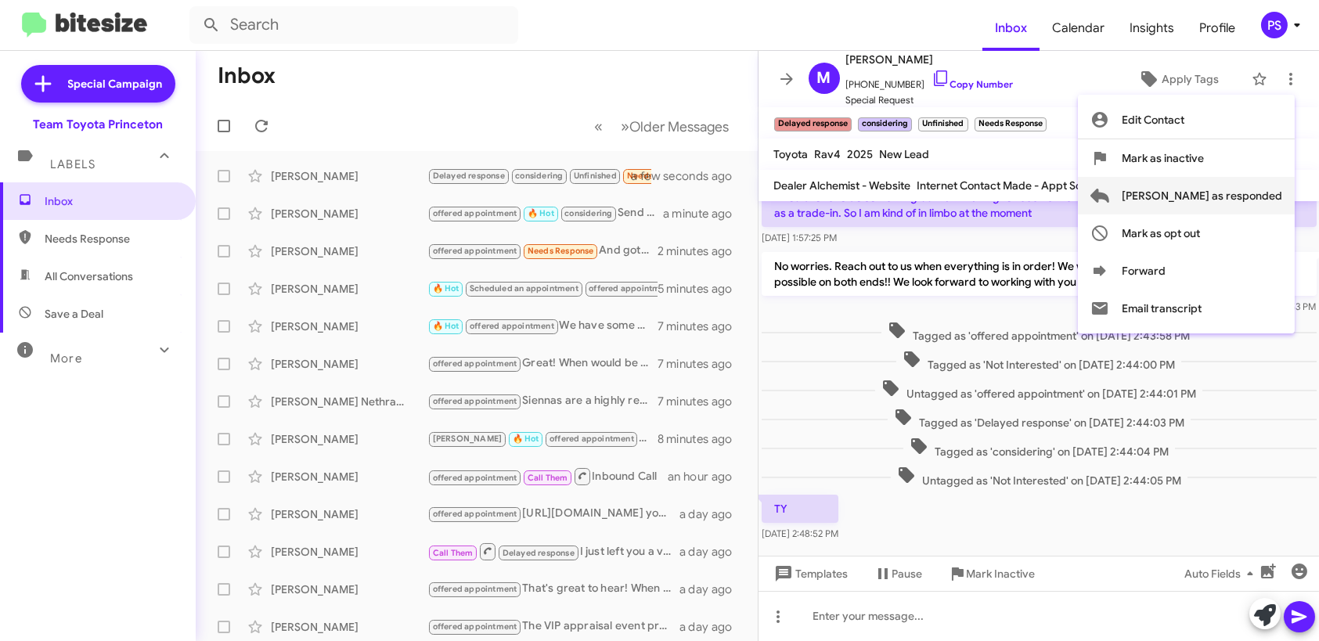
click at [1258, 179] on span "[PERSON_NAME] as responded" at bounding box center [1202, 196] width 161 height 38
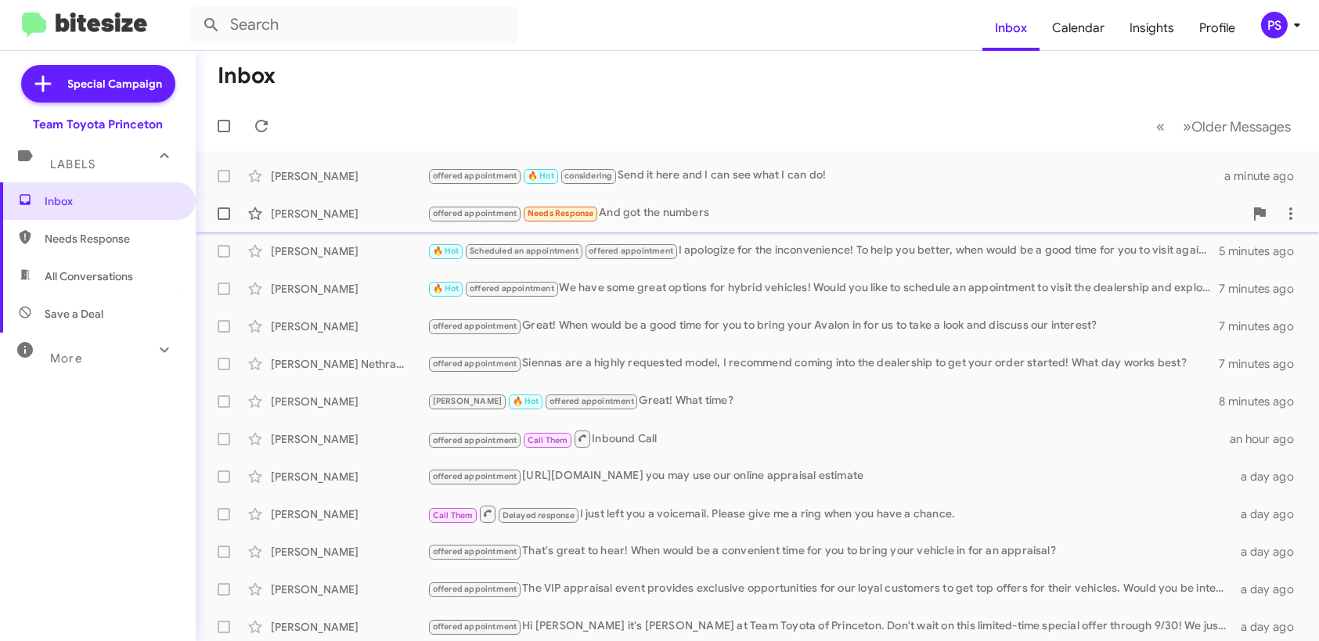
click at [857, 208] on div "offered appointment Needs Response And got the numbers" at bounding box center [836, 213] width 817 height 18
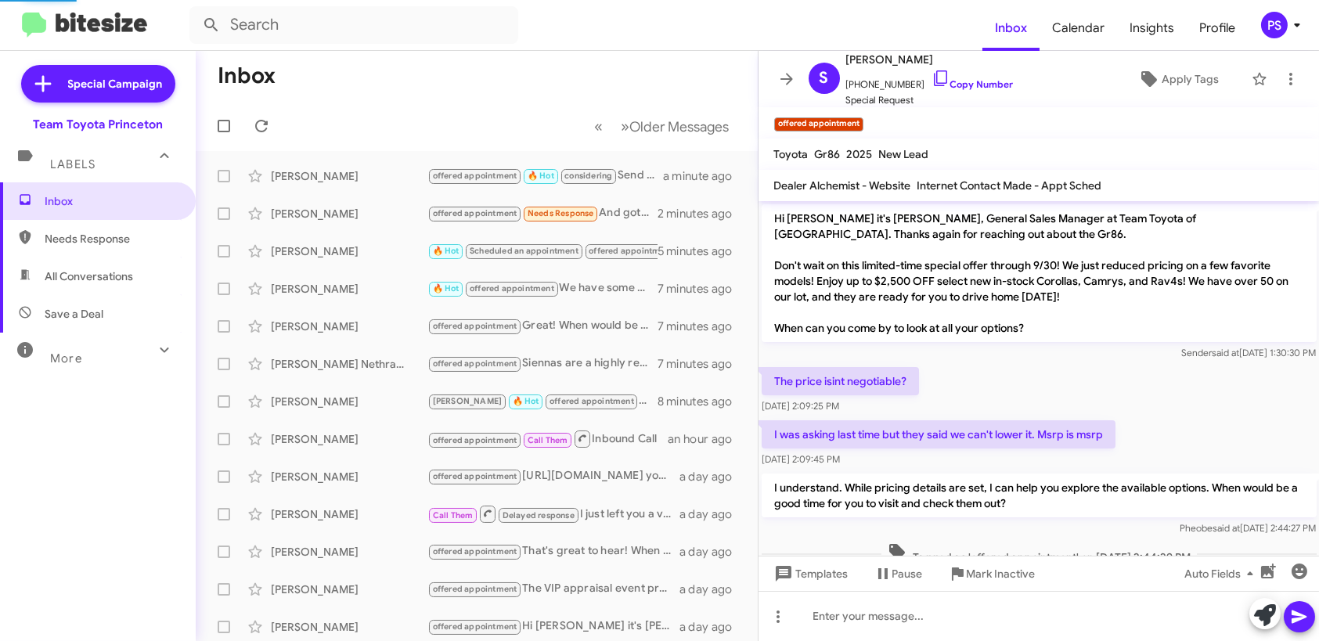
scroll to position [301, 0]
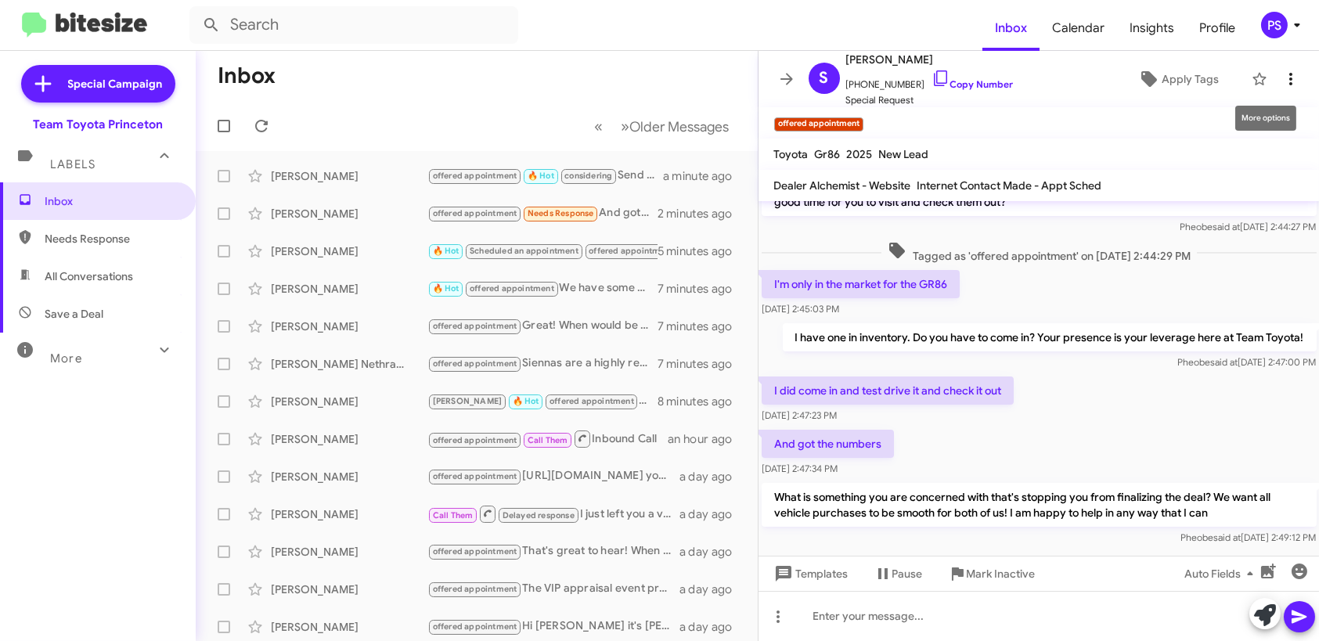
click at [1283, 91] on button at bounding box center [1291, 78] width 31 height 31
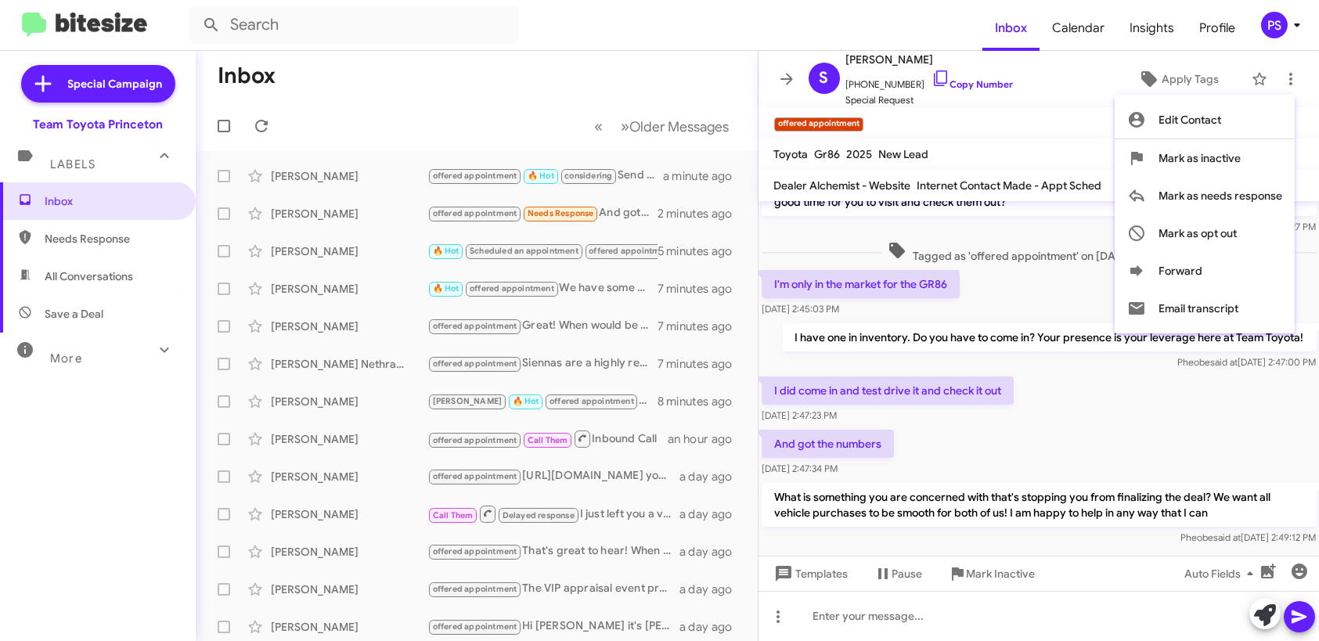
click at [1057, 132] on div at bounding box center [659, 320] width 1319 height 641
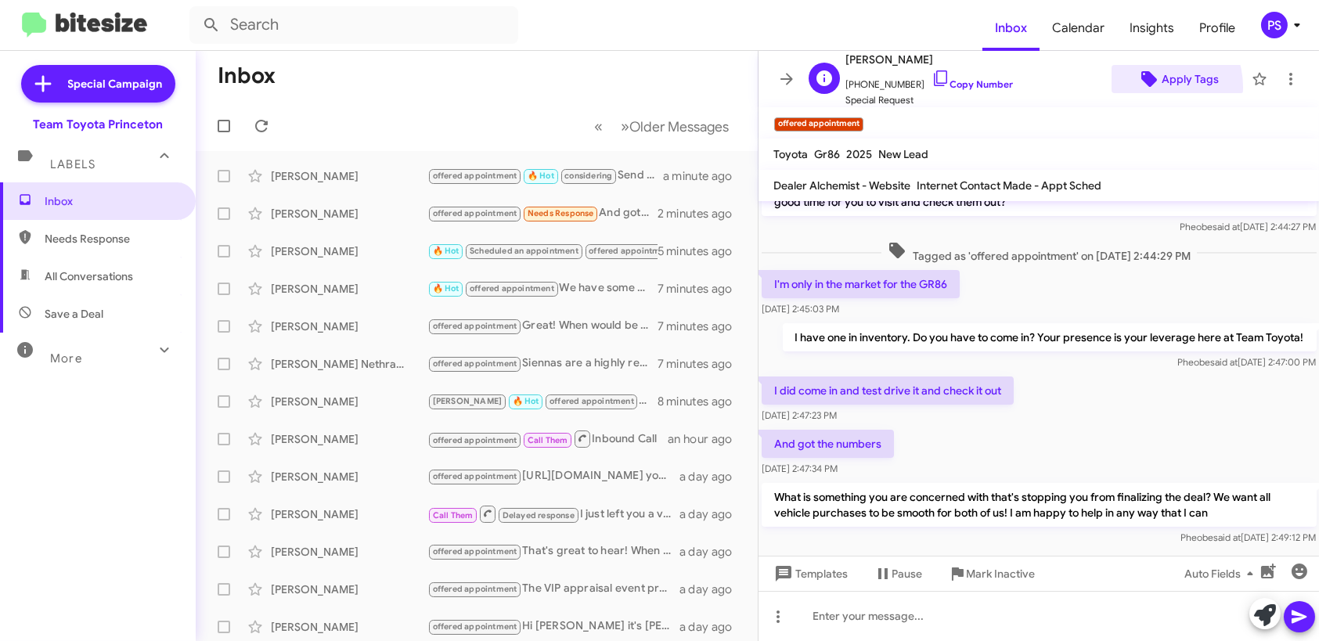
click at [1140, 88] on icon at bounding box center [1149, 79] width 19 height 19
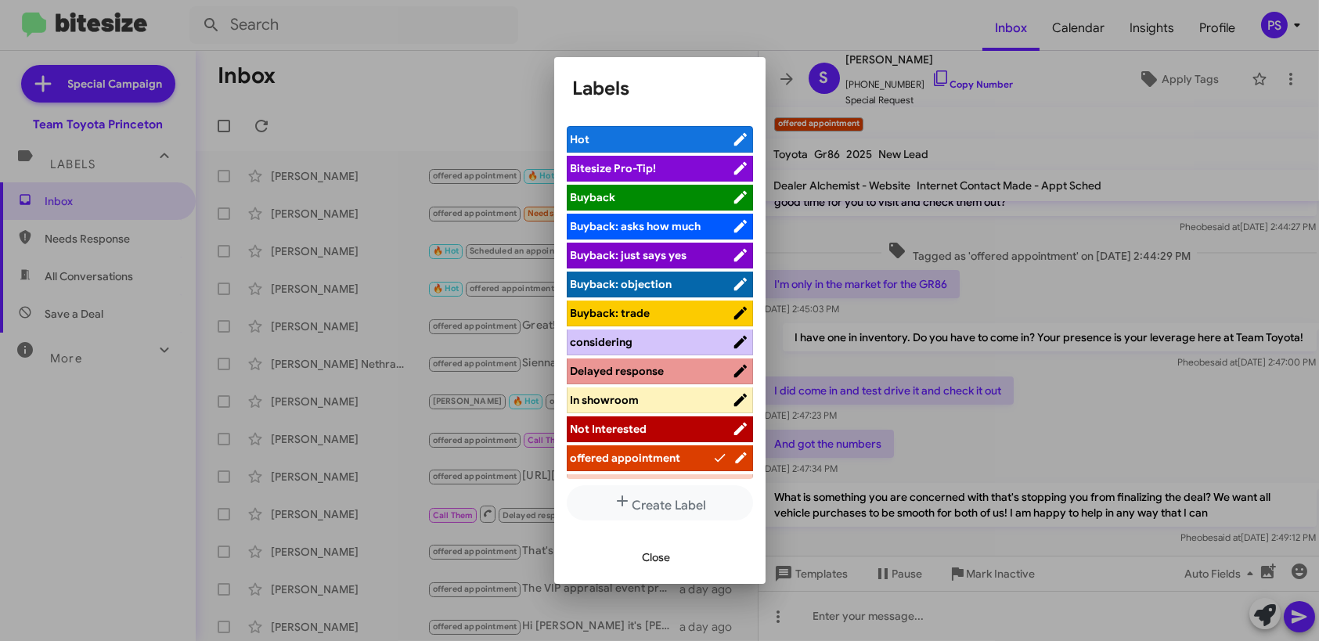
click at [661, 368] on span "Delayed response" at bounding box center [618, 371] width 94 height 14
click at [658, 555] on span "Close" at bounding box center [657, 557] width 28 height 28
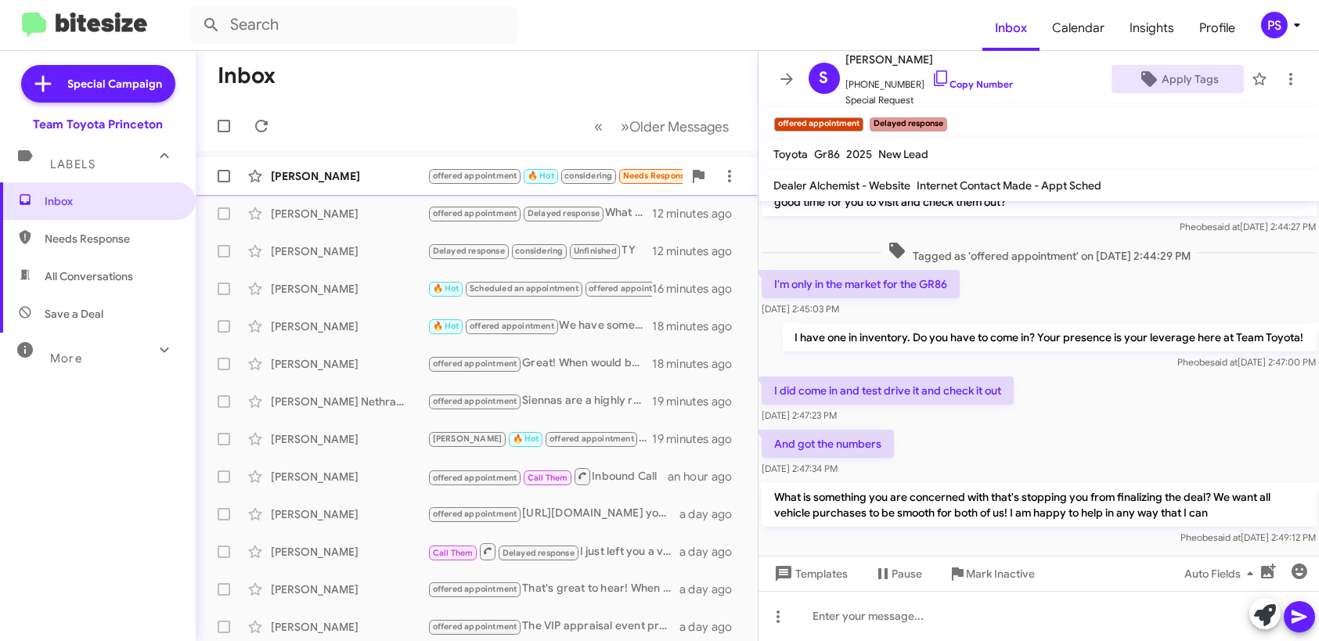
drag, startPoint x: 381, startPoint y: 169, endPoint x: 389, endPoint y: 167, distance: 8.2
click at [383, 168] on div "[PERSON_NAME]" at bounding box center [349, 176] width 157 height 16
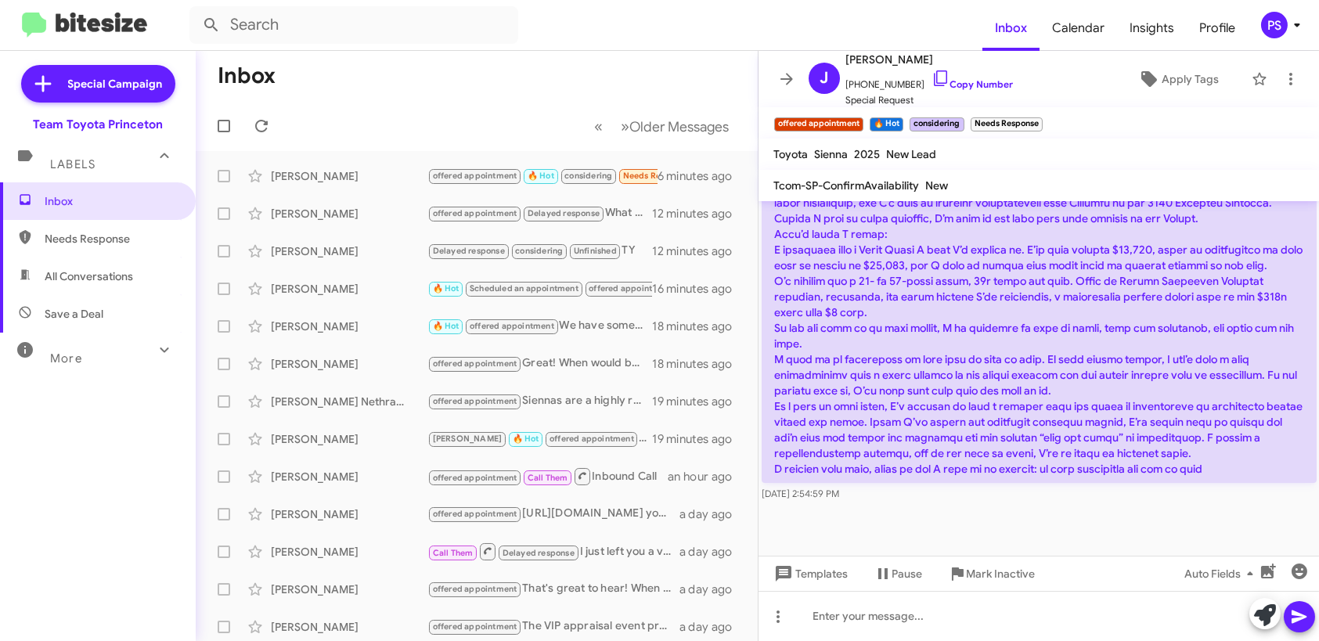
scroll to position [684, 0]
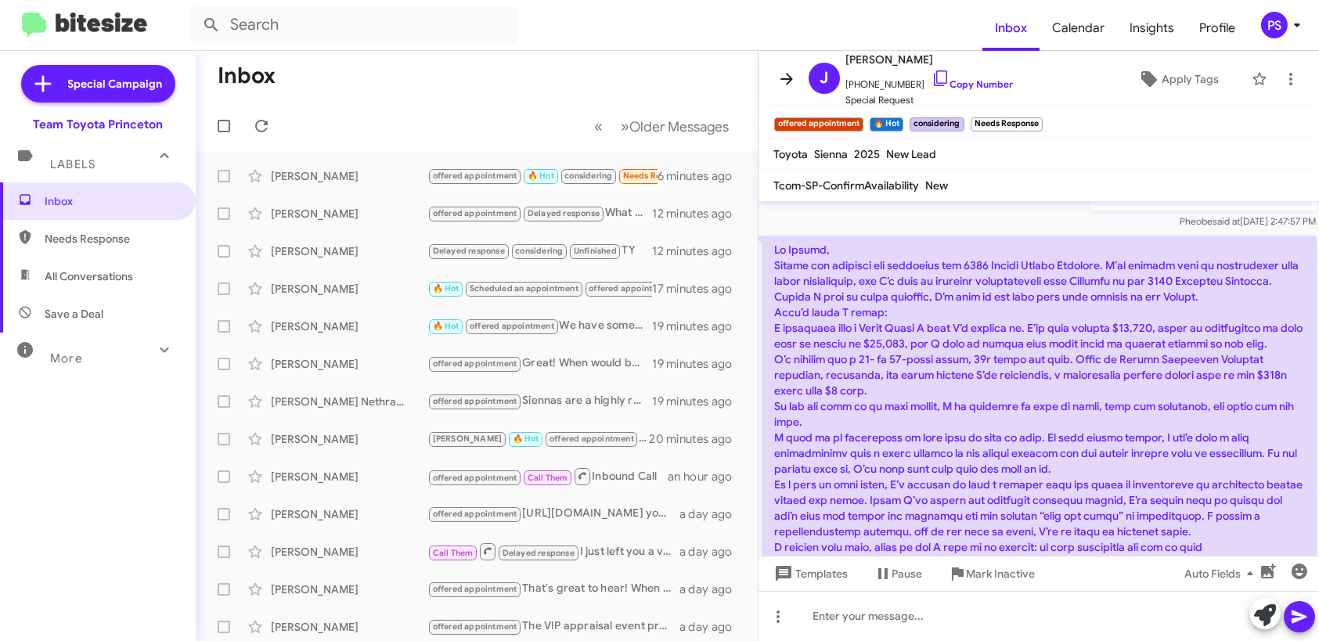
click at [780, 75] on icon at bounding box center [787, 79] width 19 height 19
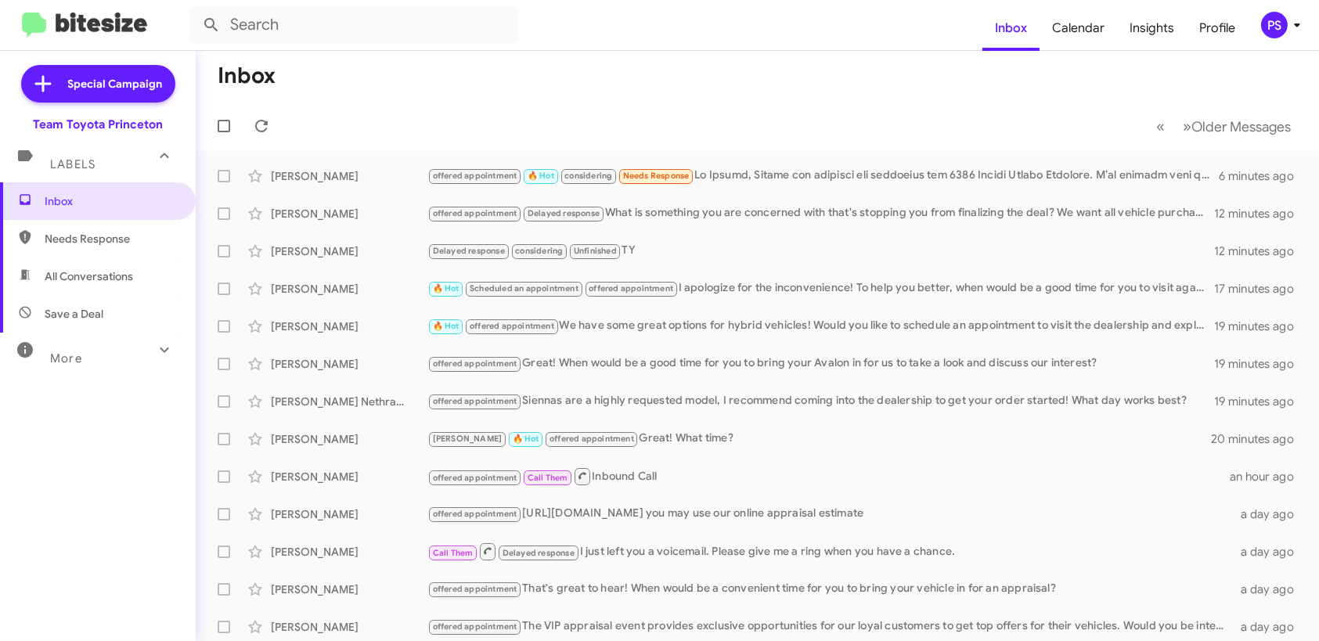
click at [126, 121] on div "Team Toyota Princeton" at bounding box center [98, 125] width 130 height 16
click at [1274, 27] on div "PS" at bounding box center [1274, 25] width 27 height 27
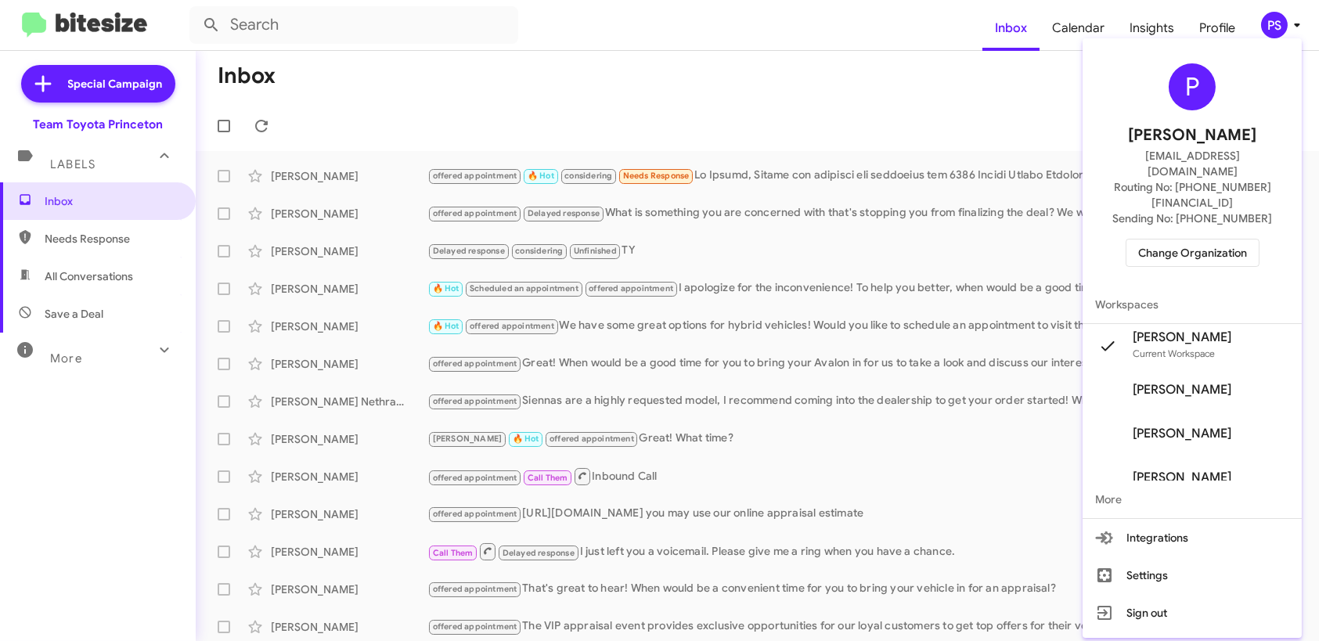
click at [1232, 240] on span "Change Organization" at bounding box center [1193, 253] width 109 height 27
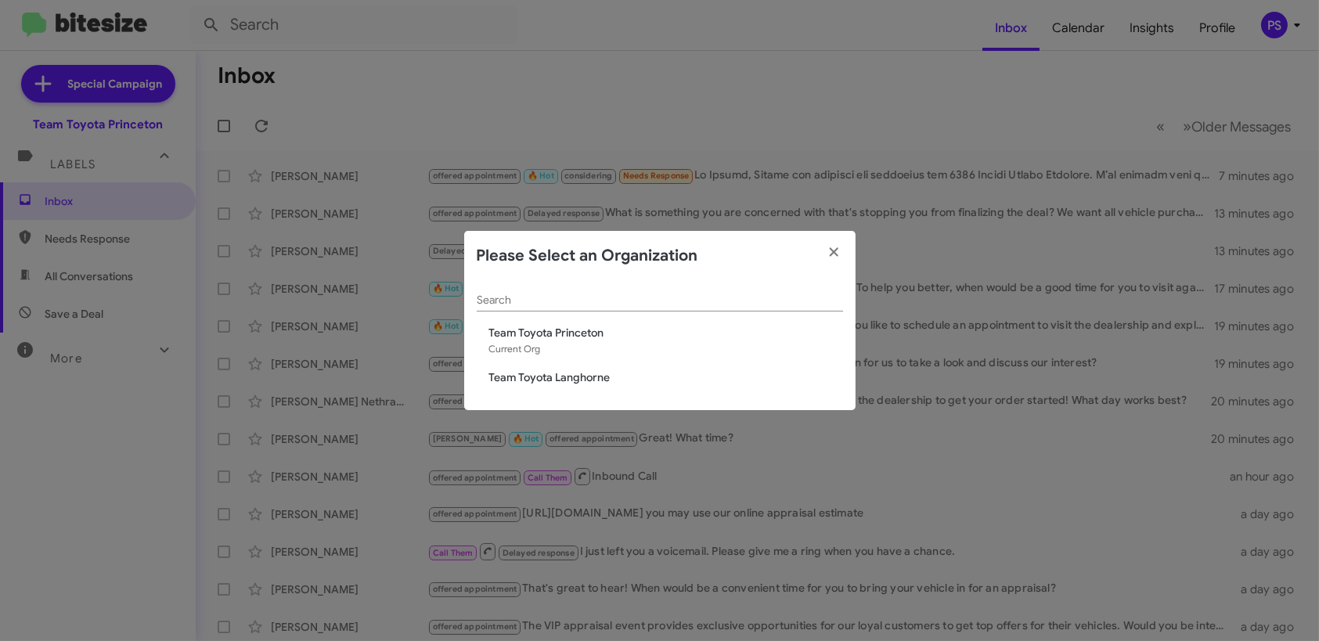
click at [550, 373] on span "Team Toyota Langhorne" at bounding box center [666, 378] width 354 height 16
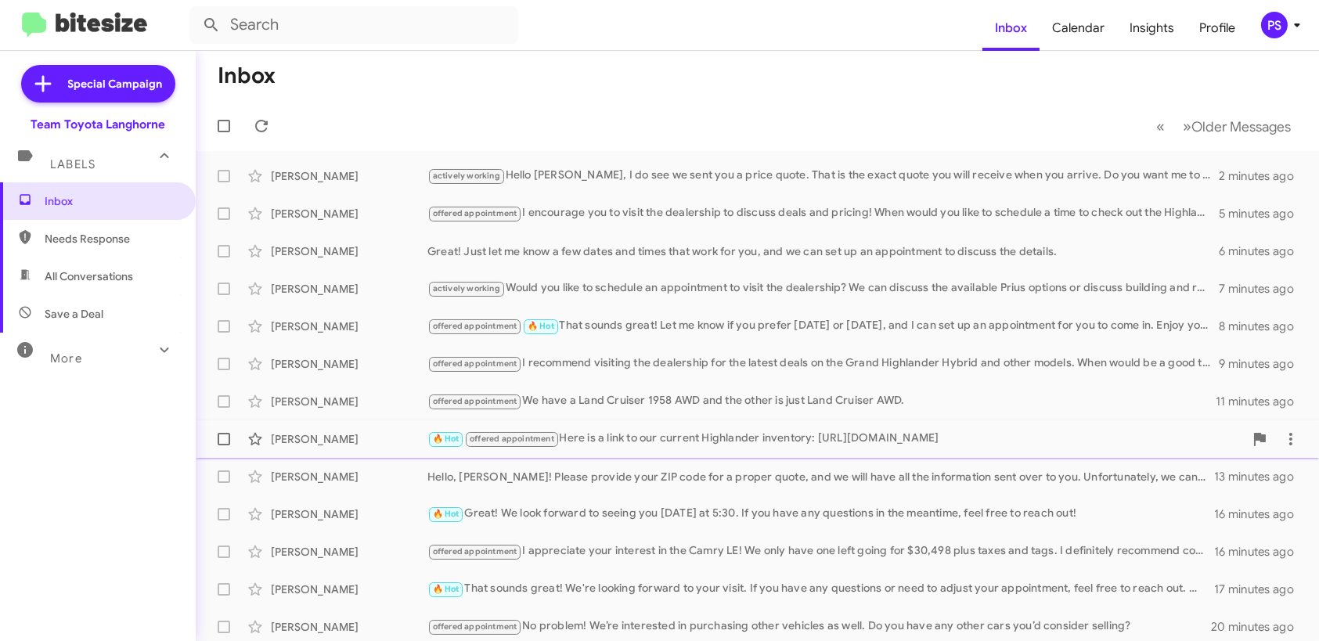
click at [794, 438] on div "🔥 Hot offered appointment Here is a link to our current Highlander inventory: […" at bounding box center [836, 439] width 817 height 18
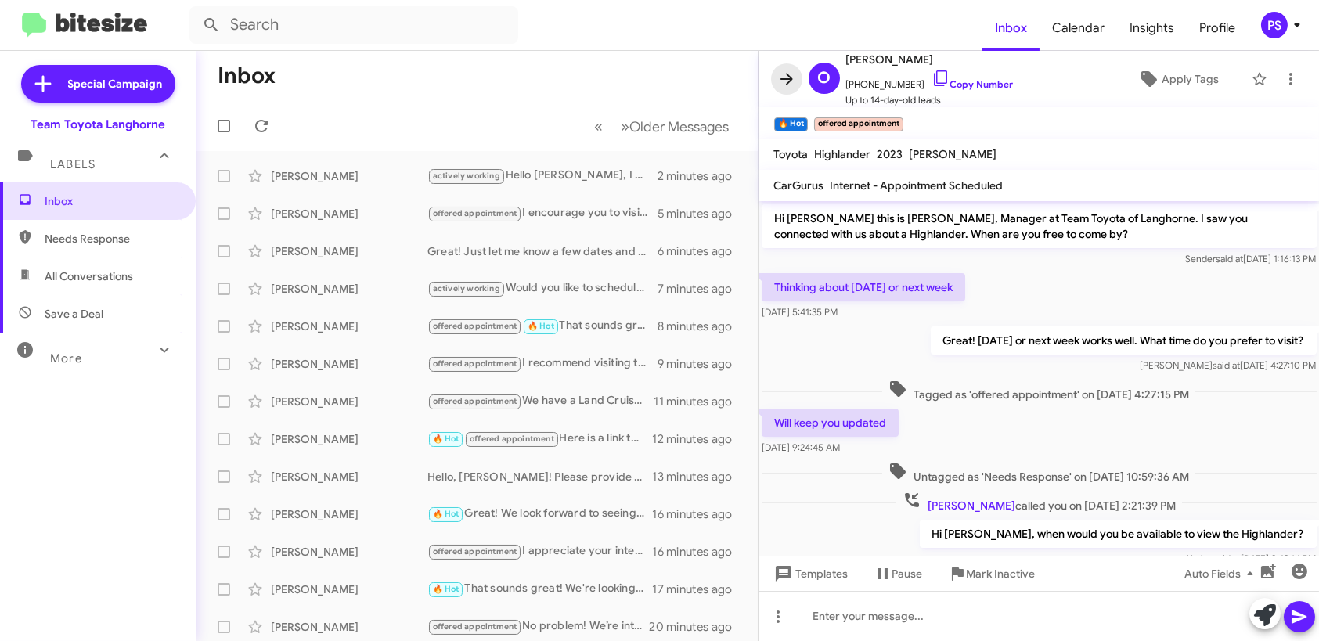
click at [786, 80] on icon at bounding box center [787, 79] width 19 height 19
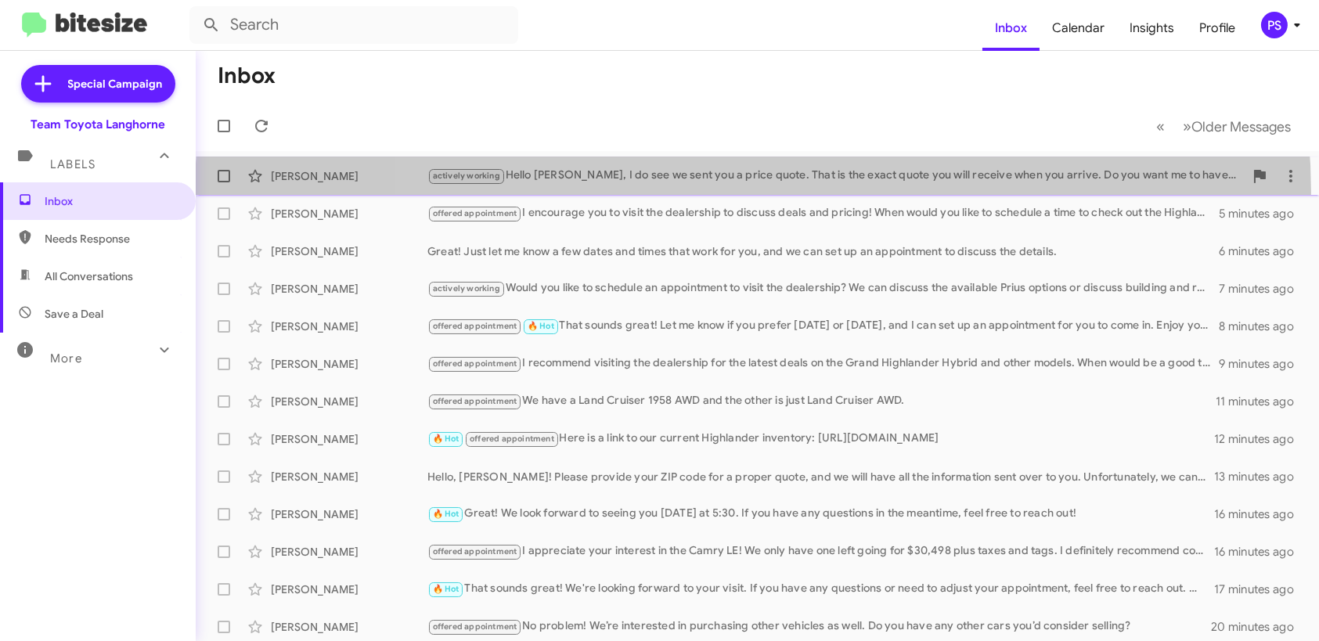
click at [753, 192] on span "Michelle Vaughan actively working Hello Michelle, I do see we sent you a price …" at bounding box center [758, 176] width 1124 height 38
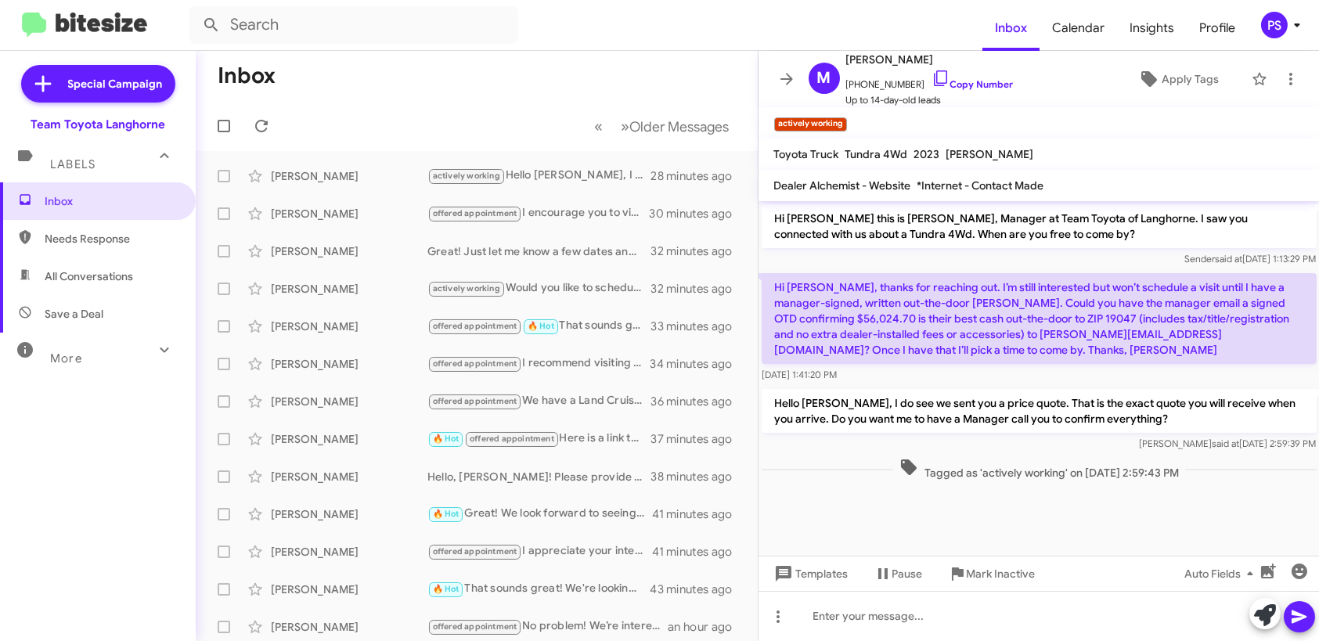
click at [539, 48] on mat-toolbar "Inbox Calendar Insights Profile PS" at bounding box center [659, 25] width 1319 height 50
click at [779, 80] on icon at bounding box center [787, 79] width 19 height 19
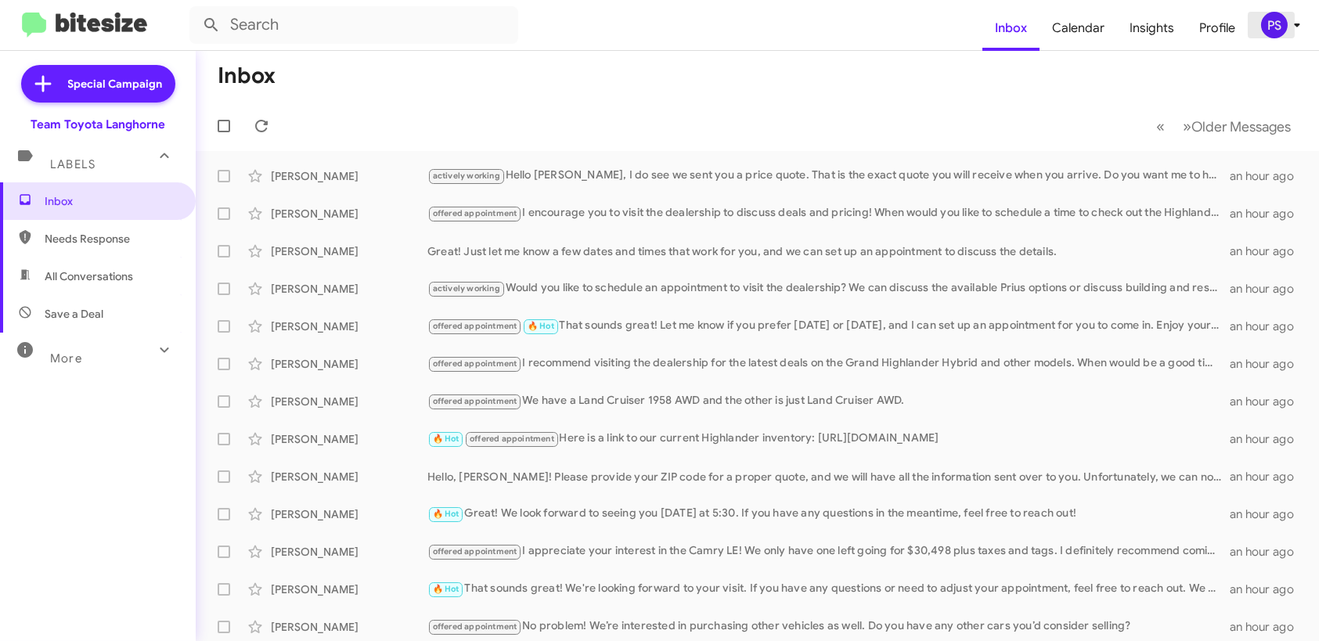
click at [1276, 18] on div "PS" at bounding box center [1274, 25] width 27 height 27
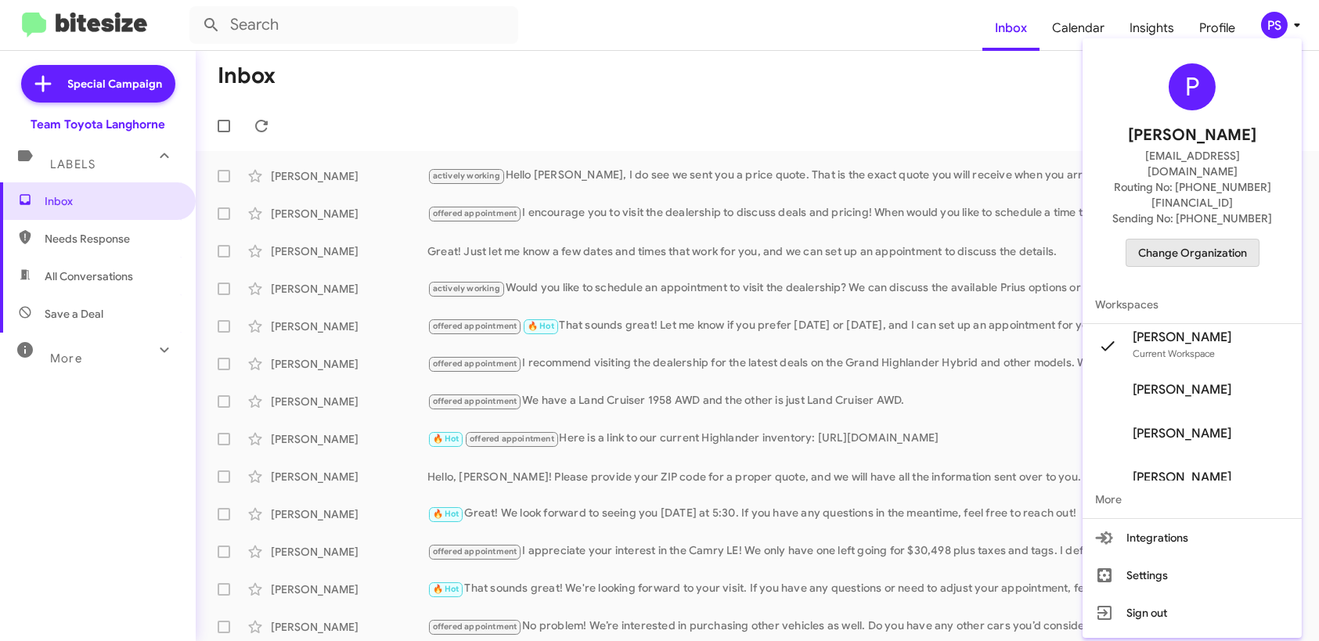
click at [1211, 240] on span "Change Organization" at bounding box center [1193, 253] width 109 height 27
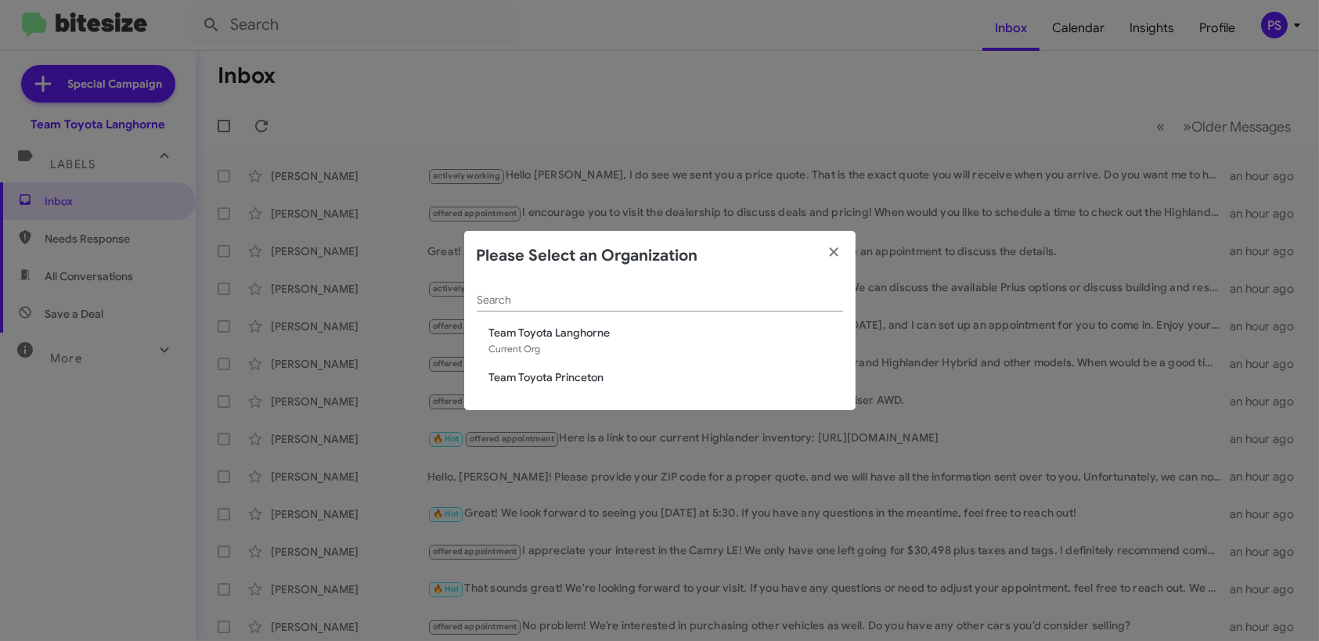
click at [578, 377] on span "Team Toyota Princeton" at bounding box center [666, 378] width 354 height 16
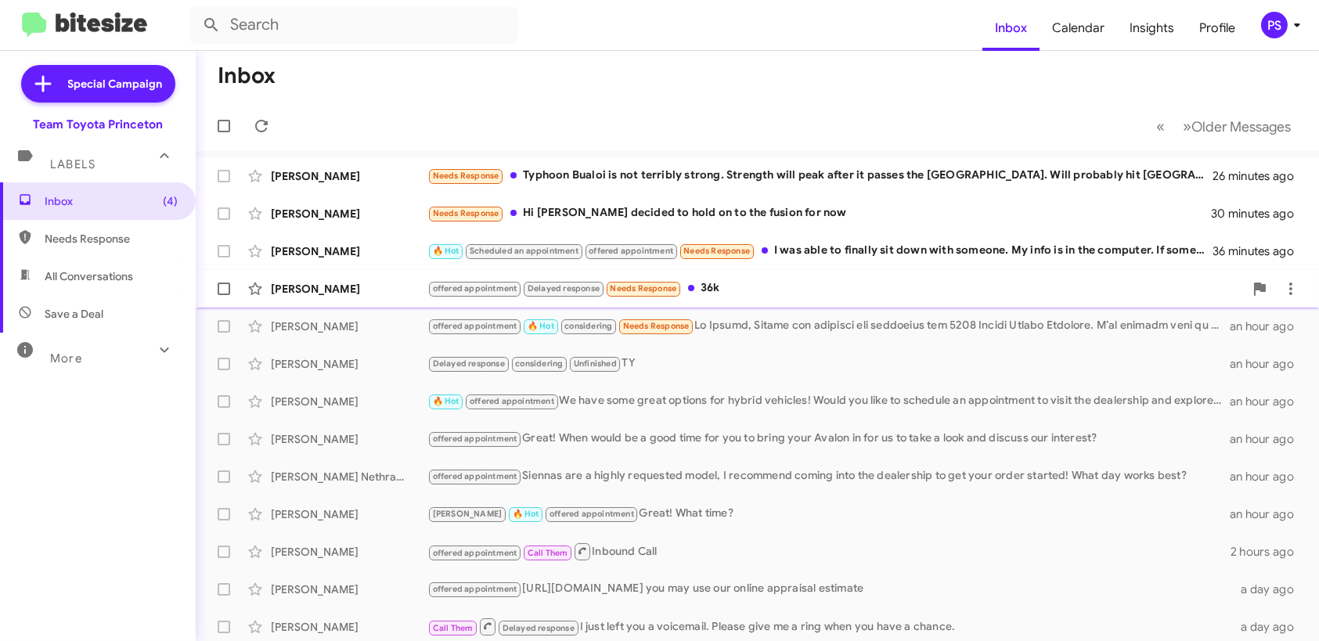
click at [815, 285] on div "offered appointment Delayed response Needs Response 36k" at bounding box center [836, 289] width 817 height 18
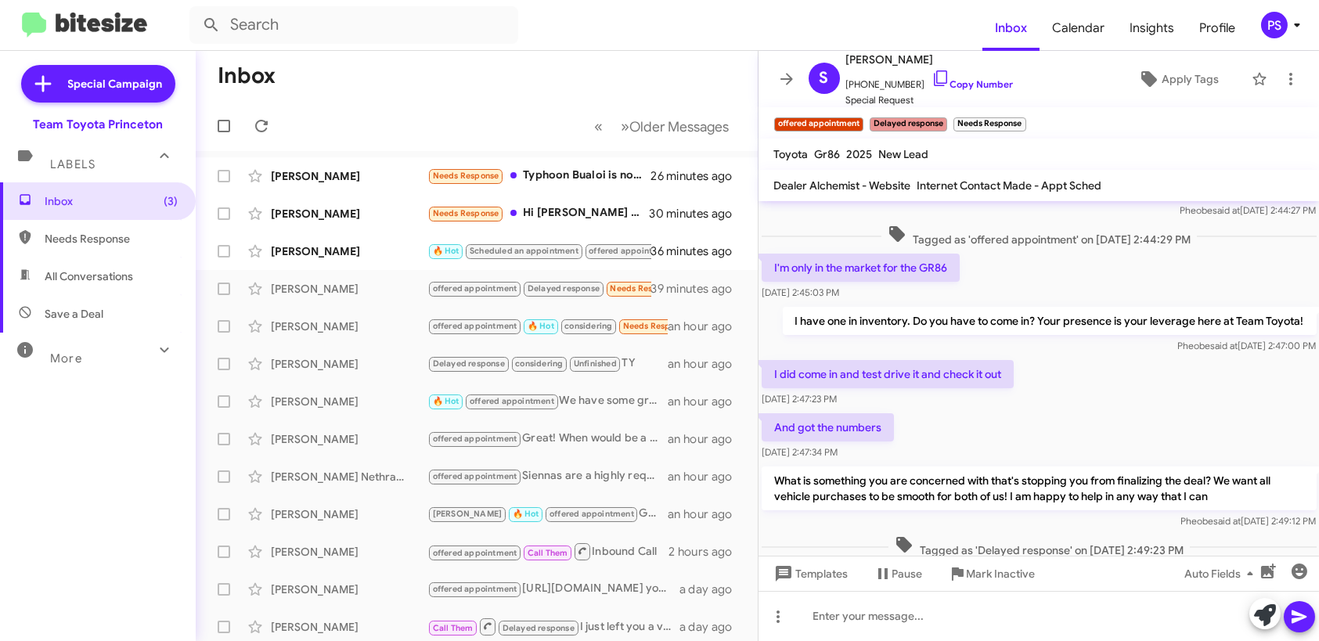
scroll to position [481, 0]
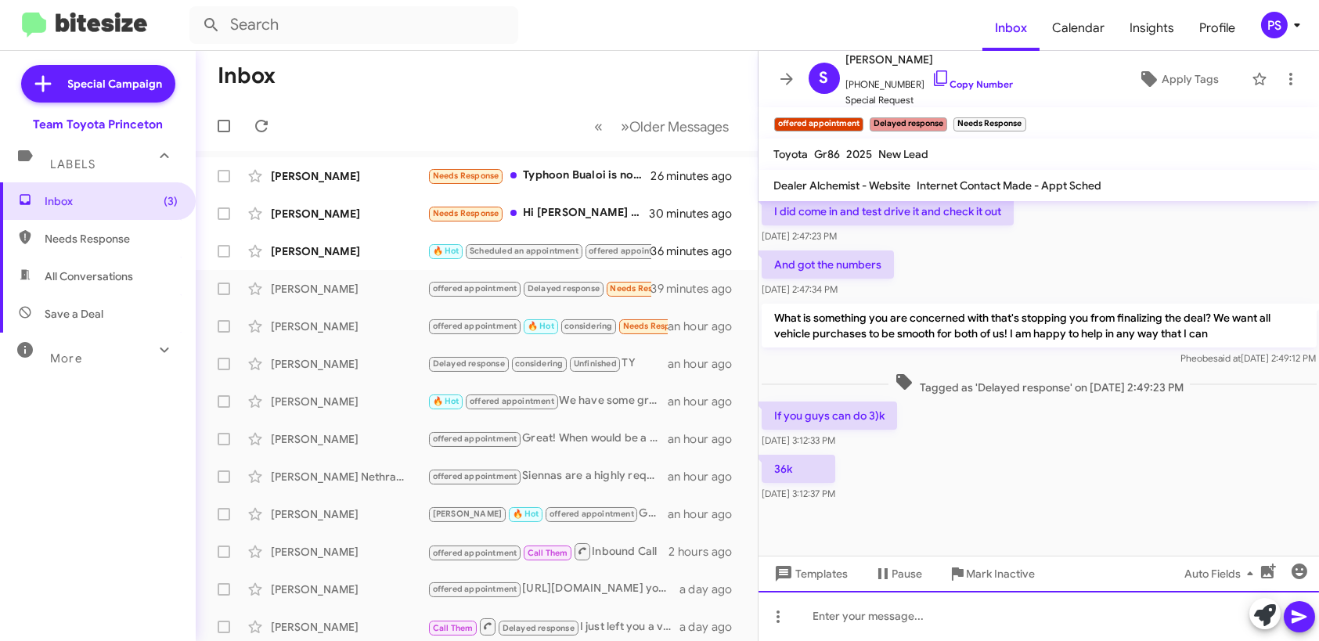
click at [1018, 618] on div at bounding box center [1039, 616] width 561 height 50
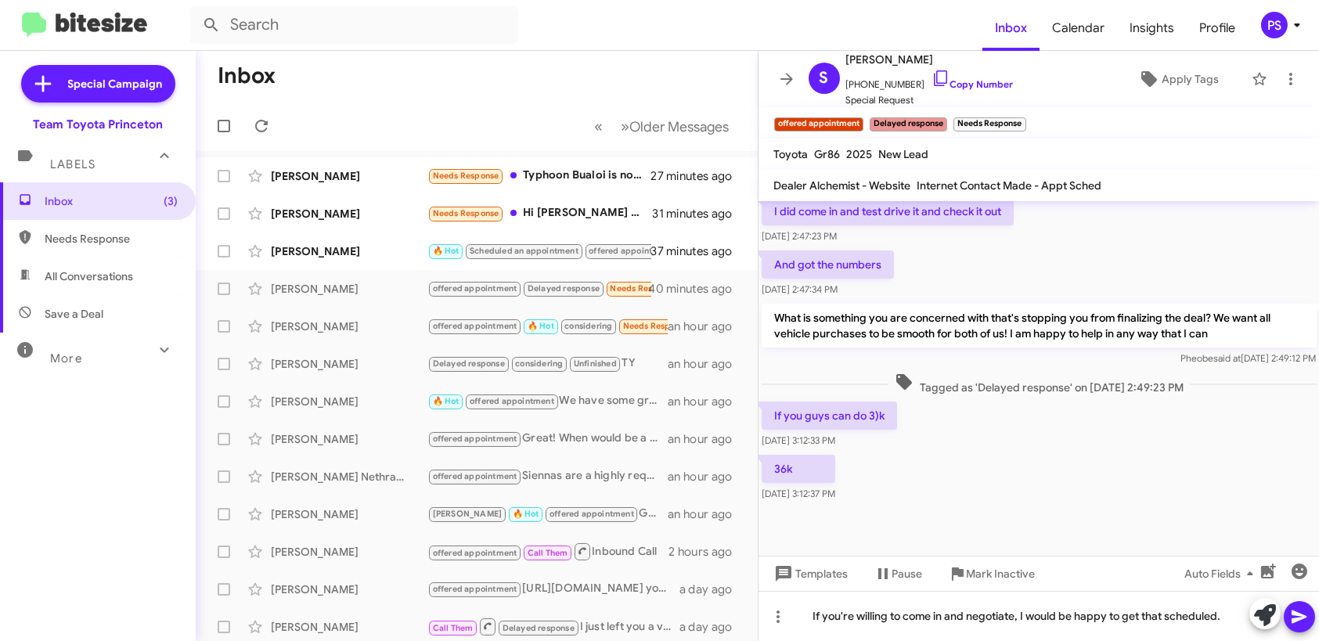
click at [1292, 612] on icon at bounding box center [1299, 617] width 19 height 19
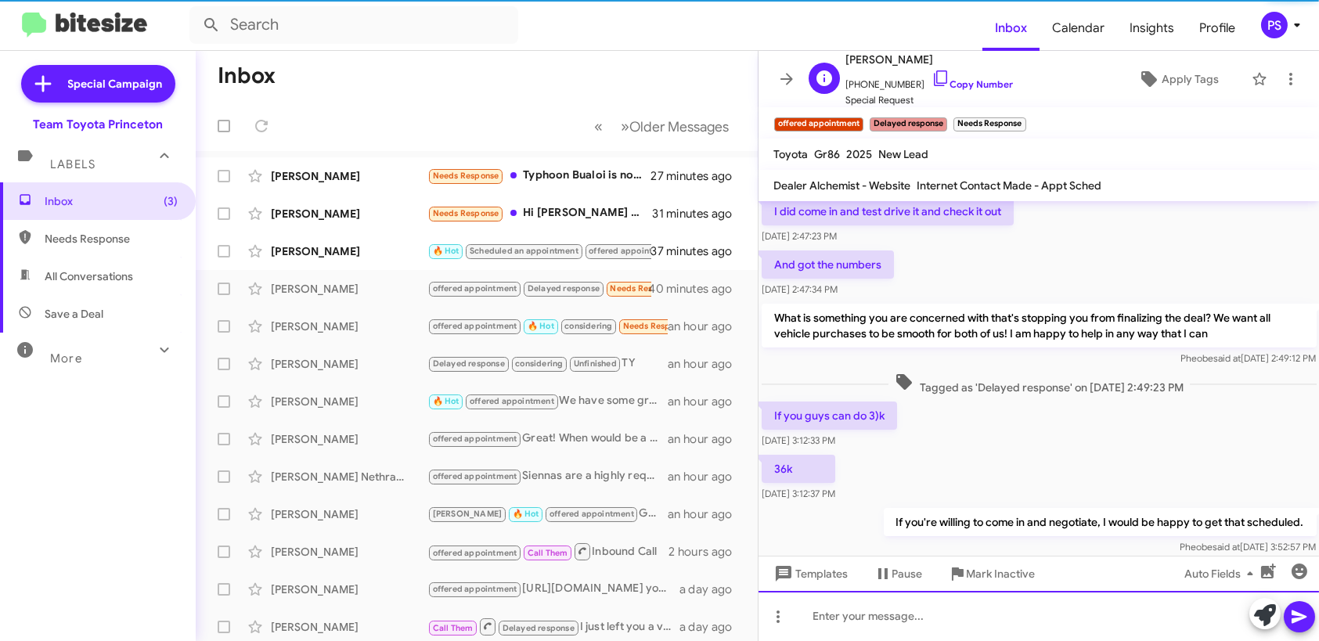
scroll to position [538, 0]
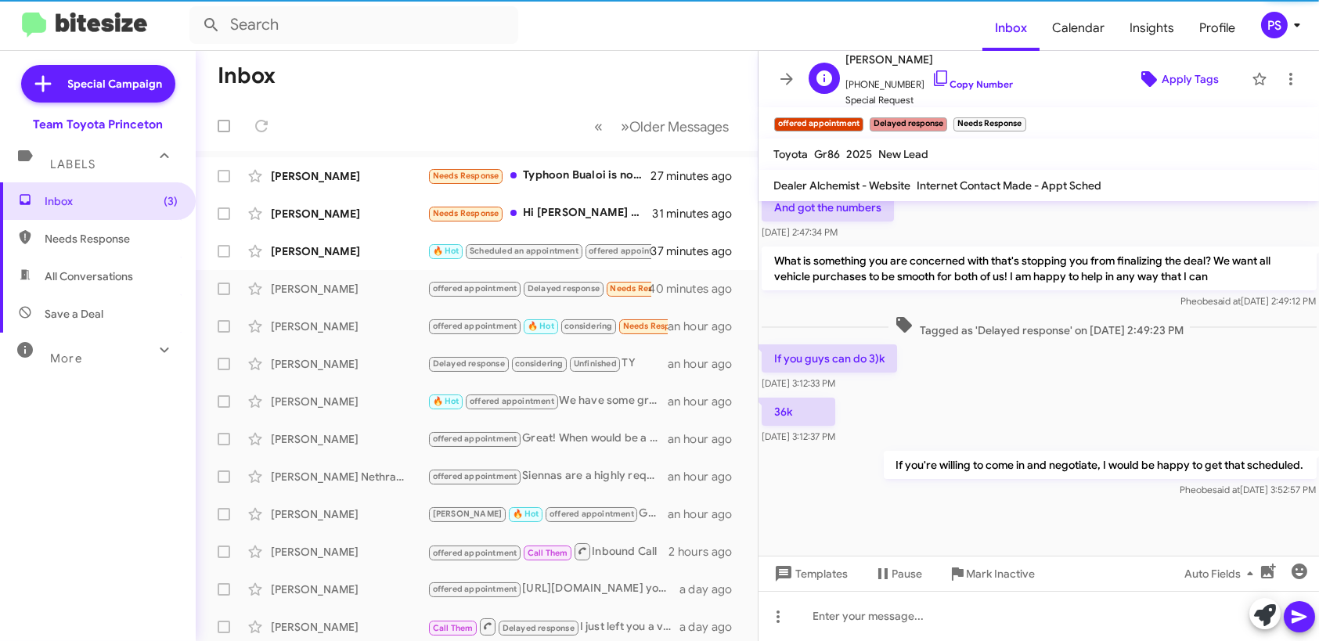
click at [1187, 83] on span "Apply Tags" at bounding box center [1190, 79] width 57 height 28
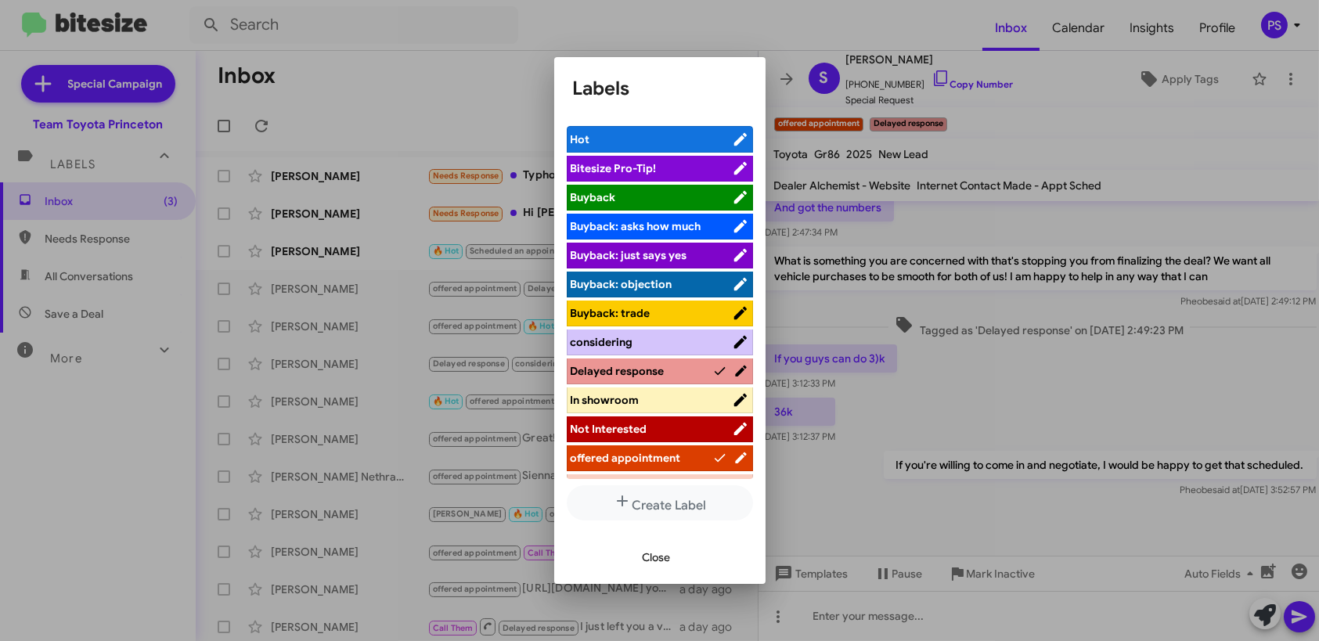
click at [655, 341] on span "considering" at bounding box center [651, 342] width 161 height 16
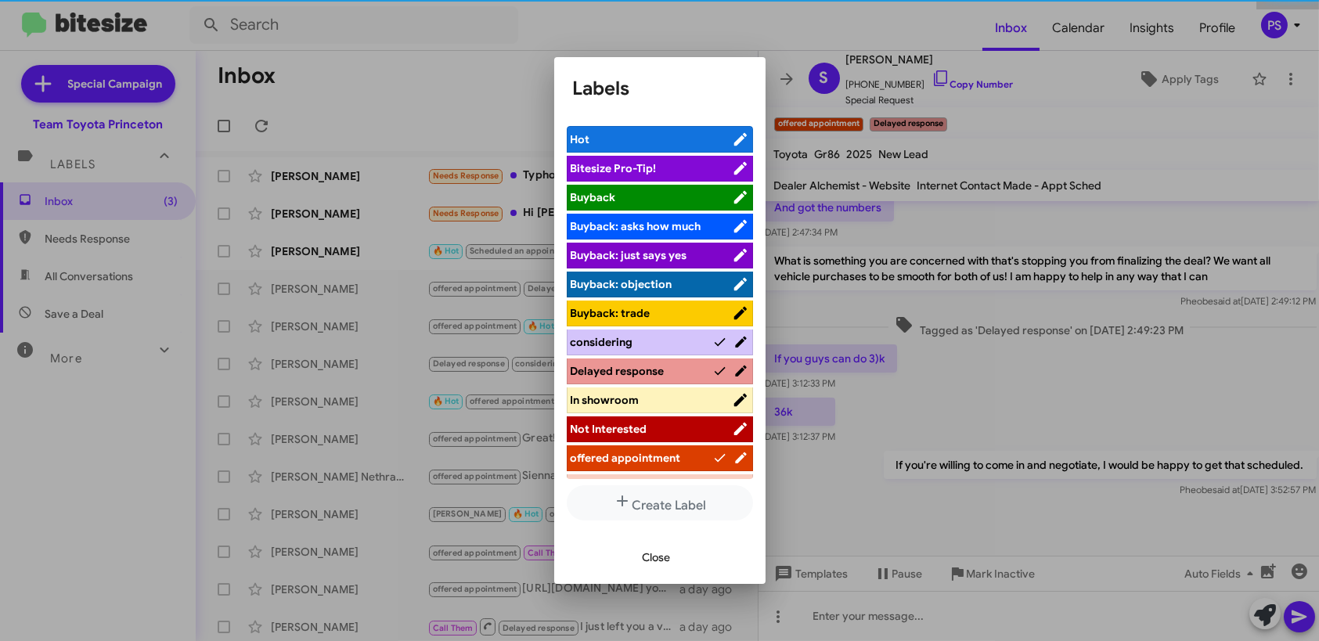
click at [659, 565] on span "Close" at bounding box center [657, 557] width 28 height 28
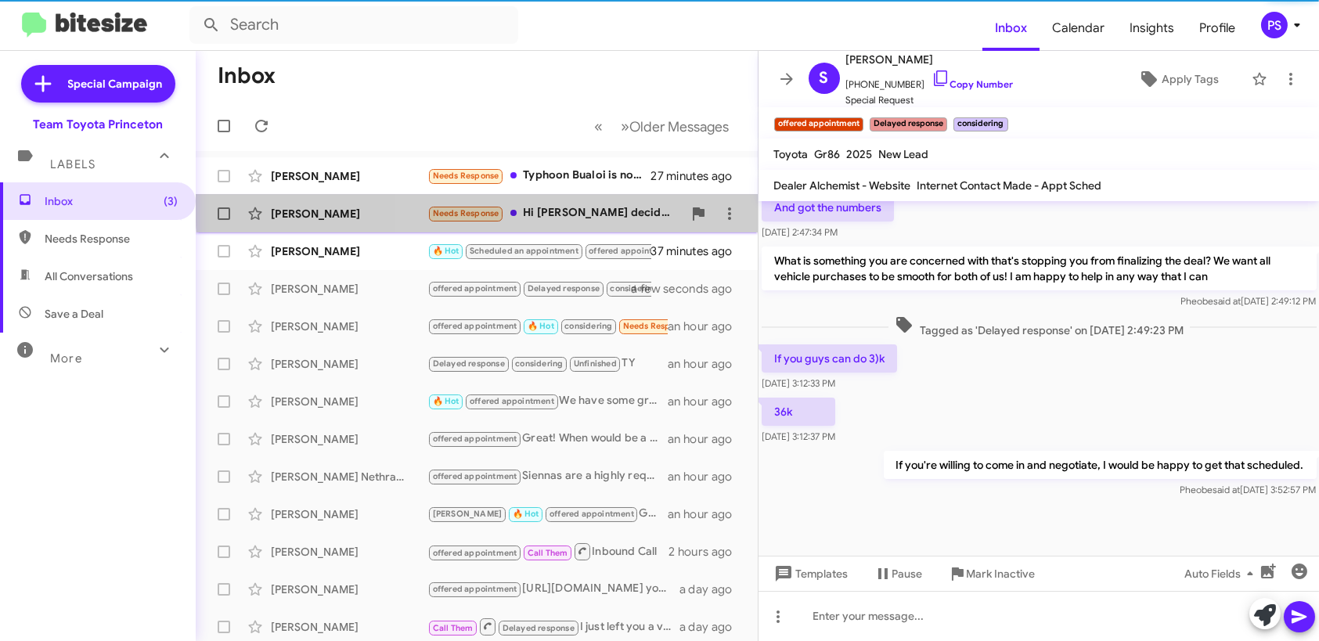
click at [597, 202] on div "[PERSON_NAME] Needs Response Hi [PERSON_NAME] decided to hold on to the fusion …" at bounding box center [476, 213] width 537 height 31
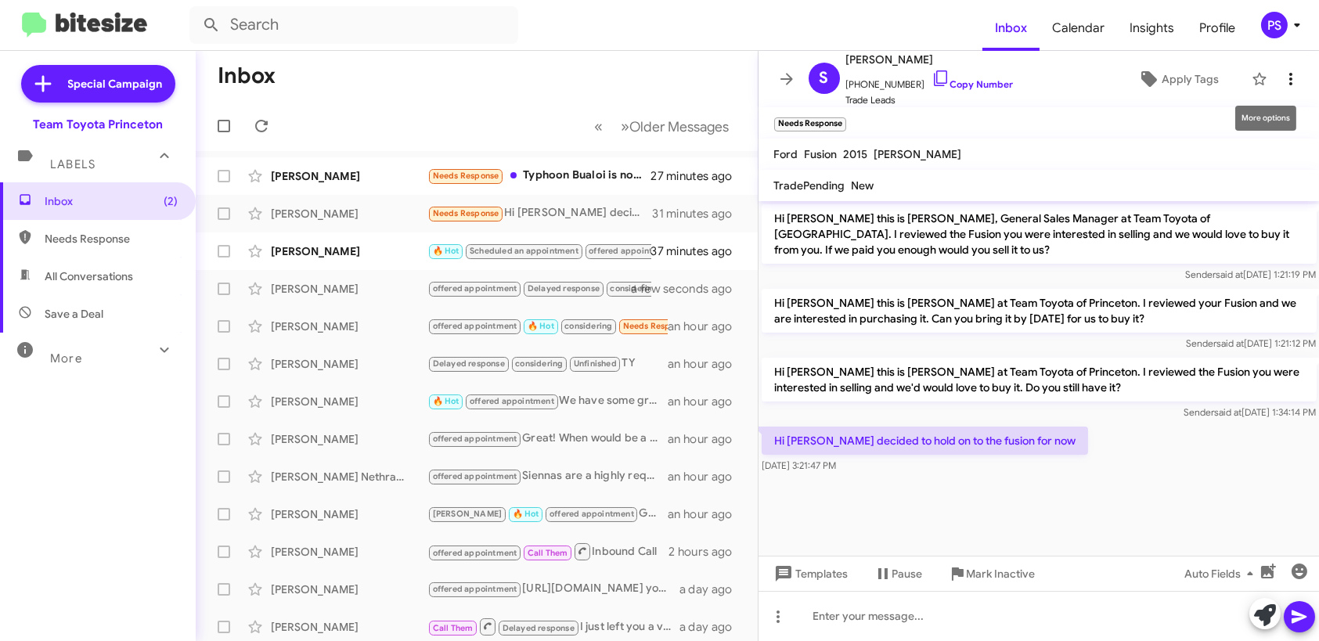
click at [1282, 76] on icon at bounding box center [1291, 79] width 19 height 19
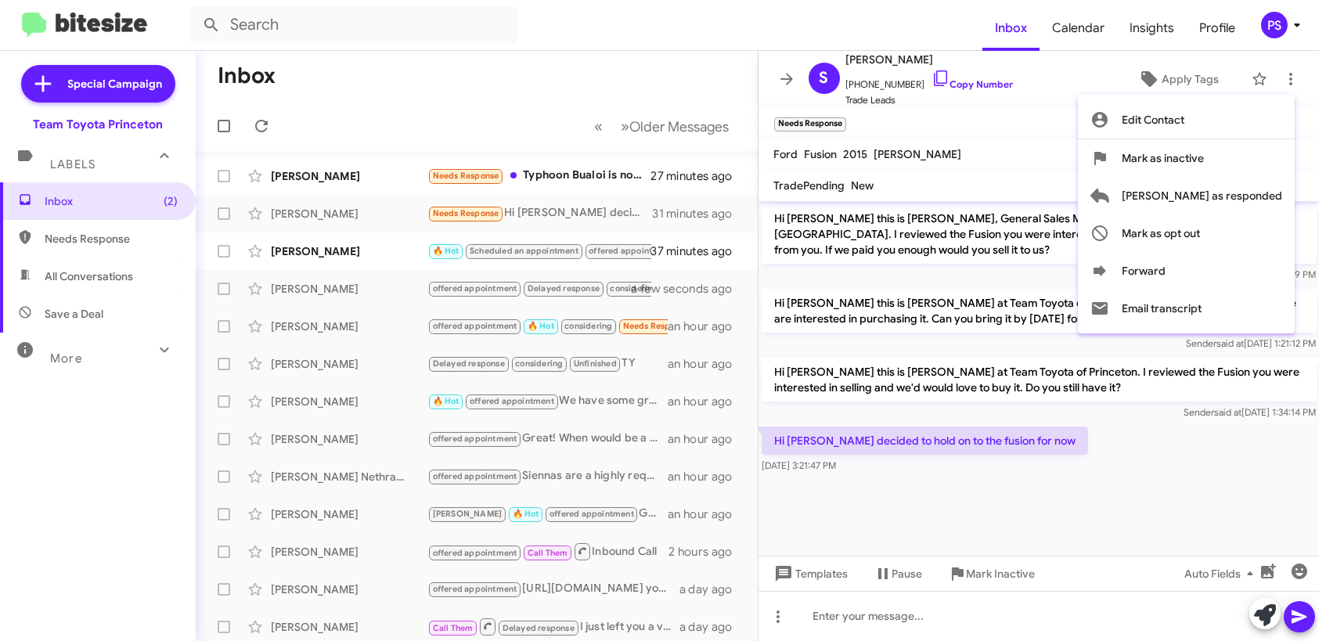
click at [1078, 37] on div at bounding box center [659, 320] width 1319 height 641
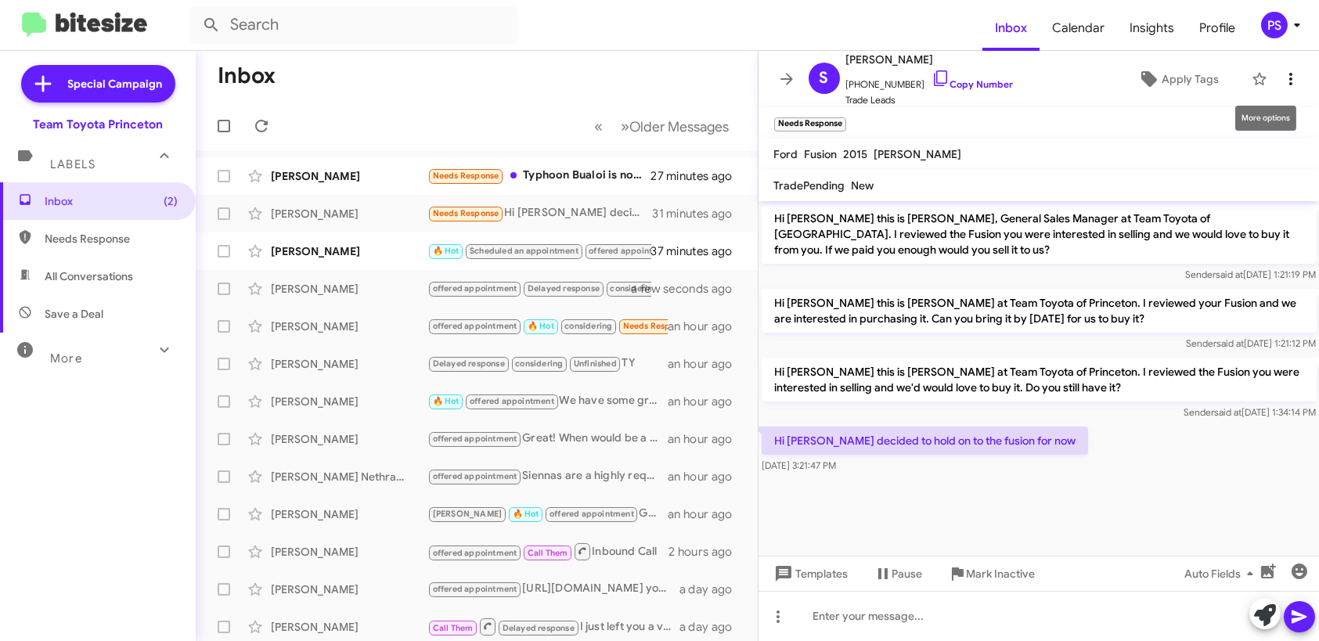
click at [1282, 81] on icon at bounding box center [1291, 79] width 19 height 19
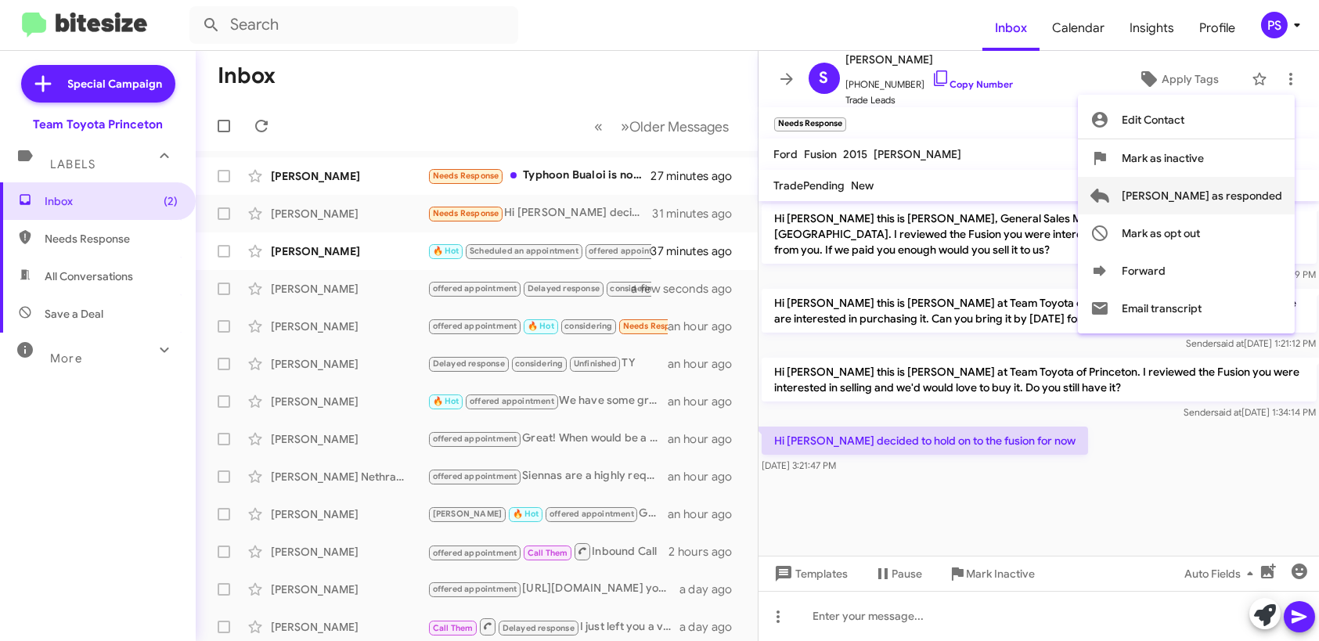
click at [1199, 199] on span "[PERSON_NAME] as responded" at bounding box center [1202, 196] width 161 height 38
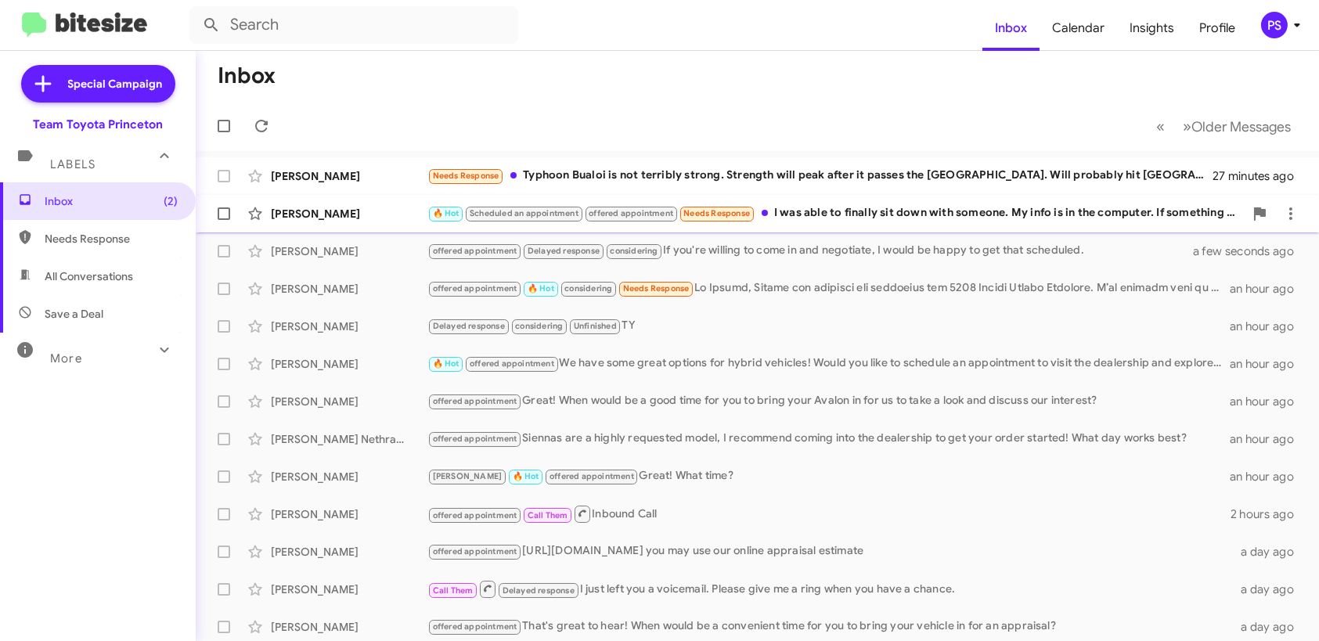
click at [865, 212] on div "🔥 Hot Scheduled an appointment offered appointment Needs Response I was able to…" at bounding box center [836, 213] width 817 height 18
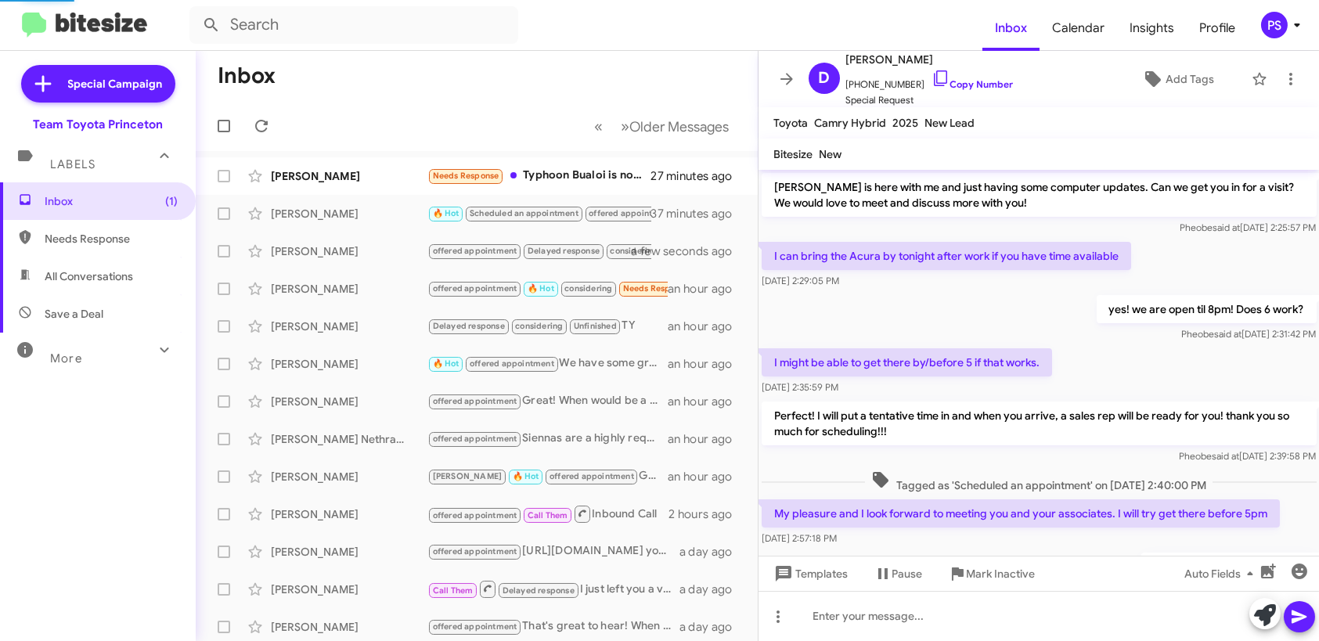
scroll to position [771, 0]
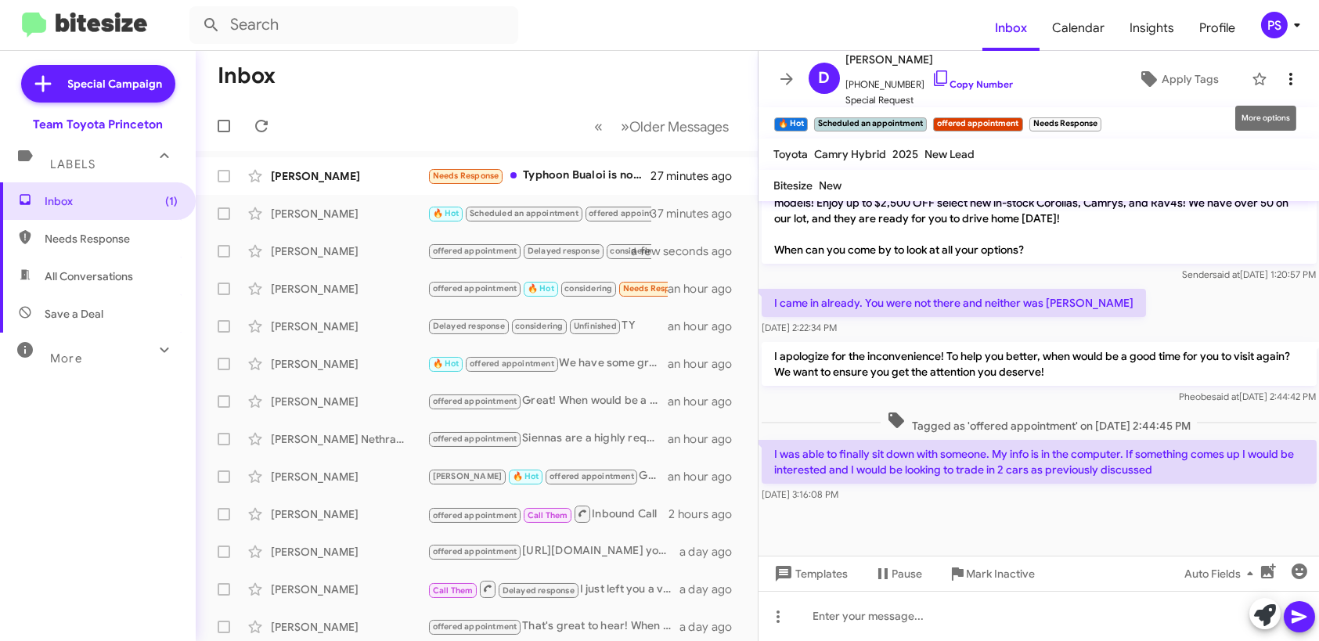
click at [1282, 73] on icon at bounding box center [1291, 79] width 19 height 19
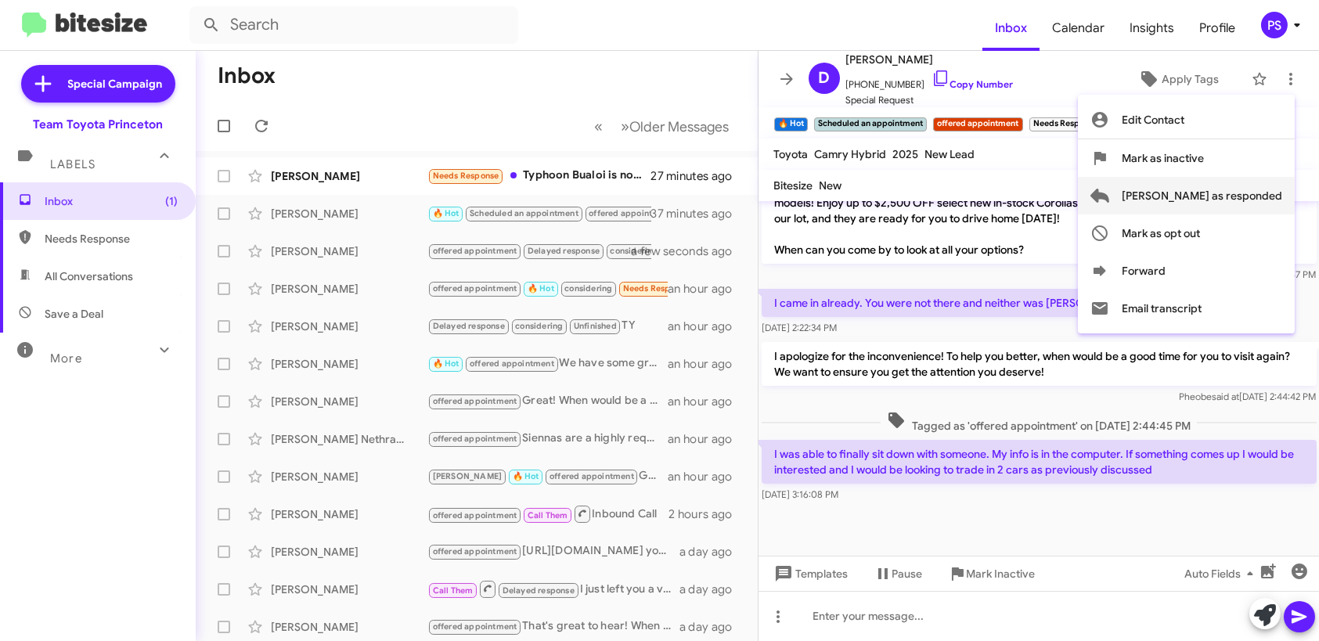
click at [1182, 185] on button "[PERSON_NAME] as responded" at bounding box center [1186, 196] width 217 height 38
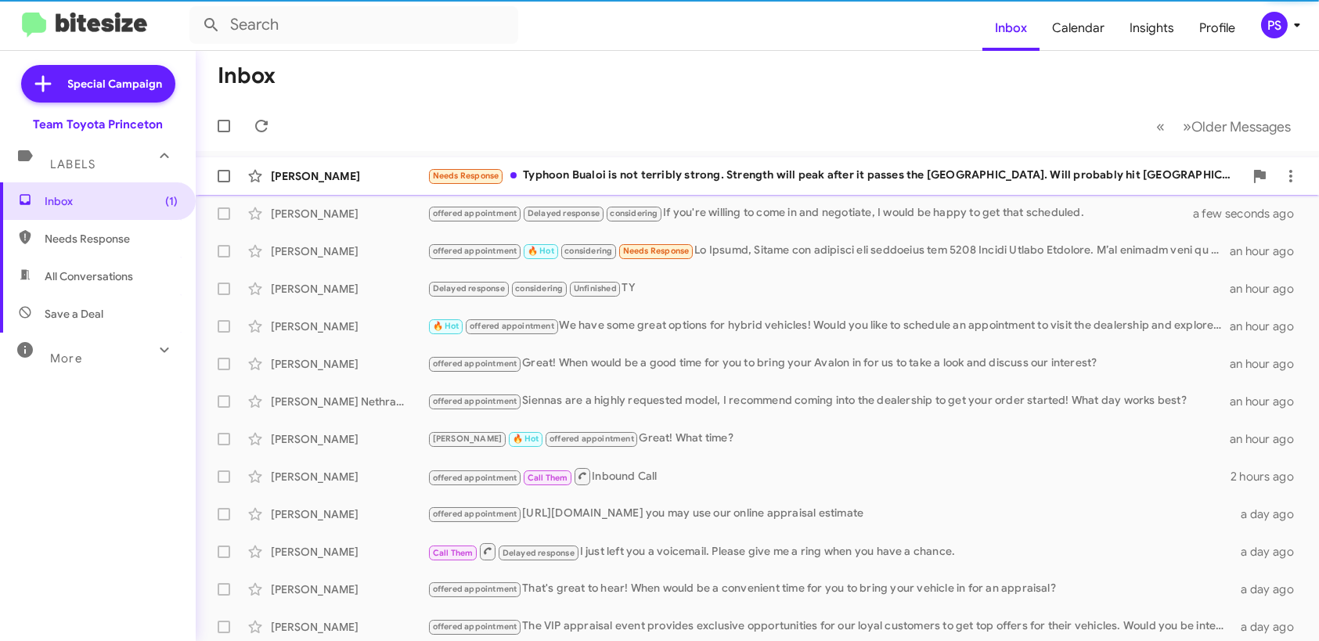
click at [909, 167] on div "Needs Response Typhoon Bualoi is not terribly strong. Strength will peak after …" at bounding box center [836, 176] width 817 height 18
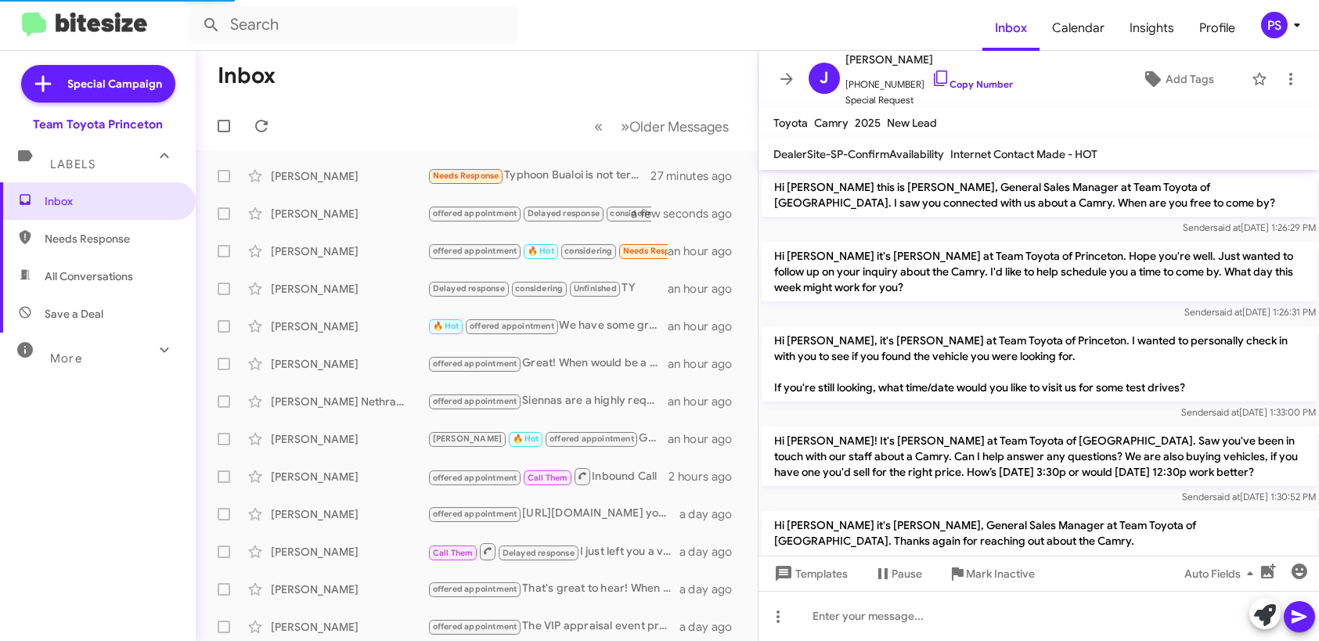
scroll to position [669, 0]
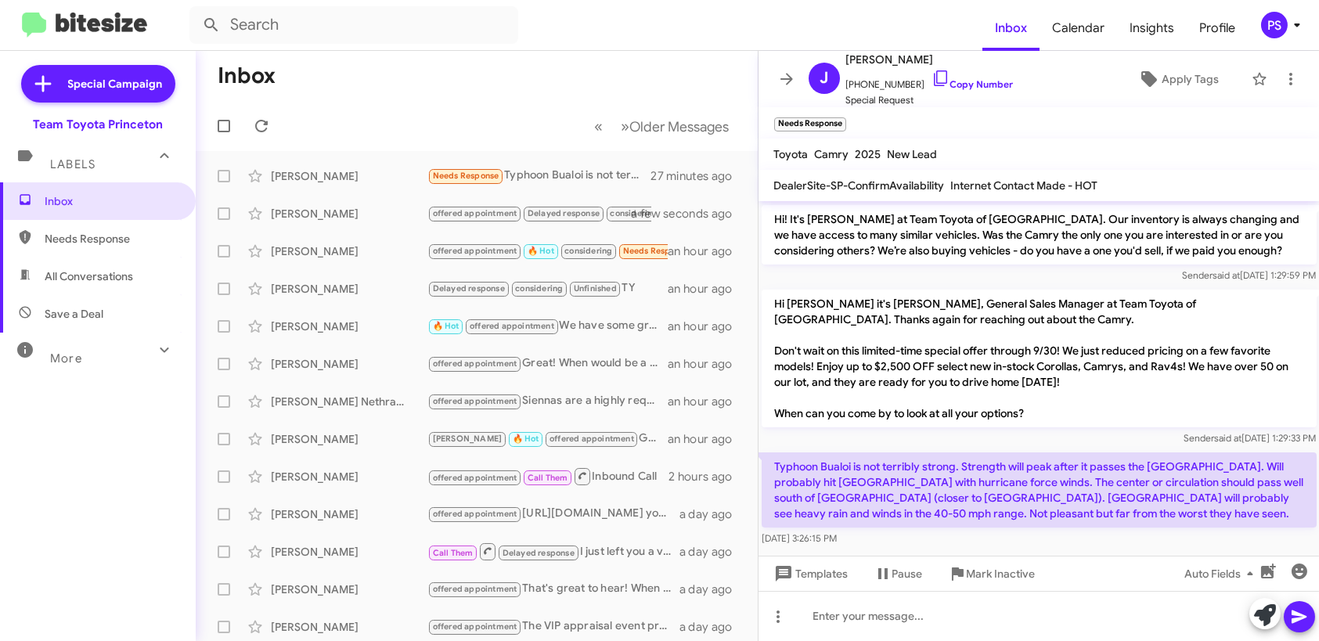
click at [1297, 71] on mat-toolbar "[PERSON_NAME] [PHONE_NUMBER] Copy Number Special Request Apply Tags" at bounding box center [1039, 79] width 561 height 56
click at [1163, 79] on span "Apply Tags" at bounding box center [1190, 79] width 57 height 28
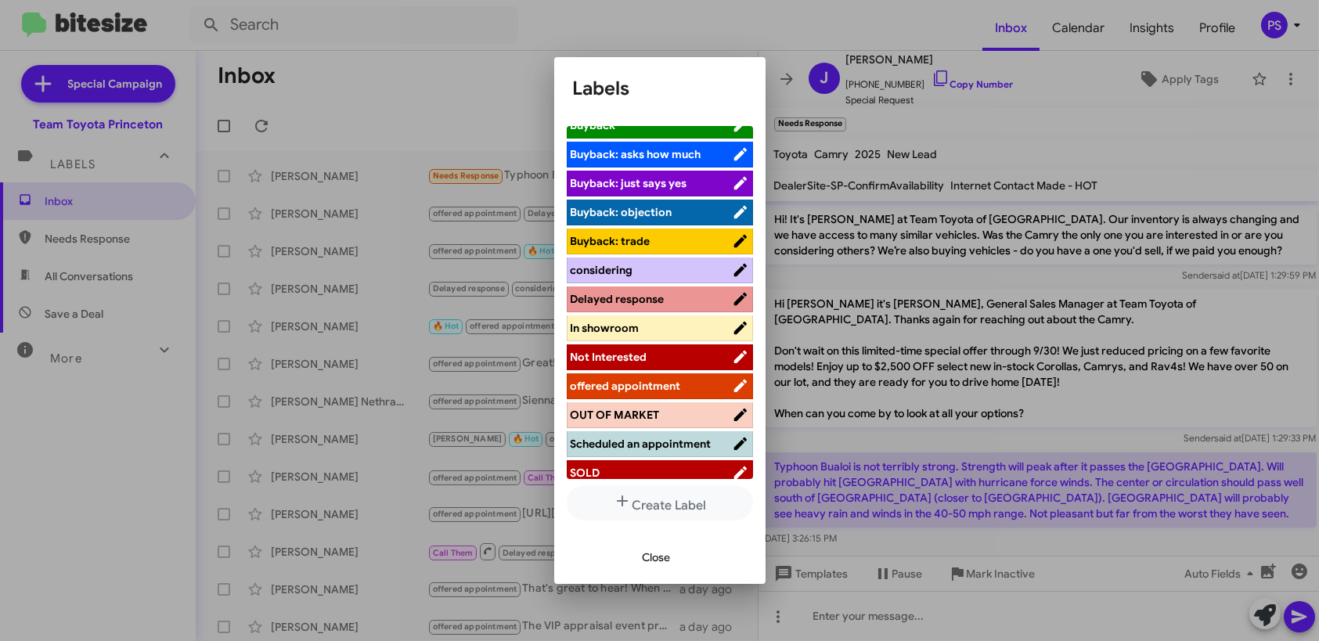
scroll to position [157, 0]
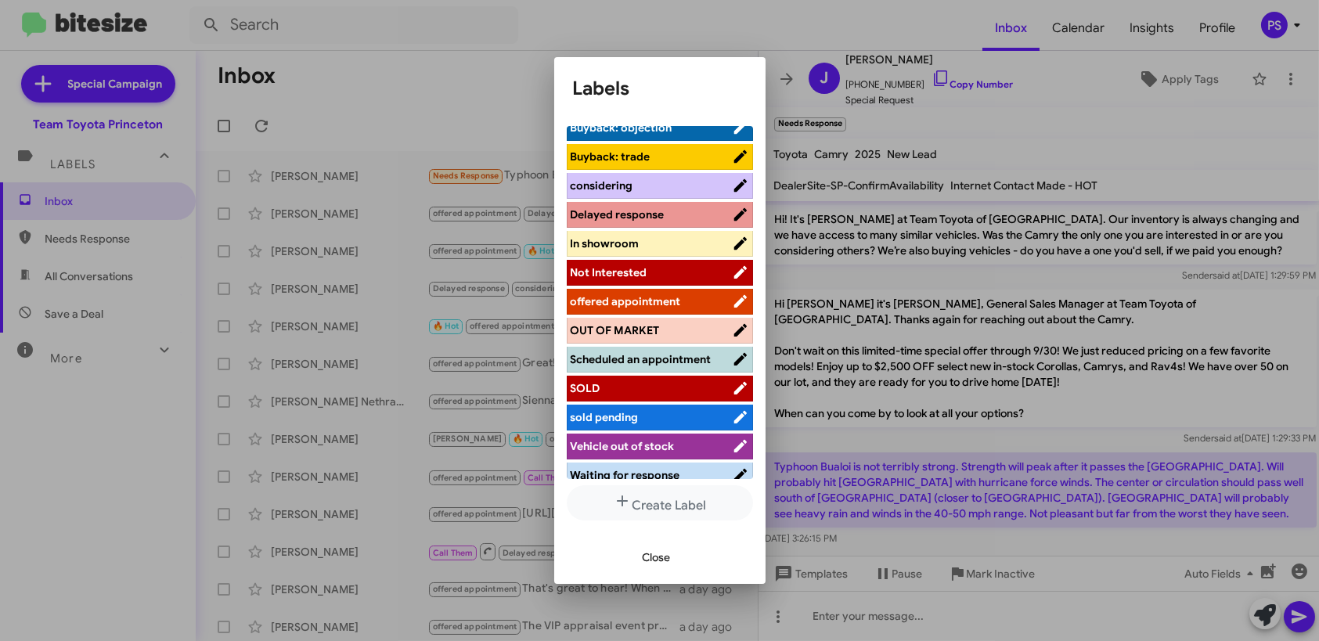
click at [641, 272] on span "Not Interested" at bounding box center [609, 272] width 77 height 14
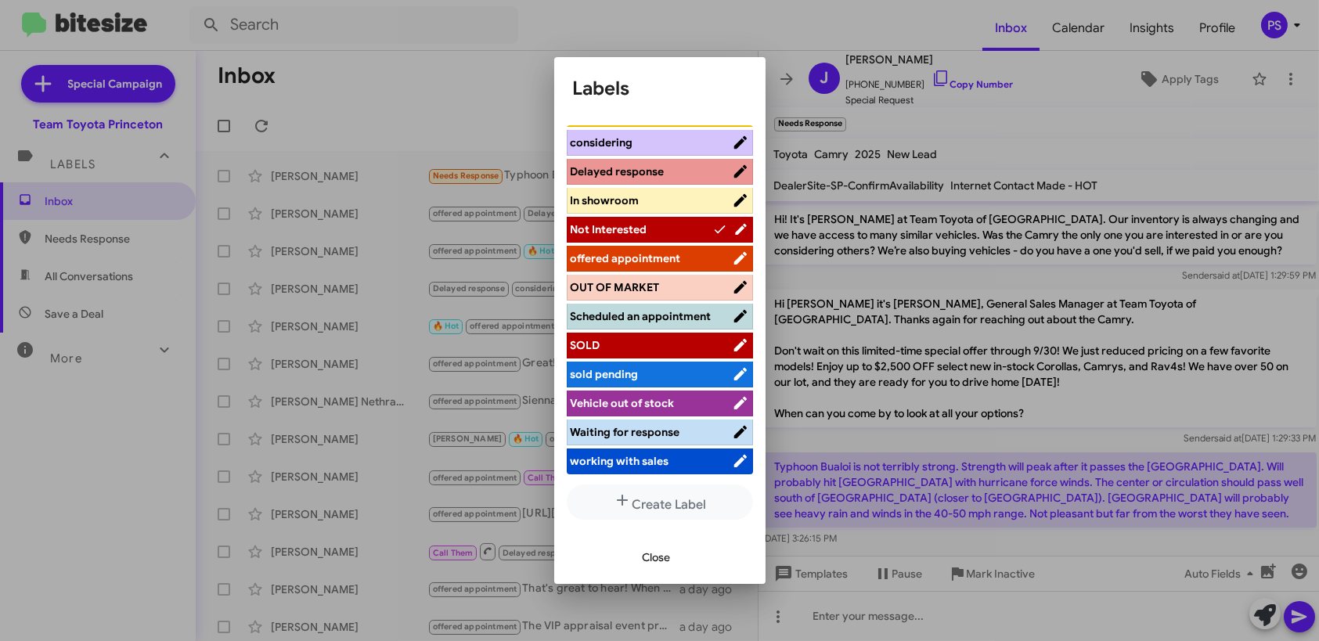
scroll to position [0, 0]
click at [652, 563] on span "Close" at bounding box center [657, 557] width 28 height 28
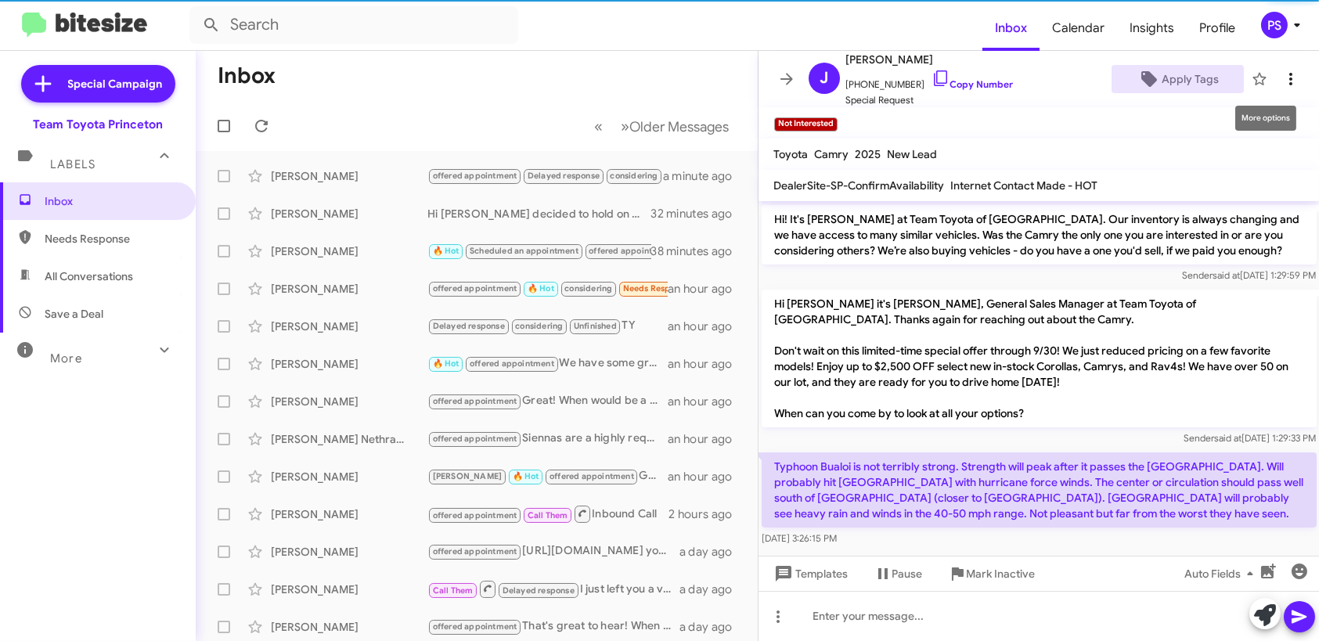
click at [1287, 71] on icon at bounding box center [1291, 79] width 19 height 19
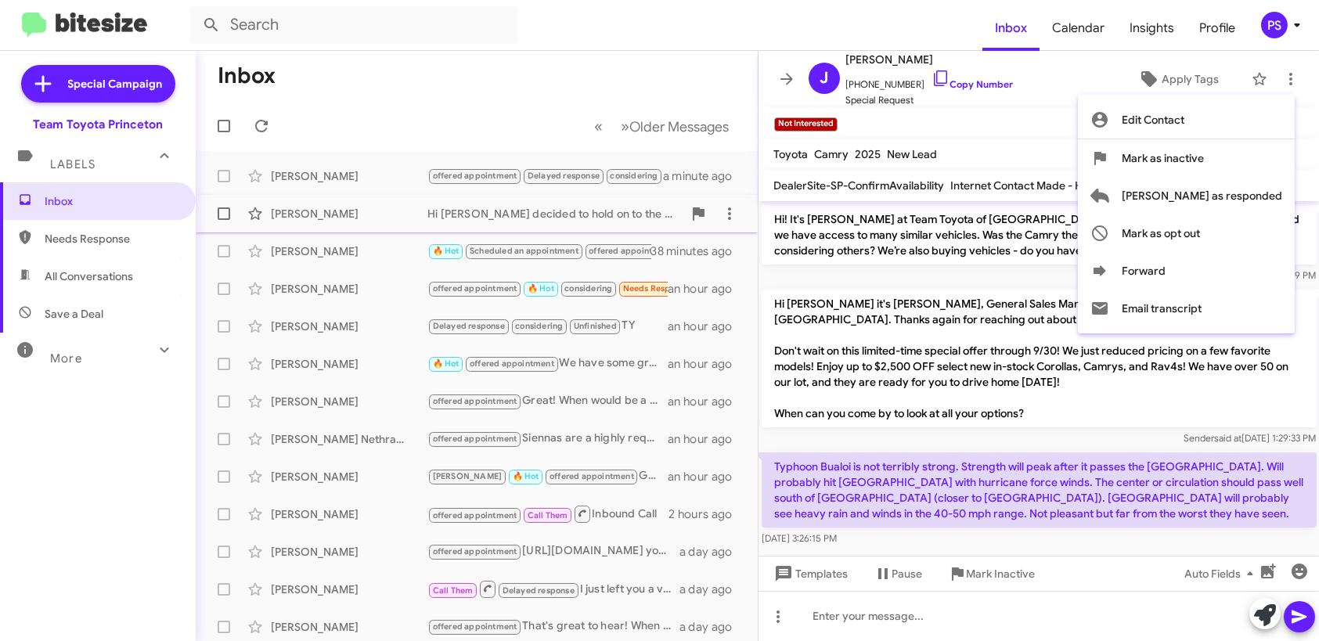
click at [1272, 195] on span "[PERSON_NAME] as responded" at bounding box center [1202, 196] width 161 height 38
